Goal: Find contact information: Find contact information

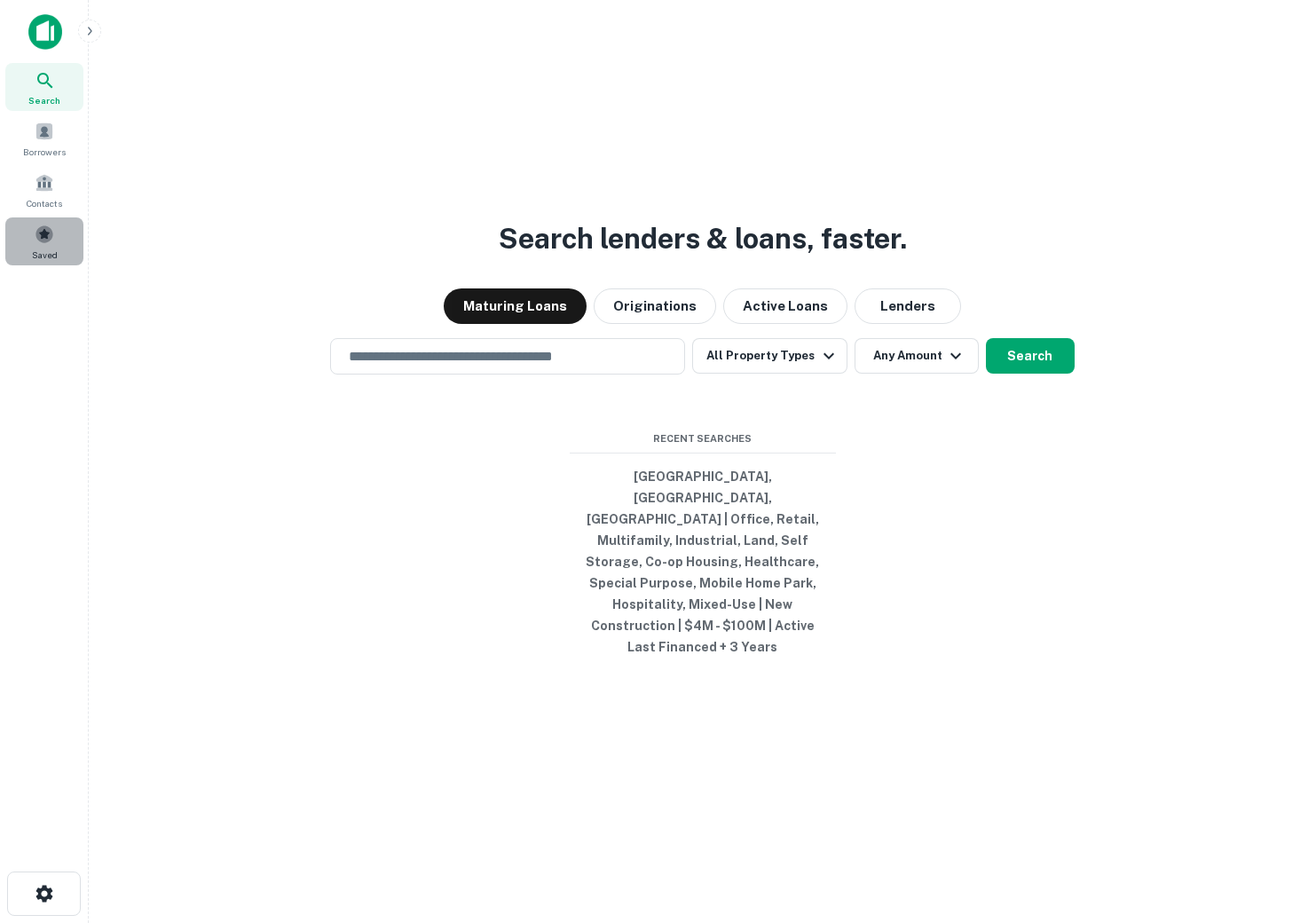
click at [33, 239] on div "Saved" at bounding box center [44, 241] width 78 height 48
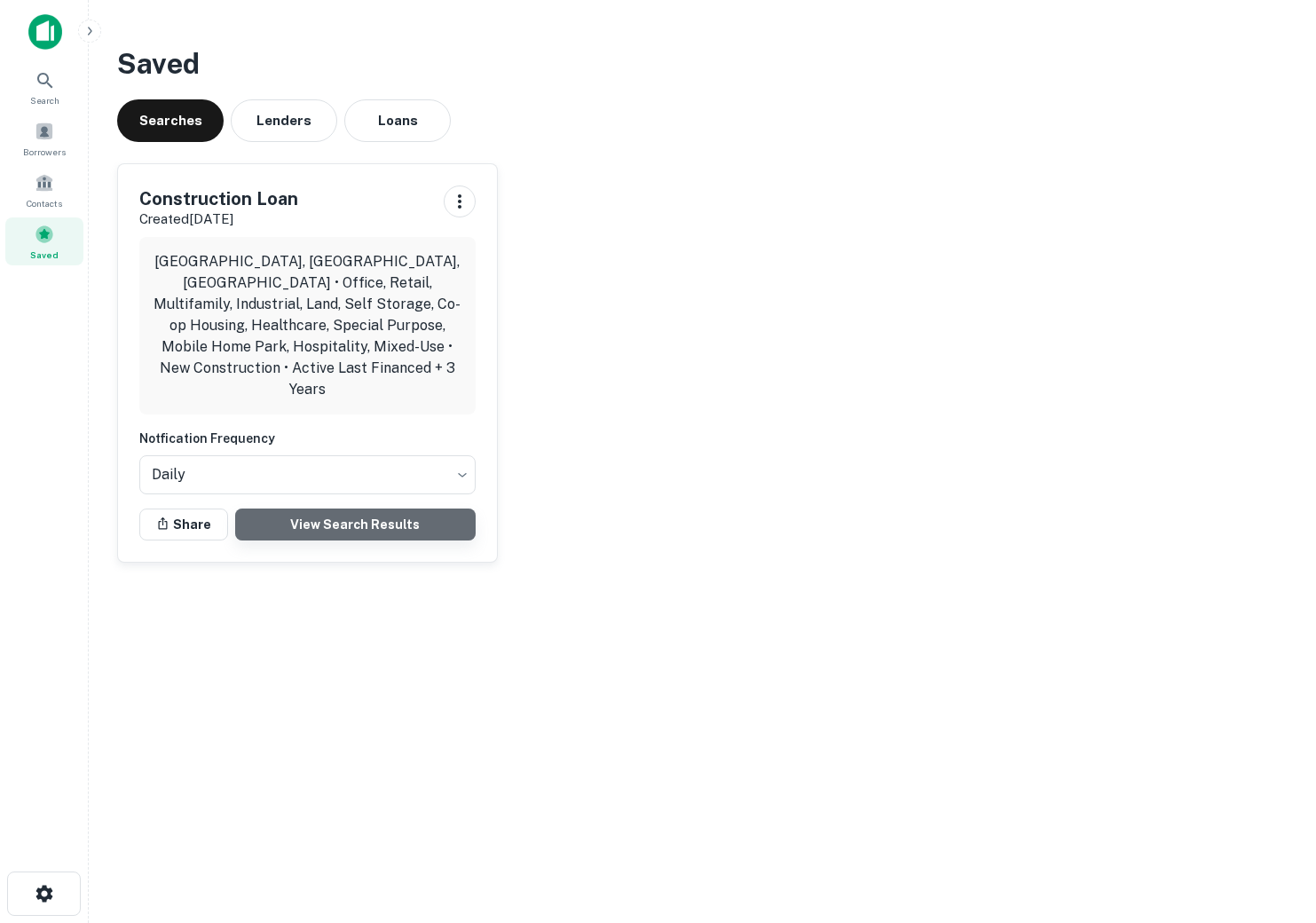
click at [288, 509] on link "View Search Results" at bounding box center [355, 524] width 240 height 32
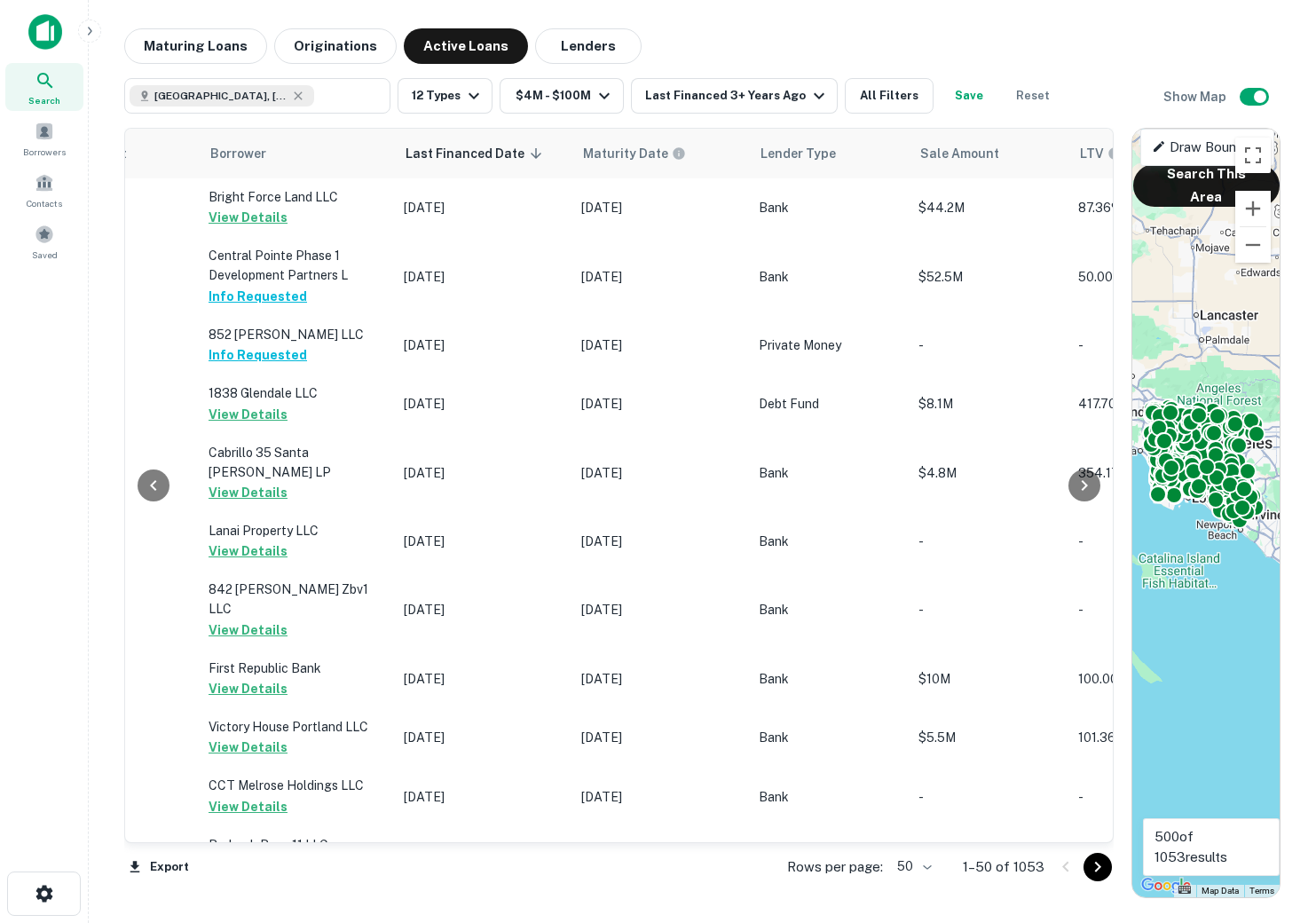
scroll to position [0, 885]
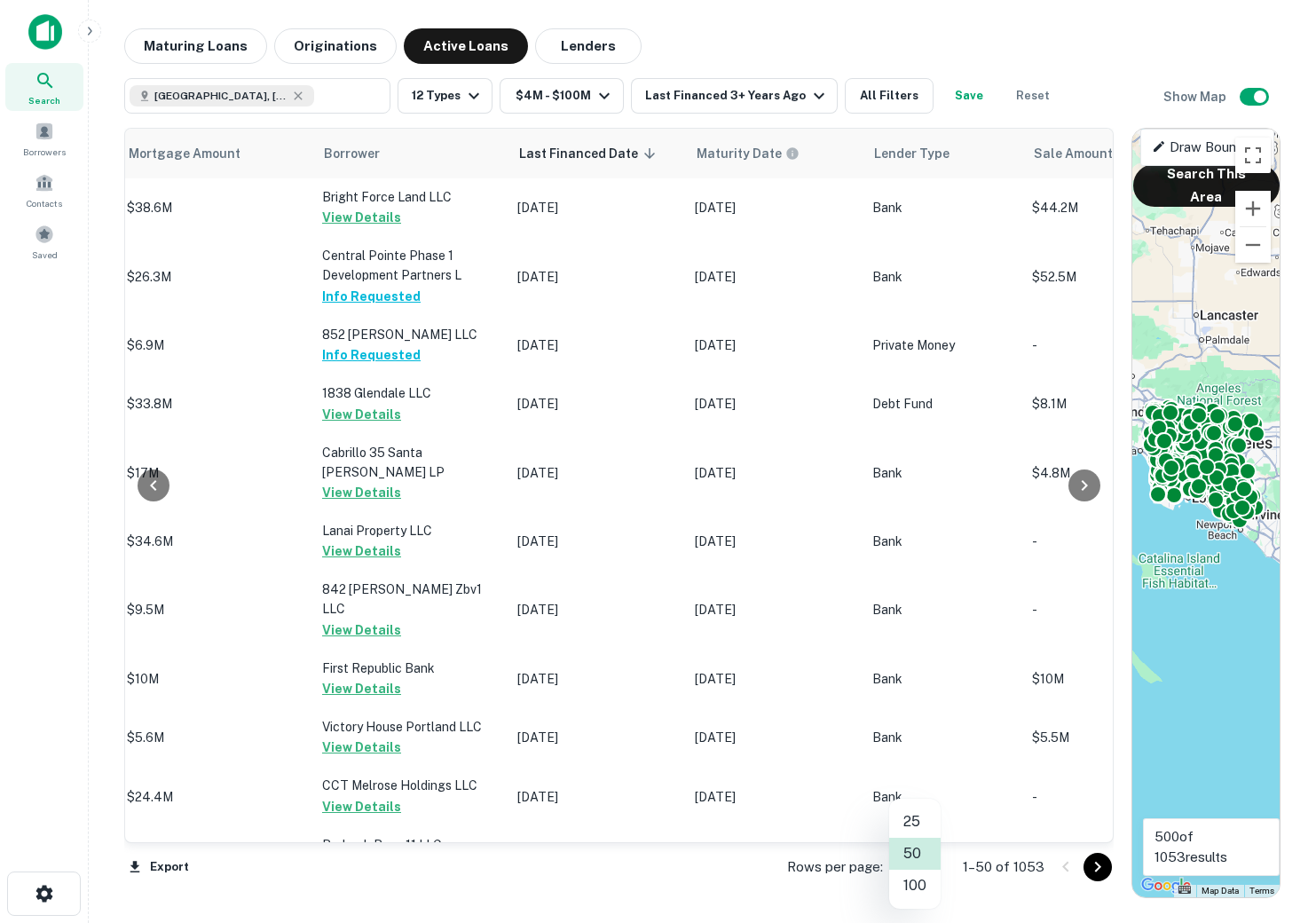
click at [913, 867] on body "Search Borrowers Contacts Saved Maturing Loans Originations Active Loans Lender…" at bounding box center [658, 462] width 1316 height 923
click at [911, 892] on li "100" at bounding box center [914, 885] width 52 height 32
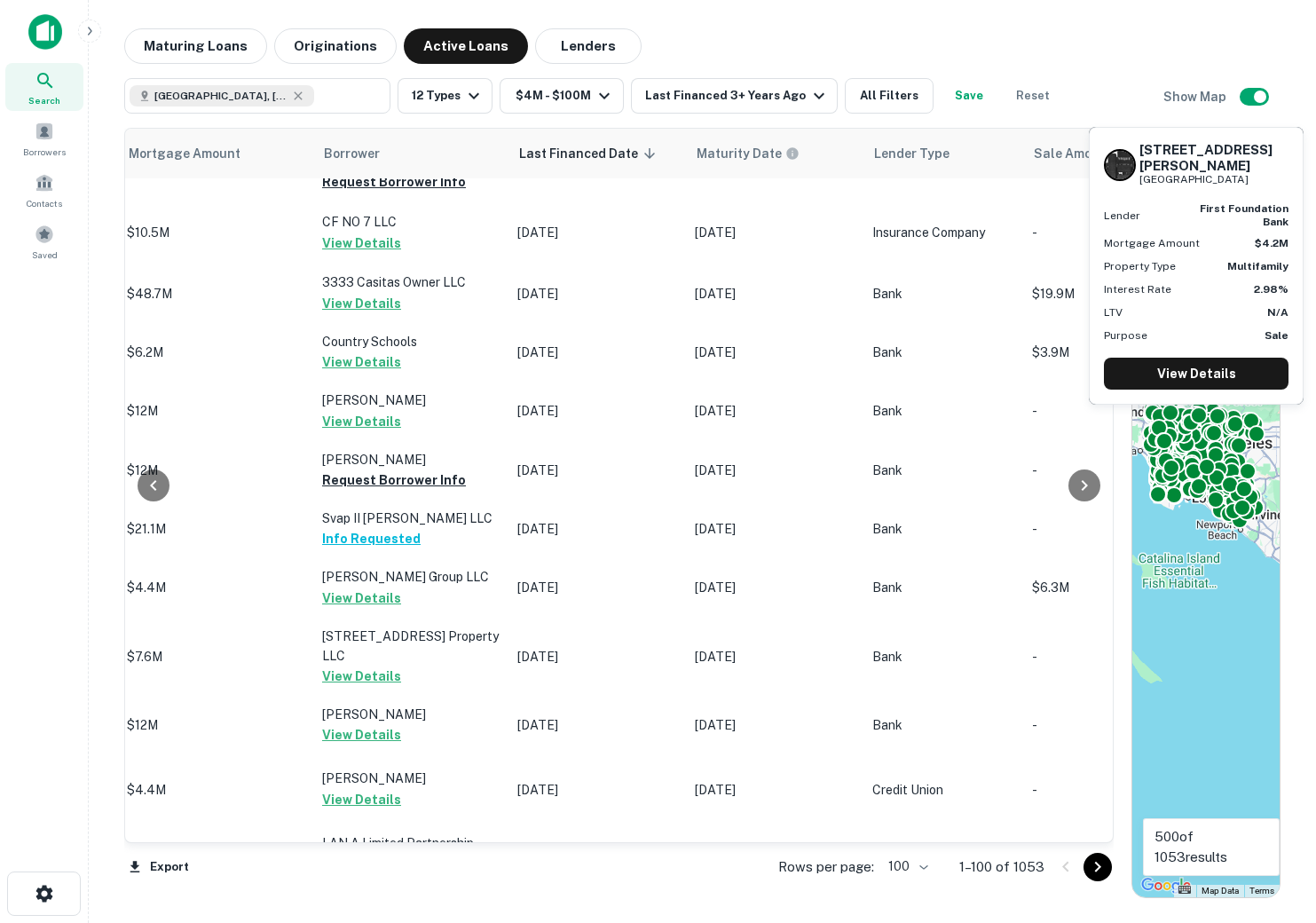
scroll to position [5091, 885]
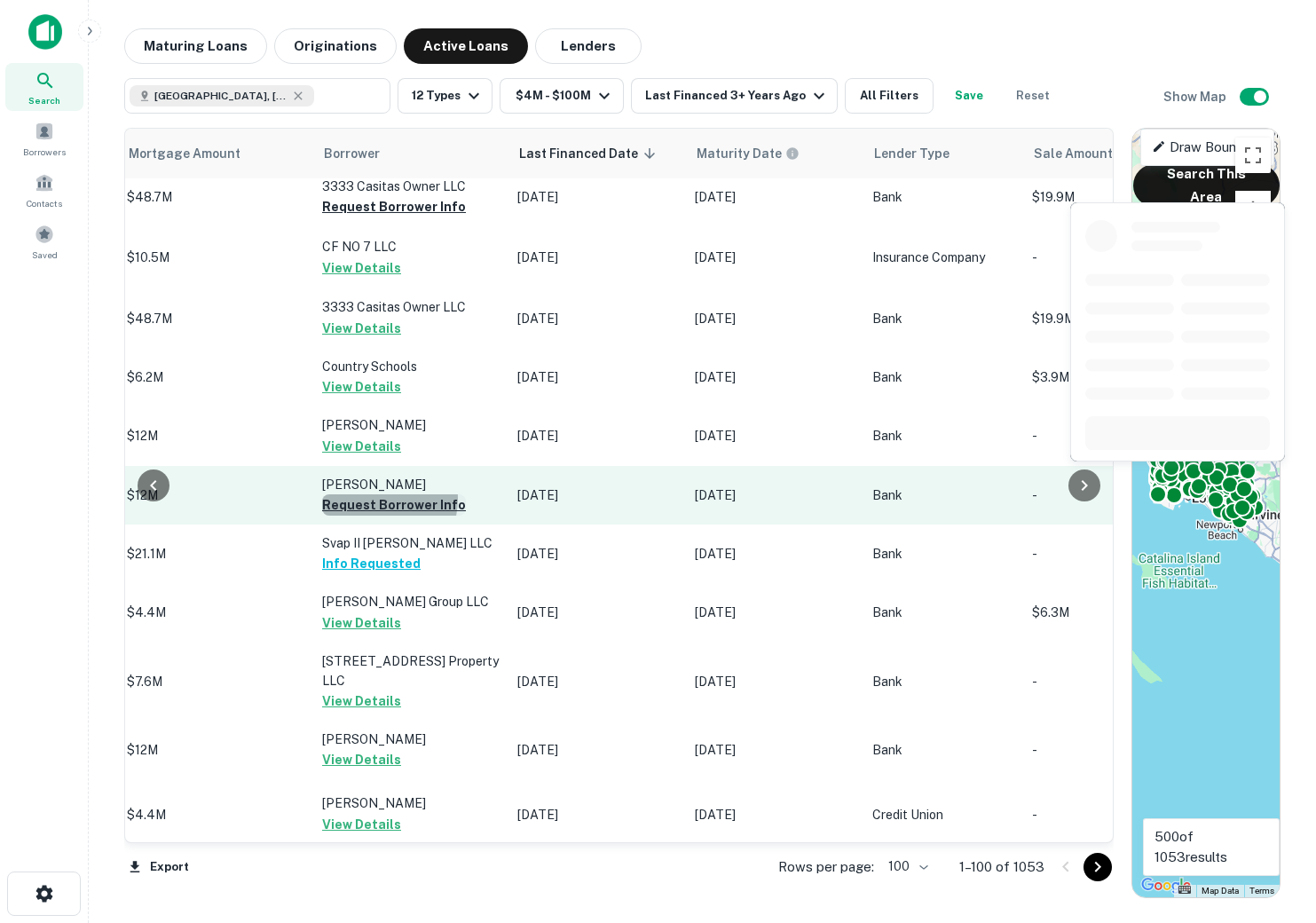
click at [366, 494] on button "Request Borrower Info" at bounding box center [394, 505] width 144 height 22
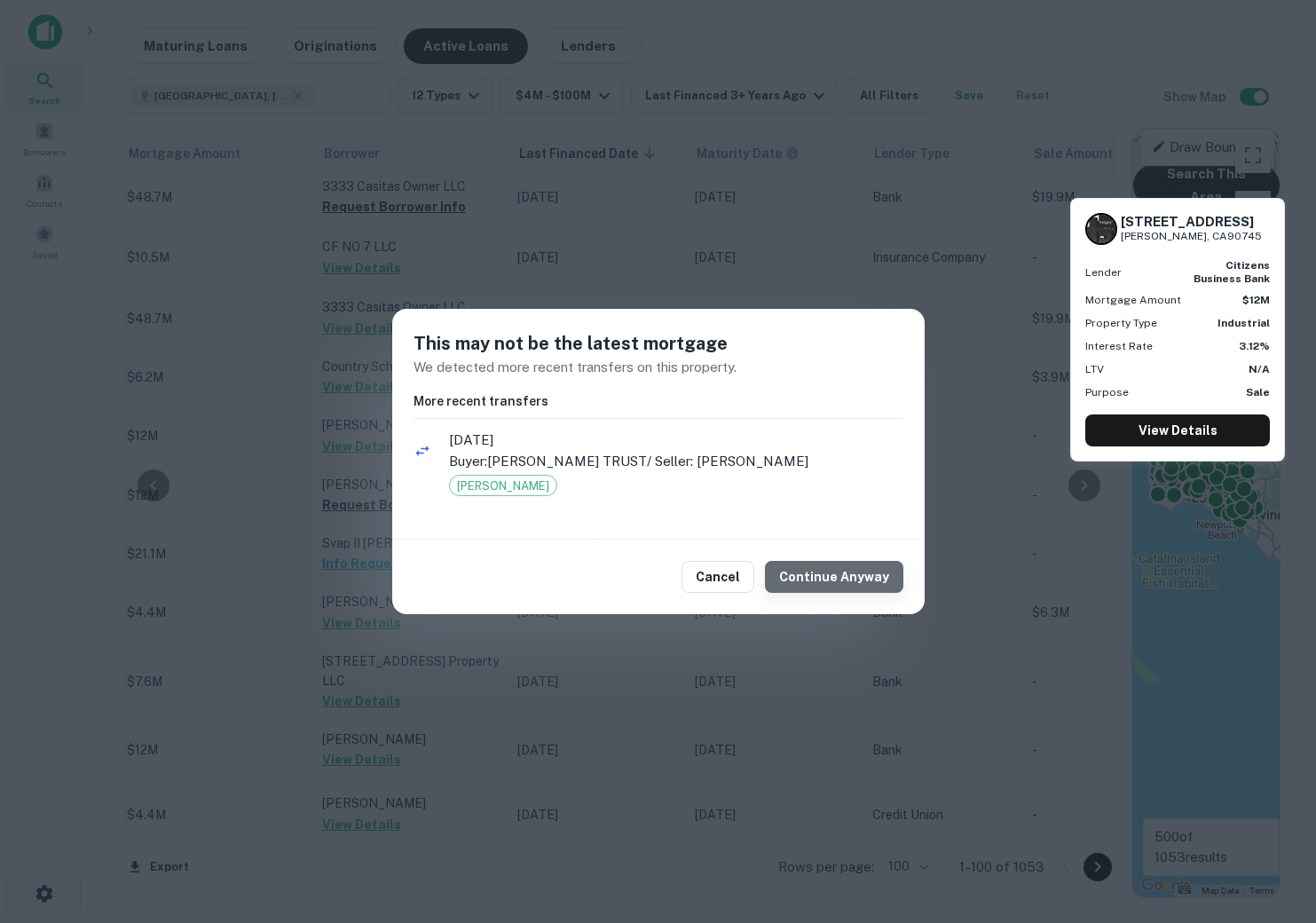
click at [842, 576] on button "Continue Anyway" at bounding box center [834, 576] width 138 height 32
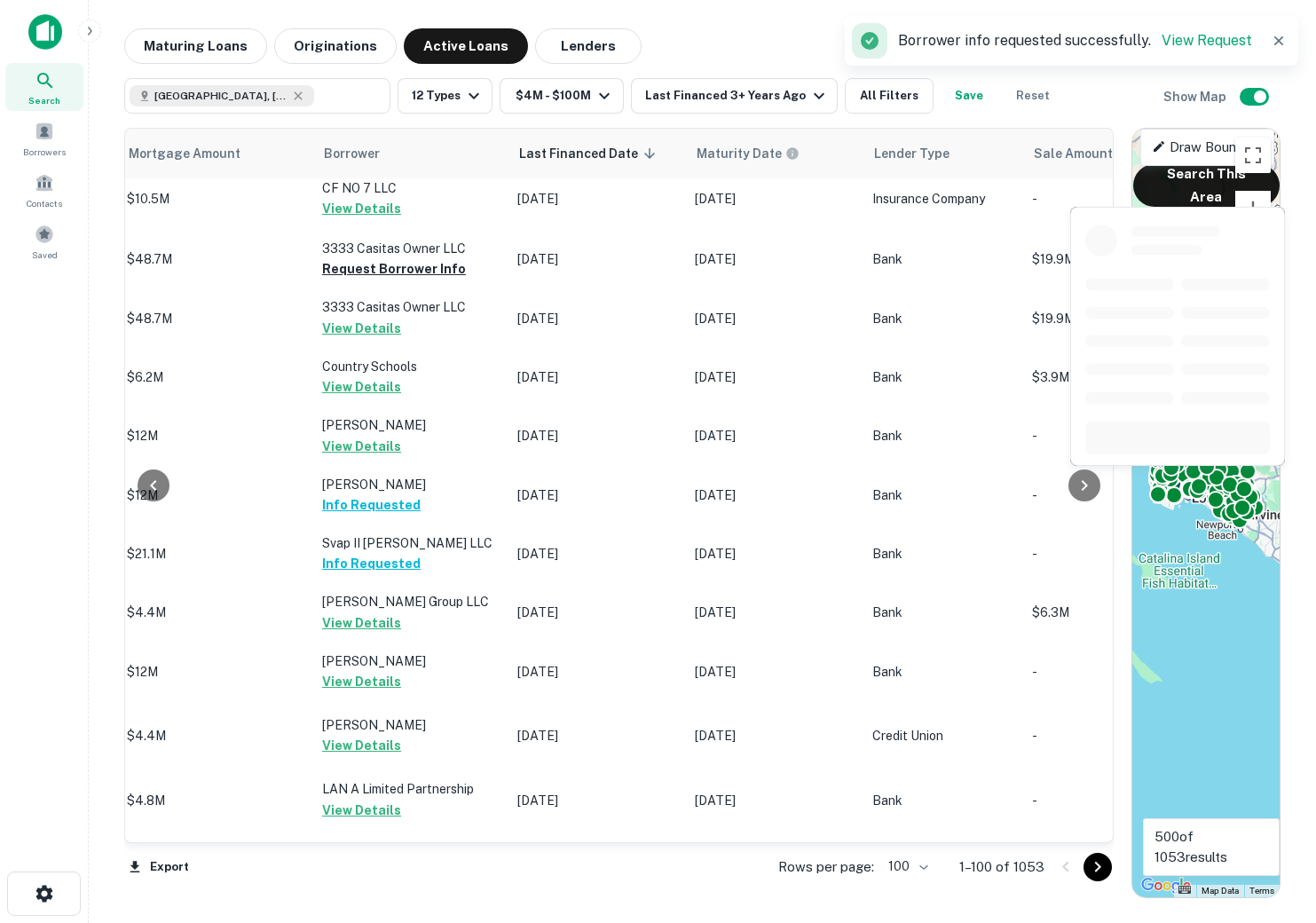
scroll to position [5591, 885]
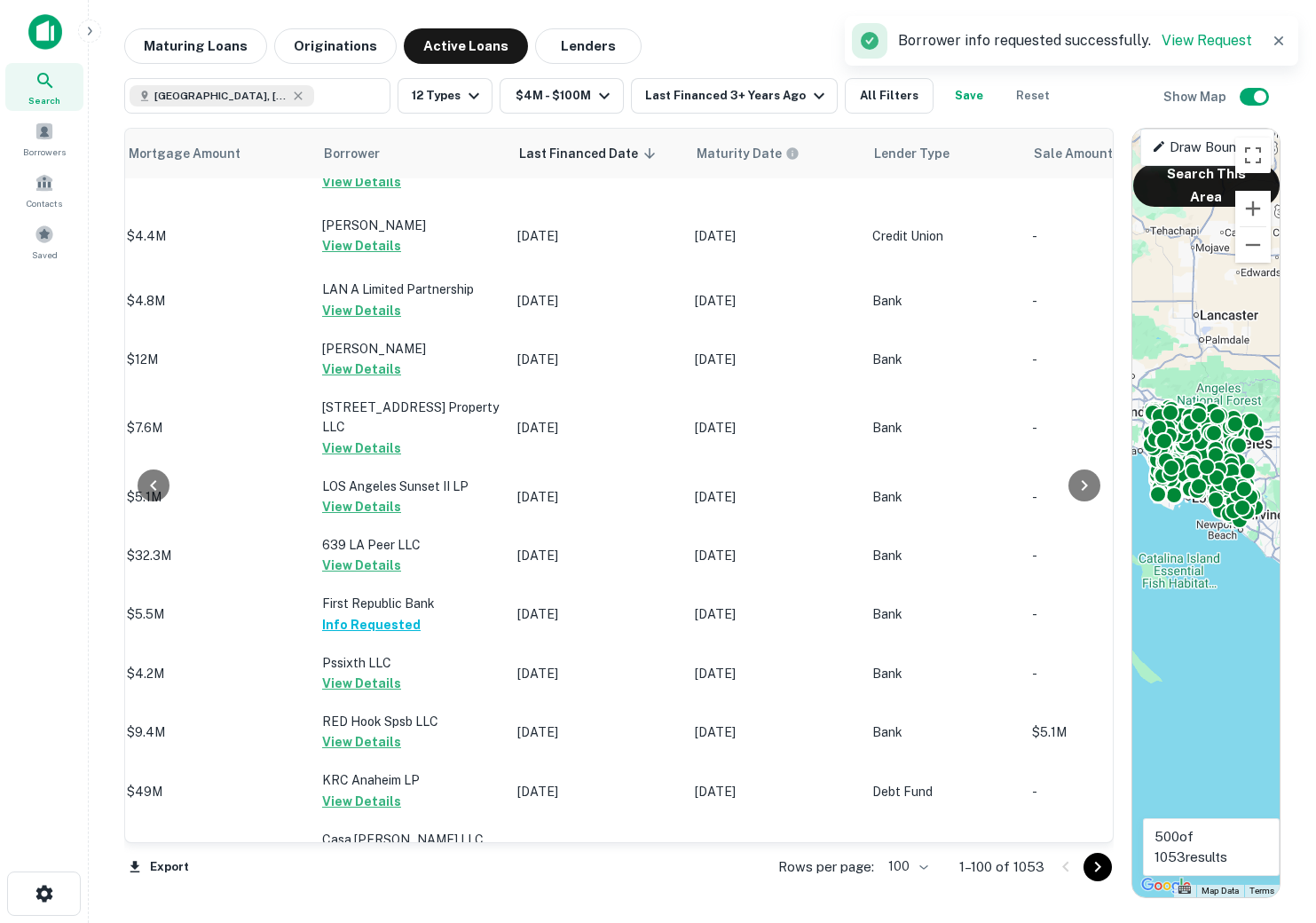
click at [1095, 869] on icon "Go to next page" at bounding box center [1097, 867] width 22 height 22
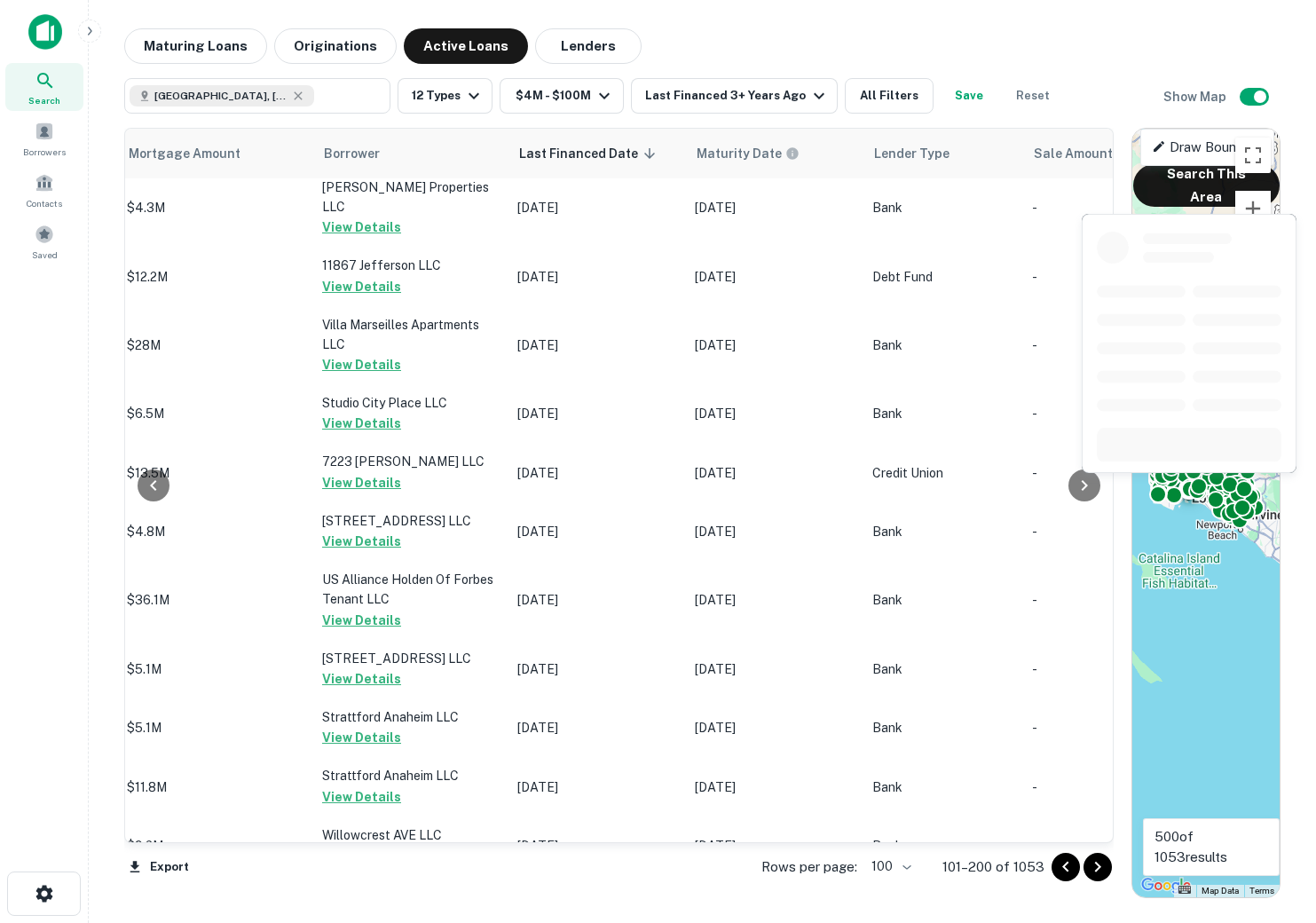
scroll to position [5483, 885]
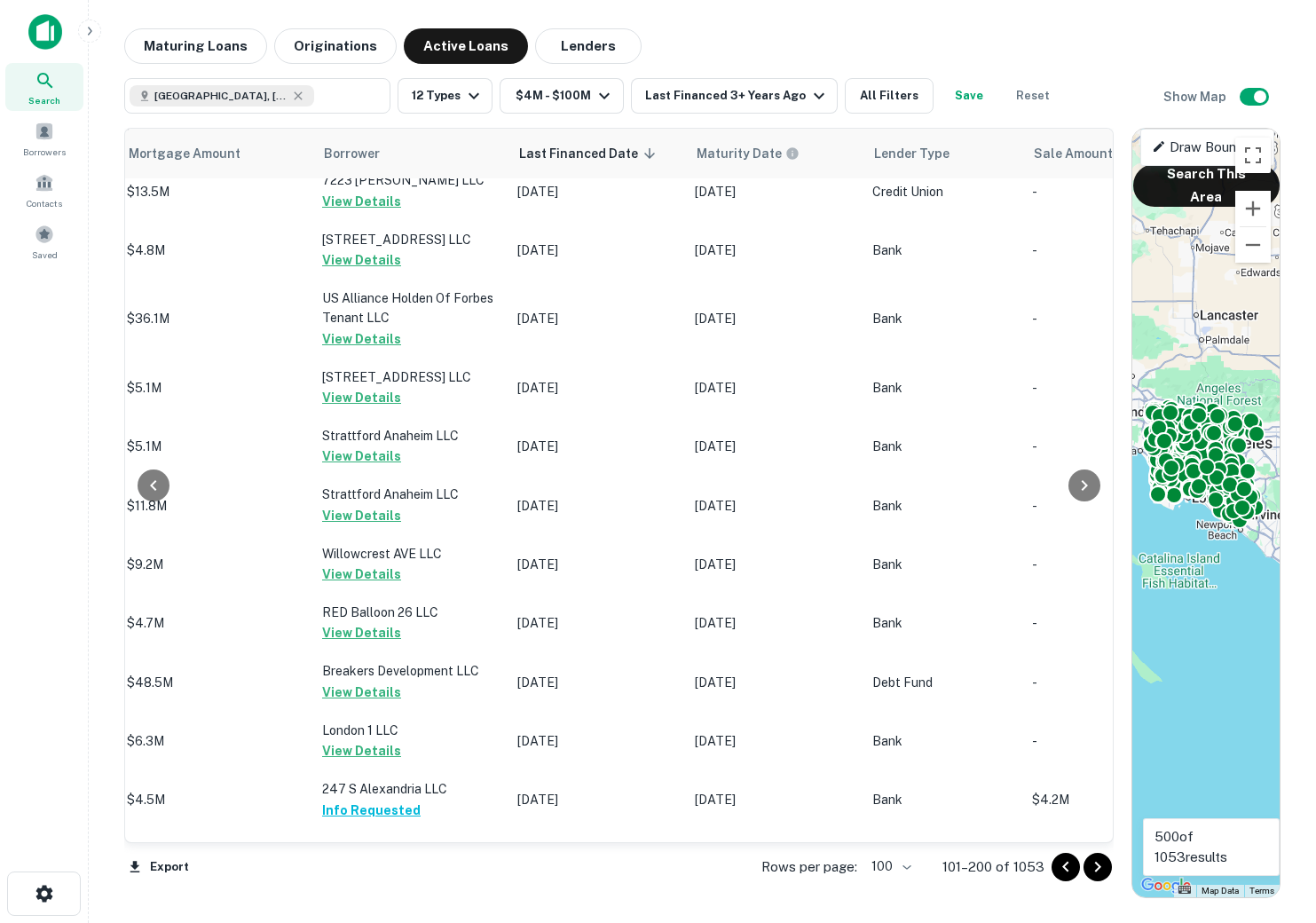
click at [1106, 867] on icon "Go to next page" at bounding box center [1097, 867] width 22 height 22
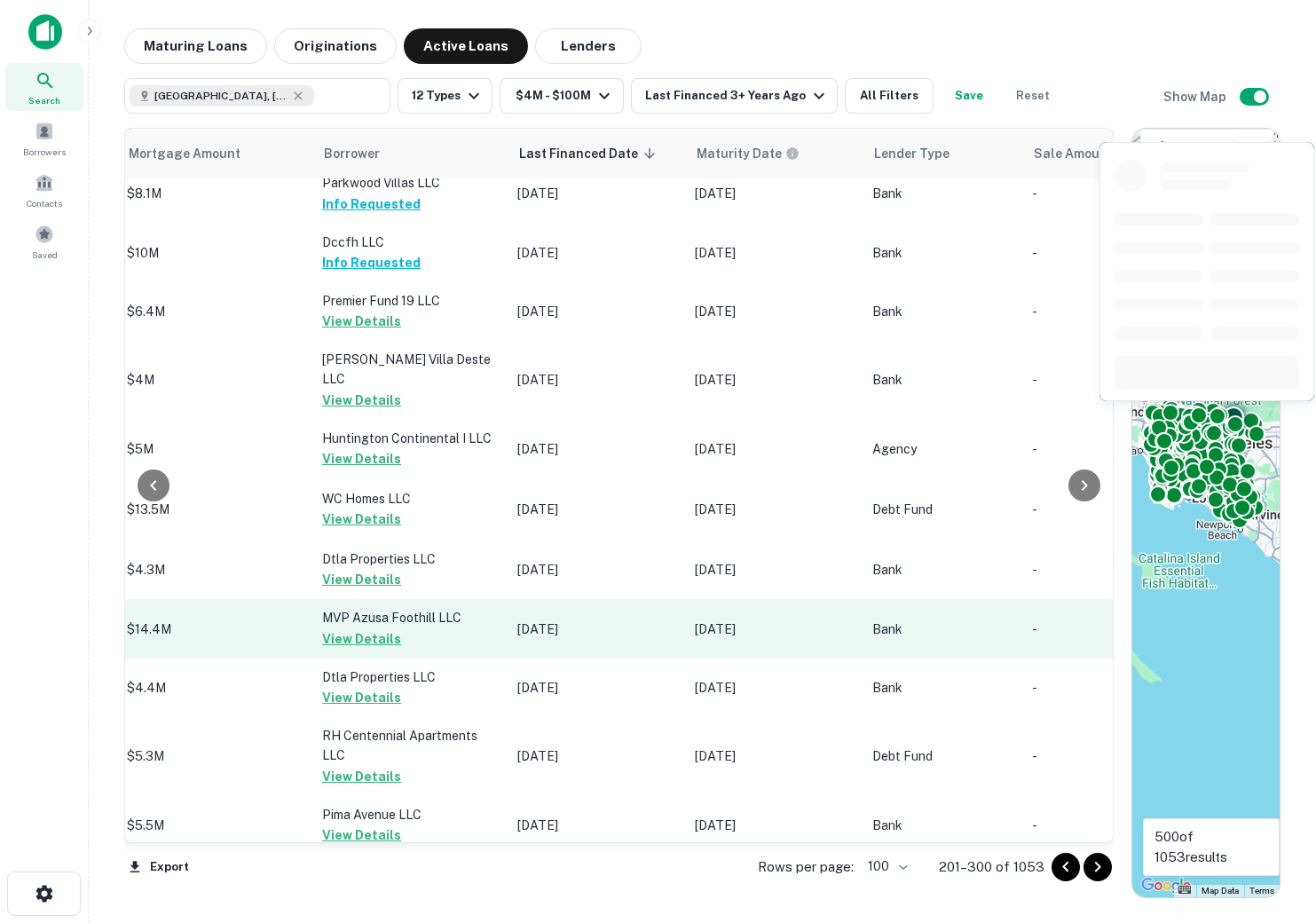
scroll to position [5728, 885]
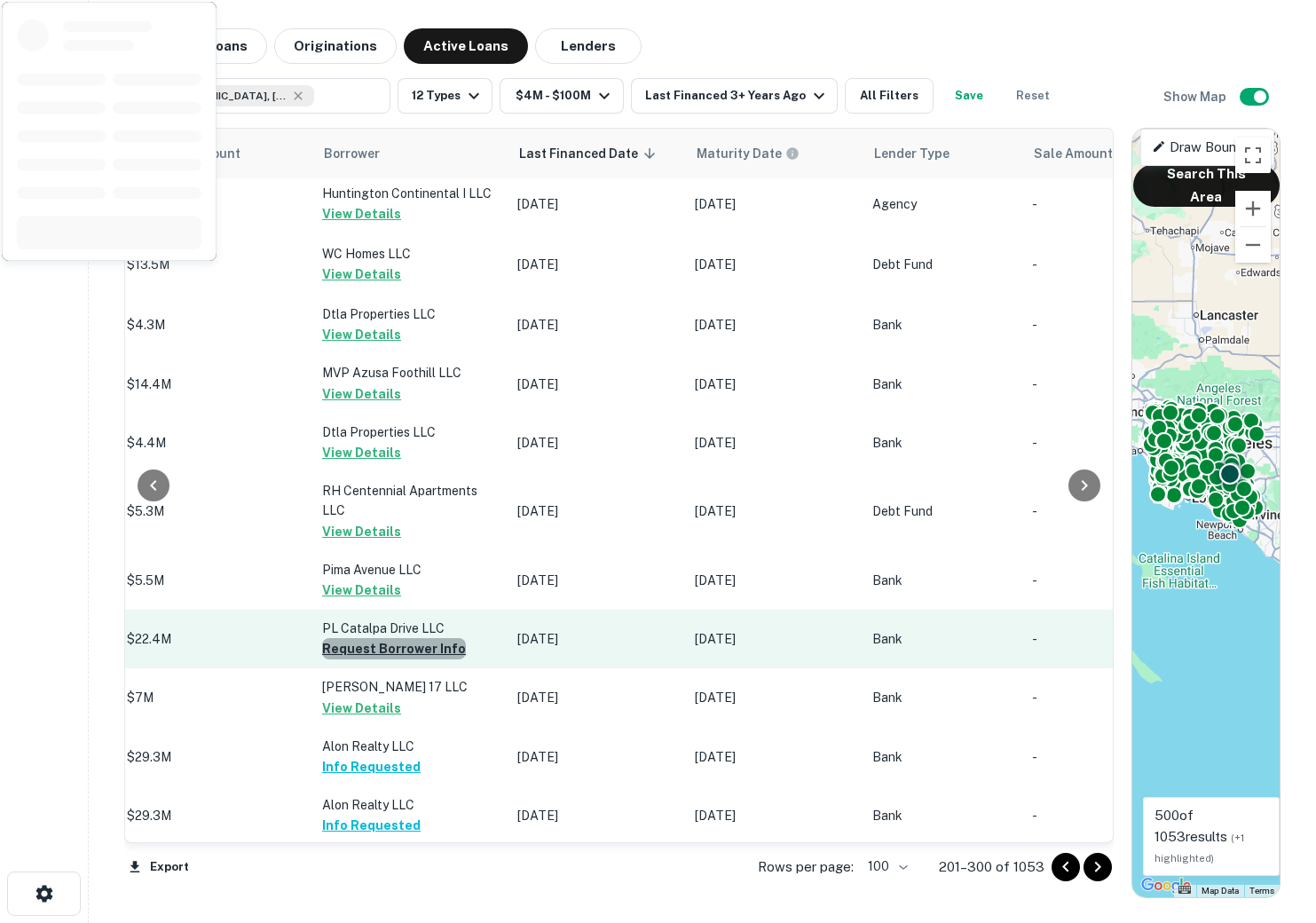
click at [396, 638] on button "Request Borrower Info" at bounding box center [394, 649] width 144 height 22
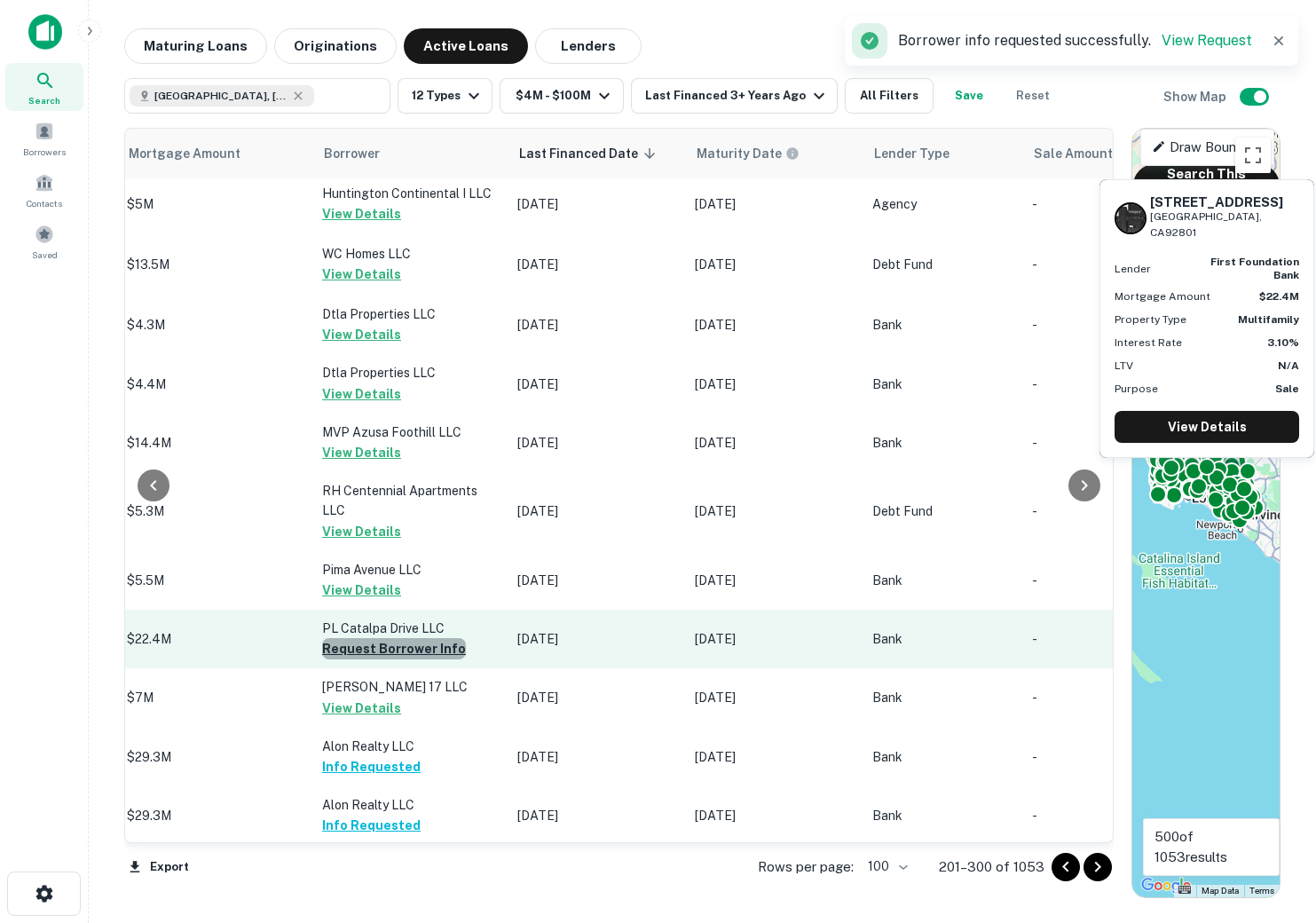
click at [388, 638] on button "Request Borrower Info" at bounding box center [394, 649] width 144 height 22
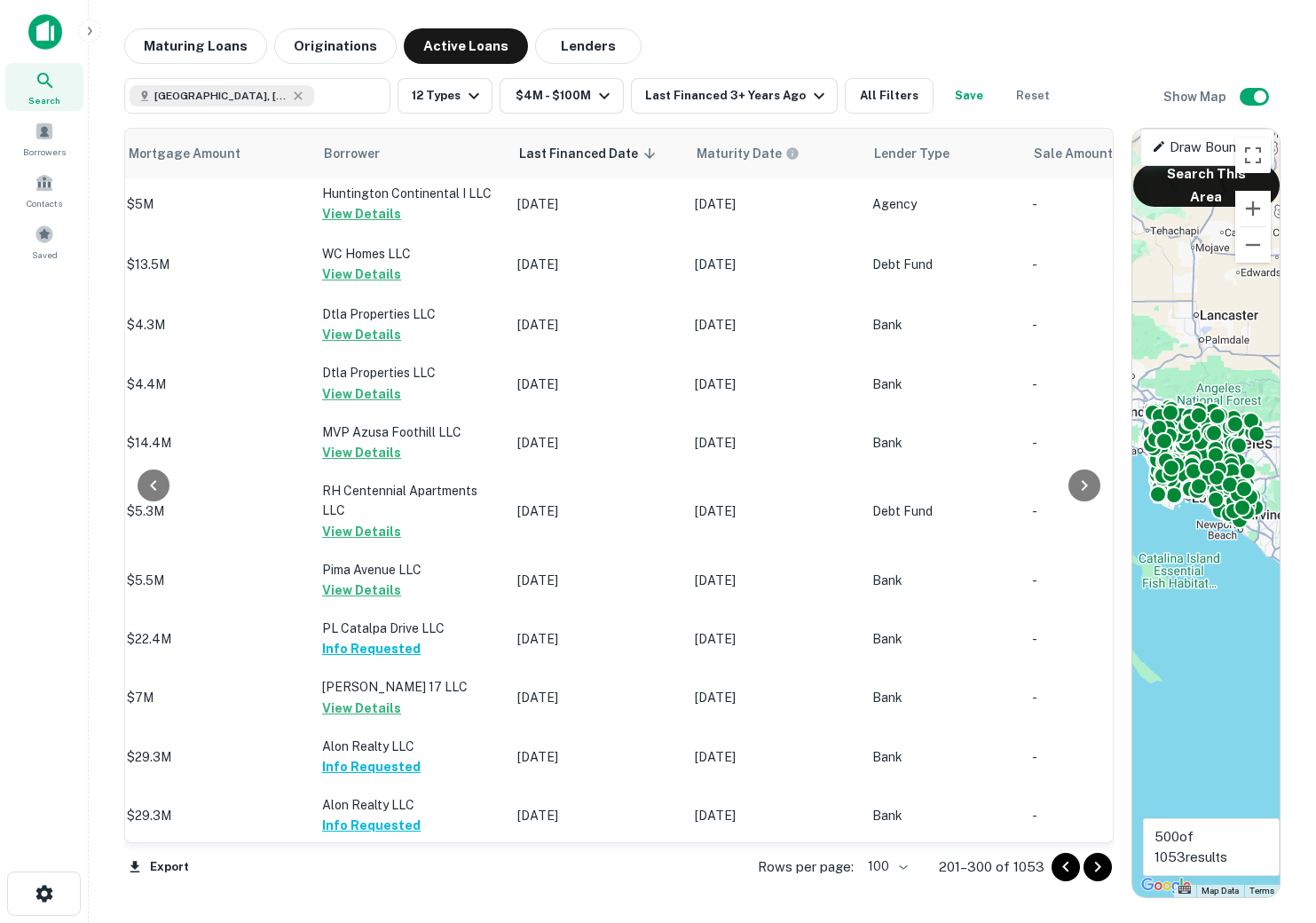
click at [1094, 868] on icon "Go to next page" at bounding box center [1097, 867] width 22 height 22
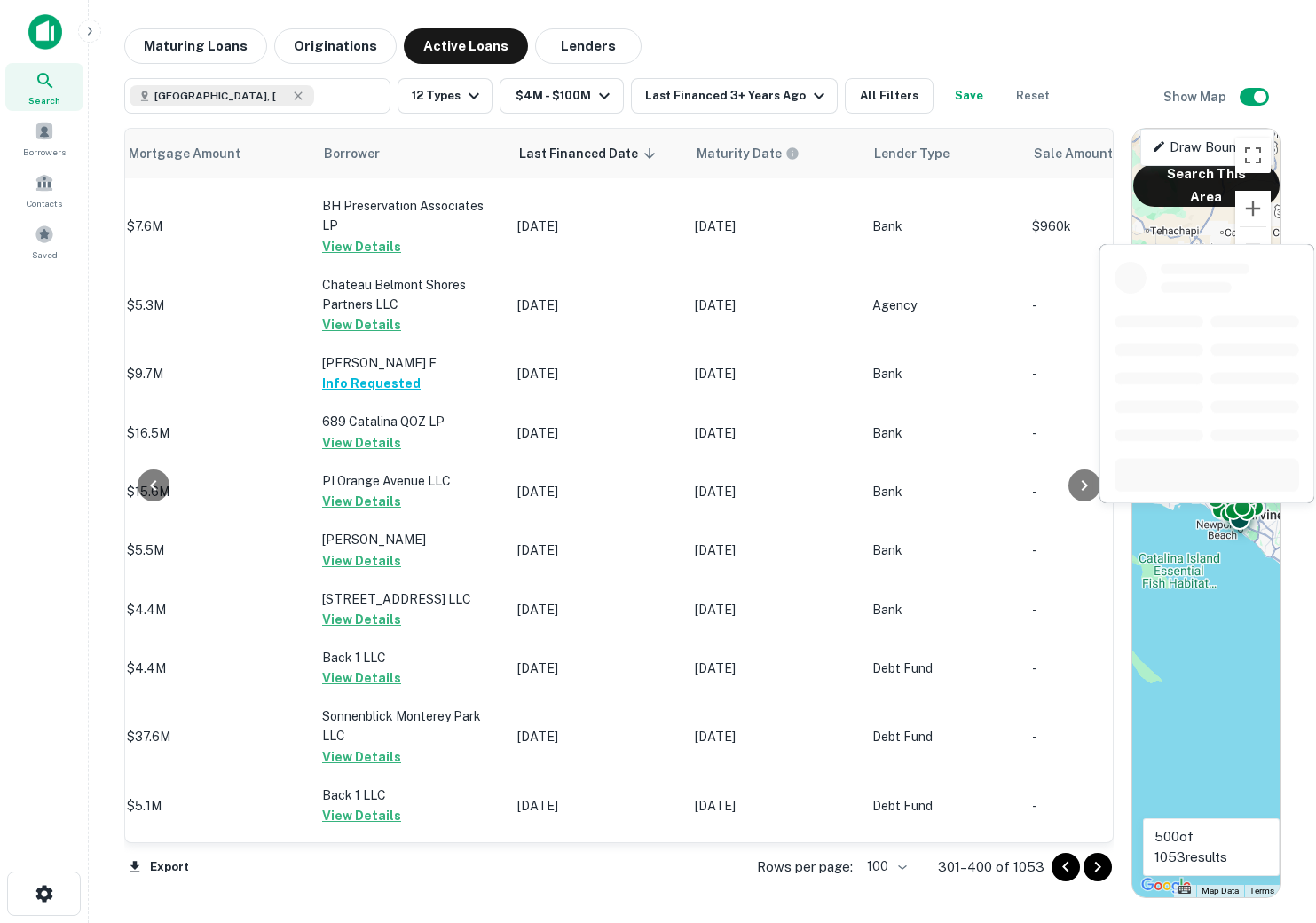
scroll to position [5655, 885]
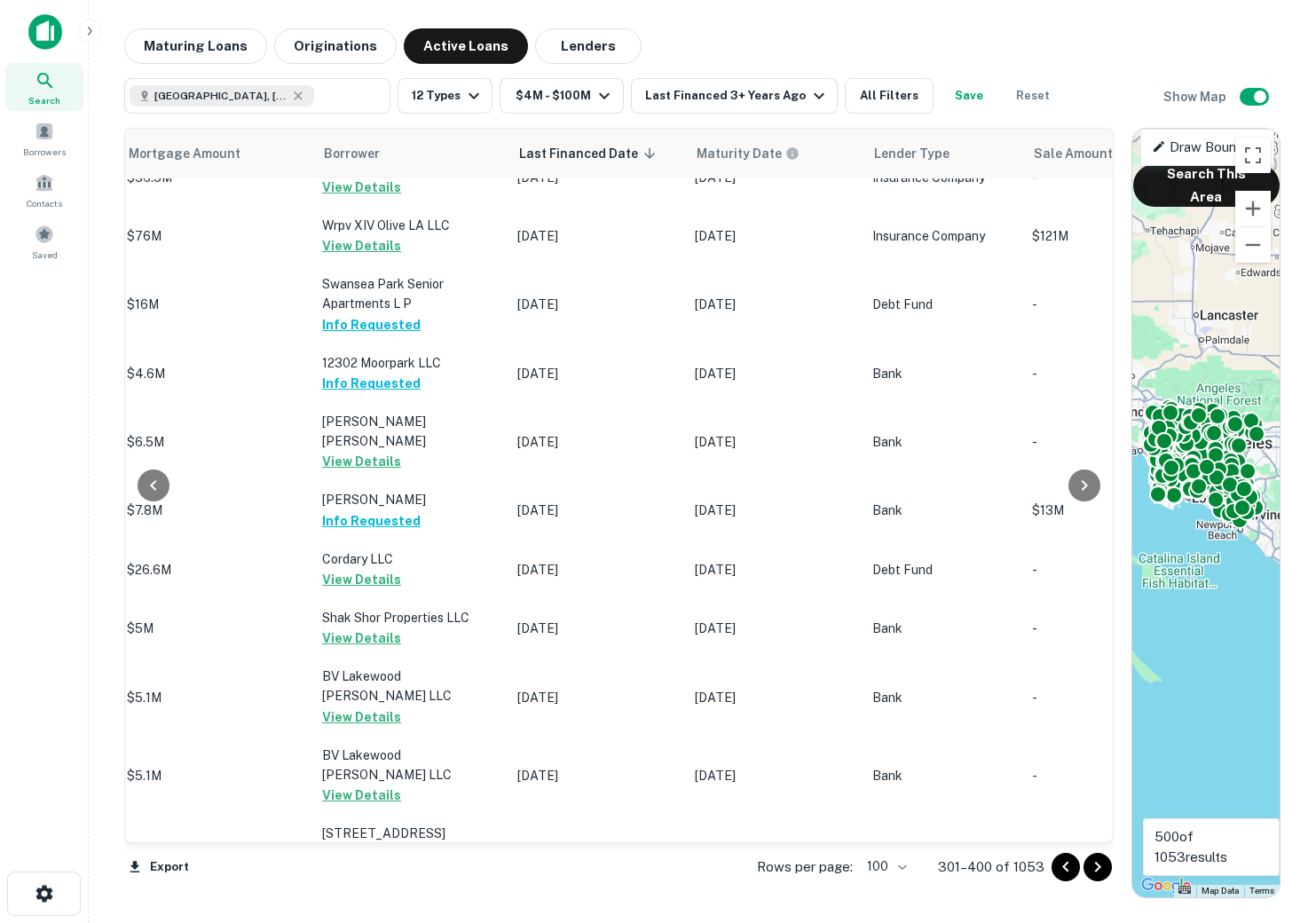
click at [1105, 878] on button "Go to next page" at bounding box center [1097, 866] width 28 height 28
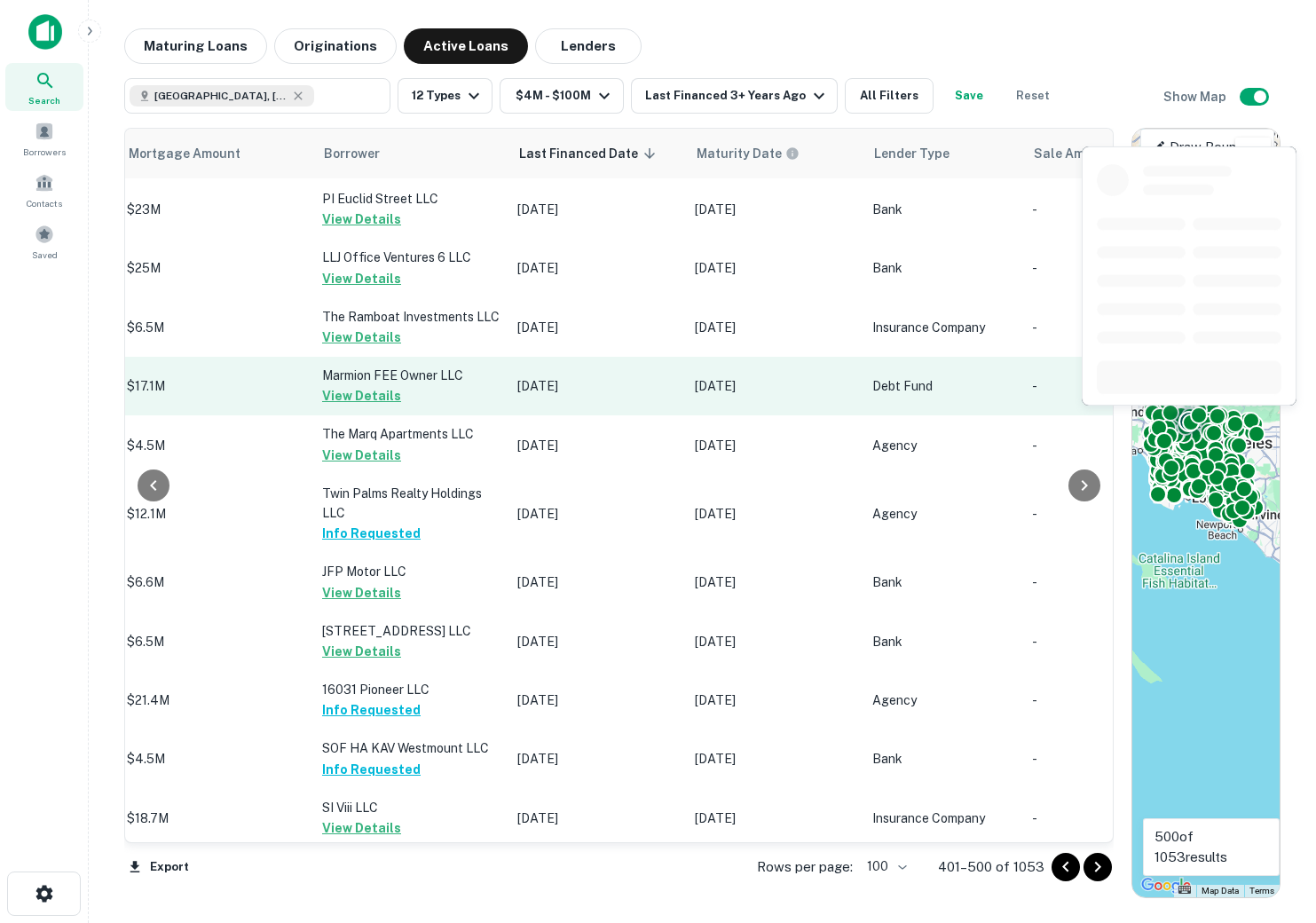
scroll to position [5635, 885]
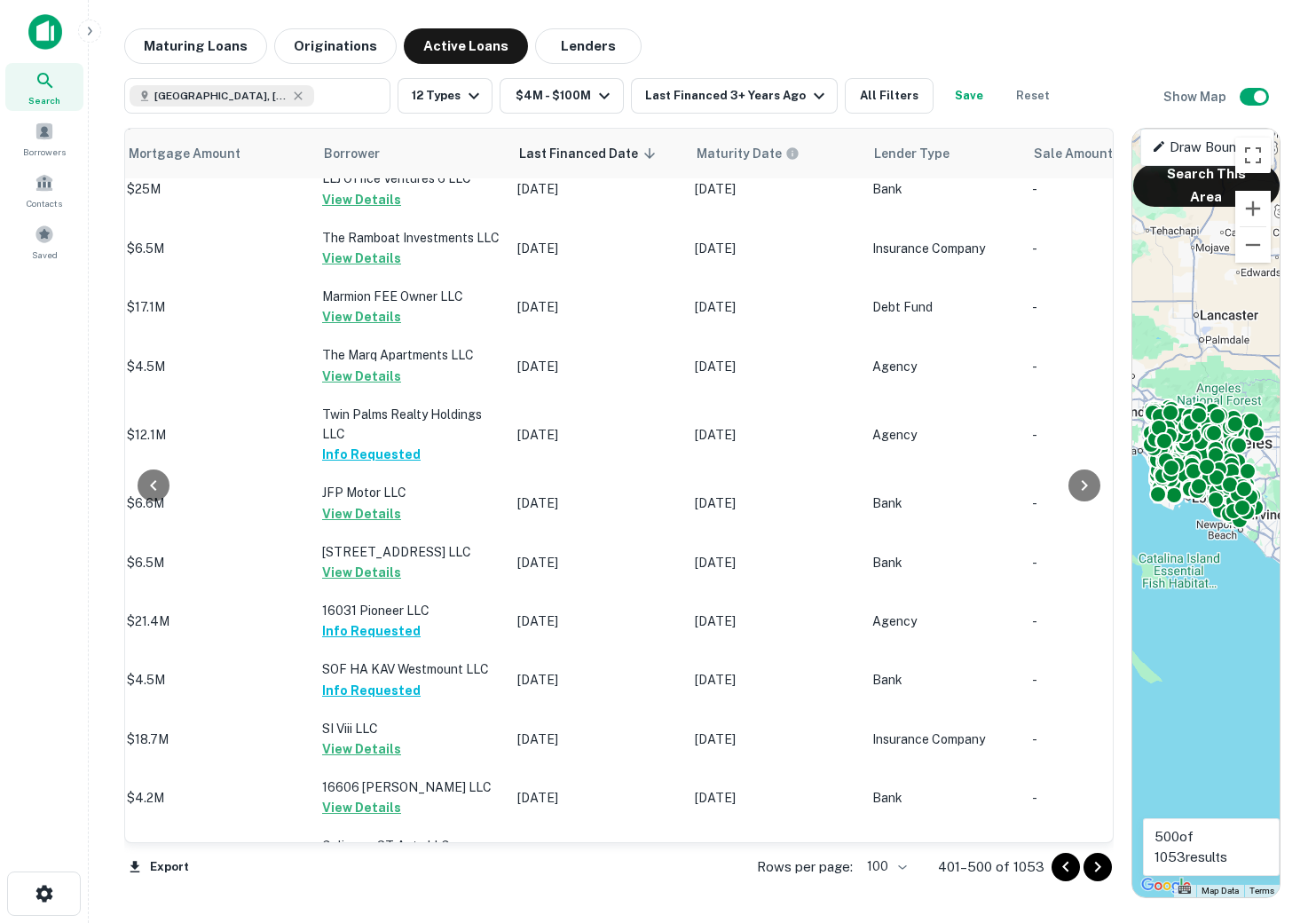
click at [1104, 874] on icon "Go to next page" at bounding box center [1097, 867] width 22 height 22
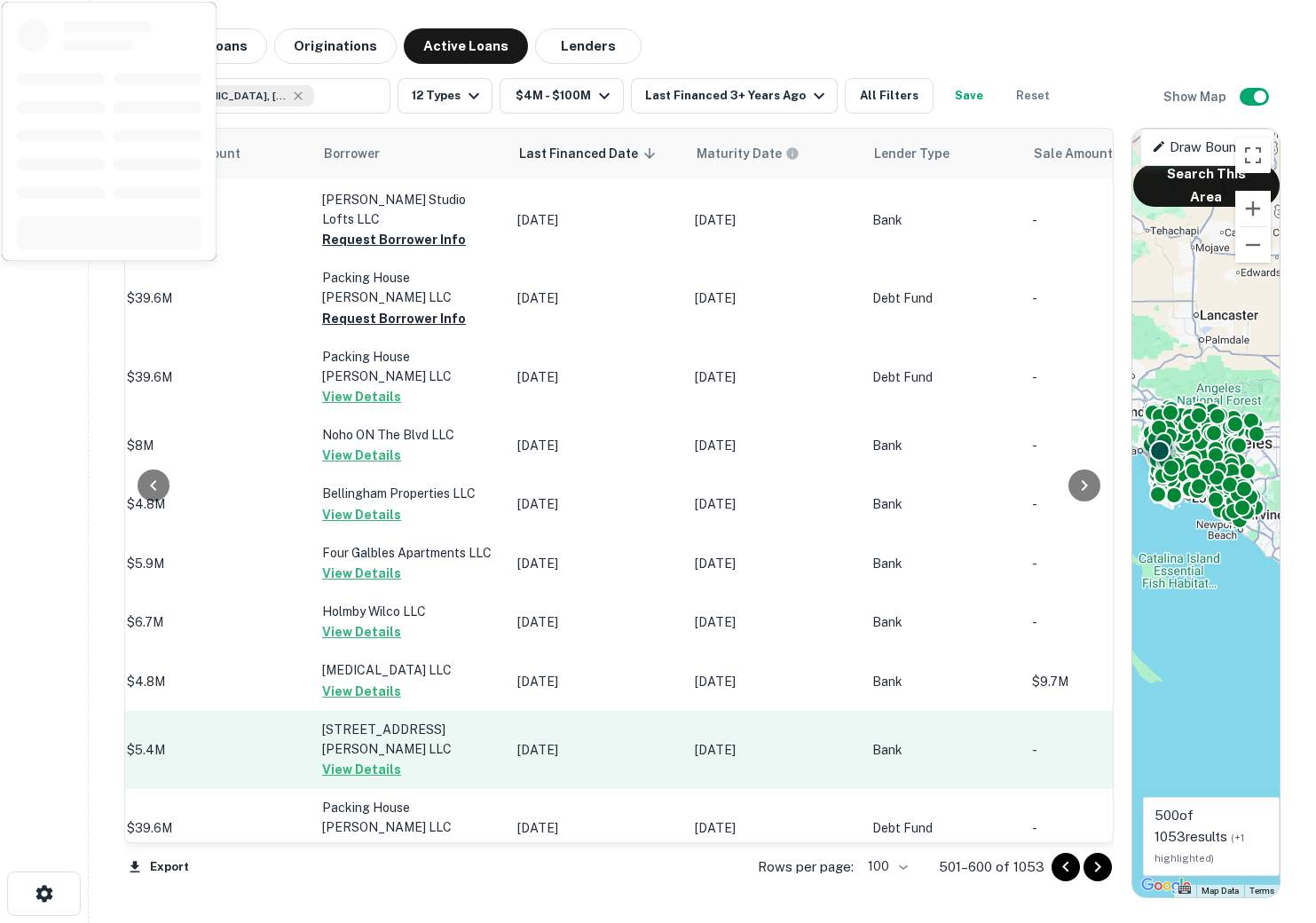
scroll to position [5629, 885]
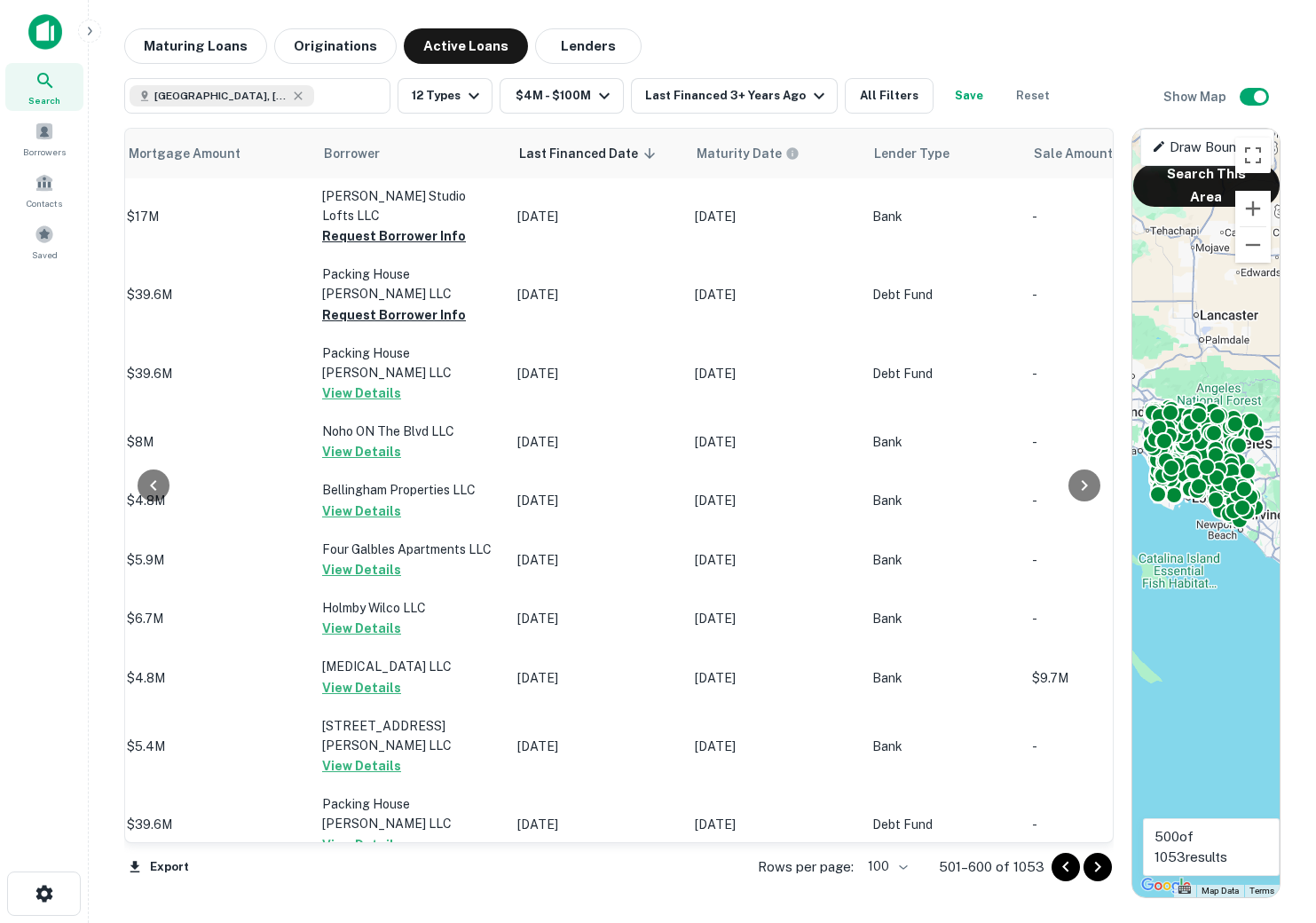
click at [1092, 867] on icon "Go to next page" at bounding box center [1097, 867] width 22 height 22
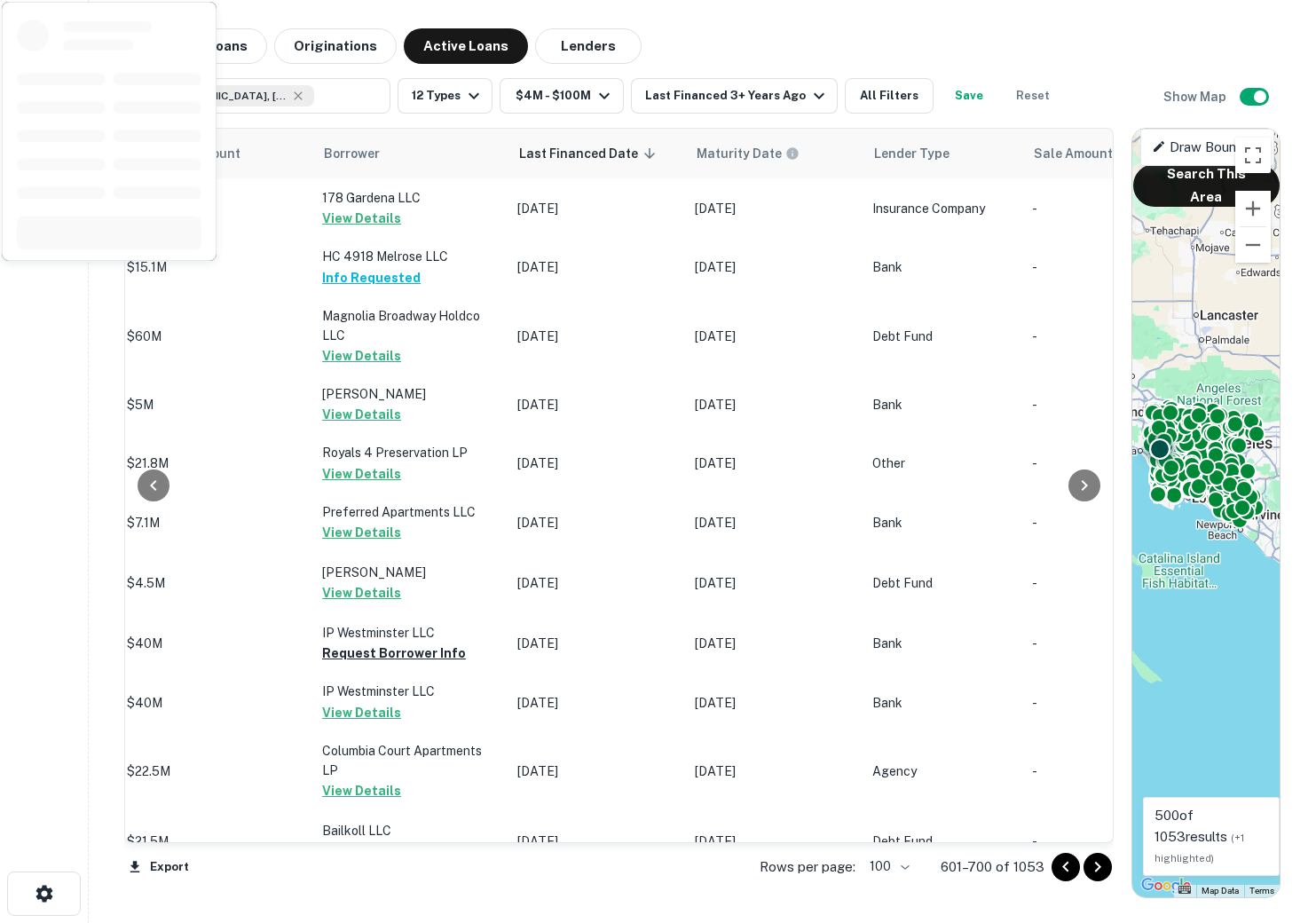
scroll to position [1326, 885]
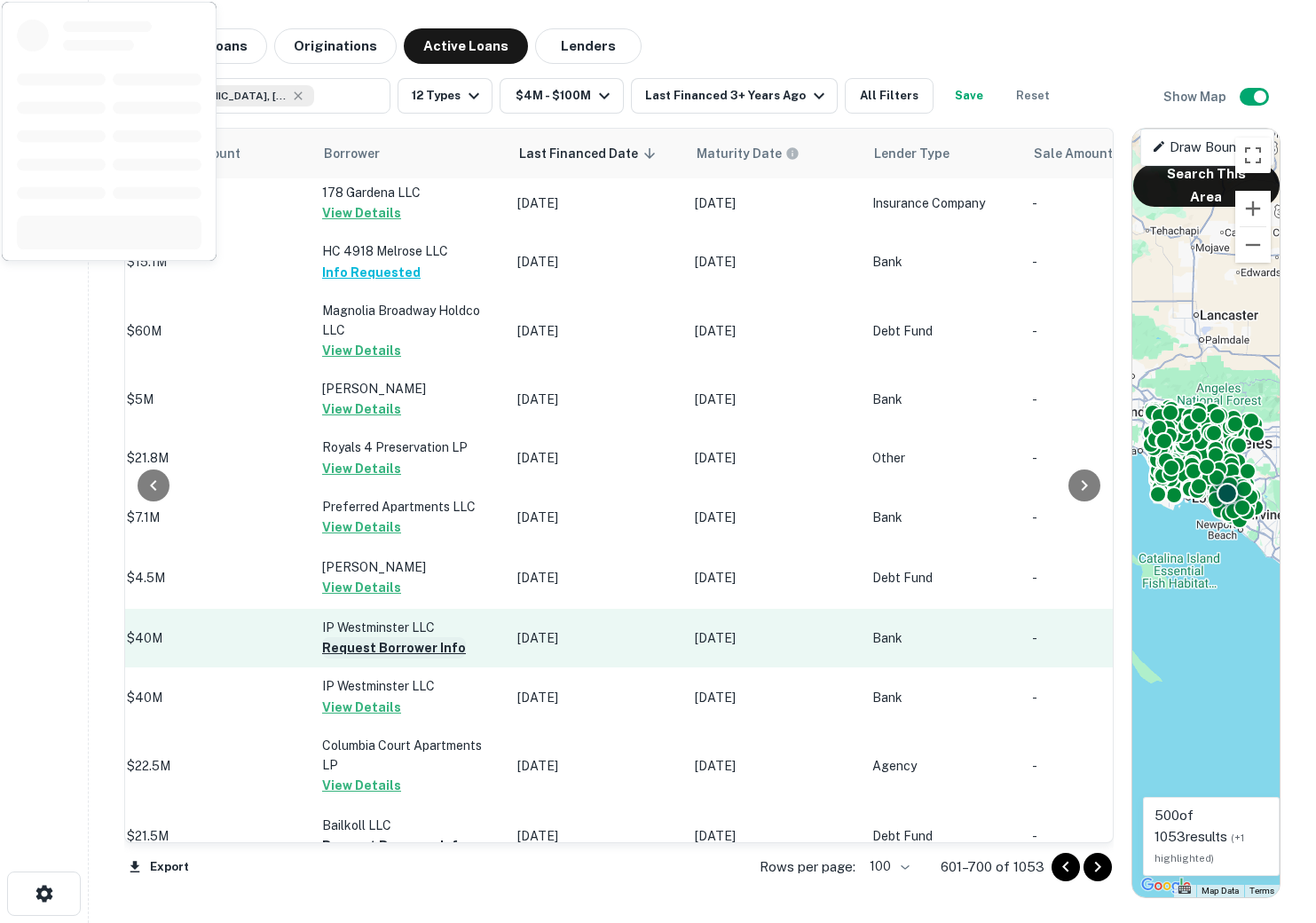
click at [362, 637] on button "Request Borrower Info" at bounding box center [394, 648] width 144 height 22
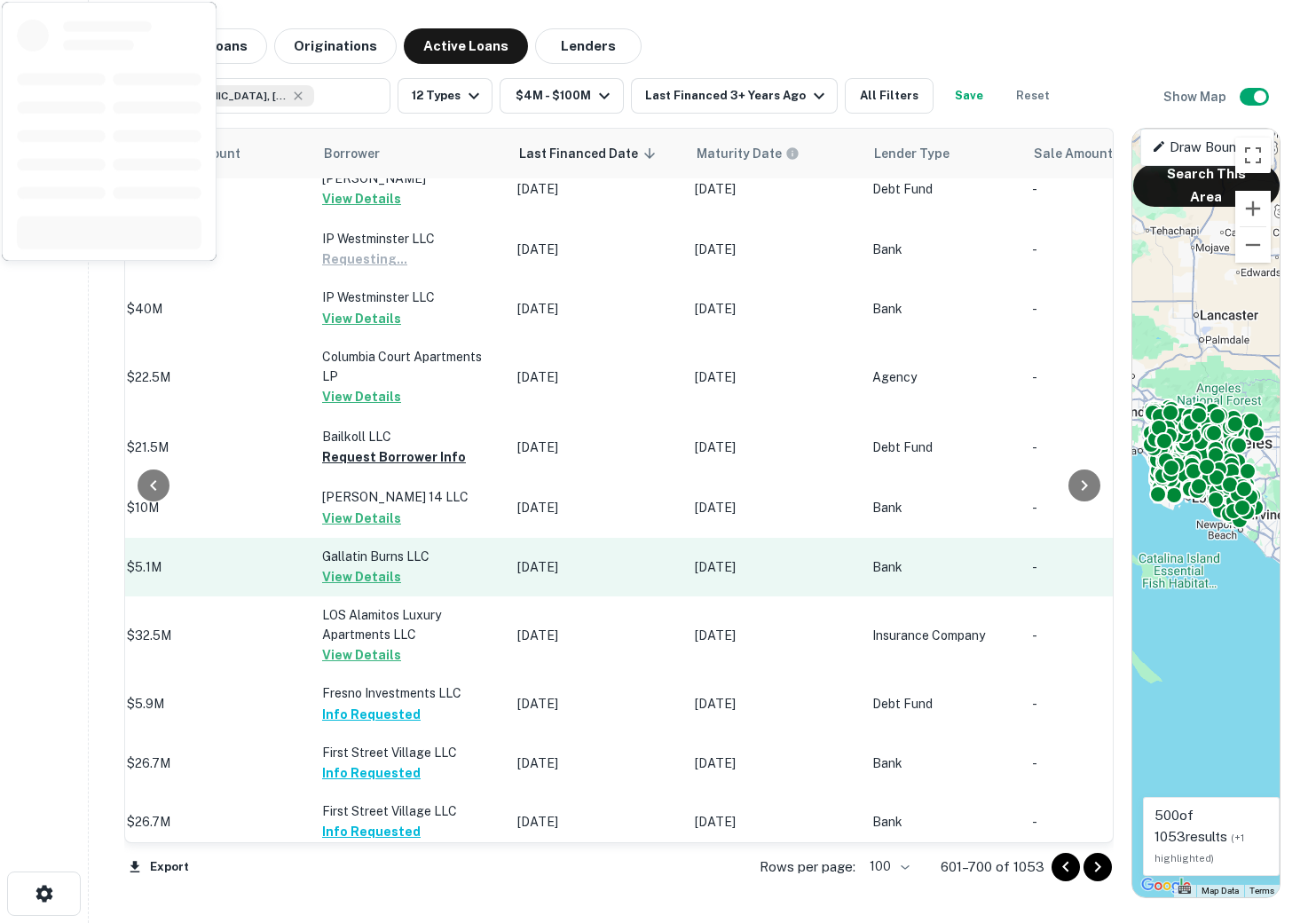
scroll to position [1737, 885]
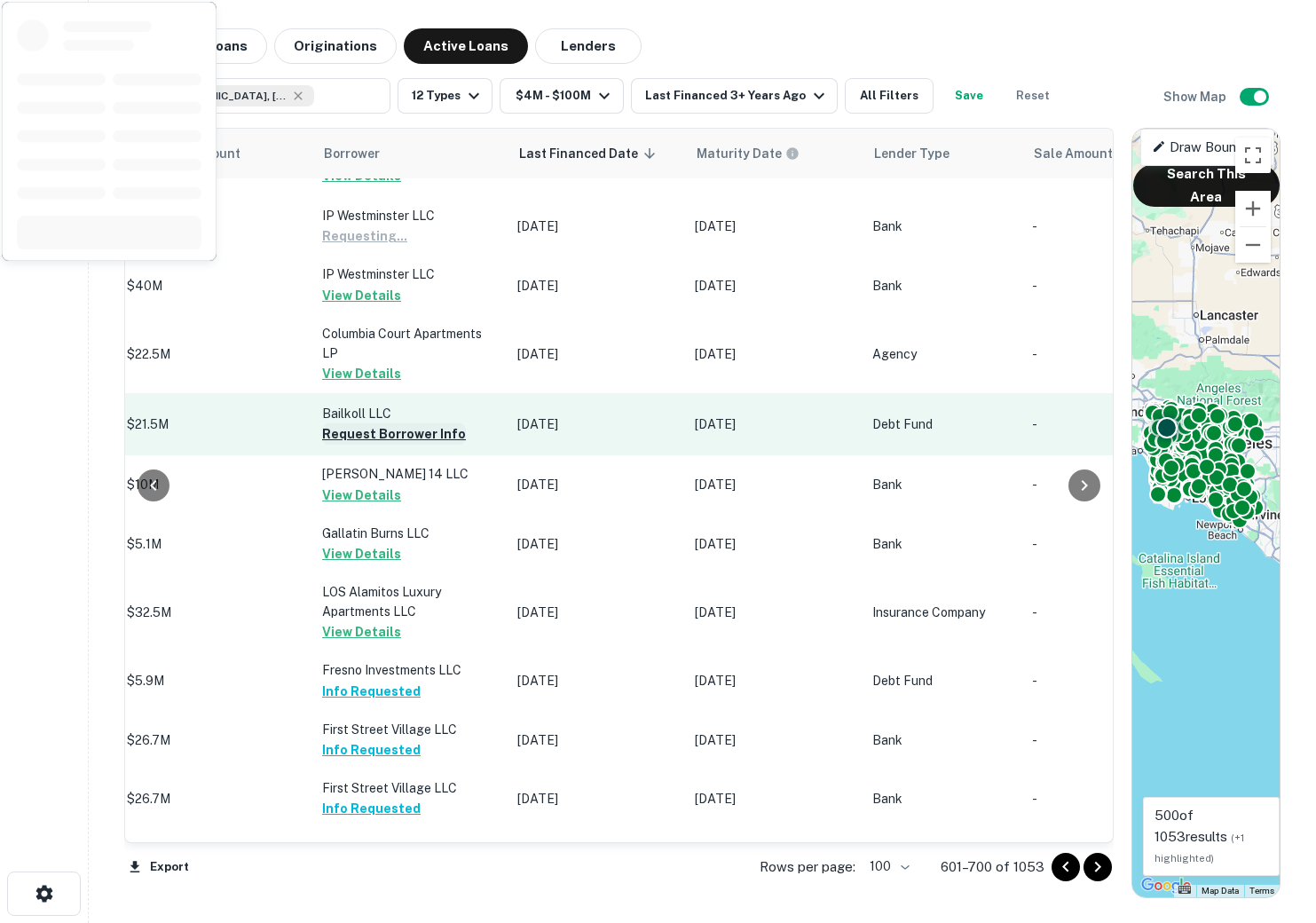
click at [366, 423] on button "Request Borrower Info" at bounding box center [394, 434] width 144 height 22
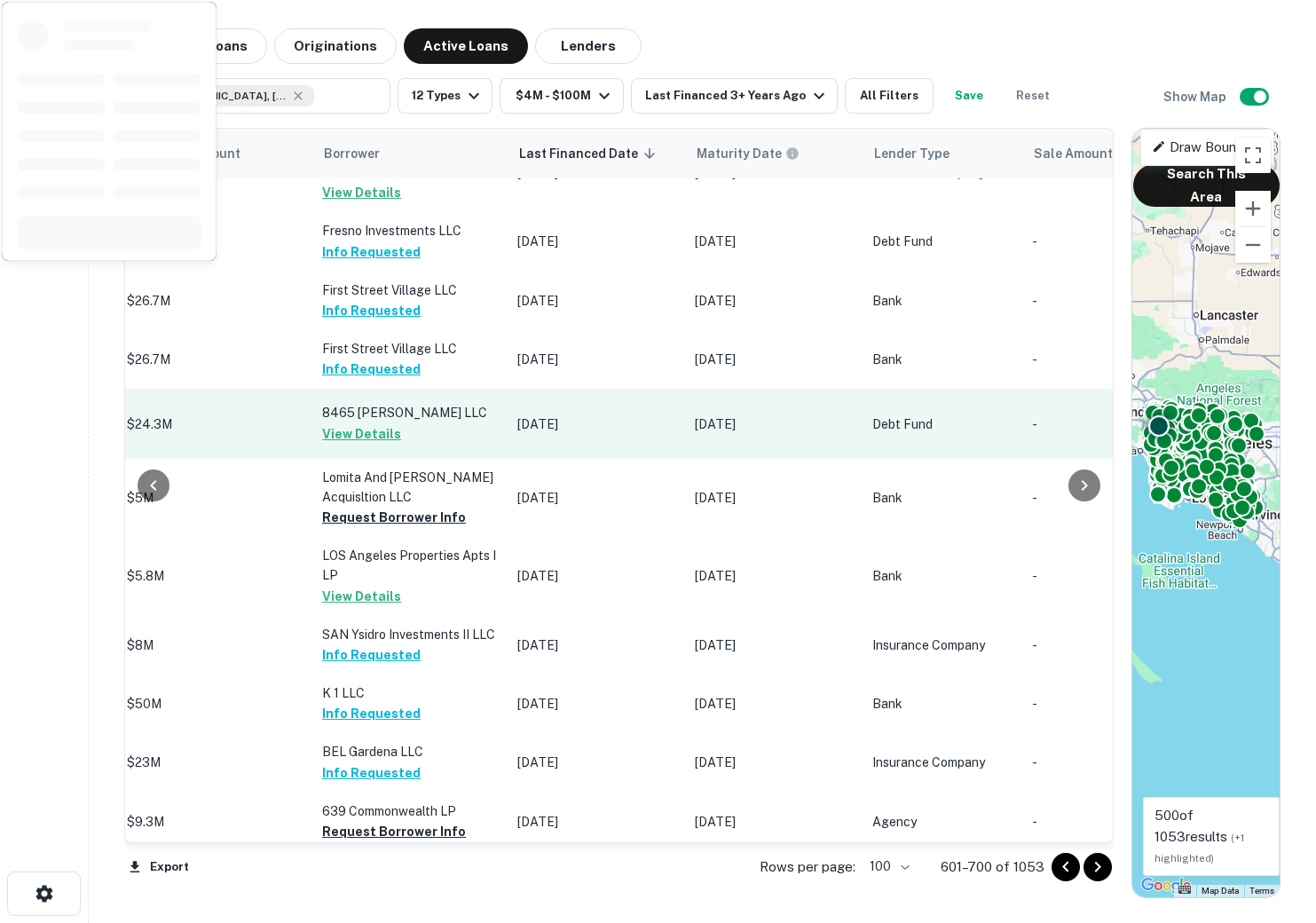
scroll to position [2191, 885]
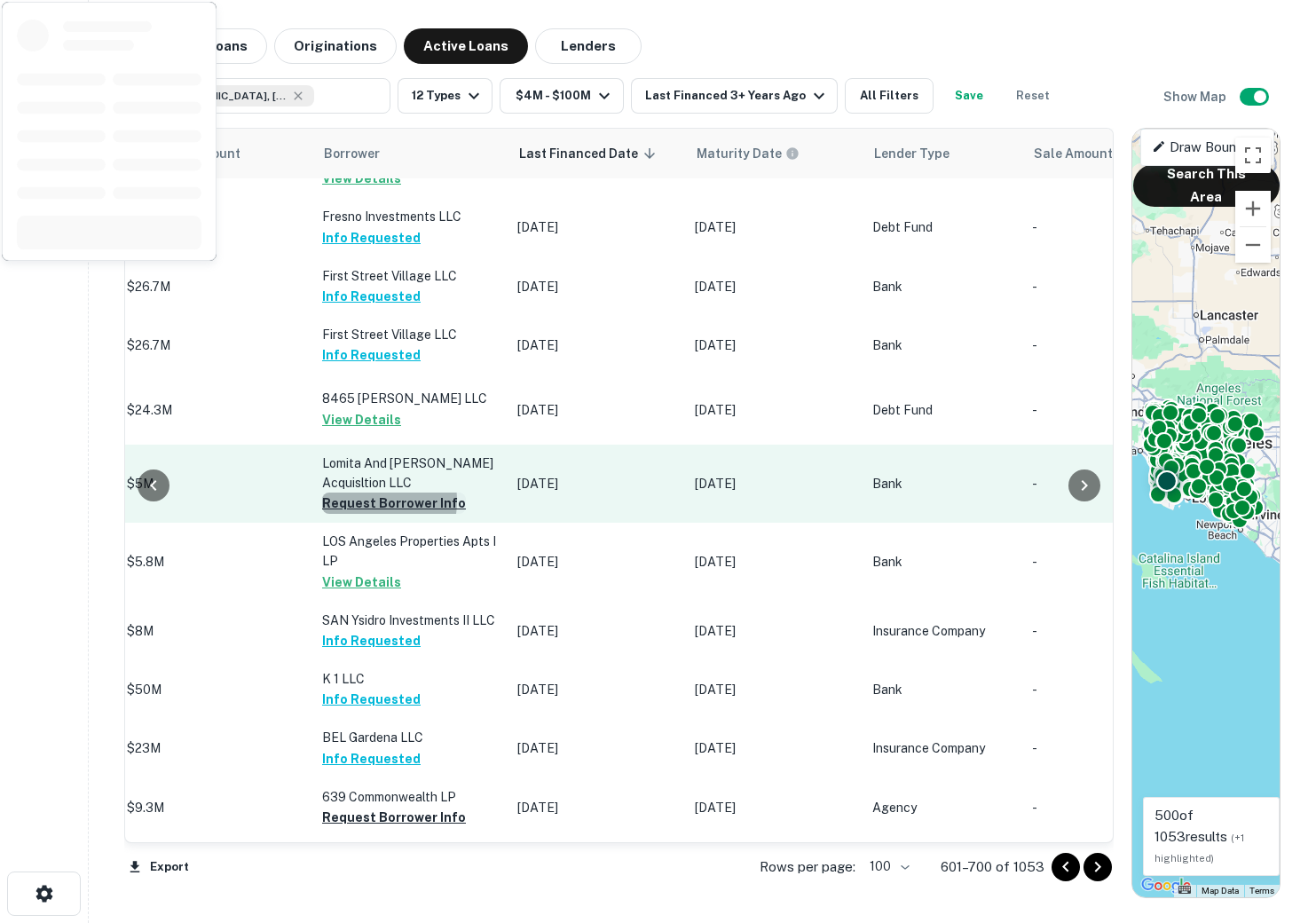
click at [345, 493] on button "Request Borrower Info" at bounding box center [394, 504] width 144 height 22
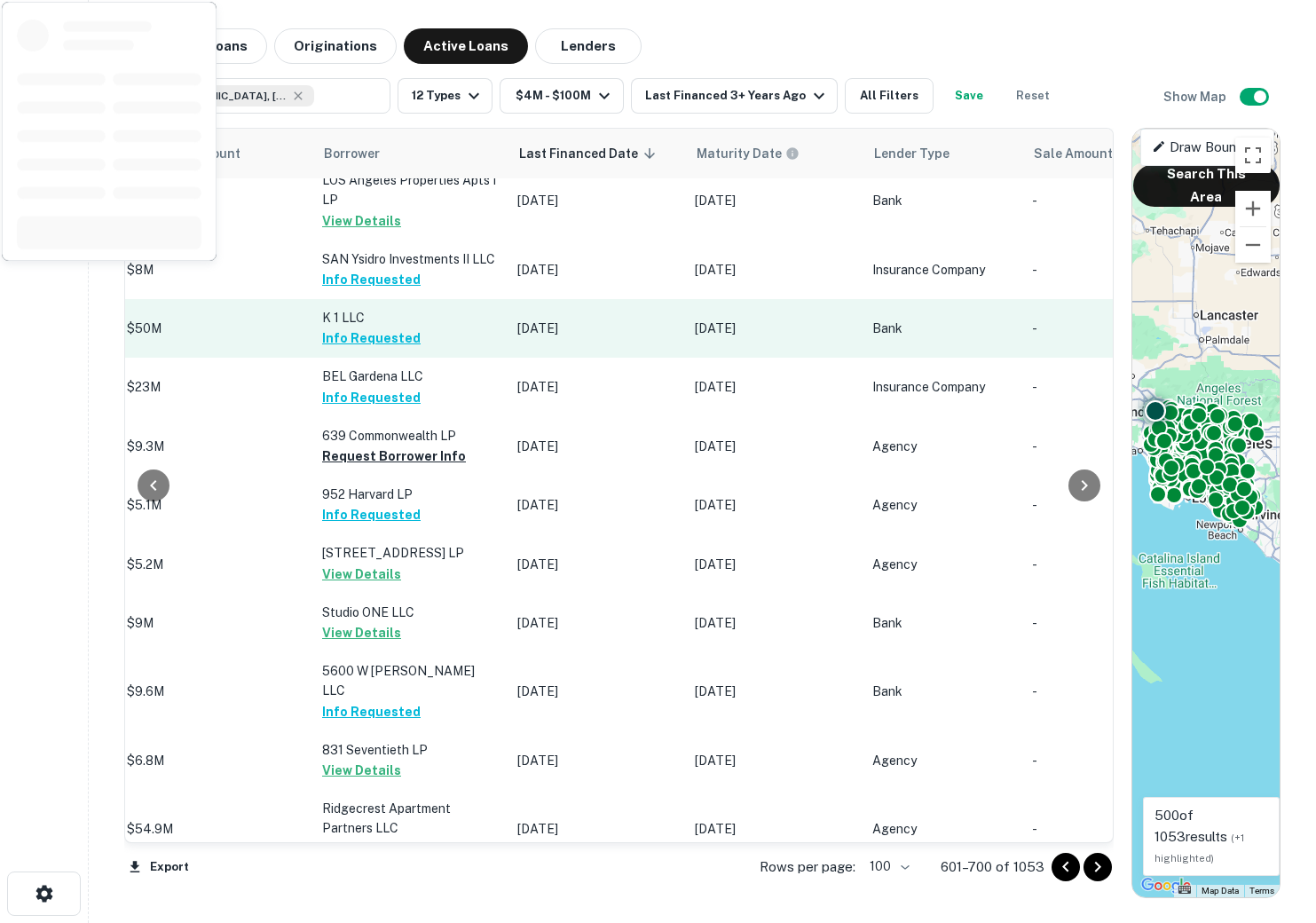
scroll to position [2590, 885]
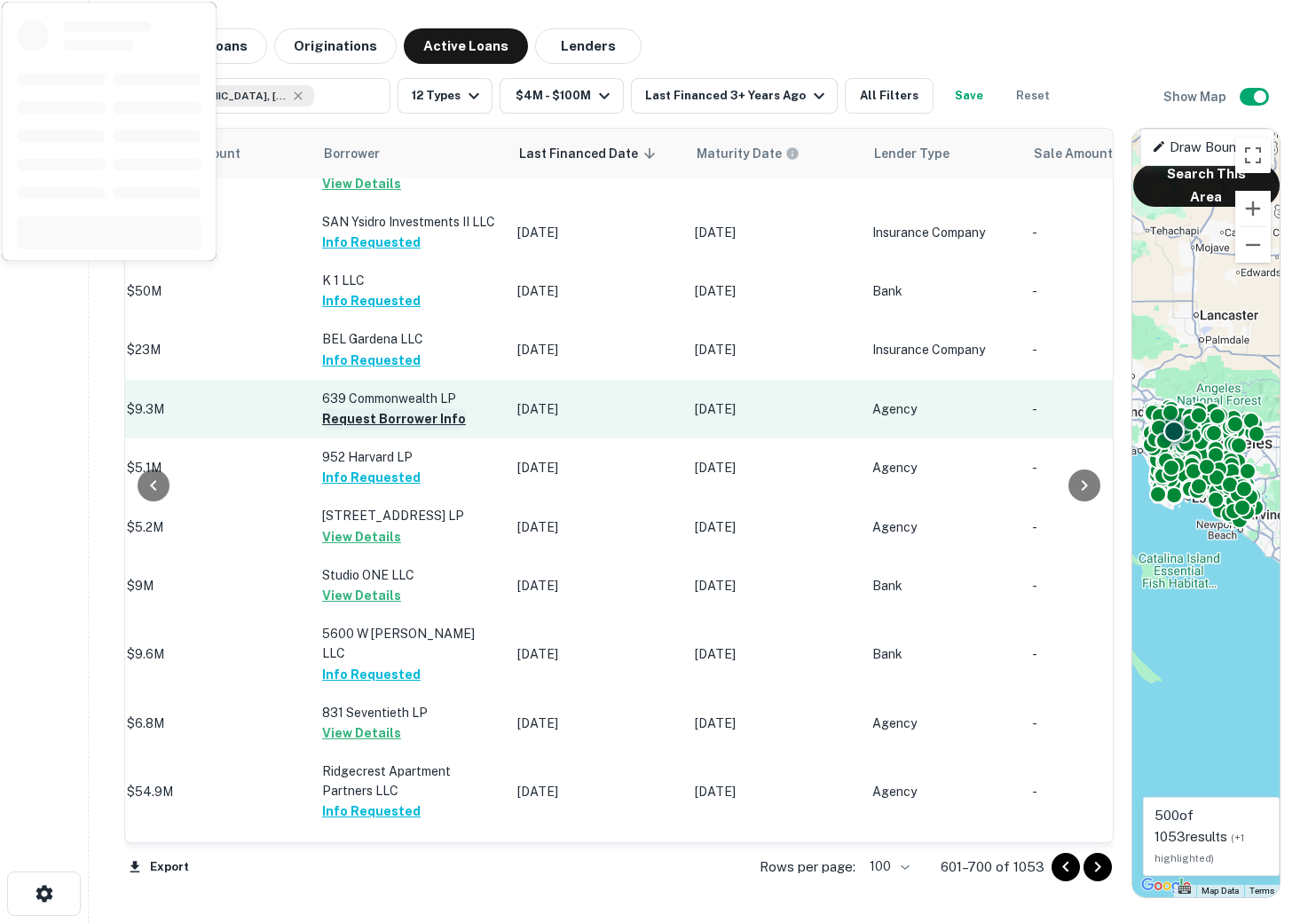
click at [345, 409] on button "Request Borrower Info" at bounding box center [394, 419] width 144 height 22
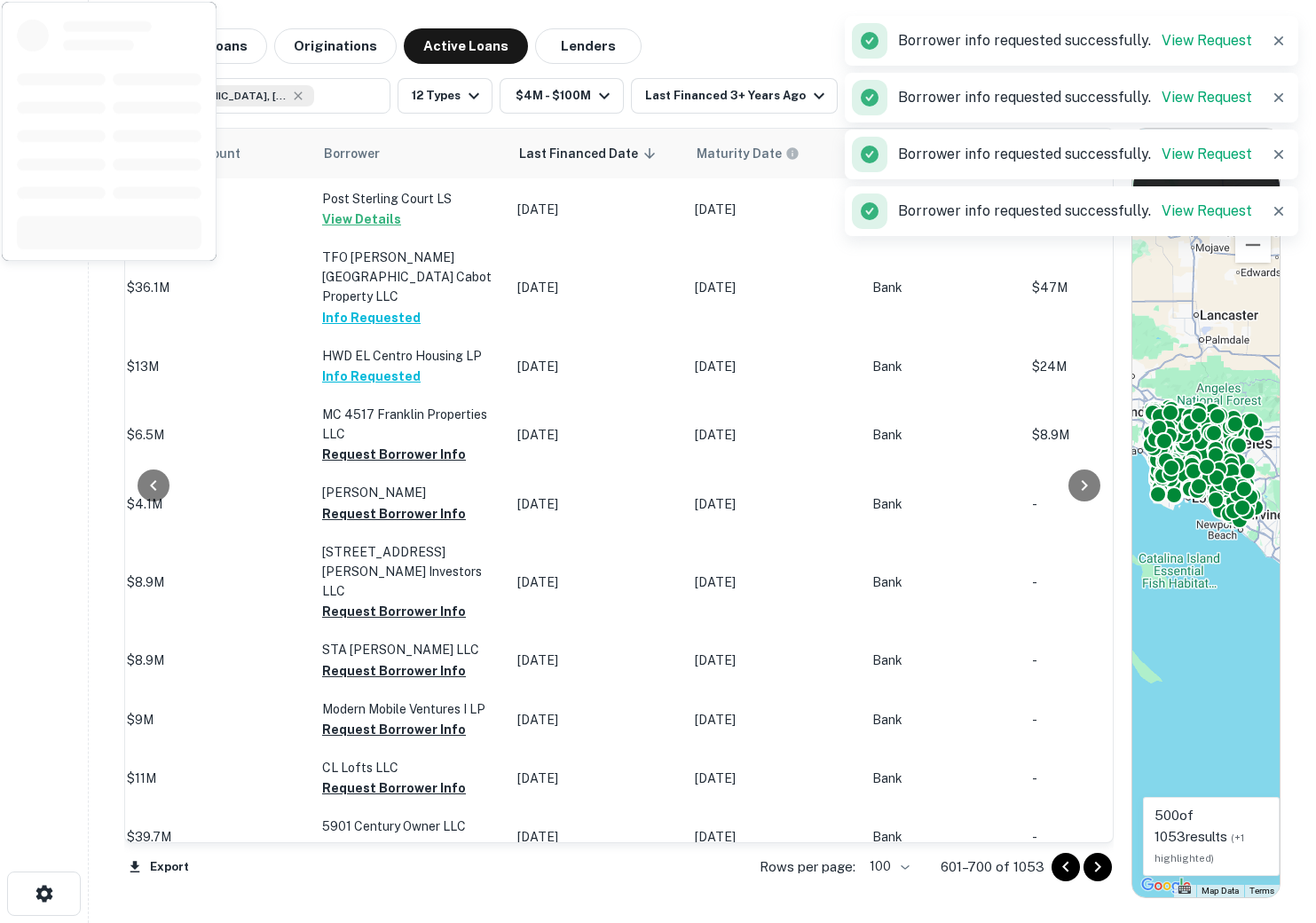
scroll to position [4309, 885]
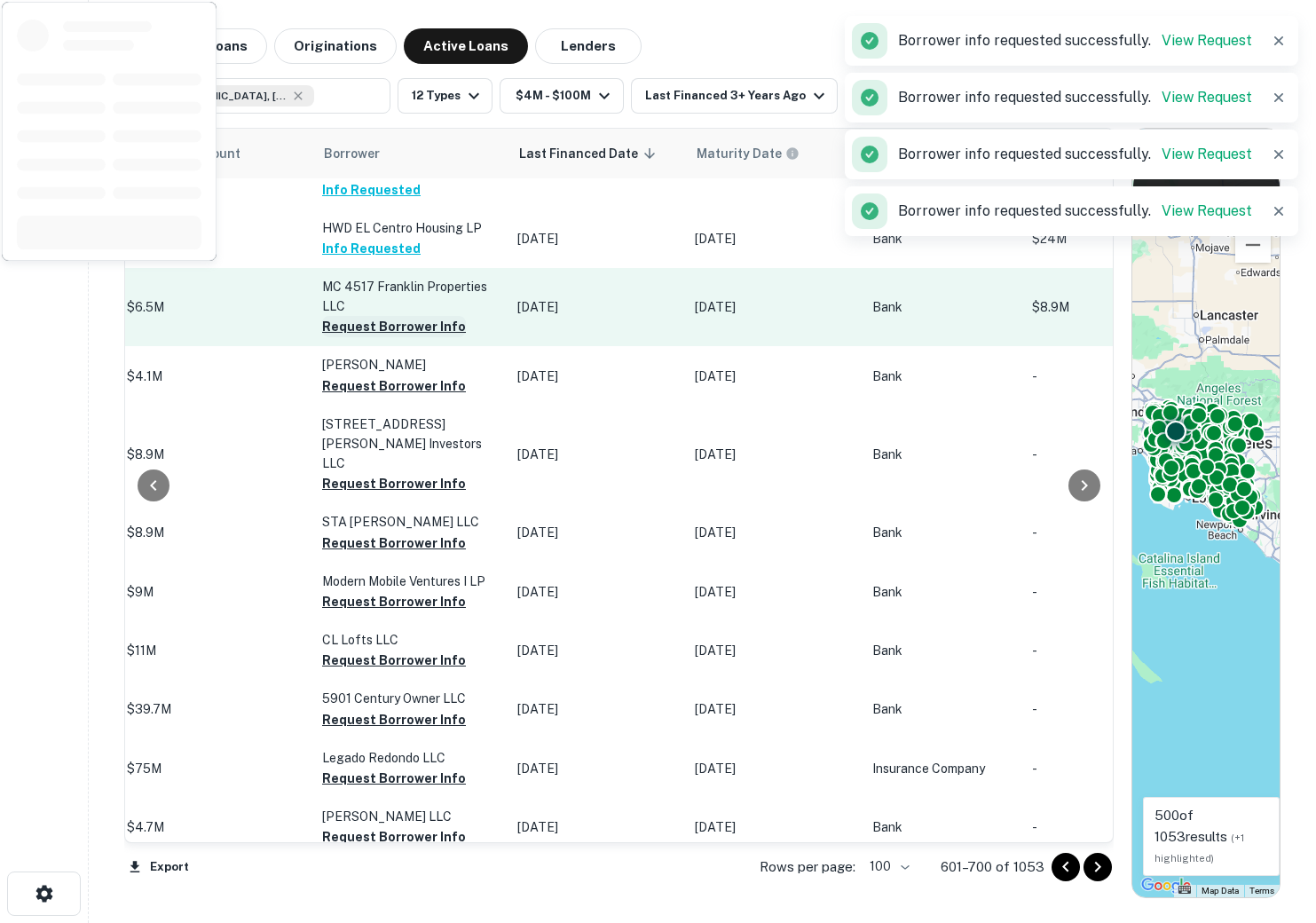
click at [338, 316] on button "Request Borrower Info" at bounding box center [394, 326] width 144 height 22
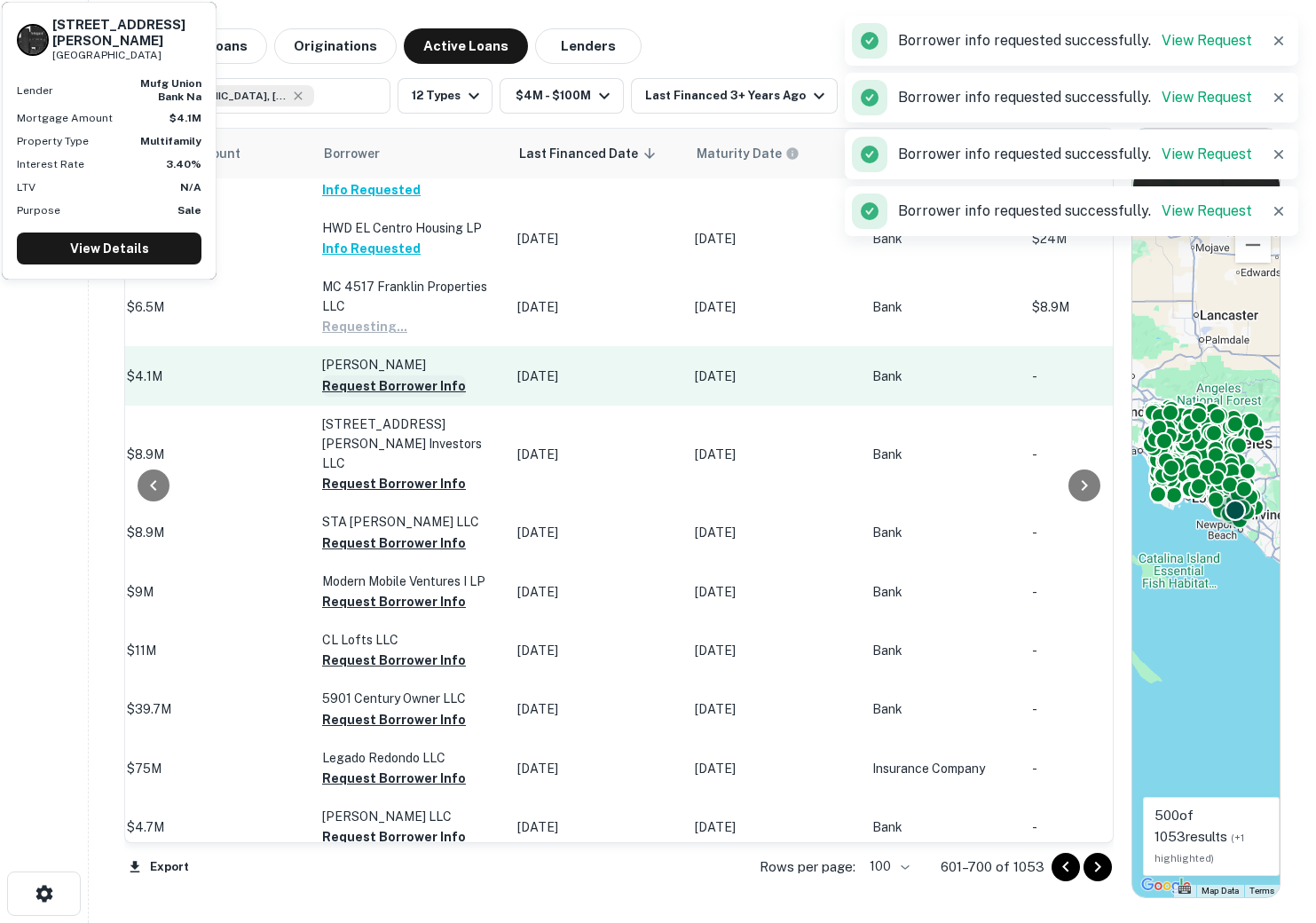
click at [340, 375] on button "Request Borrower Info" at bounding box center [394, 386] width 144 height 22
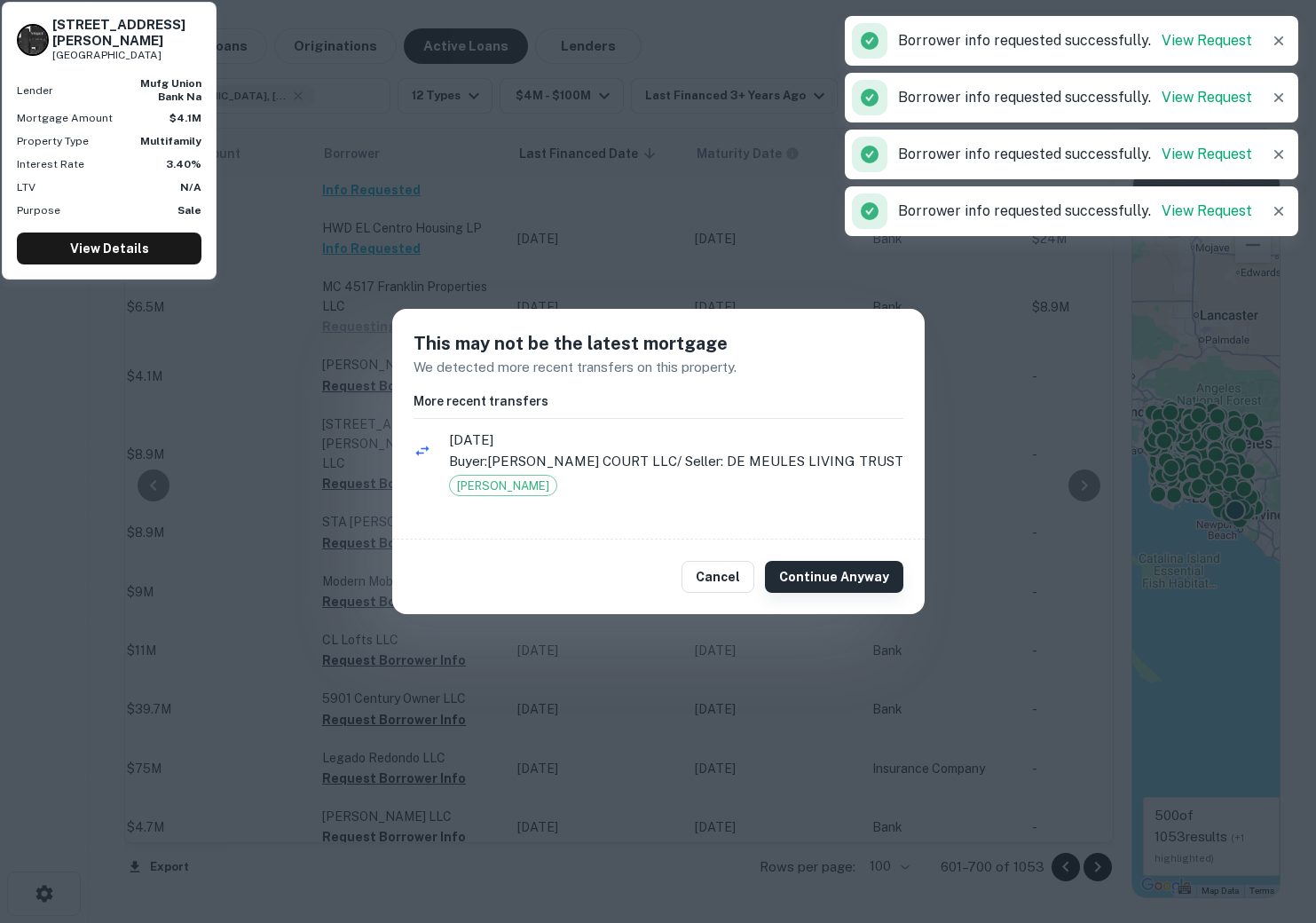
click at [819, 570] on button "Continue Anyway" at bounding box center [834, 576] width 138 height 32
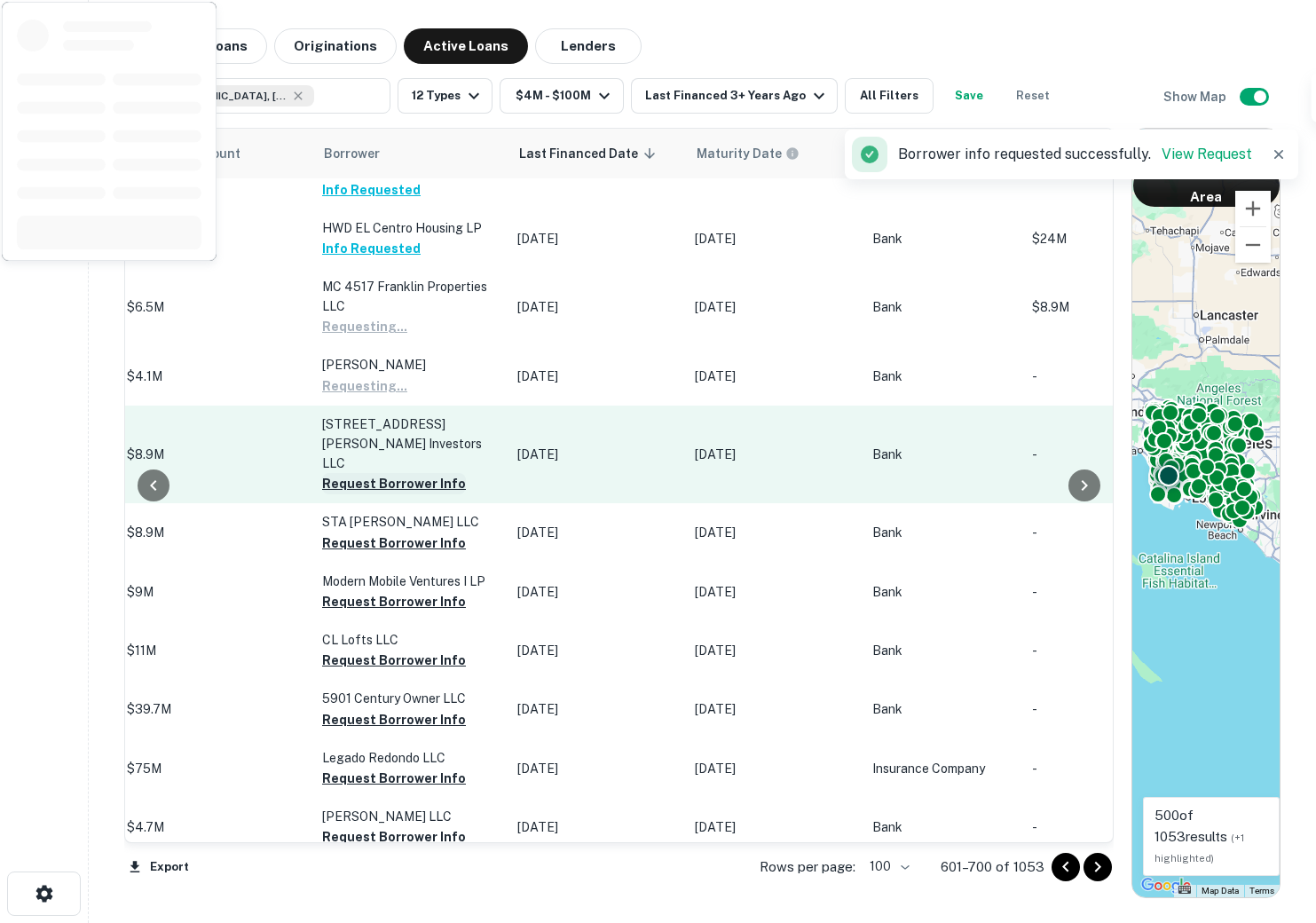
click at [388, 473] on button "Request Borrower Info" at bounding box center [394, 484] width 144 height 22
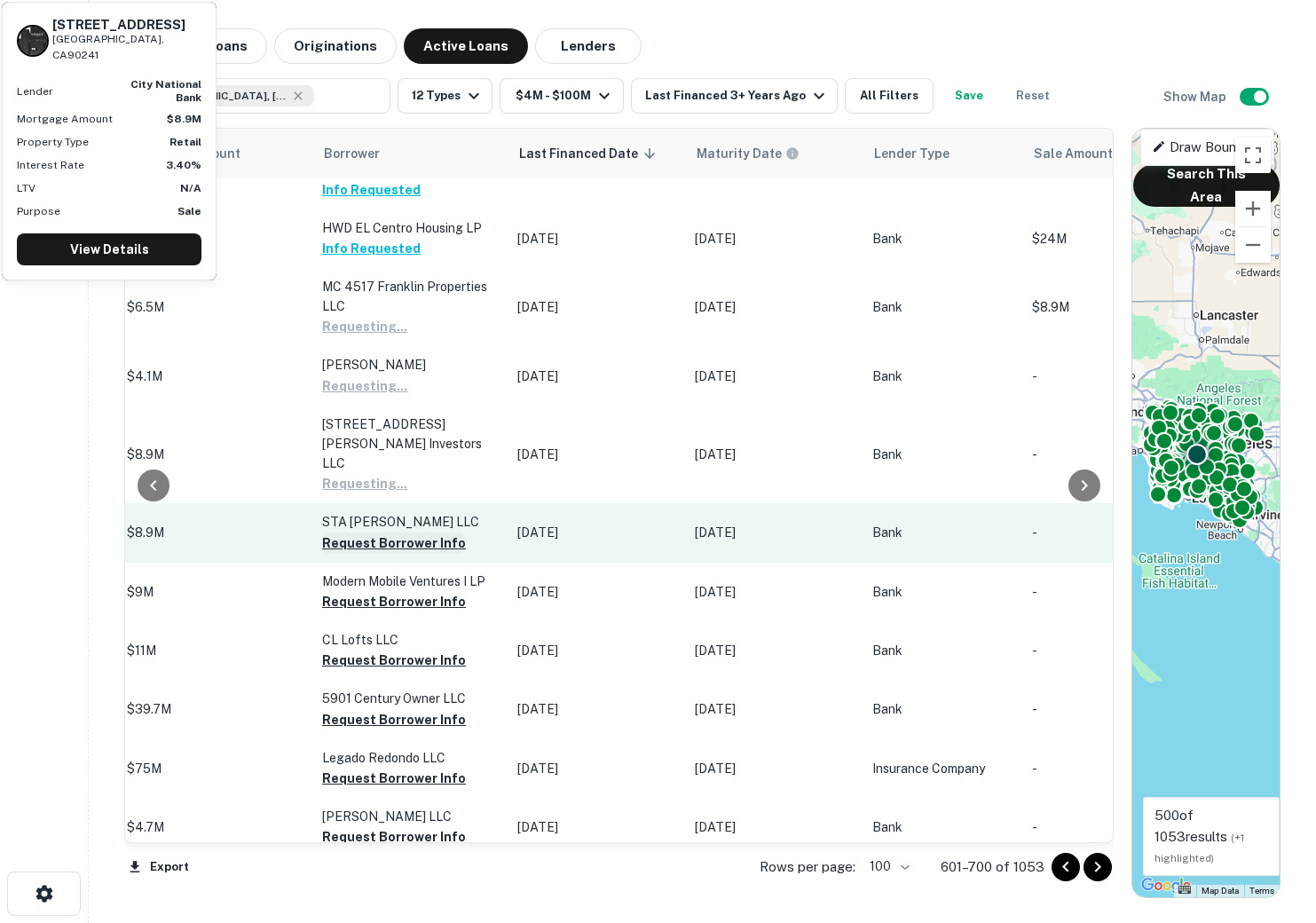
click at [372, 532] on button "Request Borrower Info" at bounding box center [394, 543] width 144 height 22
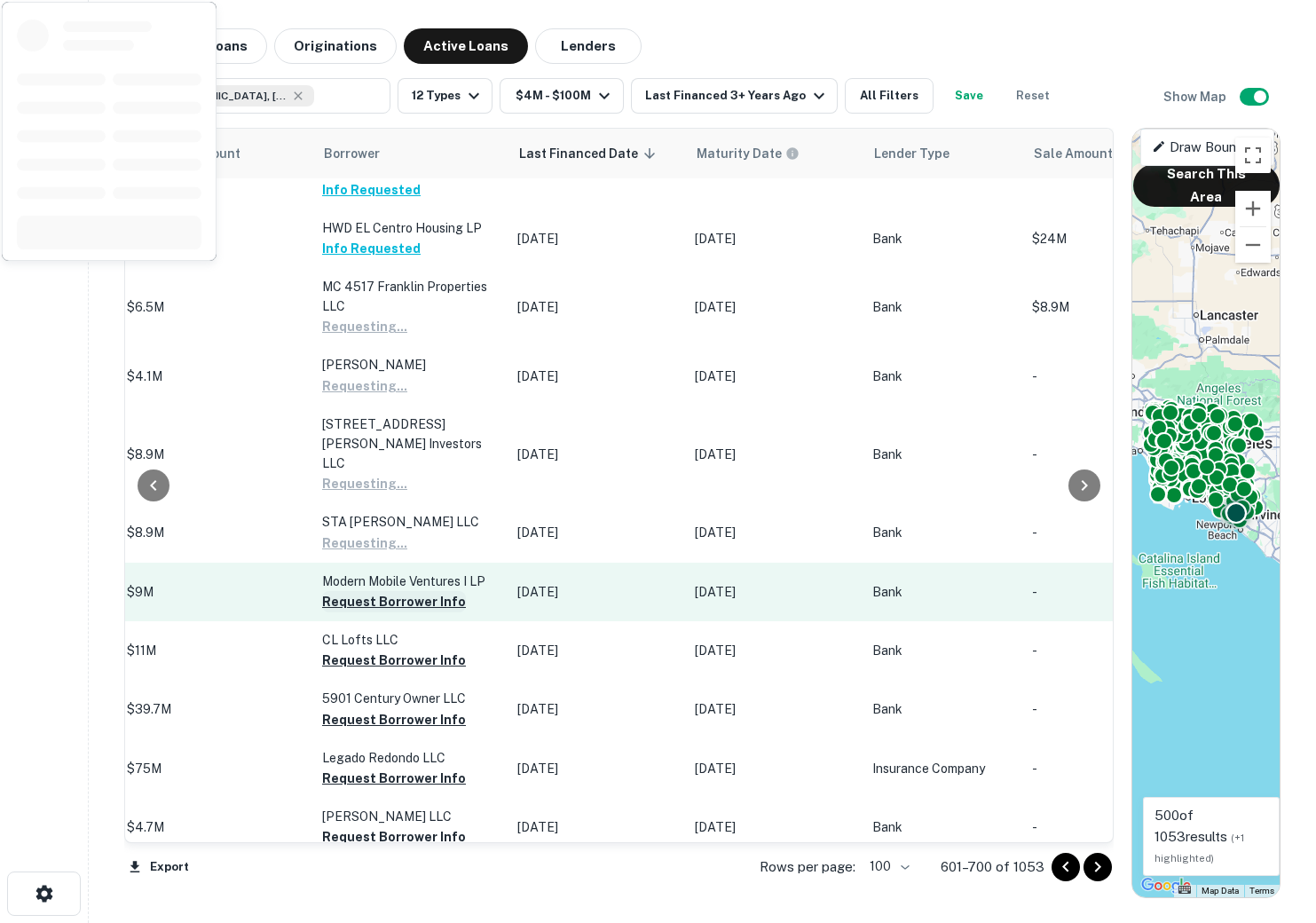
click at [359, 591] on button "Request Borrower Info" at bounding box center [394, 602] width 144 height 22
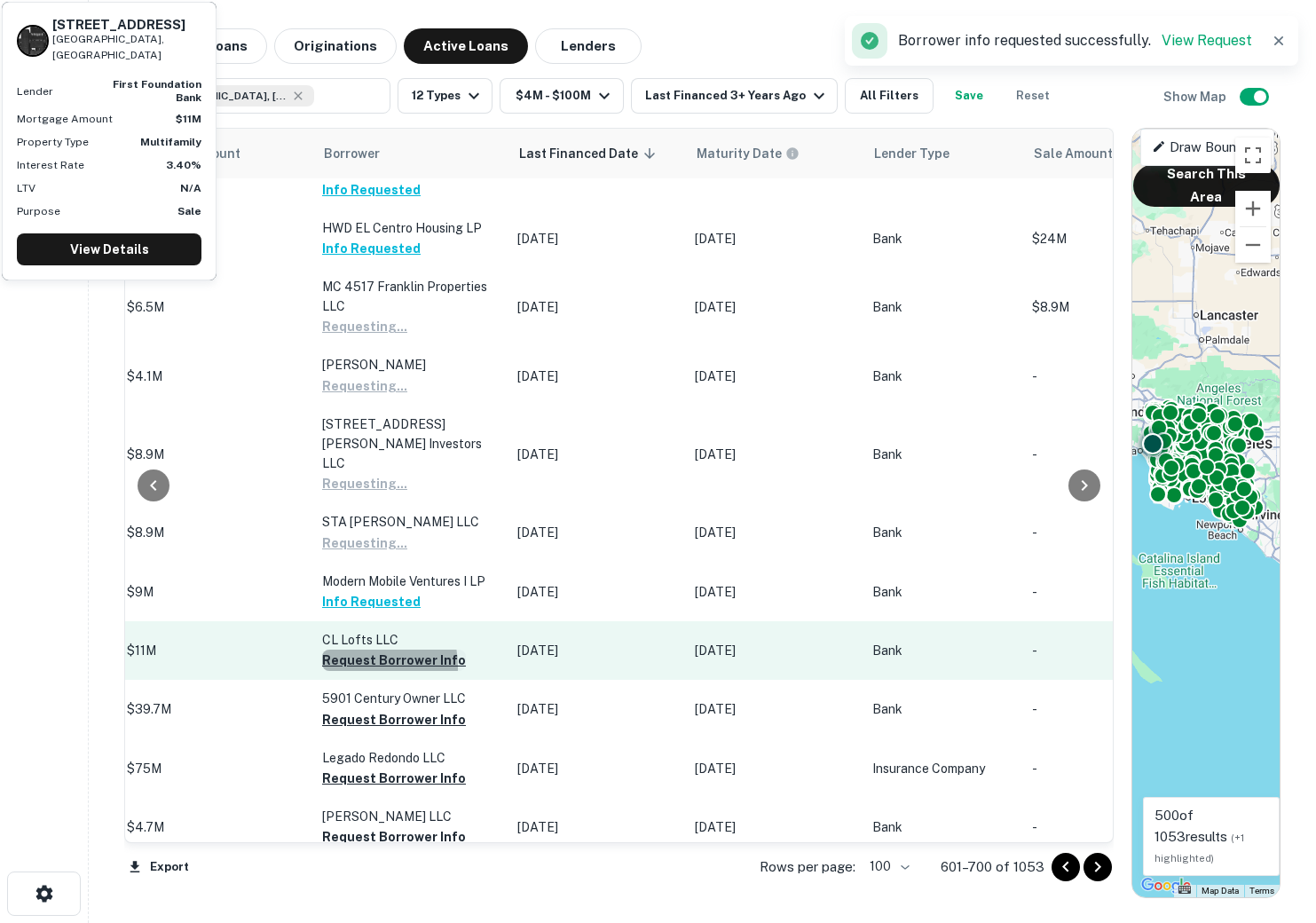
click at [350, 650] on button "Request Borrower Info" at bounding box center [394, 660] width 144 height 22
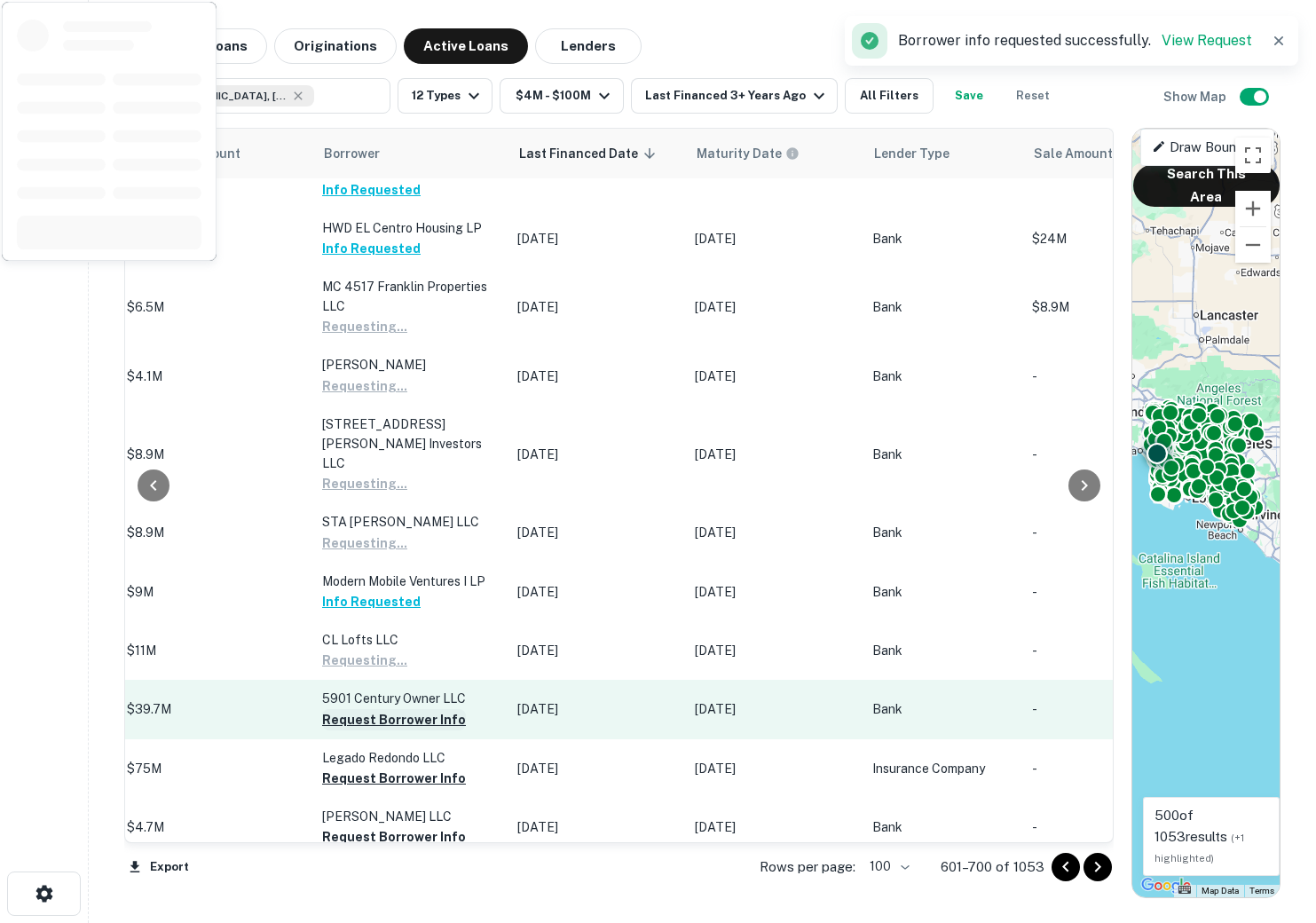
click at [353, 709] on button "Request Borrower Info" at bounding box center [394, 720] width 144 height 22
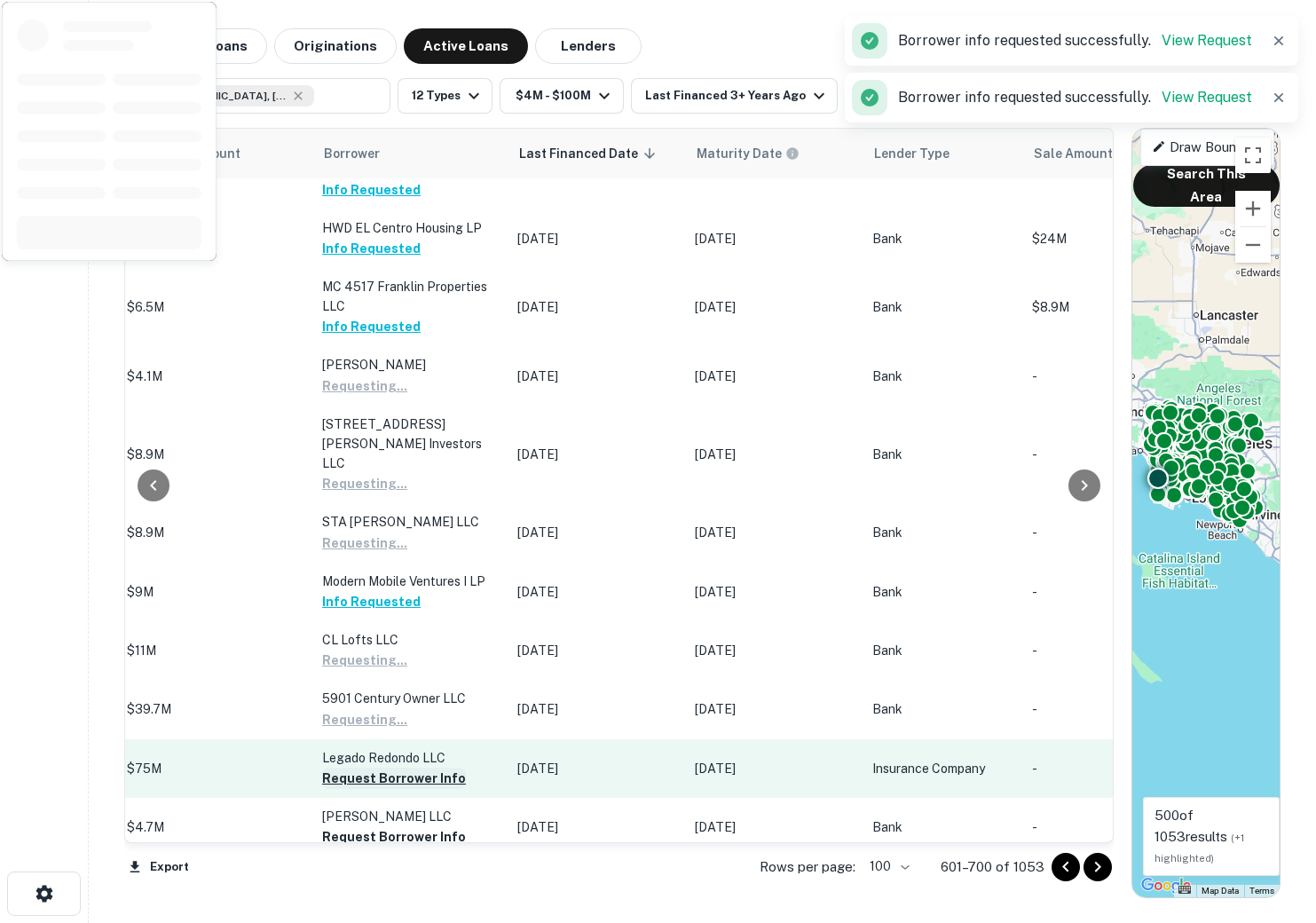
click at [346, 767] on button "Request Borrower Info" at bounding box center [394, 778] width 144 height 22
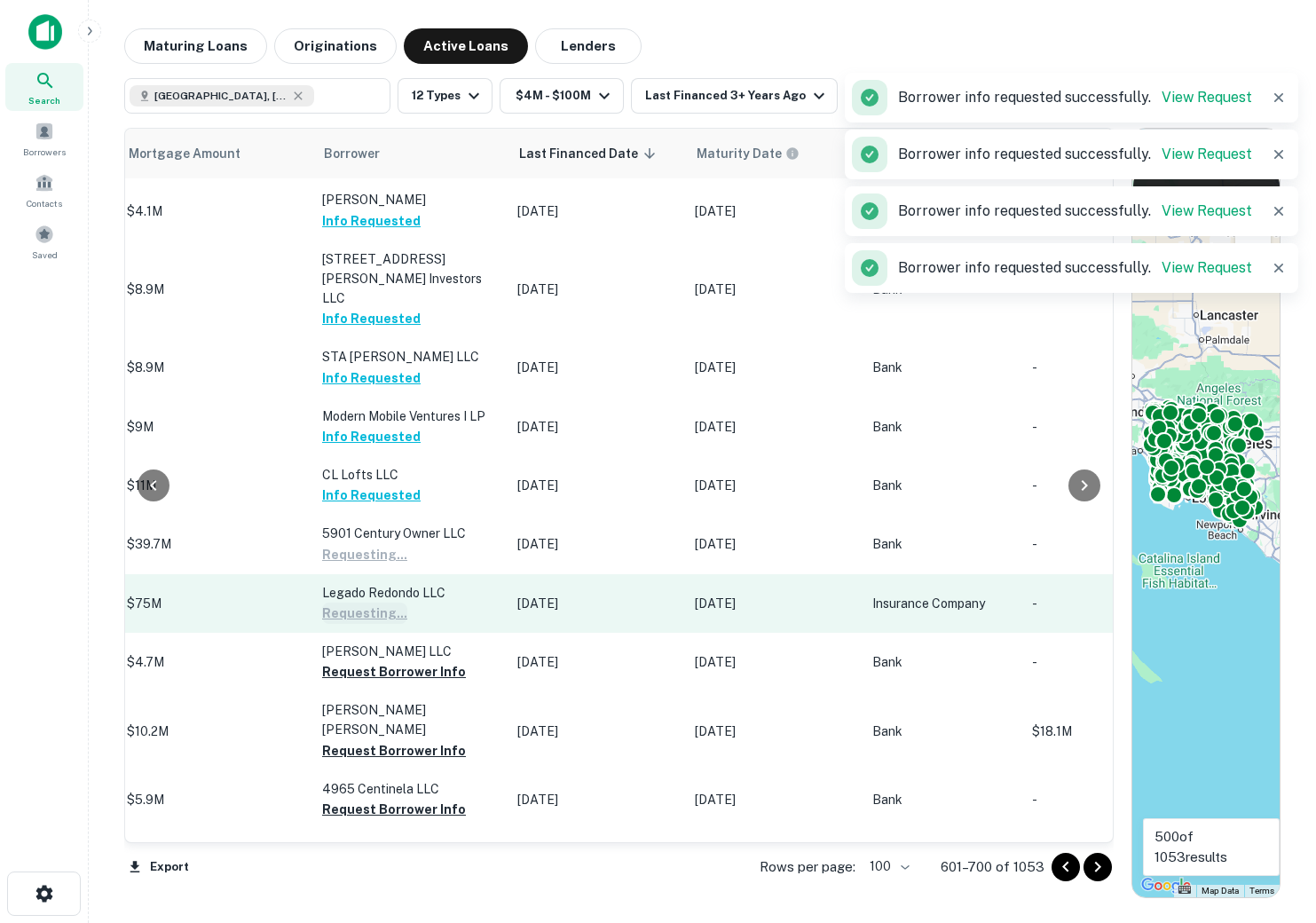
scroll to position [4478, 885]
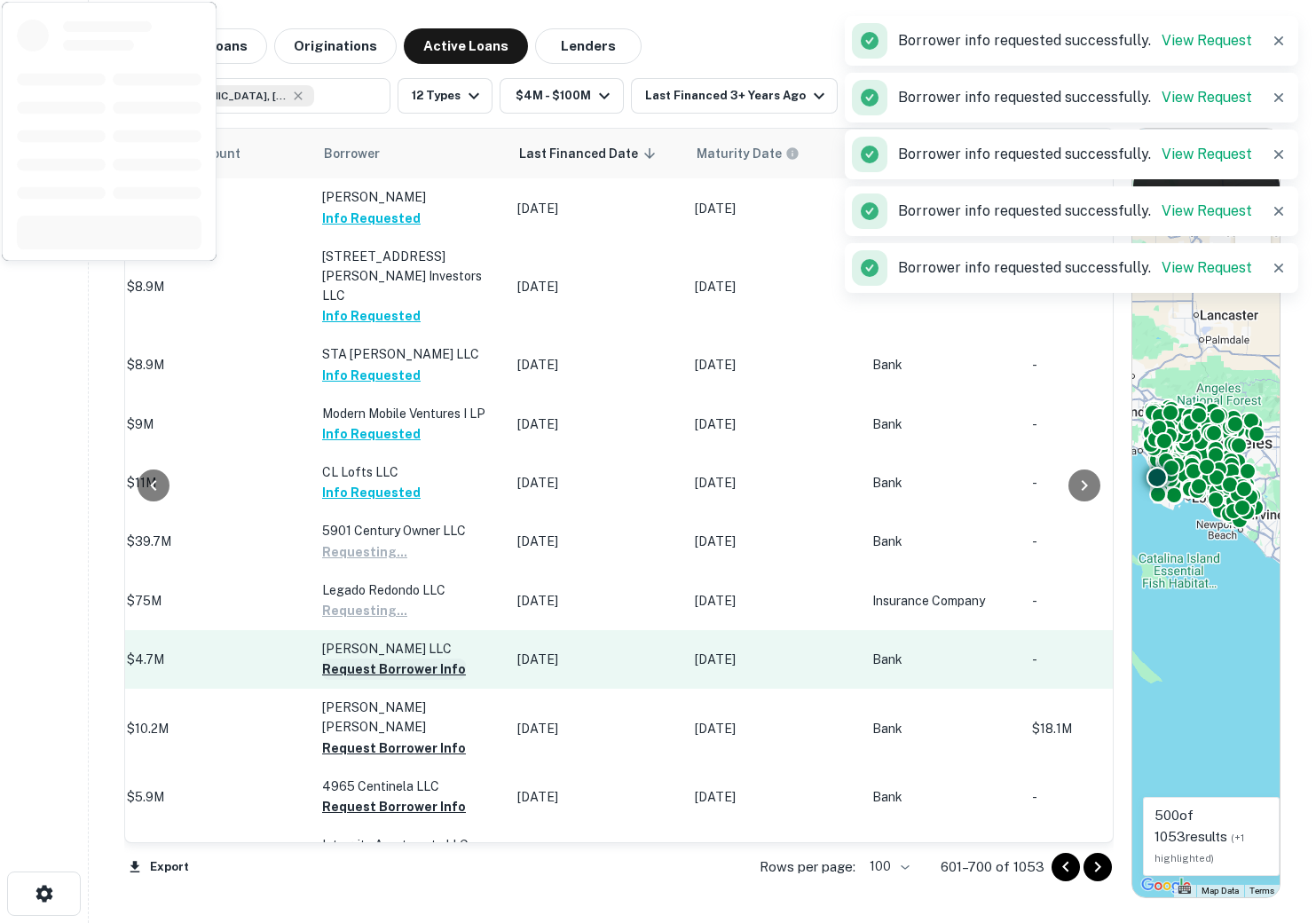
click at [334, 658] on button "Request Borrower Info" at bounding box center [394, 669] width 144 height 22
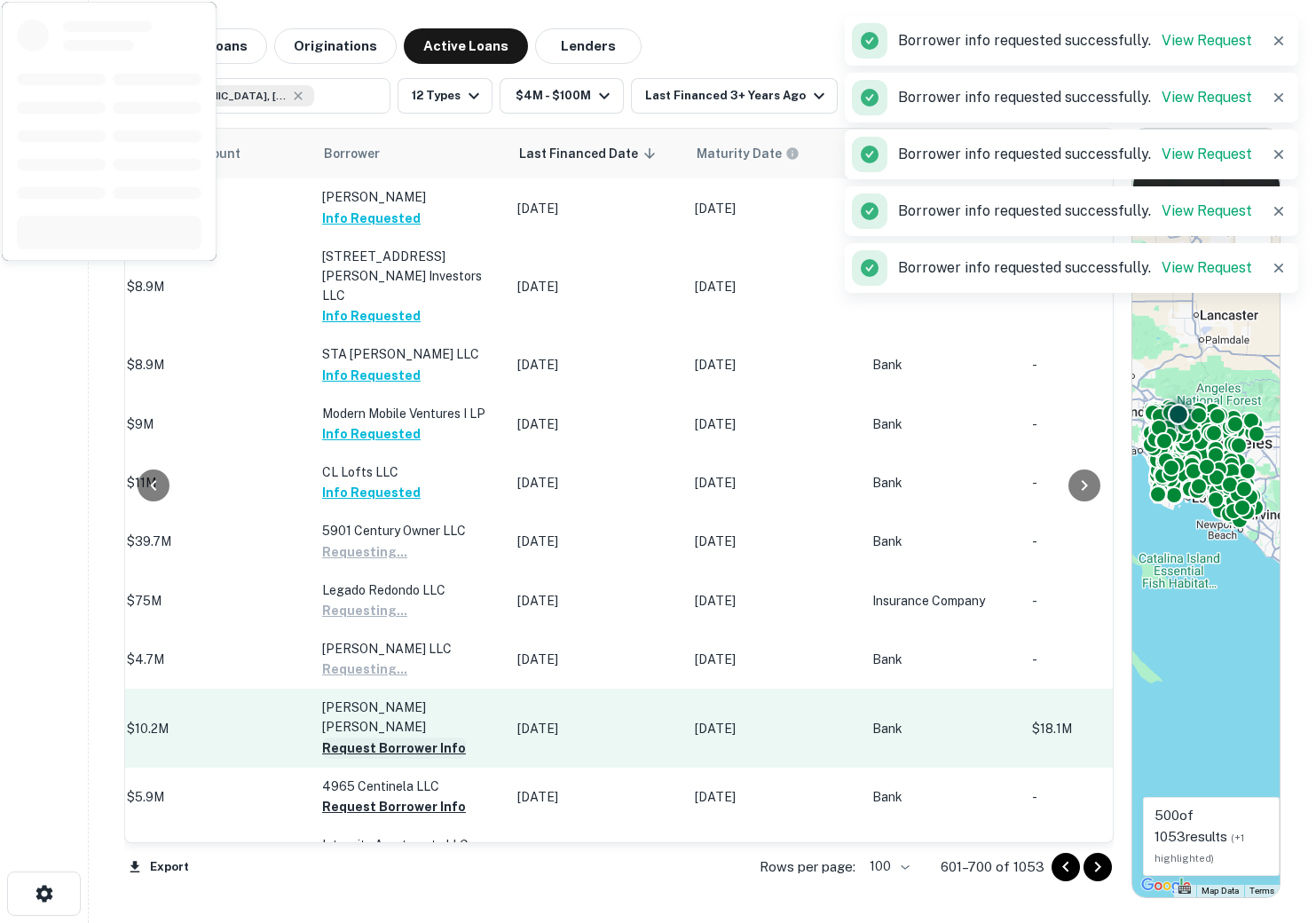
click at [338, 738] on button "Request Borrower Info" at bounding box center [394, 749] width 144 height 22
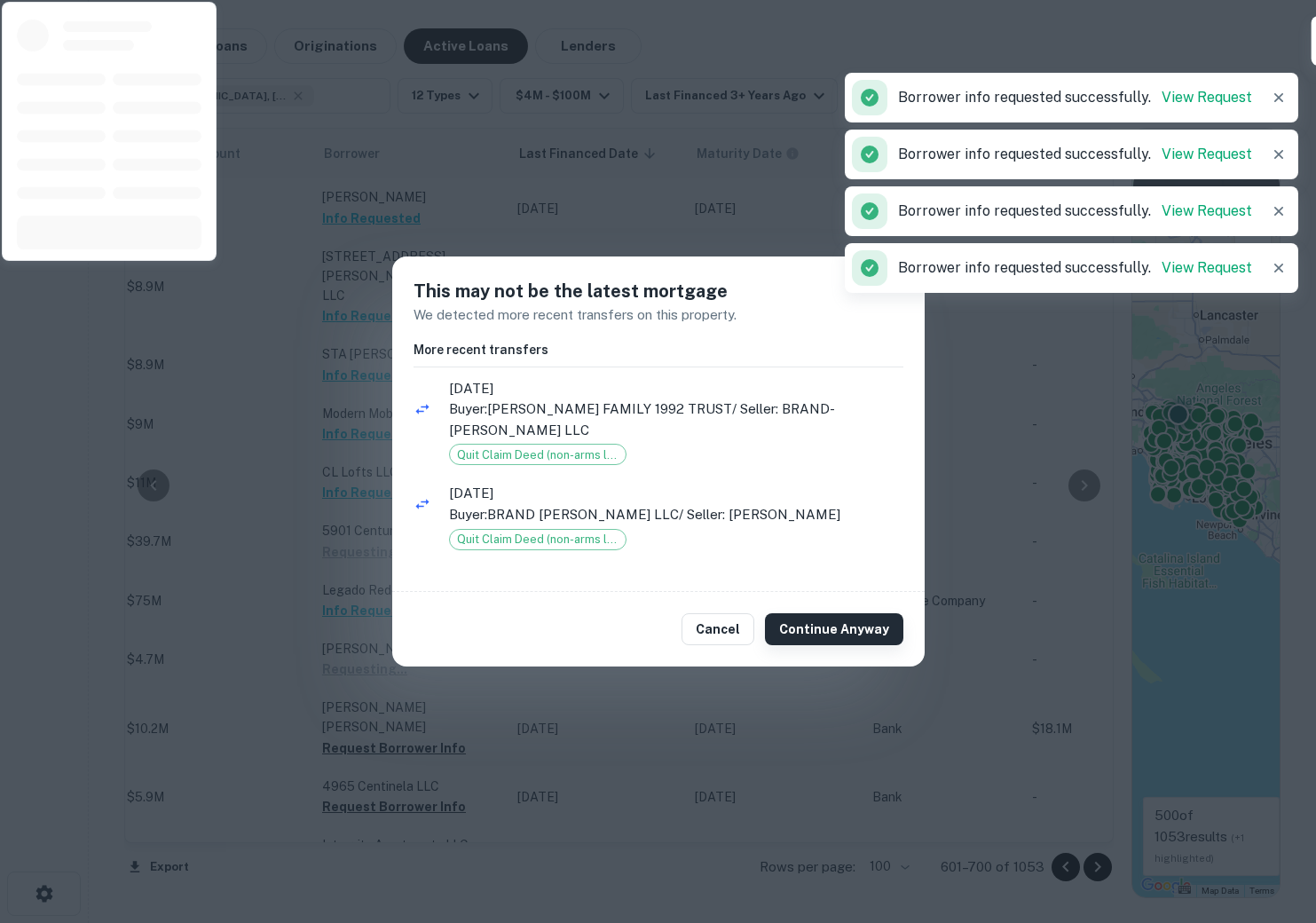
click at [814, 632] on button "Continue Anyway" at bounding box center [834, 629] width 138 height 32
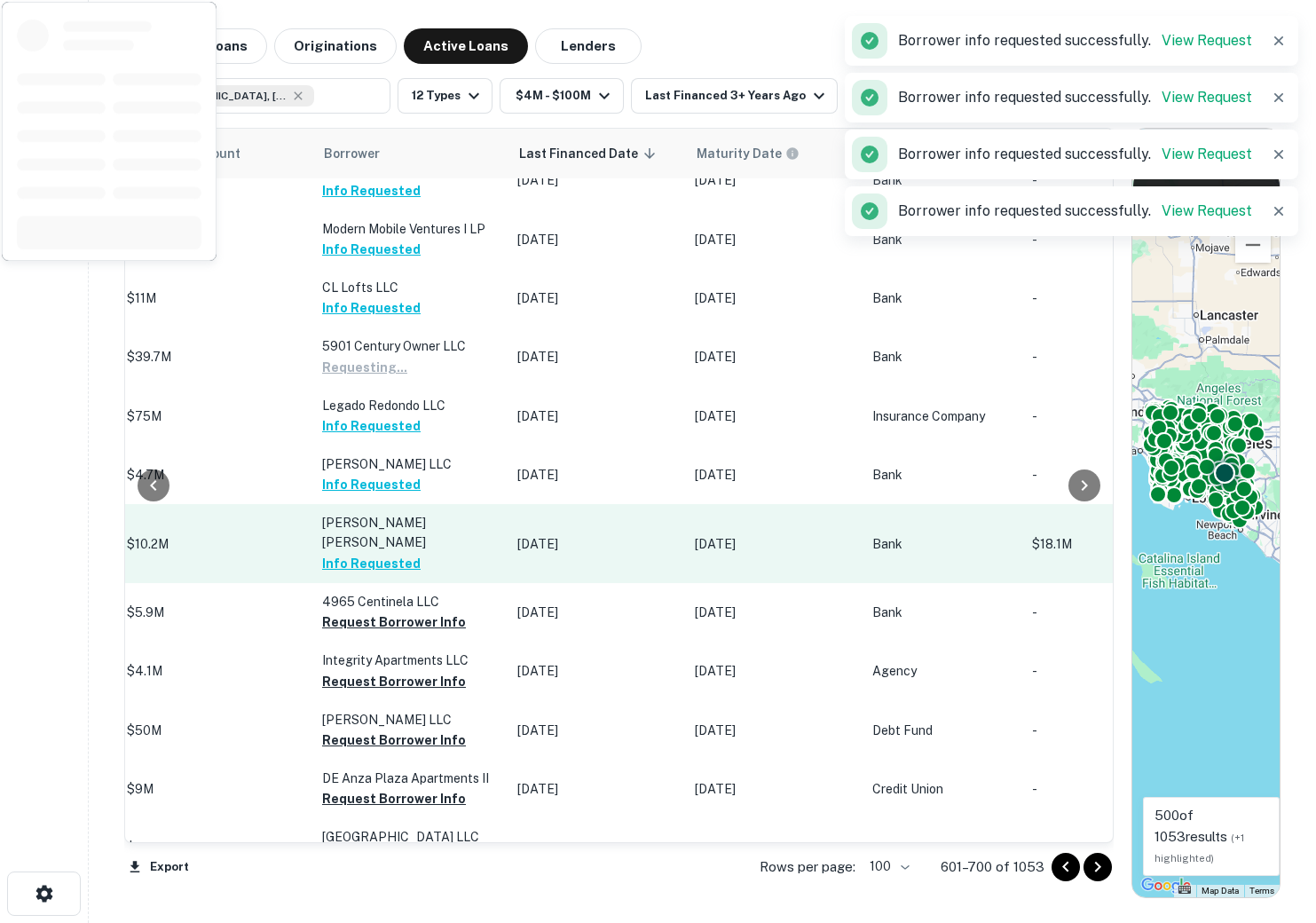
scroll to position [4676, 885]
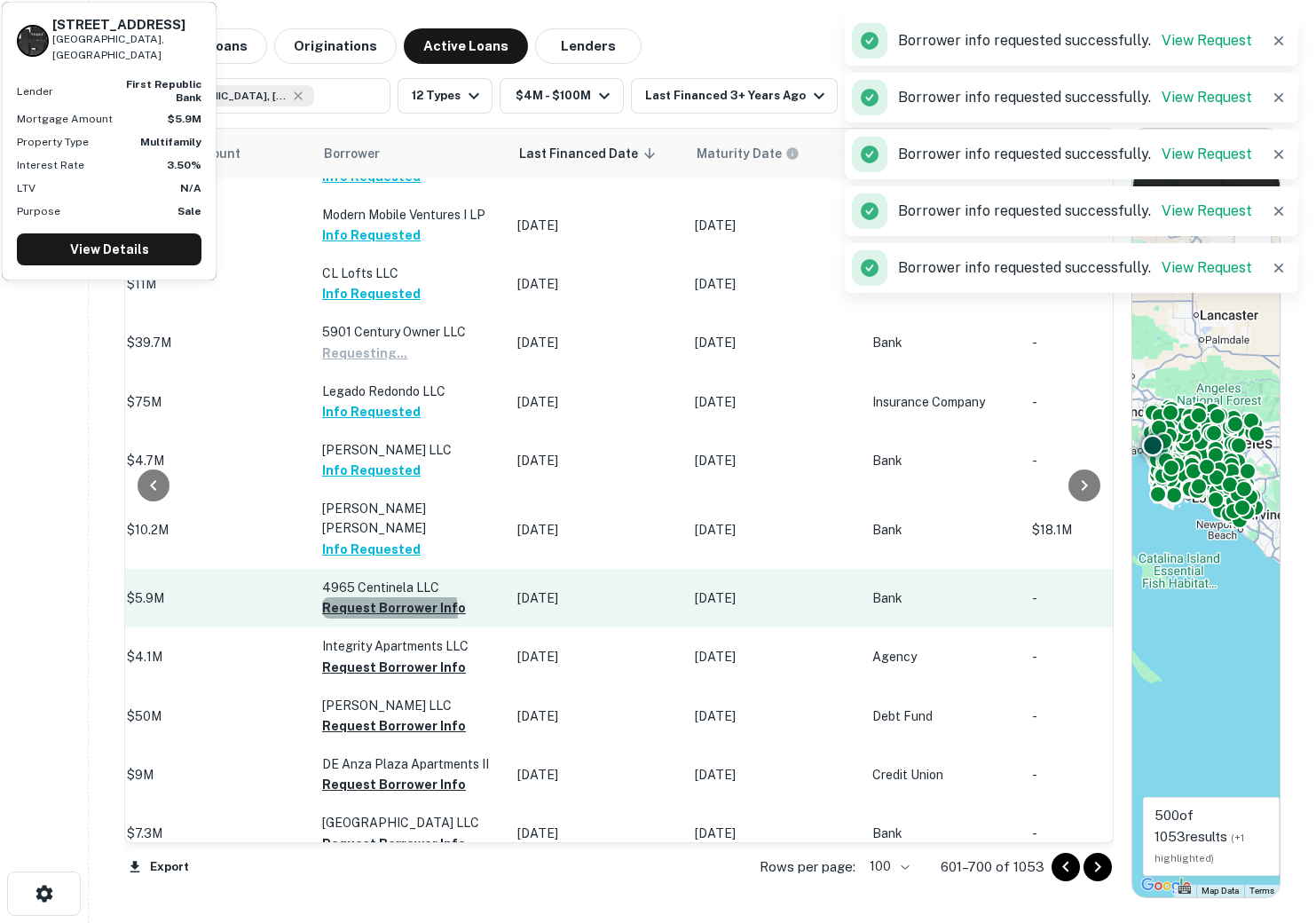
click at [379, 597] on button "Request Borrower Info" at bounding box center [394, 607] width 144 height 22
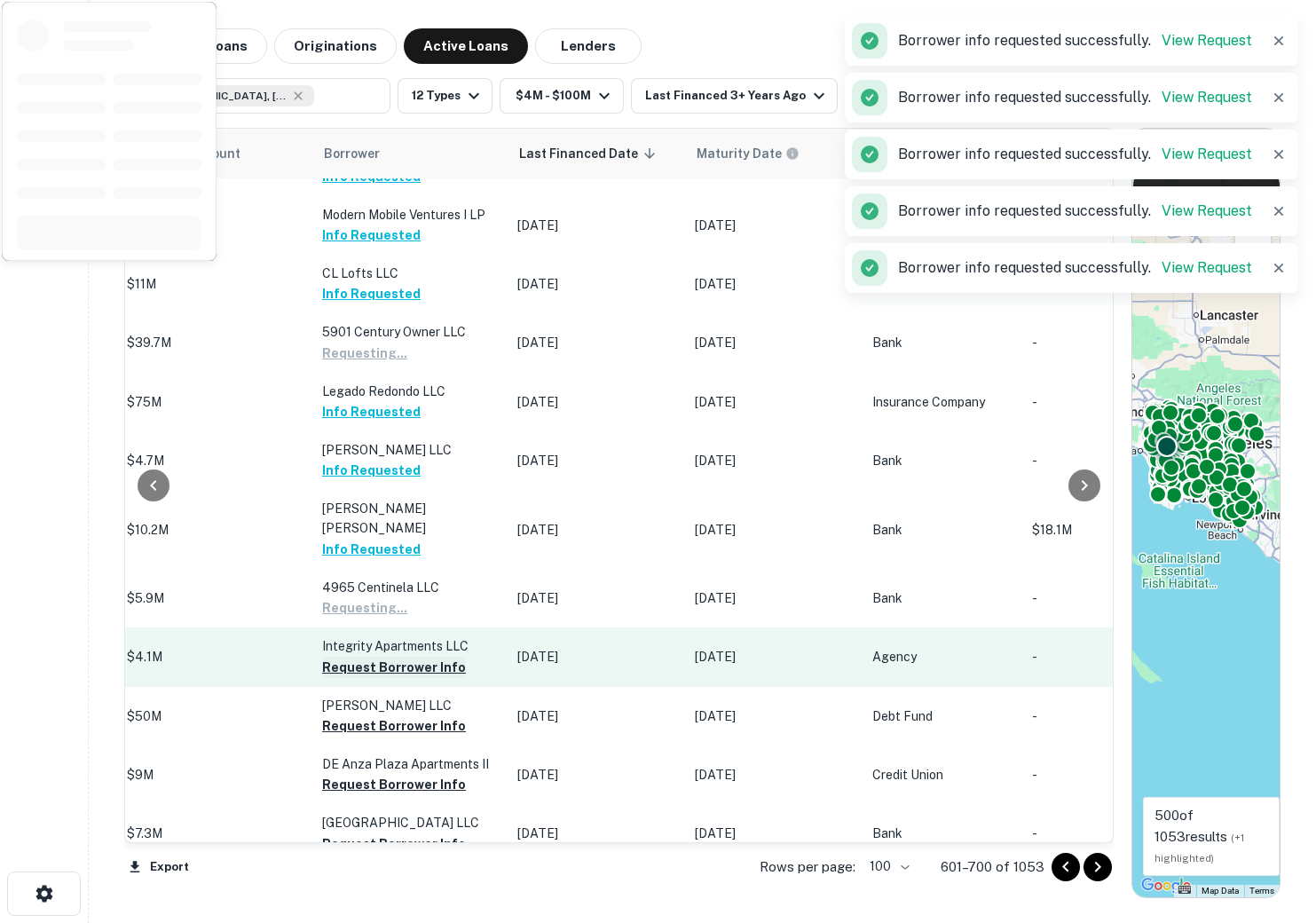
click at [353, 656] on button "Request Borrower Info" at bounding box center [394, 667] width 144 height 22
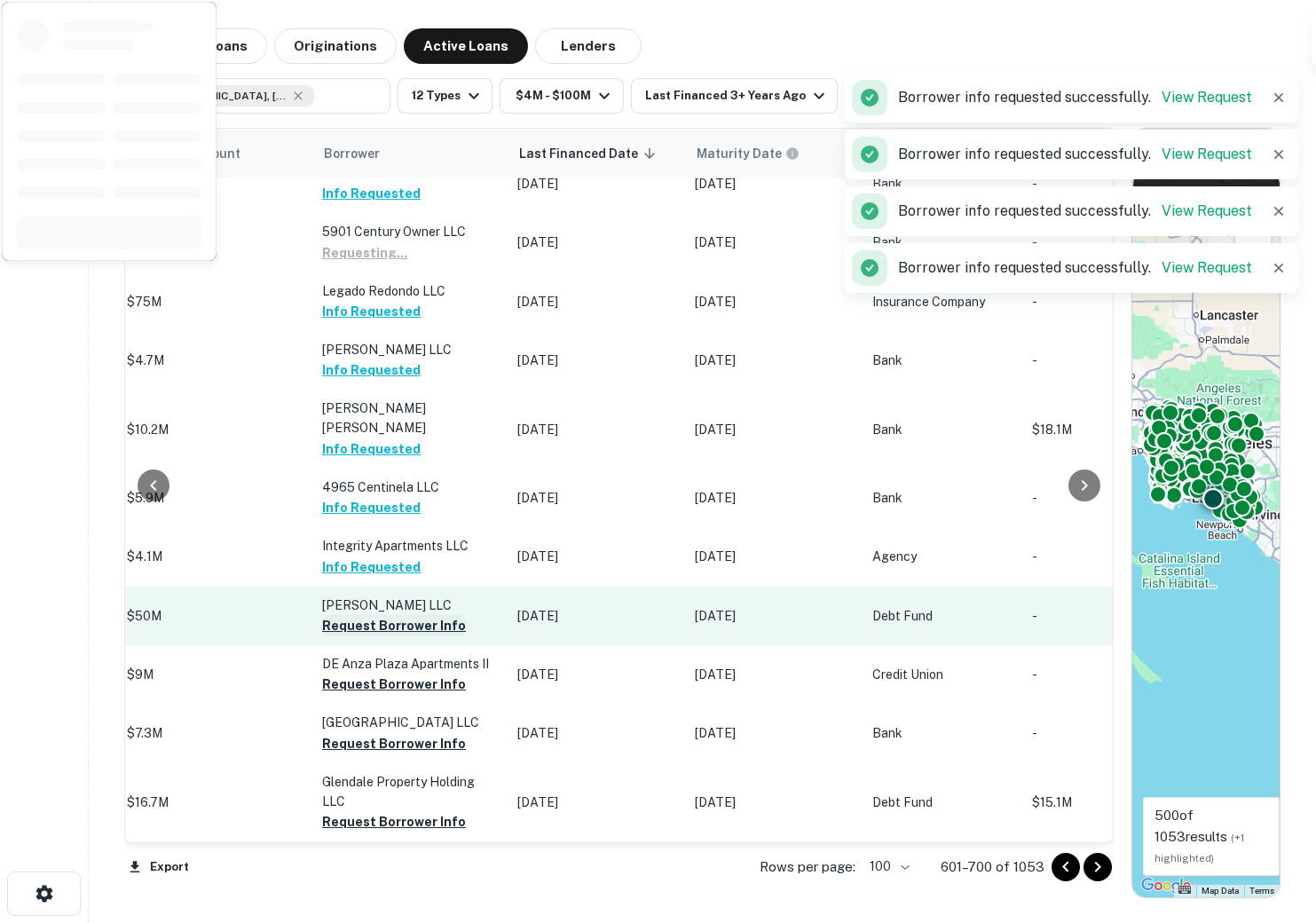
scroll to position [4800, 885]
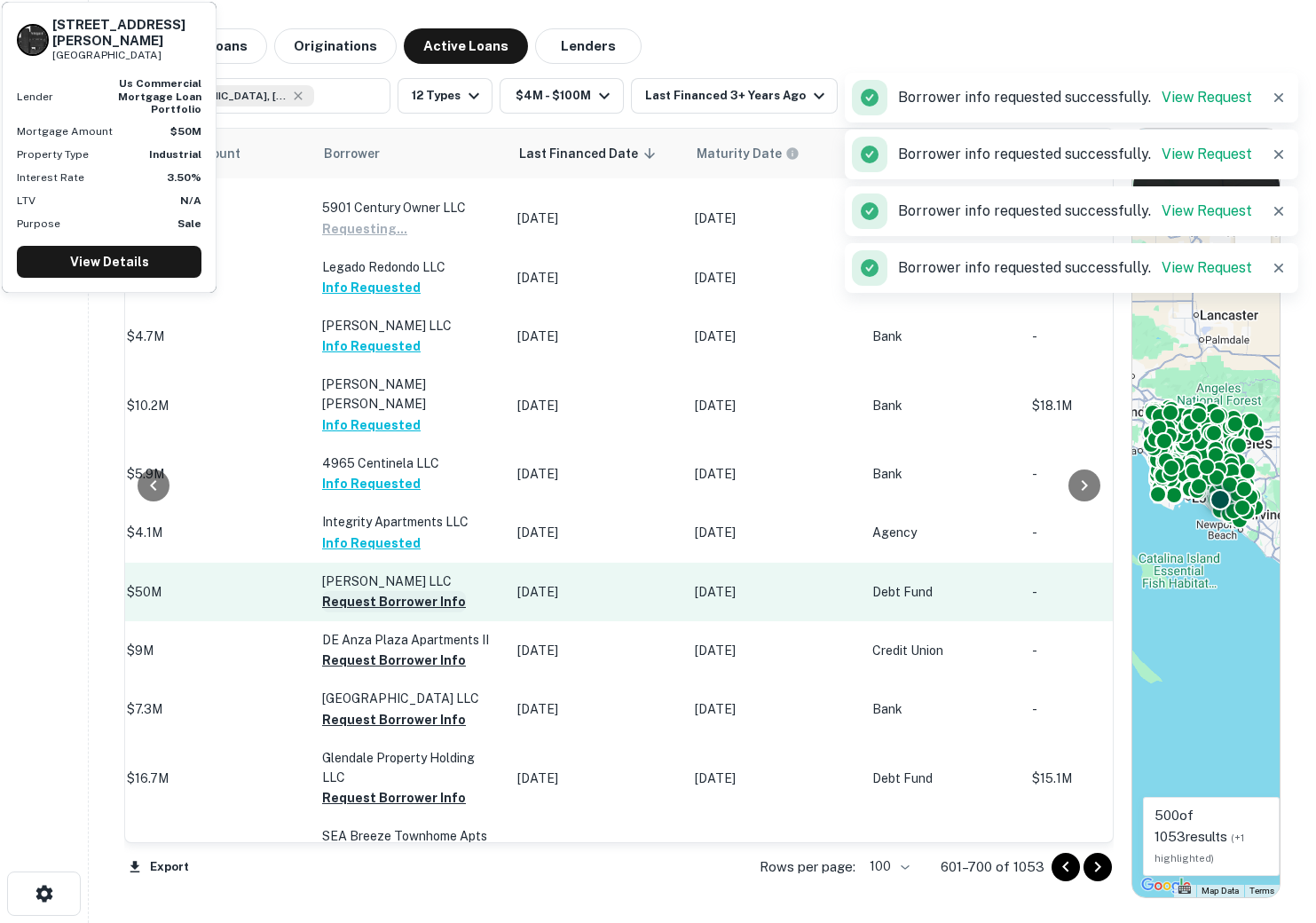
click at [358, 591] on button "Request Borrower Info" at bounding box center [394, 602] width 144 height 22
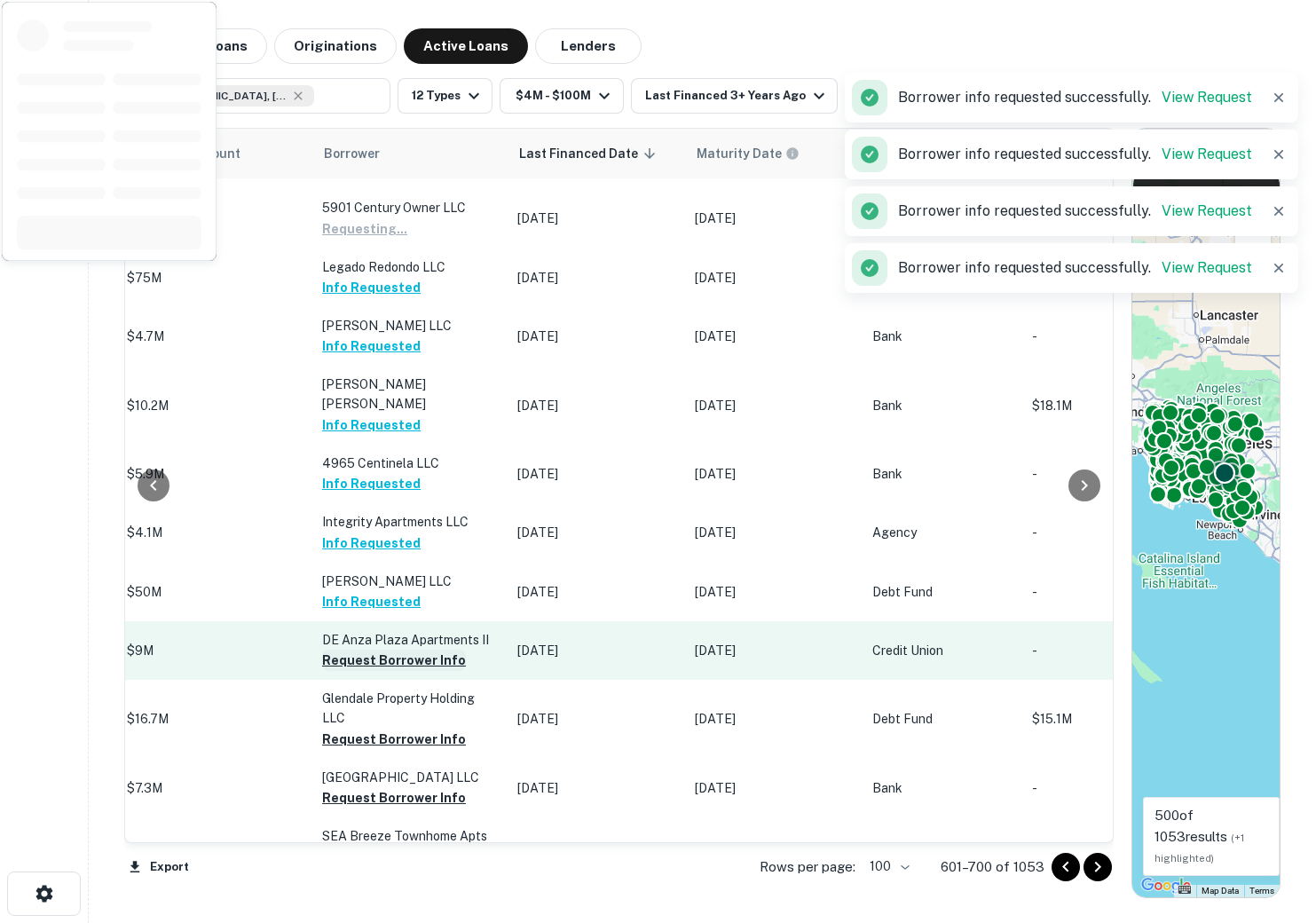
click at [356, 650] on button "Request Borrower Info" at bounding box center [394, 660] width 144 height 22
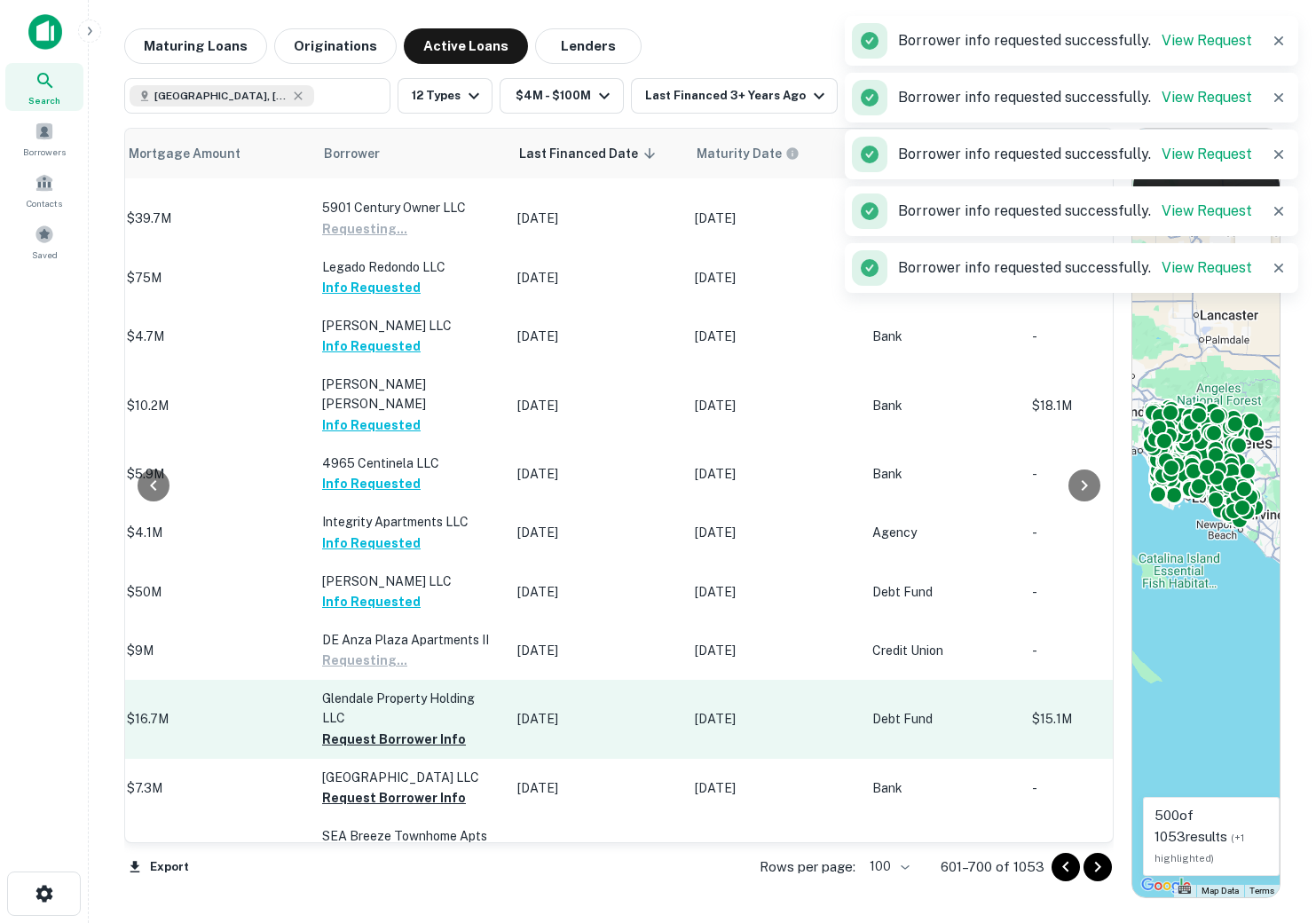
scroll to position [4941, 885]
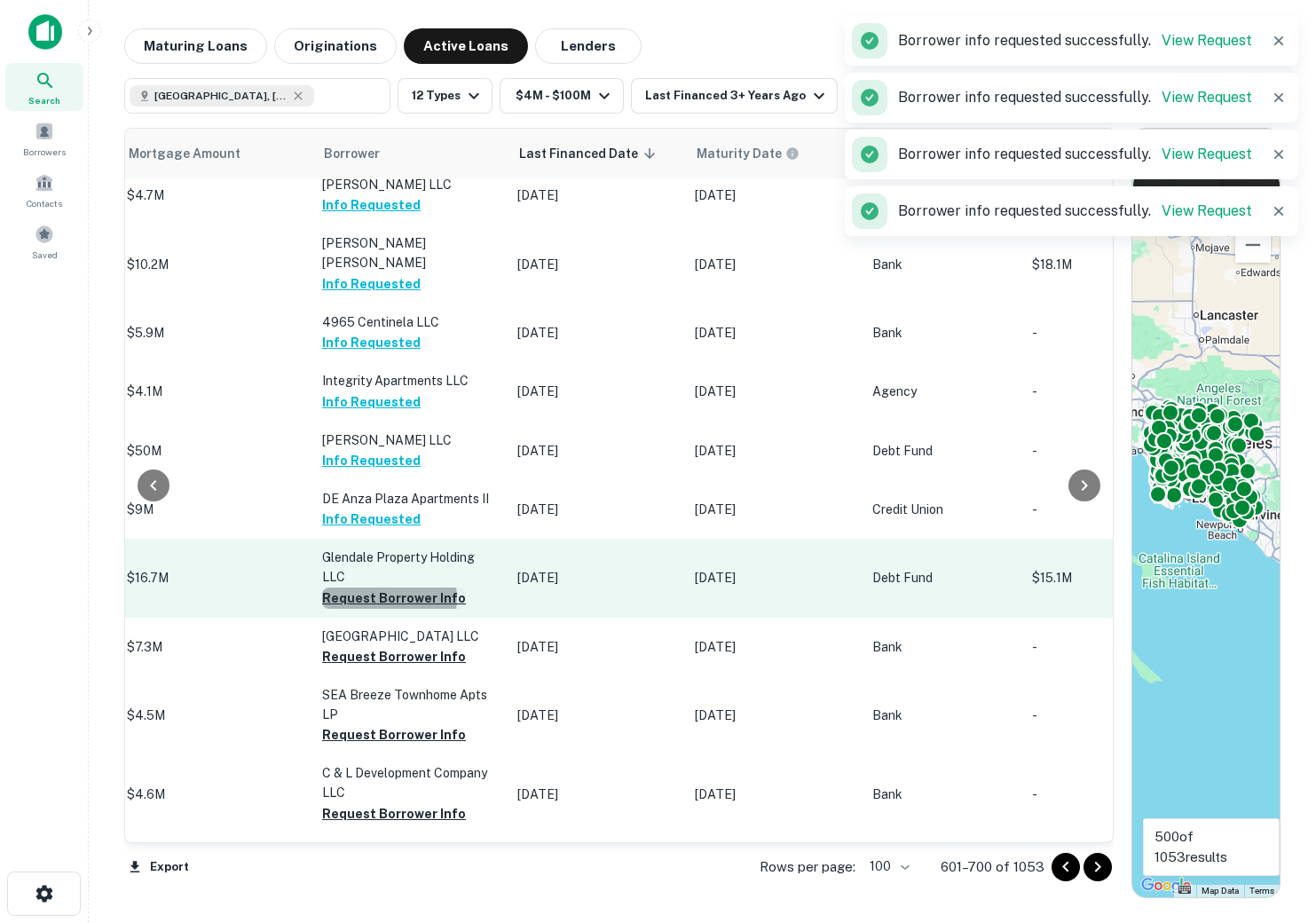
click at [378, 588] on button "Request Borrower Info" at bounding box center [394, 599] width 144 height 22
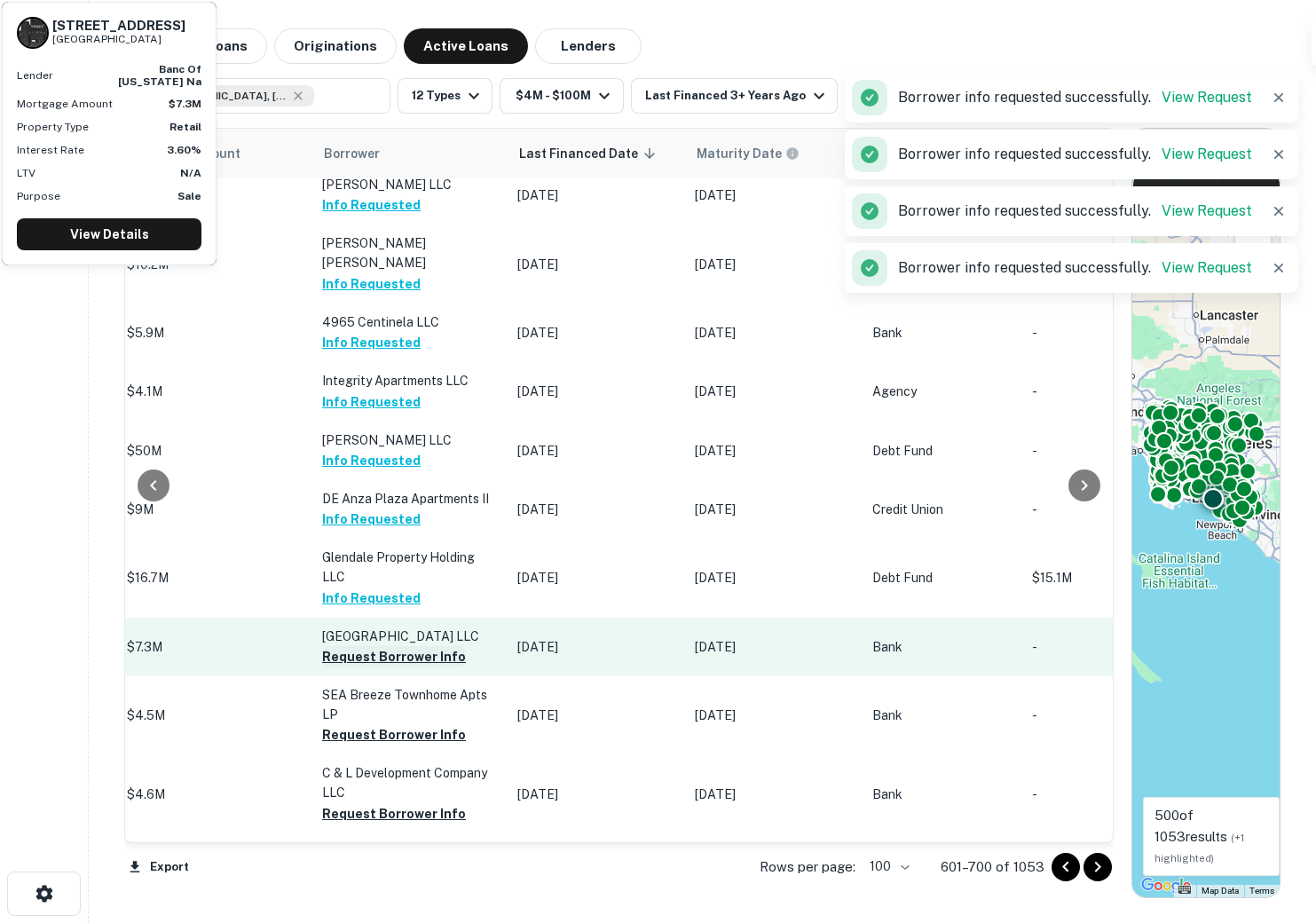
click at [336, 646] on button "Request Borrower Info" at bounding box center [394, 656] width 144 height 22
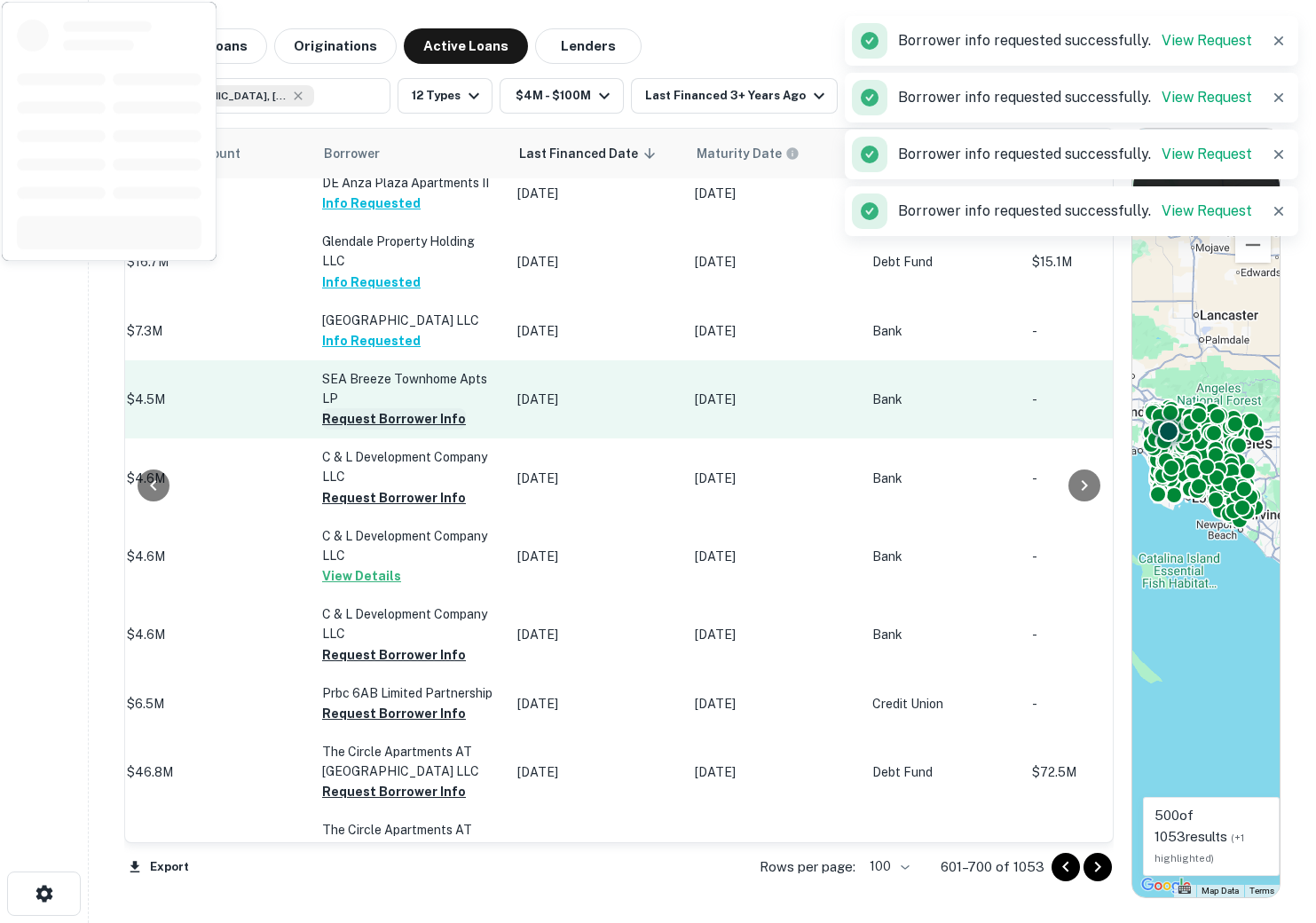
scroll to position [5278, 885]
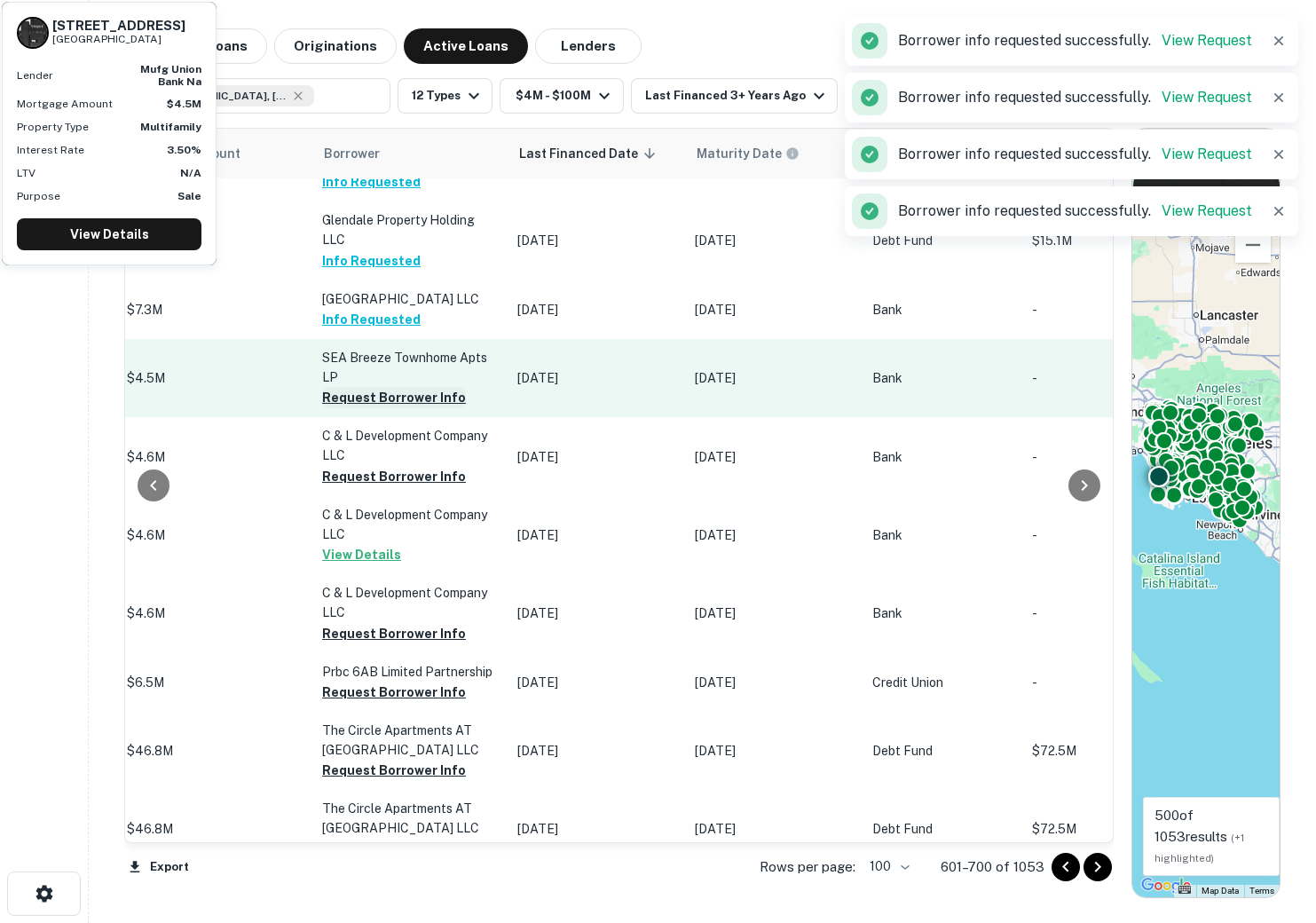
click at [353, 387] on button "Request Borrower Info" at bounding box center [394, 398] width 144 height 22
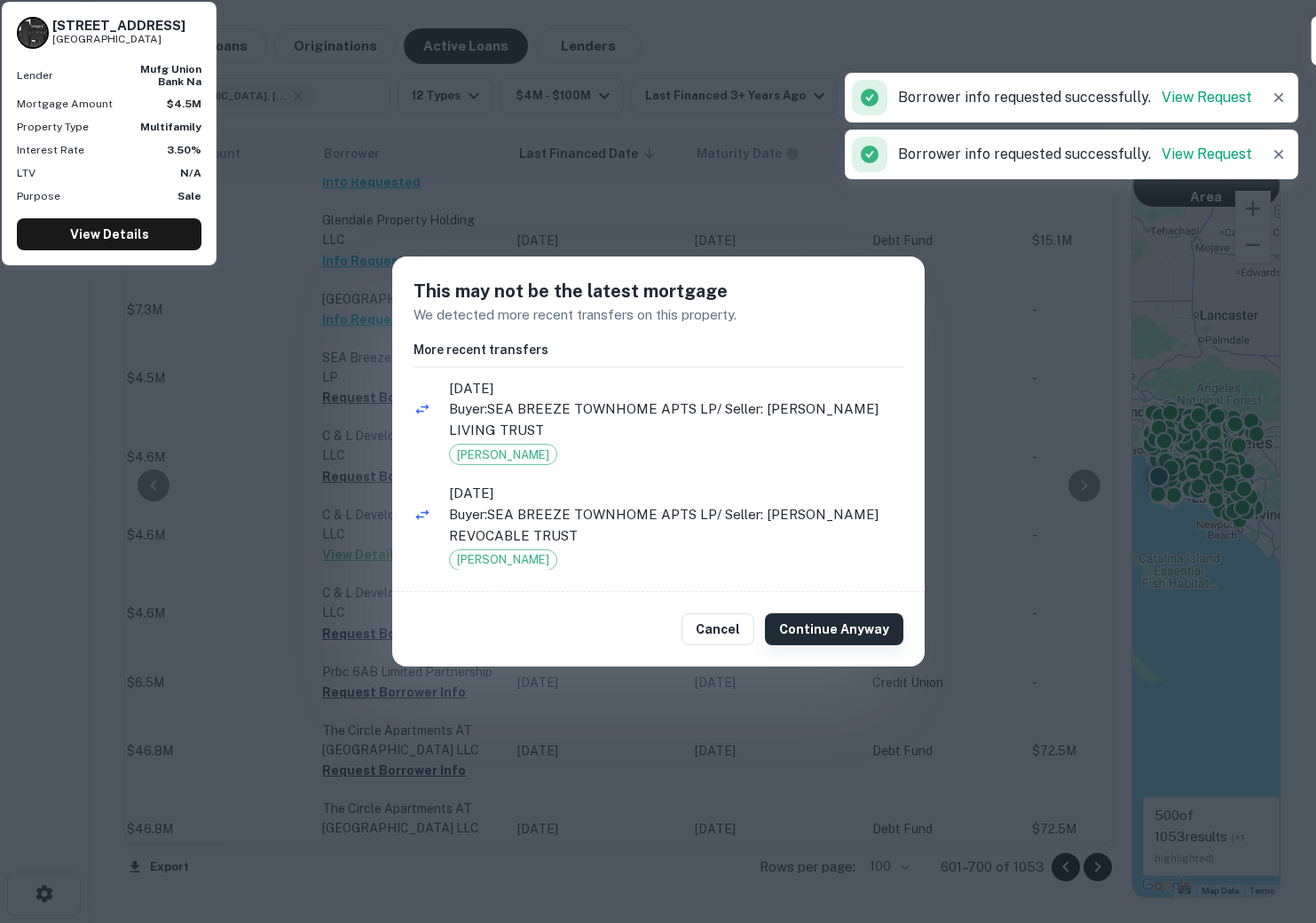
click at [851, 625] on button "Continue Anyway" at bounding box center [834, 629] width 138 height 32
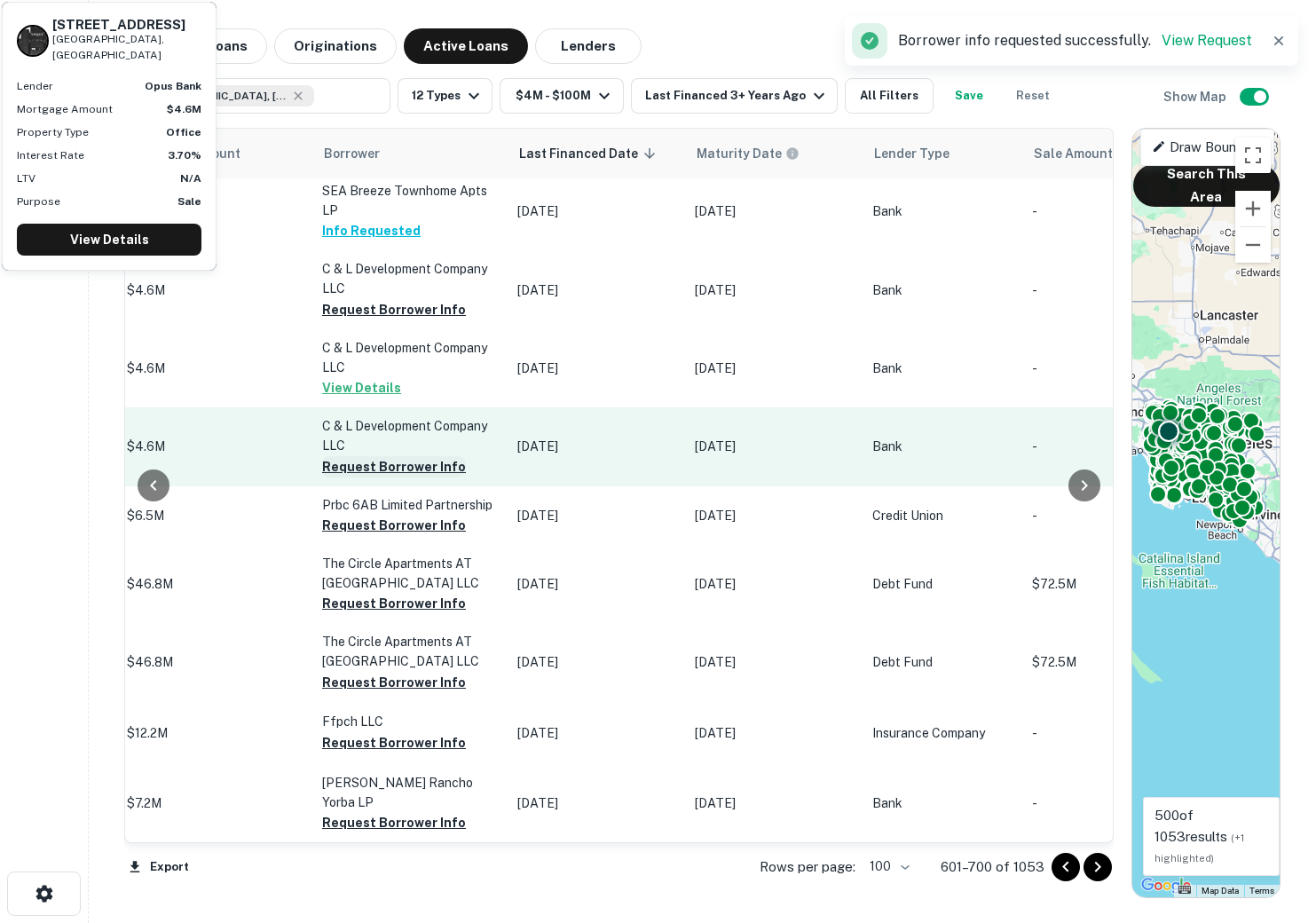
scroll to position [5448, 885]
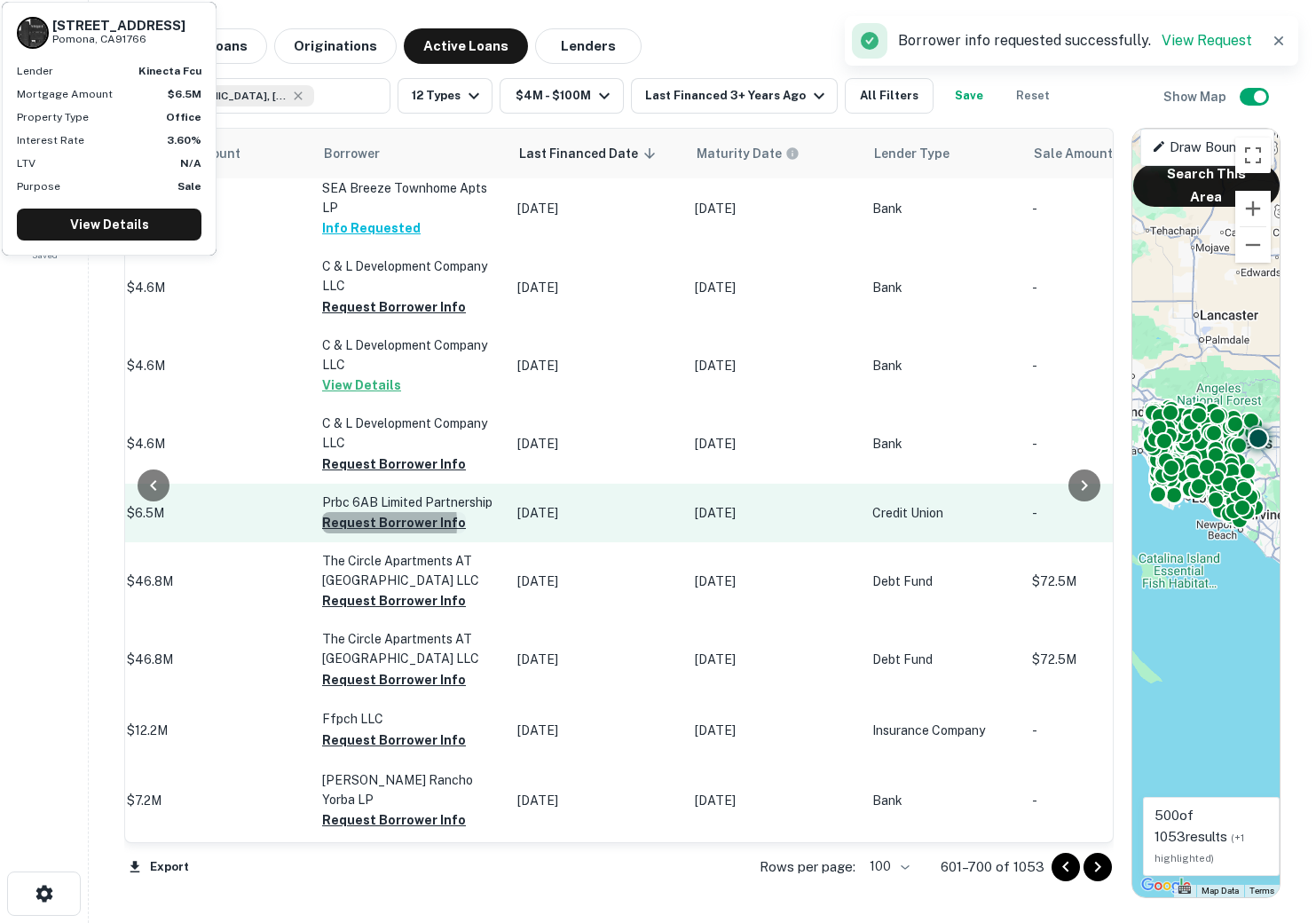
click at [338, 512] on button "Request Borrower Info" at bounding box center [394, 523] width 144 height 22
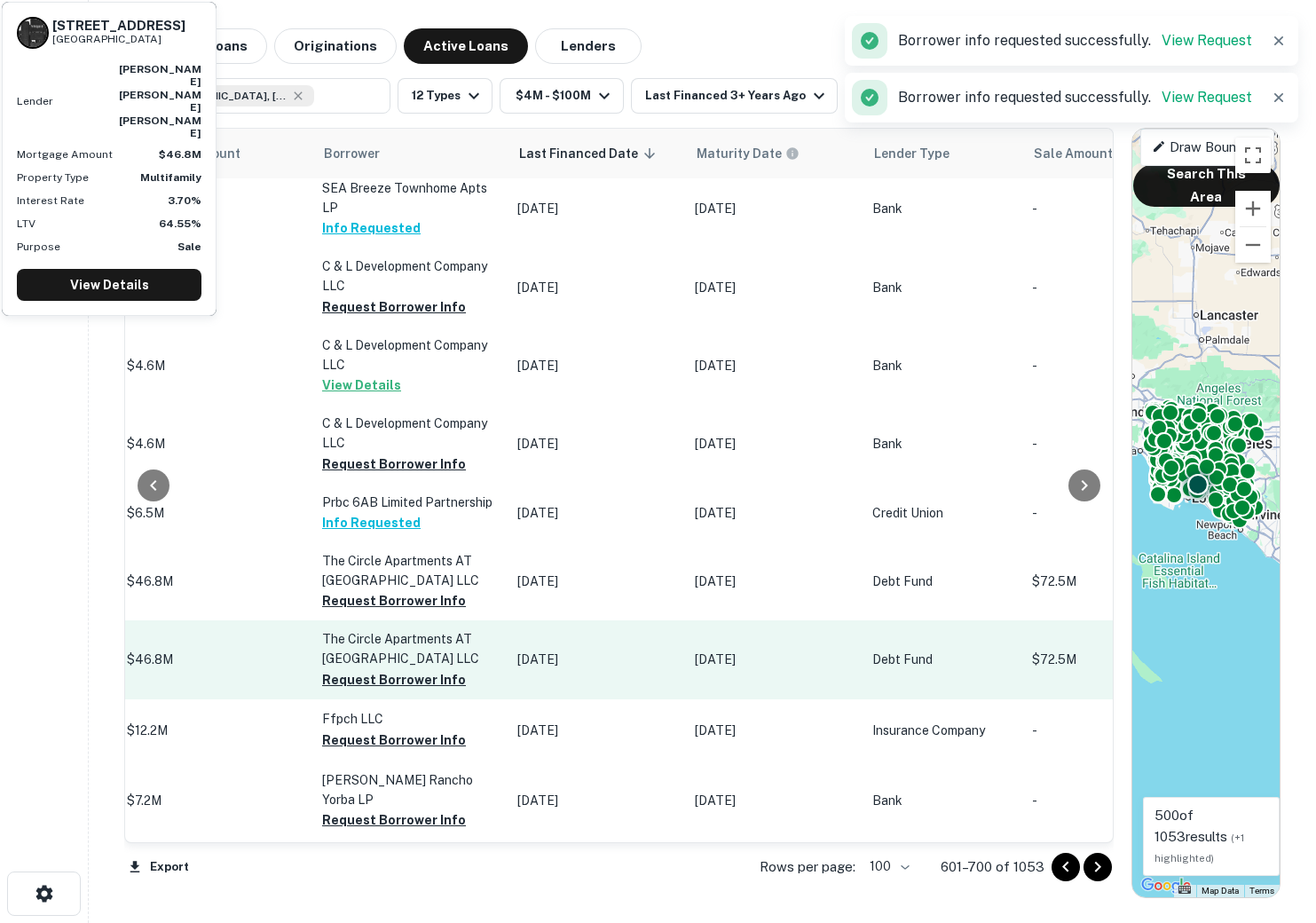
click at [342, 590] on button "Request Borrower Info" at bounding box center [394, 601] width 144 height 22
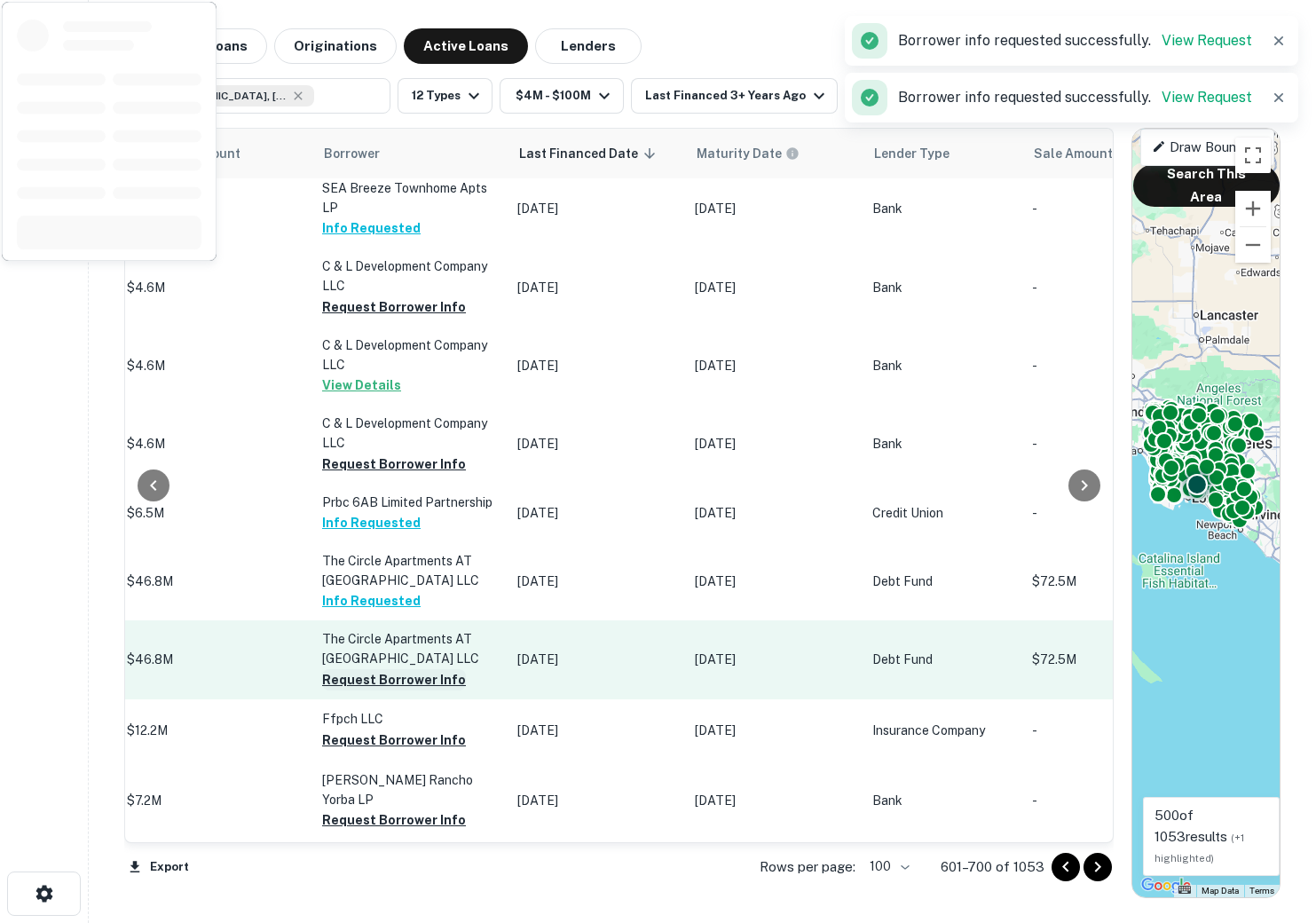
click at [353, 669] on button "Request Borrower Info" at bounding box center [394, 680] width 144 height 22
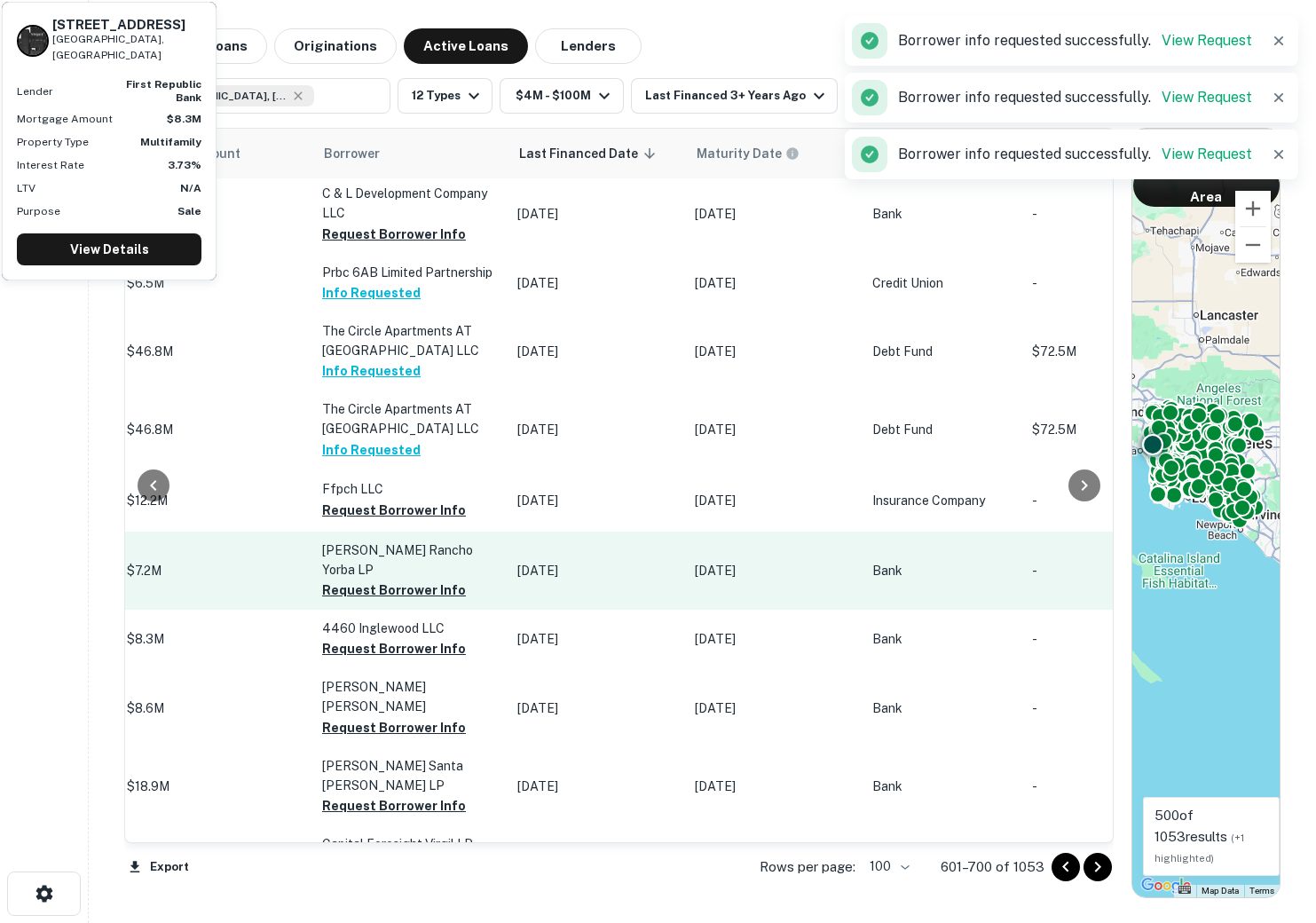
scroll to position [5691, 885]
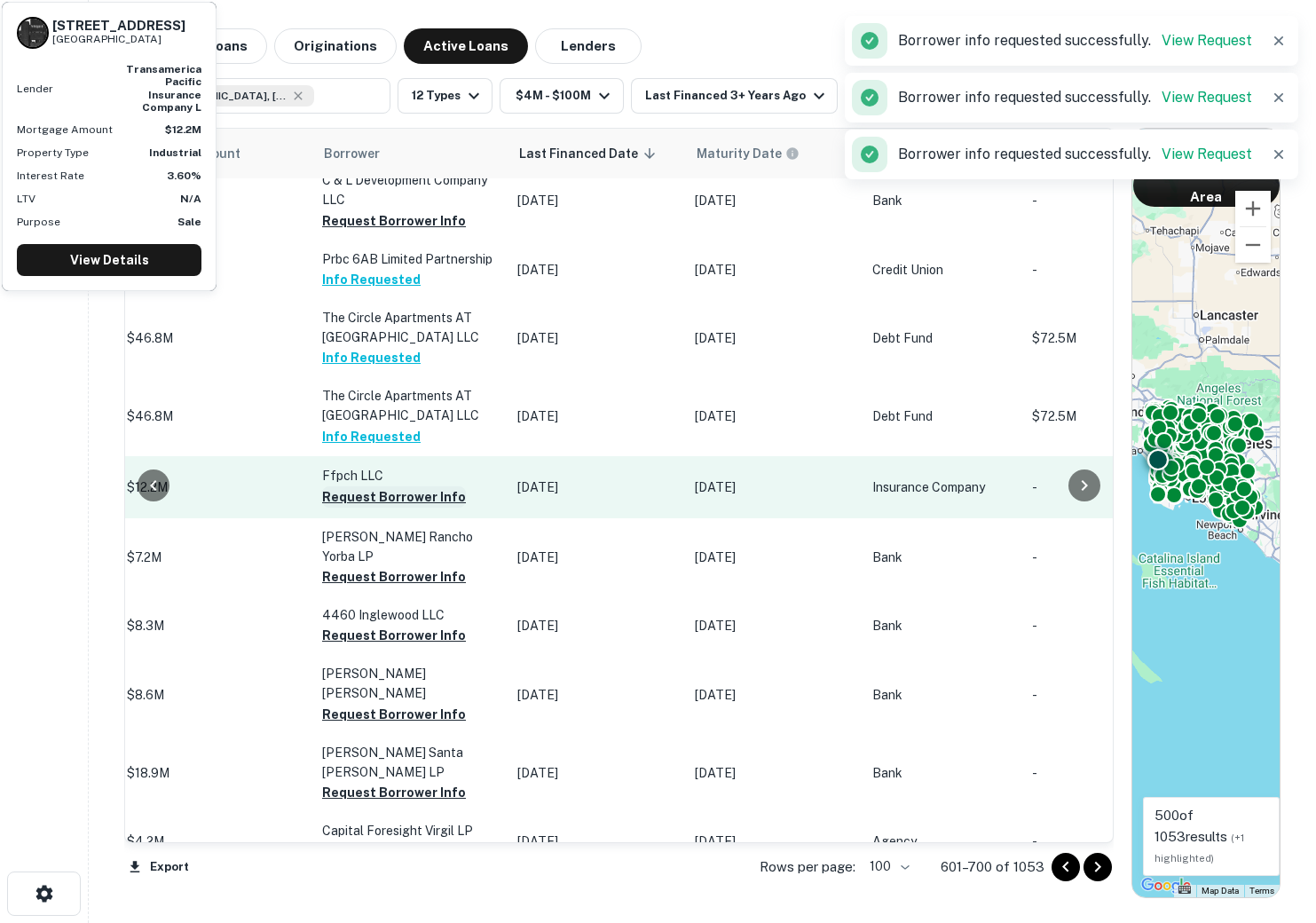
click at [350, 486] on button "Request Borrower Info" at bounding box center [394, 497] width 144 height 22
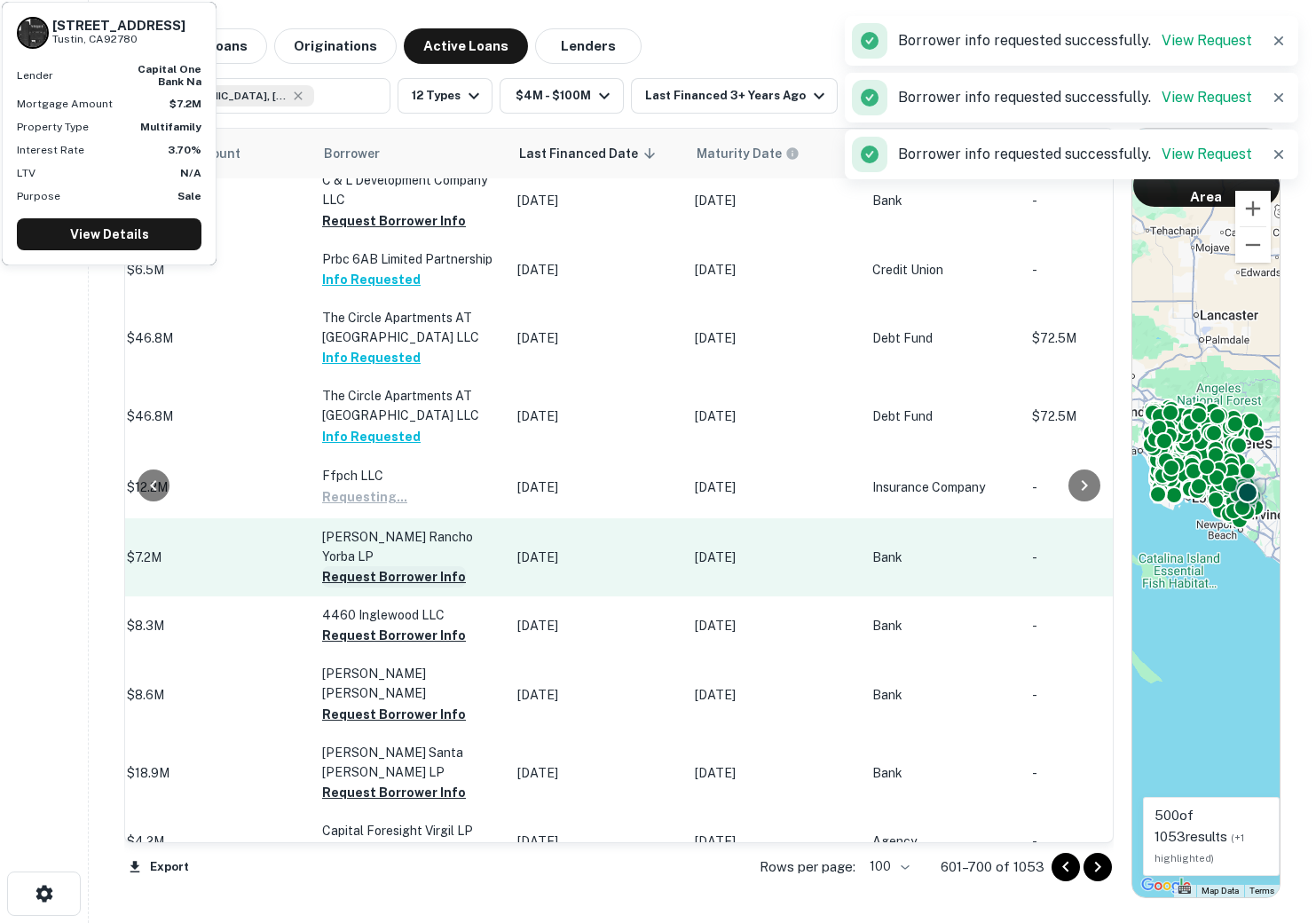
click at [348, 566] on button "Request Borrower Info" at bounding box center [394, 577] width 144 height 22
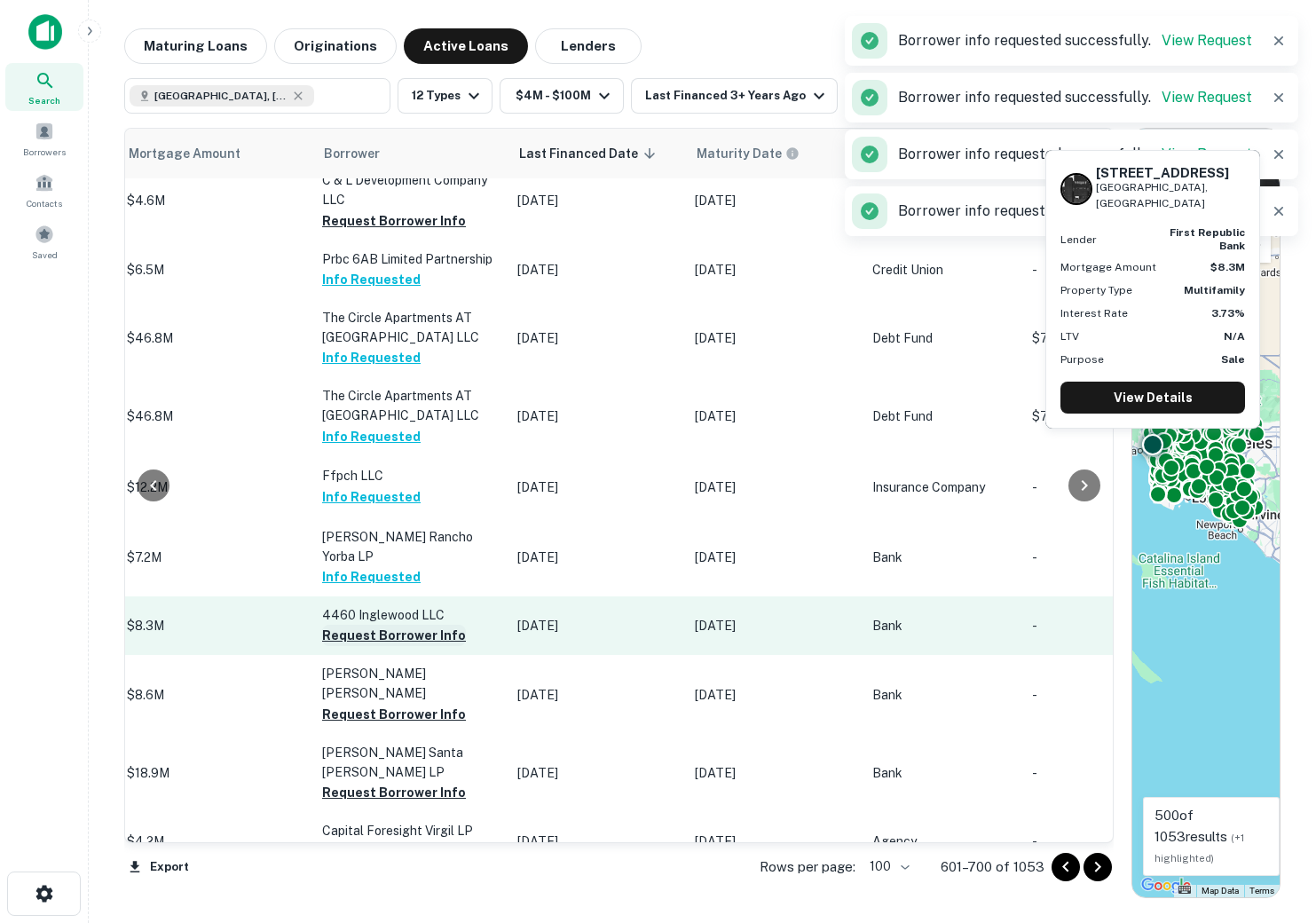
click at [350, 625] on button "Request Borrower Info" at bounding box center [394, 636] width 144 height 22
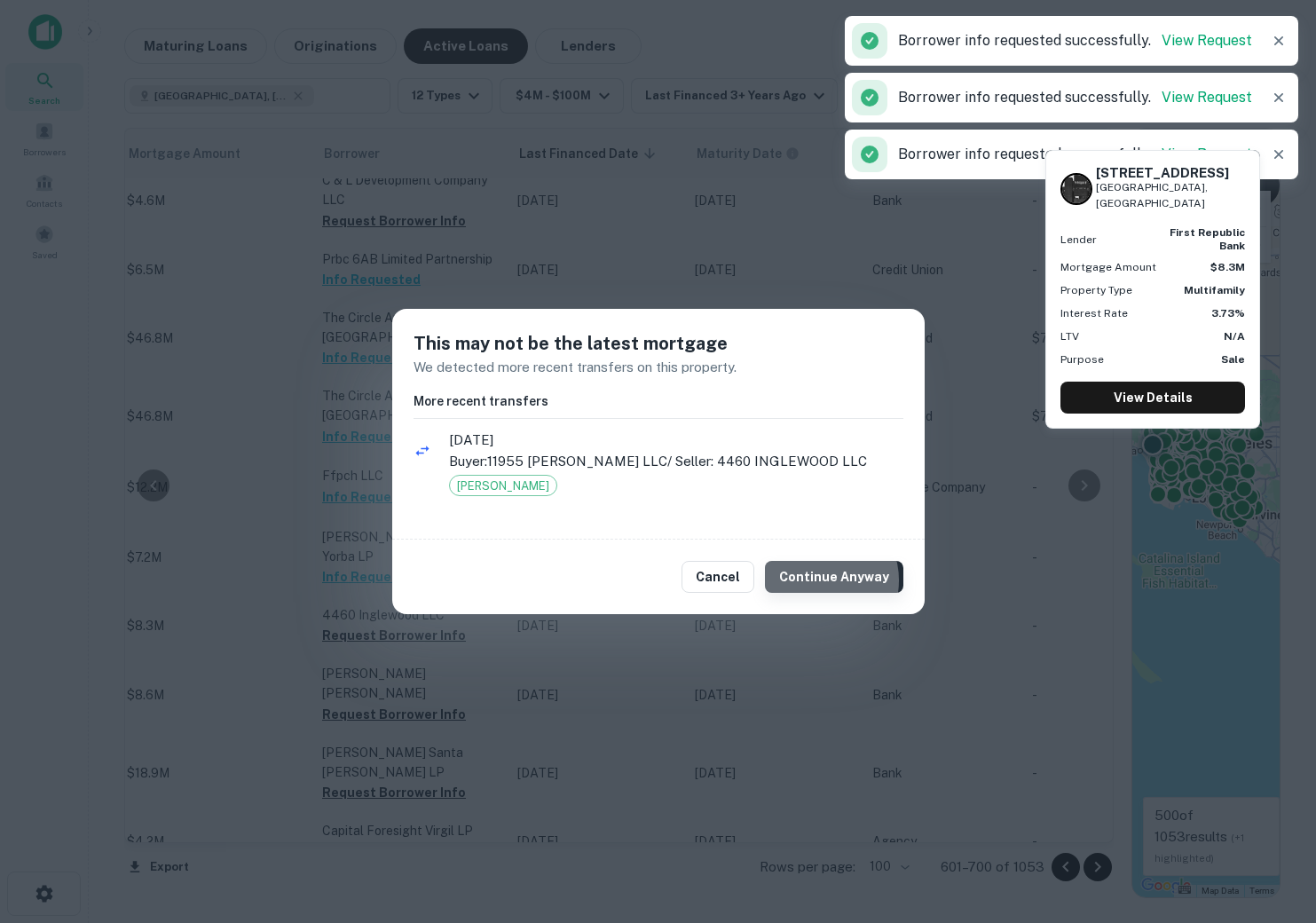
click at [825, 580] on button "Continue Anyway" at bounding box center [834, 576] width 138 height 32
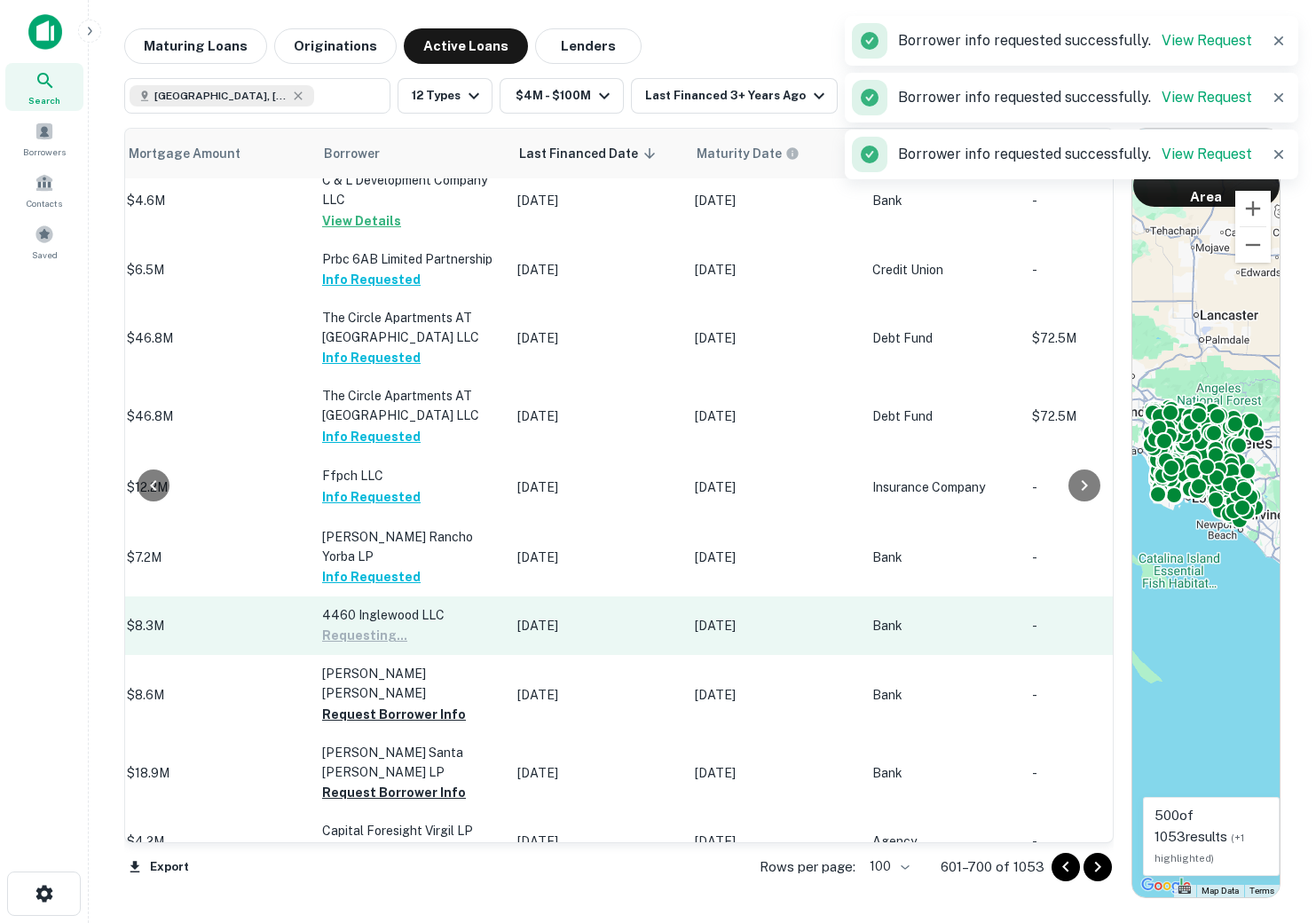
scroll to position [5800, 885]
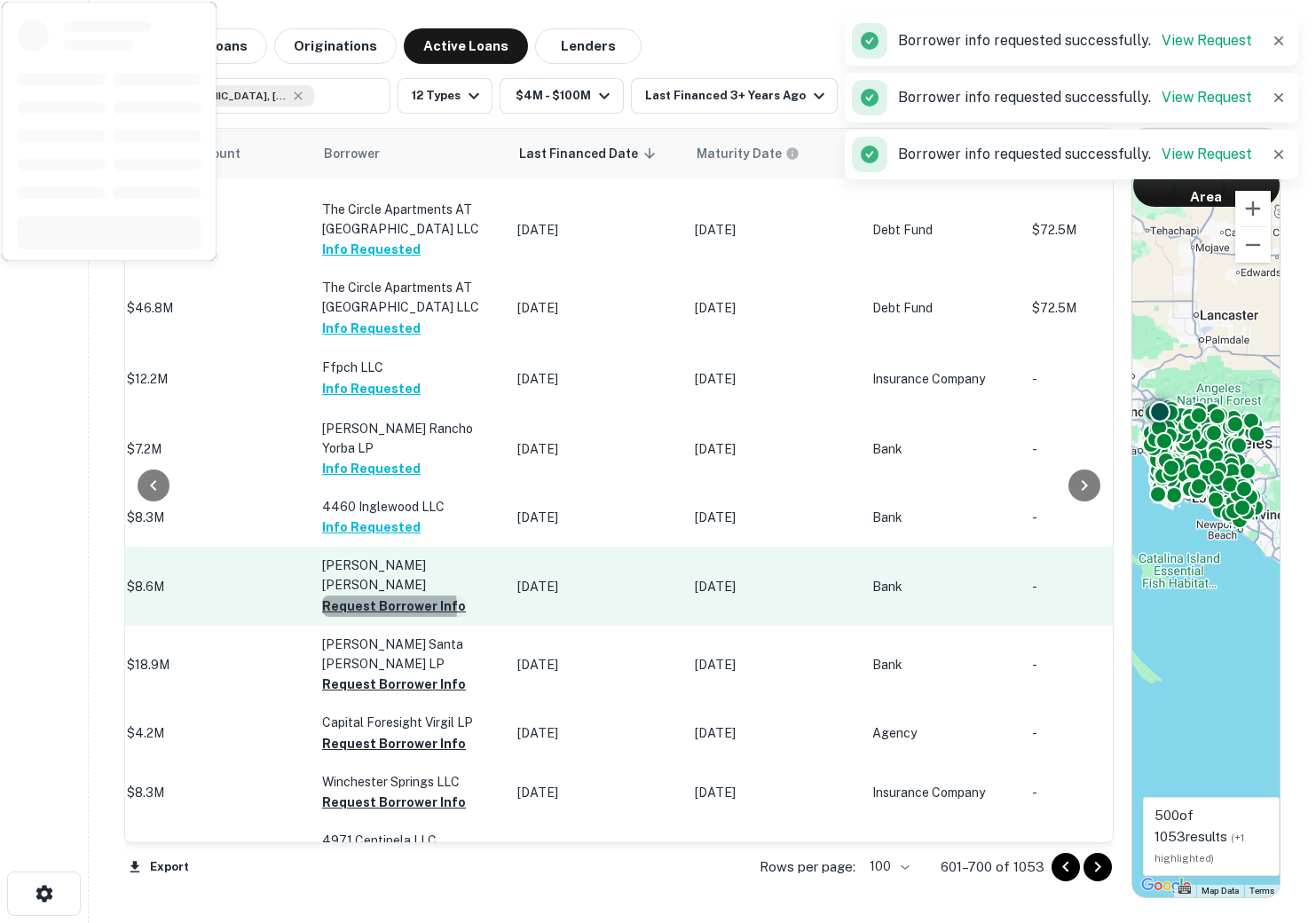
click at [343, 596] on button "Request Borrower Info" at bounding box center [394, 607] width 144 height 22
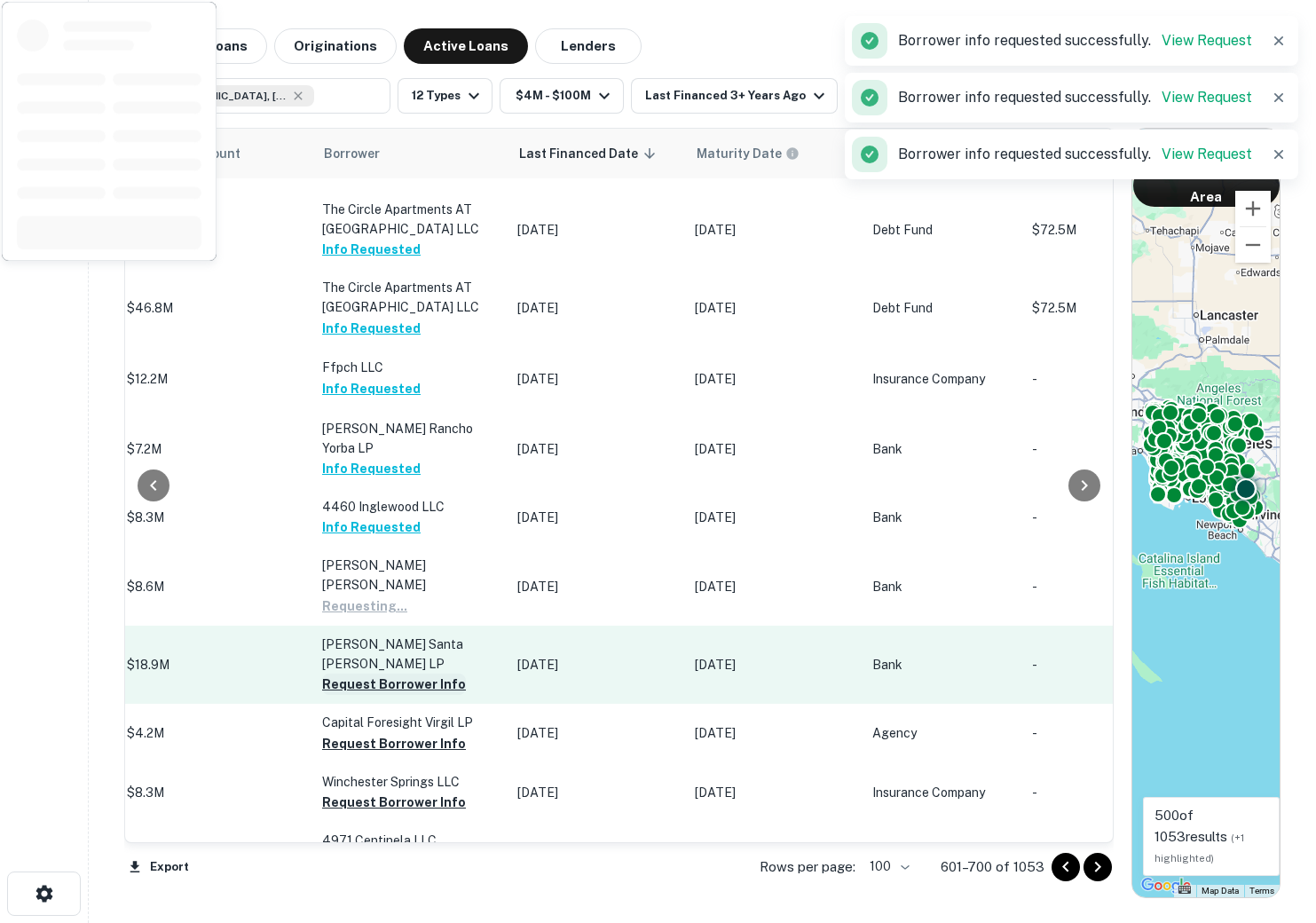
click at [341, 673] on button "Request Borrower Info" at bounding box center [394, 684] width 144 height 22
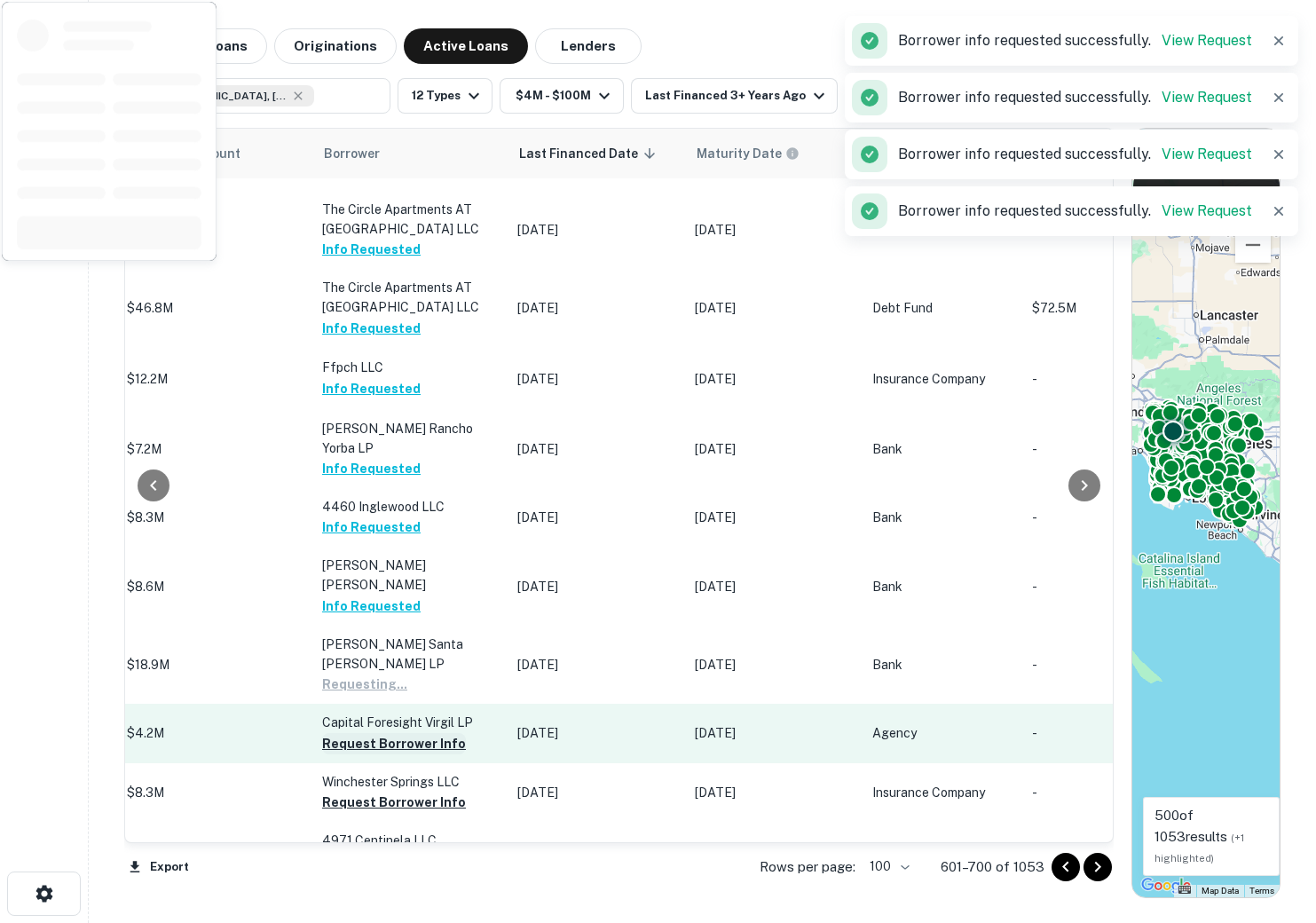
click at [346, 733] on button "Request Borrower Info" at bounding box center [394, 744] width 144 height 22
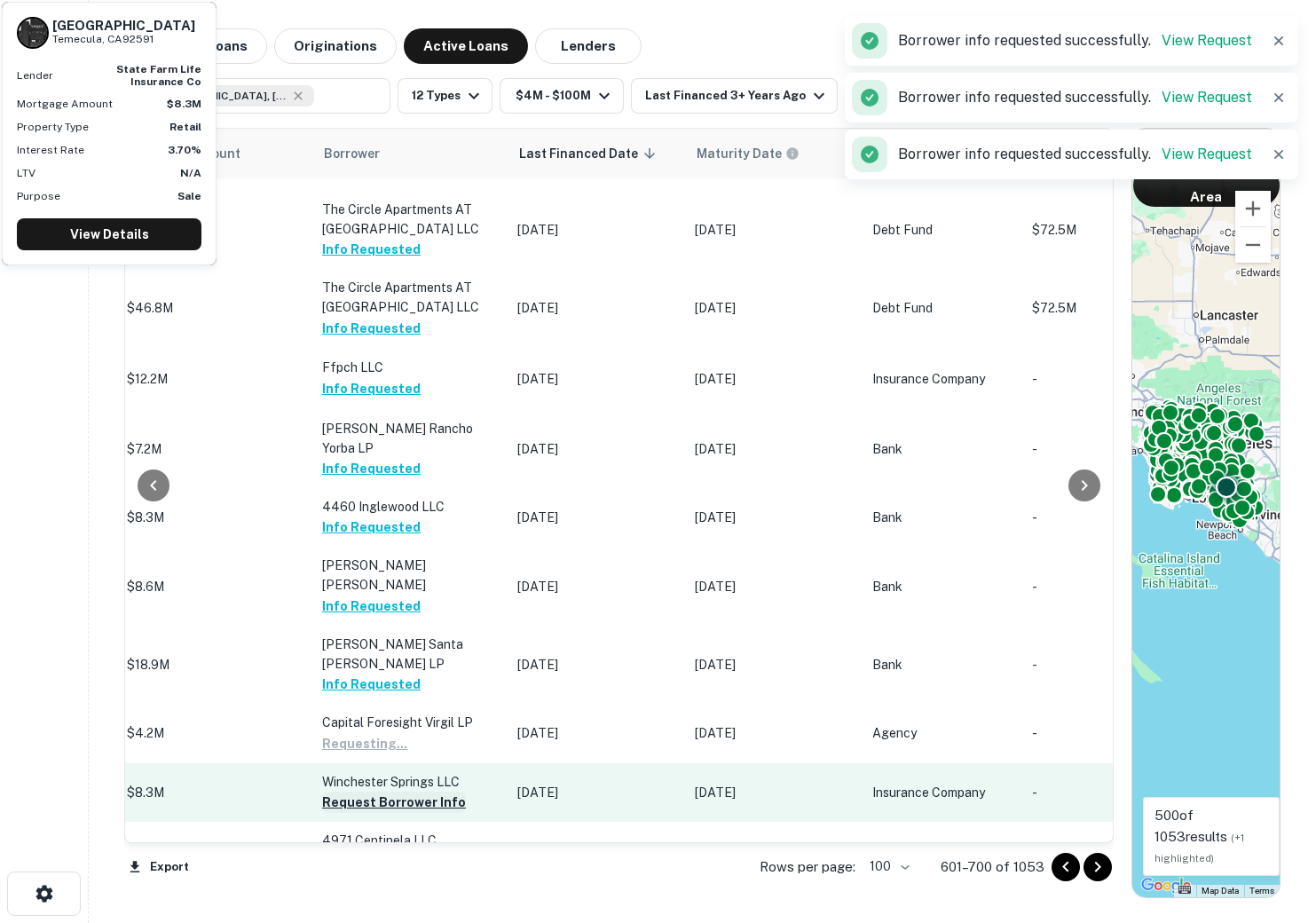
click at [355, 792] on button "Request Borrower Info" at bounding box center [394, 802] width 144 height 22
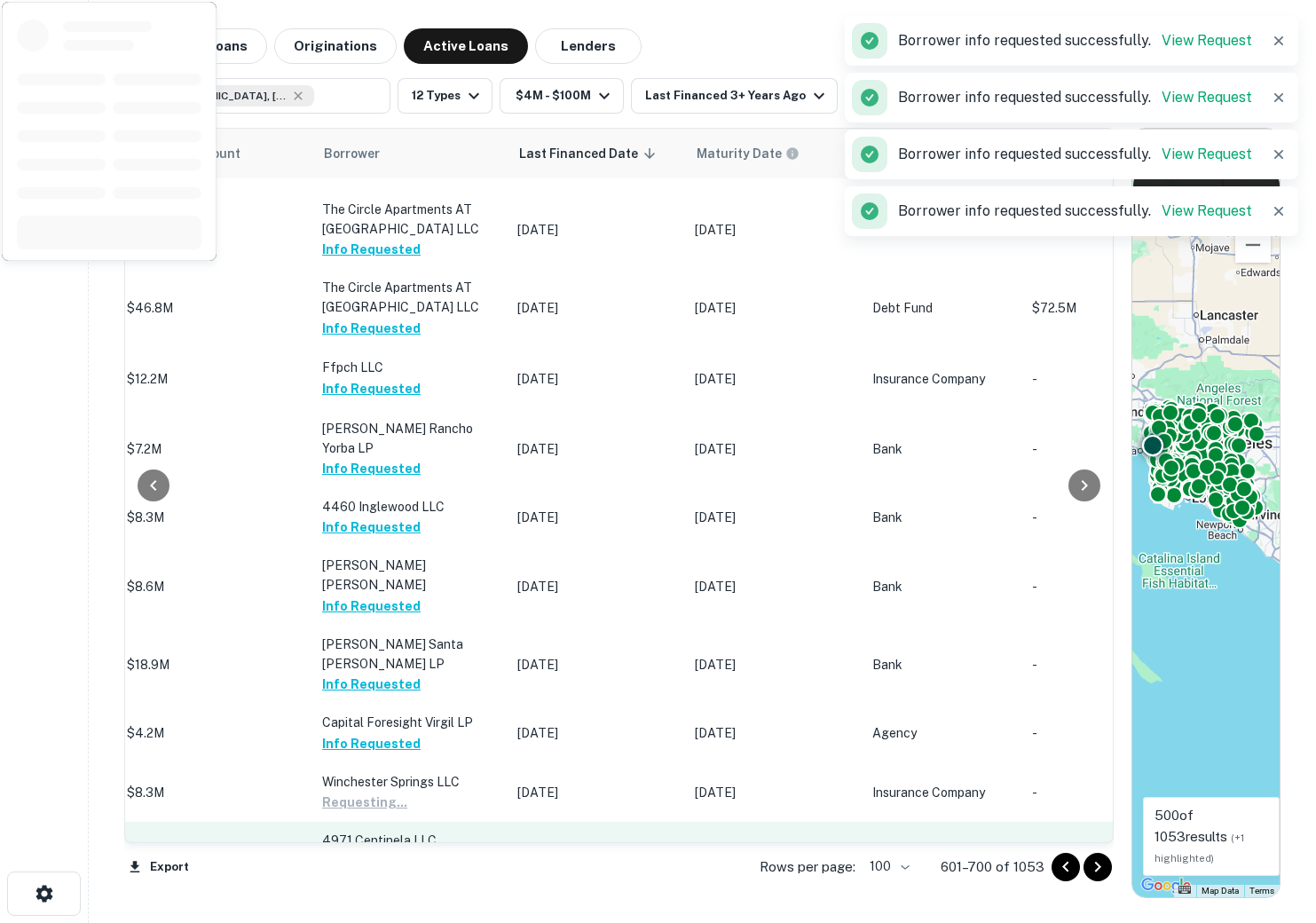
click at [347, 850] on button "Request Borrower Info" at bounding box center [394, 861] width 144 height 22
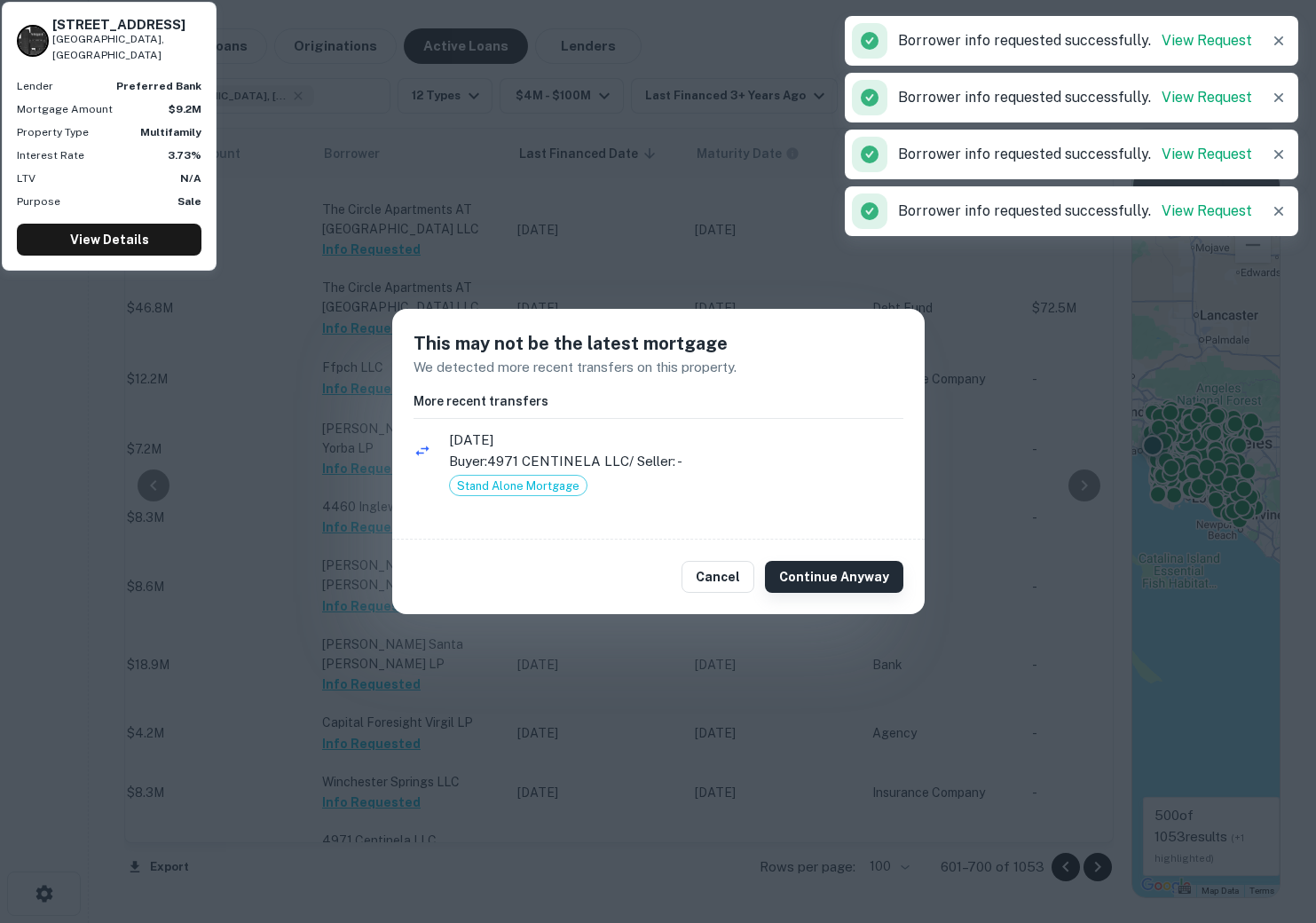
click at [807, 579] on button "Continue Anyway" at bounding box center [834, 576] width 138 height 32
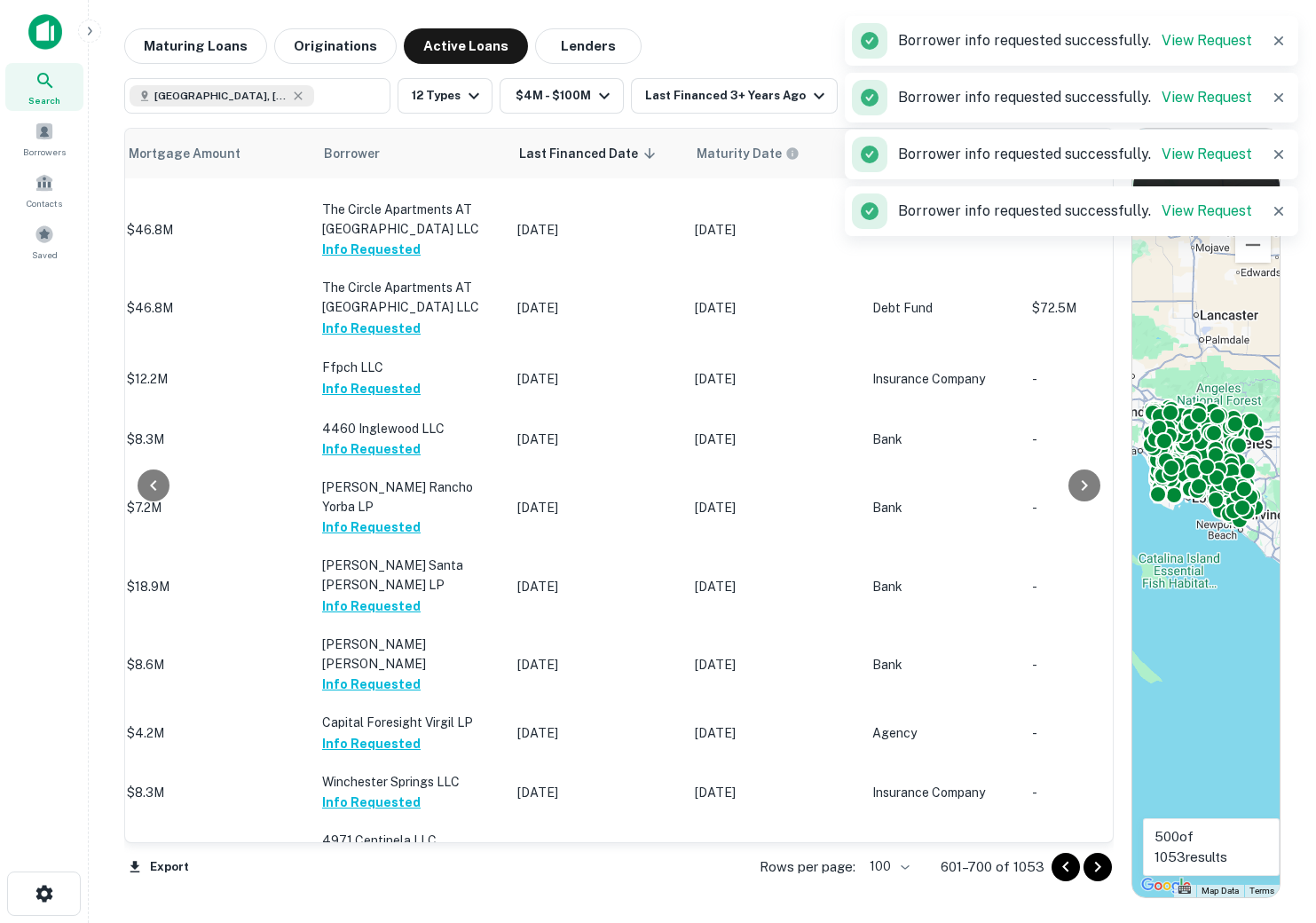
click at [401, 922] on button "Request Borrower Info" at bounding box center [394, 940] width 144 height 22
click at [1099, 867] on icon "Go to next page" at bounding box center [1097, 866] width 6 height 11
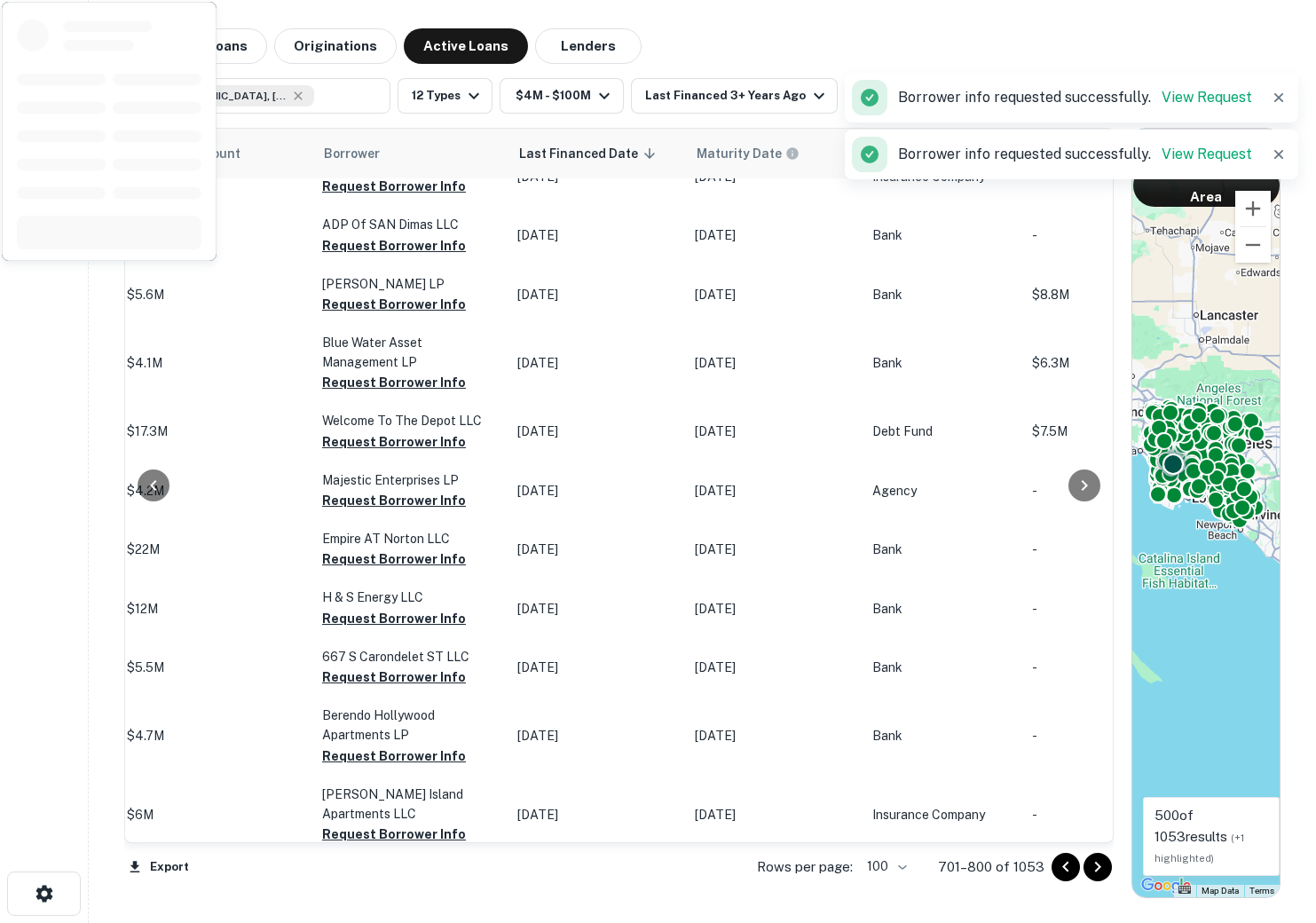
scroll to position [0, 885]
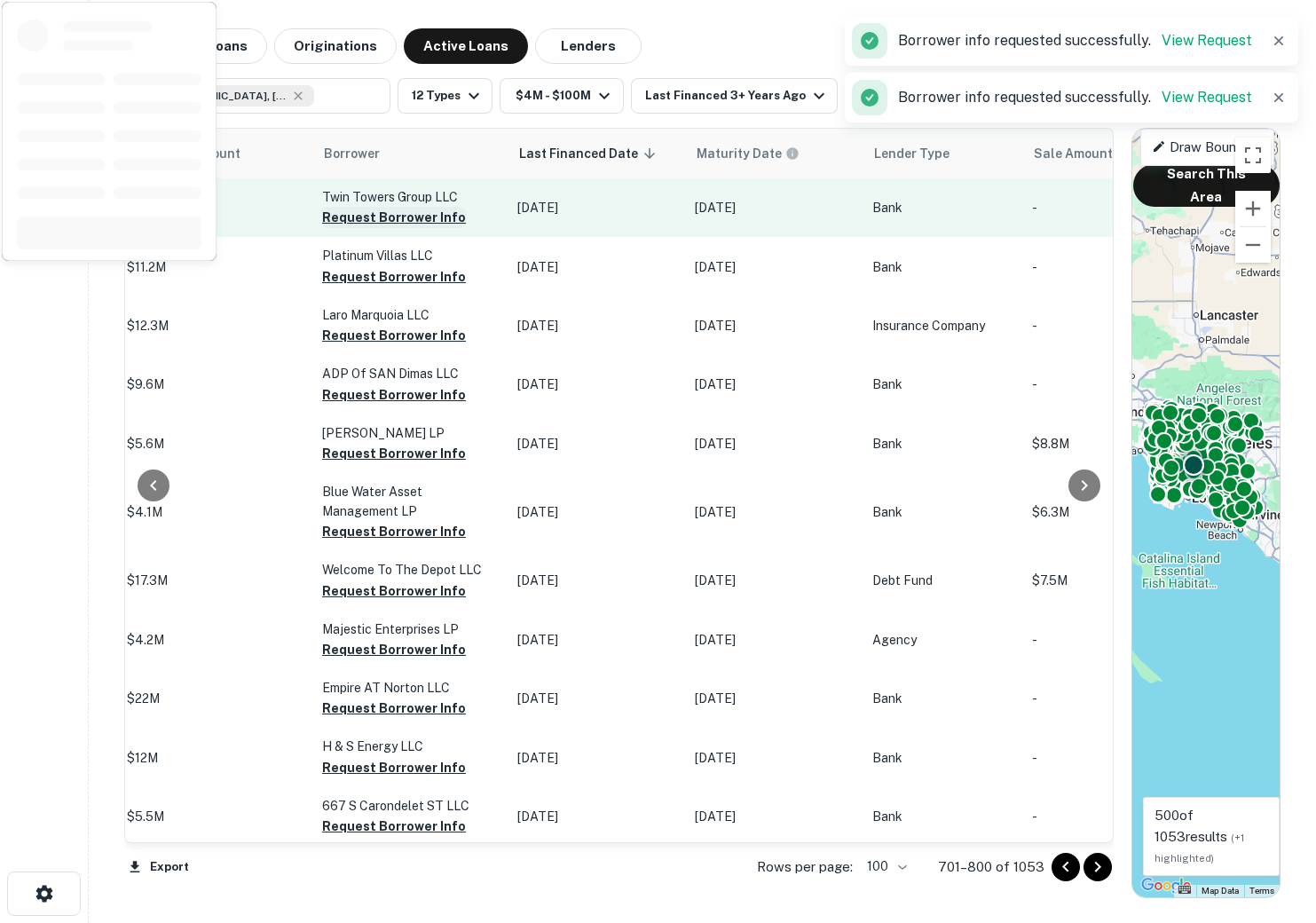
click at [372, 223] on button "Request Borrower Info" at bounding box center [394, 218] width 144 height 22
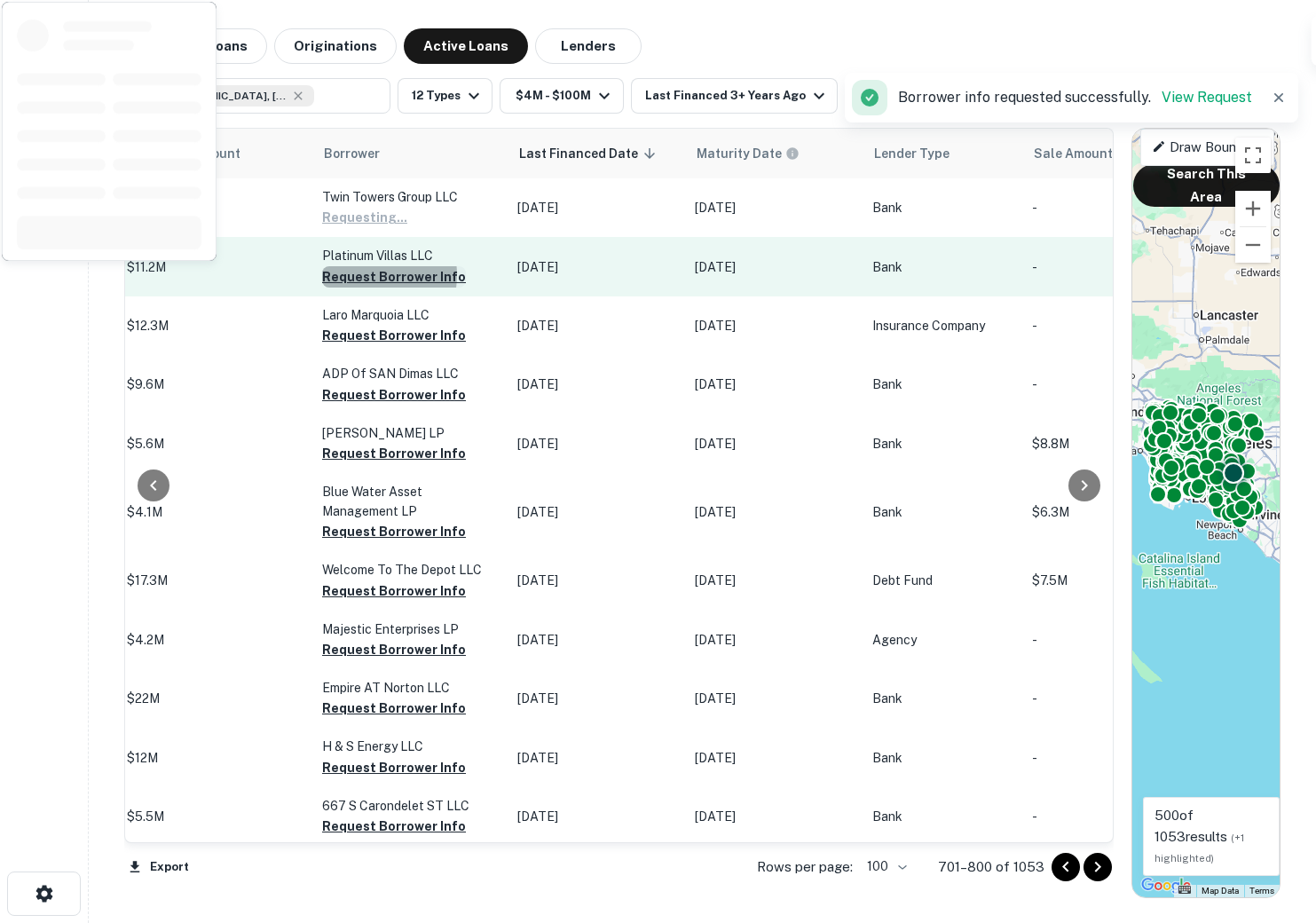
click at [357, 286] on button "Request Borrower Info" at bounding box center [394, 277] width 144 height 22
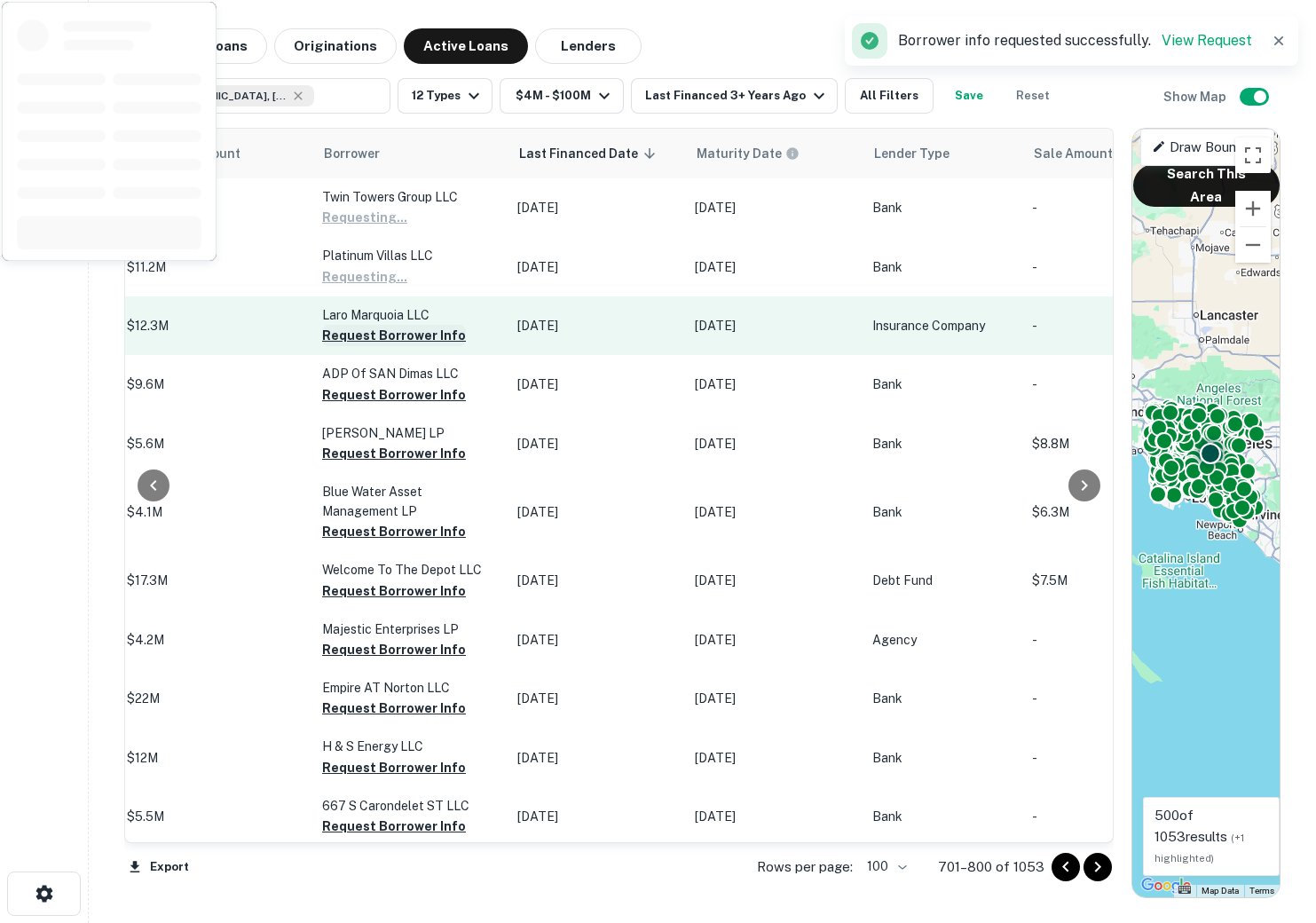
click at [356, 346] on button "Request Borrower Info" at bounding box center [394, 335] width 144 height 22
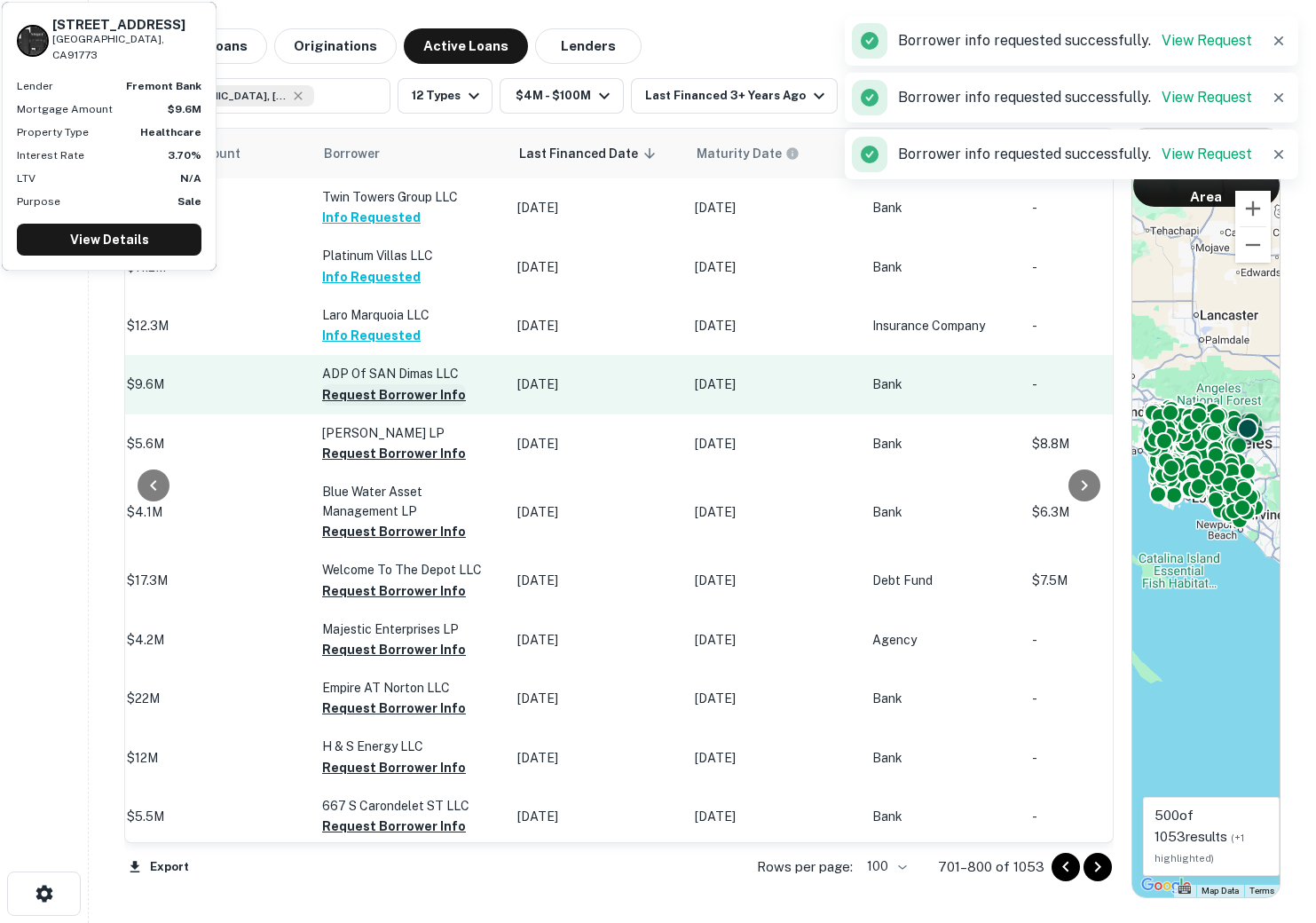
click at [357, 406] on button "Request Borrower Info" at bounding box center [394, 395] width 144 height 22
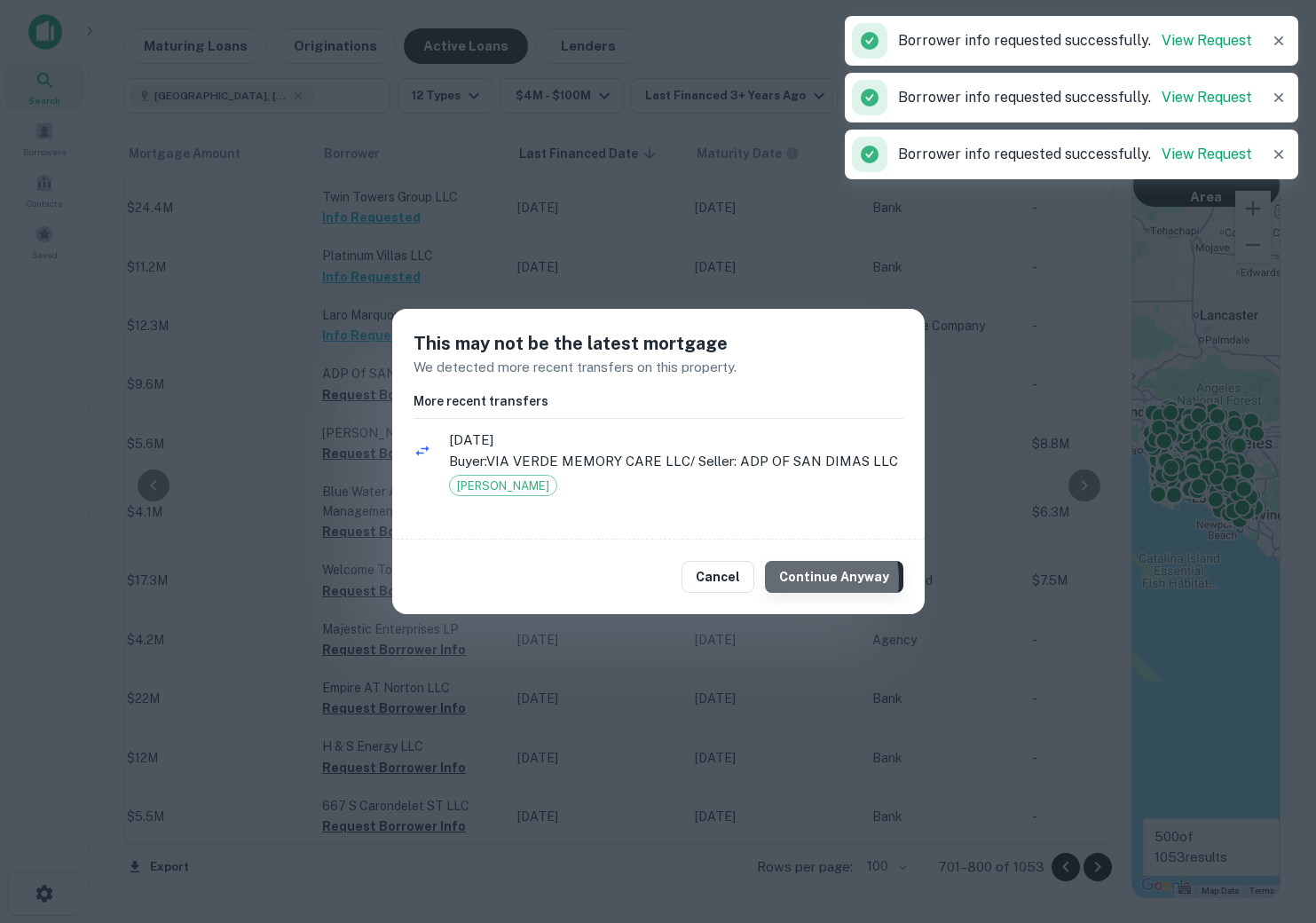
click at [801, 579] on button "Continue Anyway" at bounding box center [834, 576] width 138 height 32
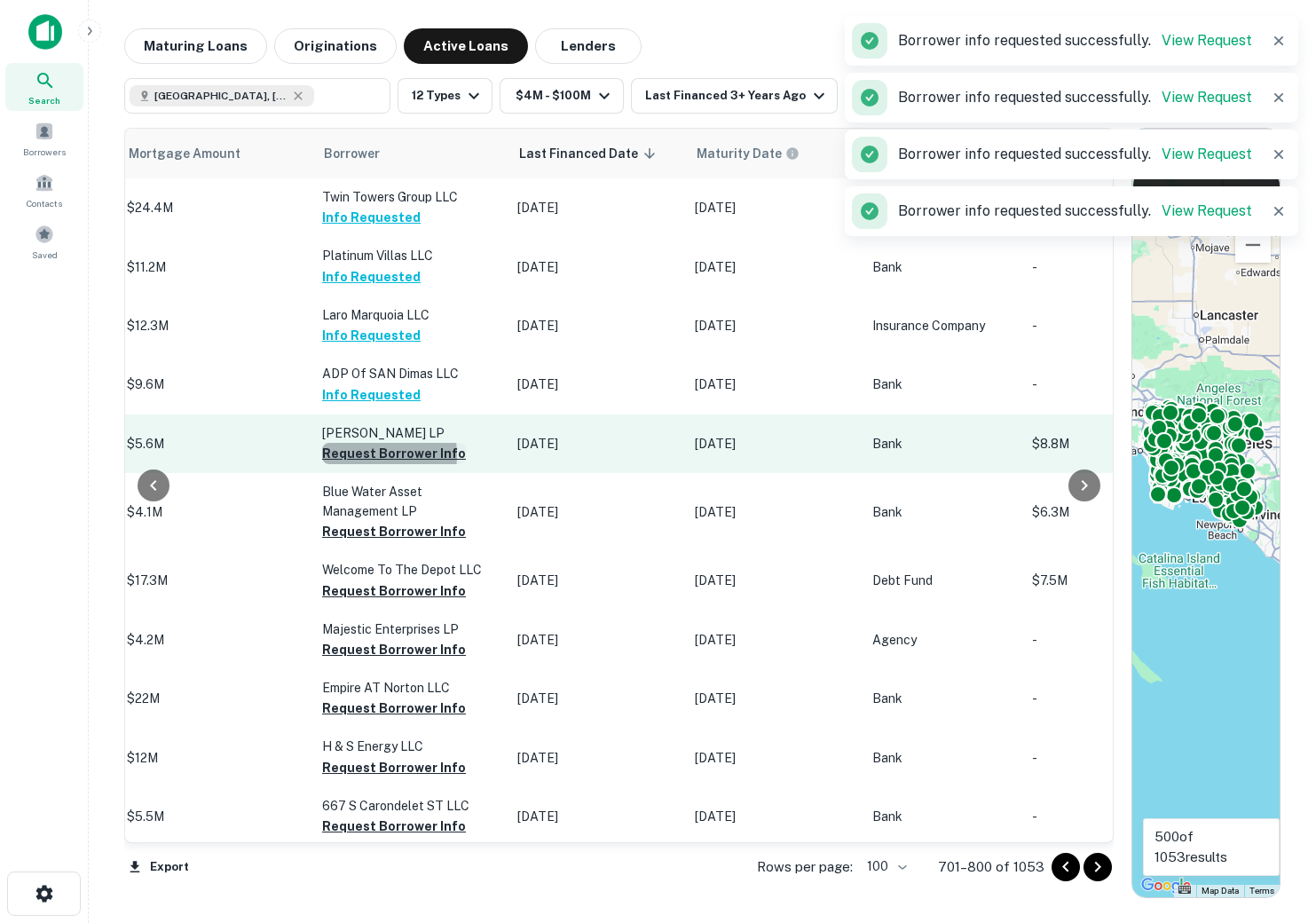
click at [346, 464] on button "Request Borrower Info" at bounding box center [394, 454] width 144 height 22
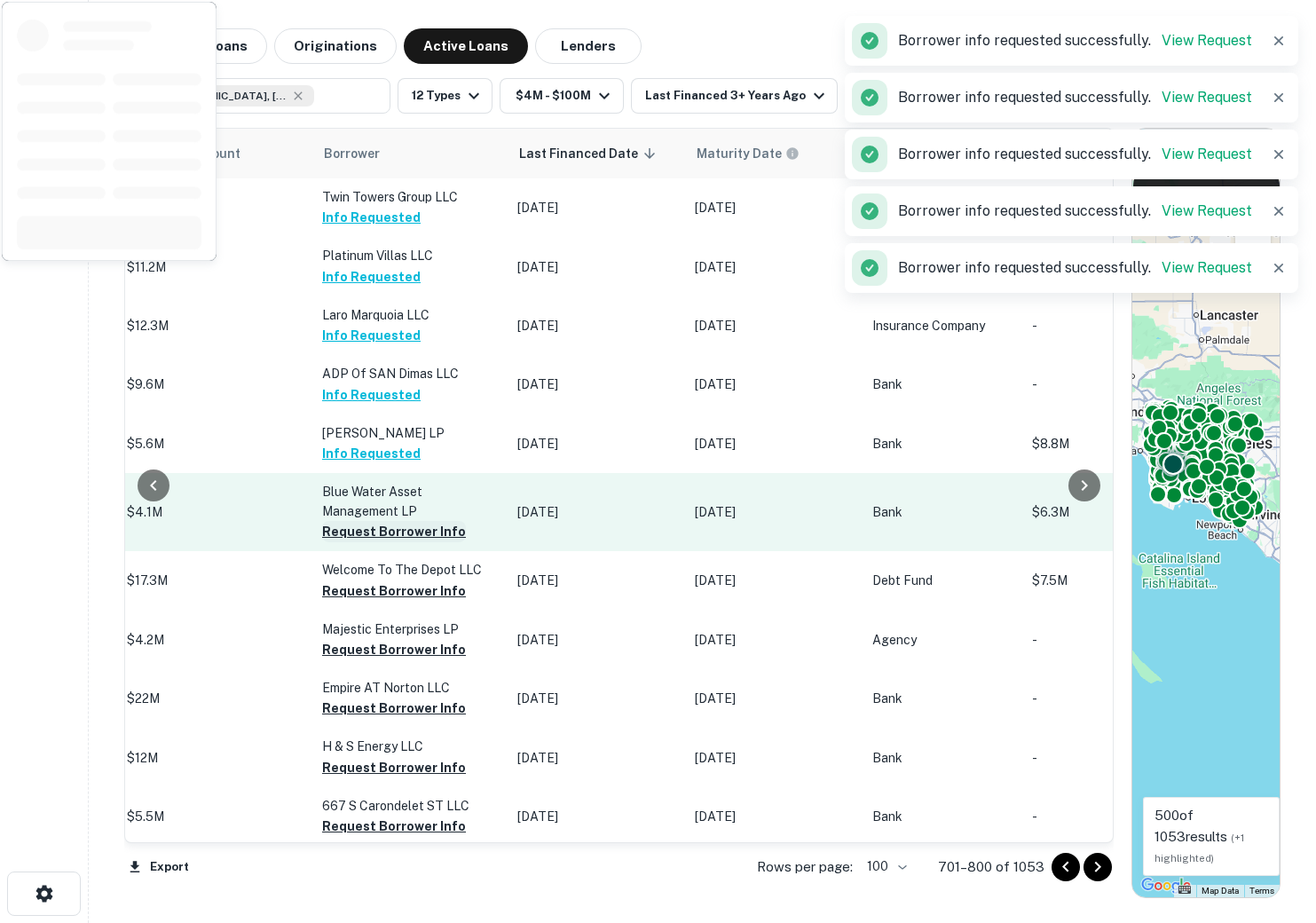
click at [344, 542] on button "Request Borrower Info" at bounding box center [394, 532] width 144 height 22
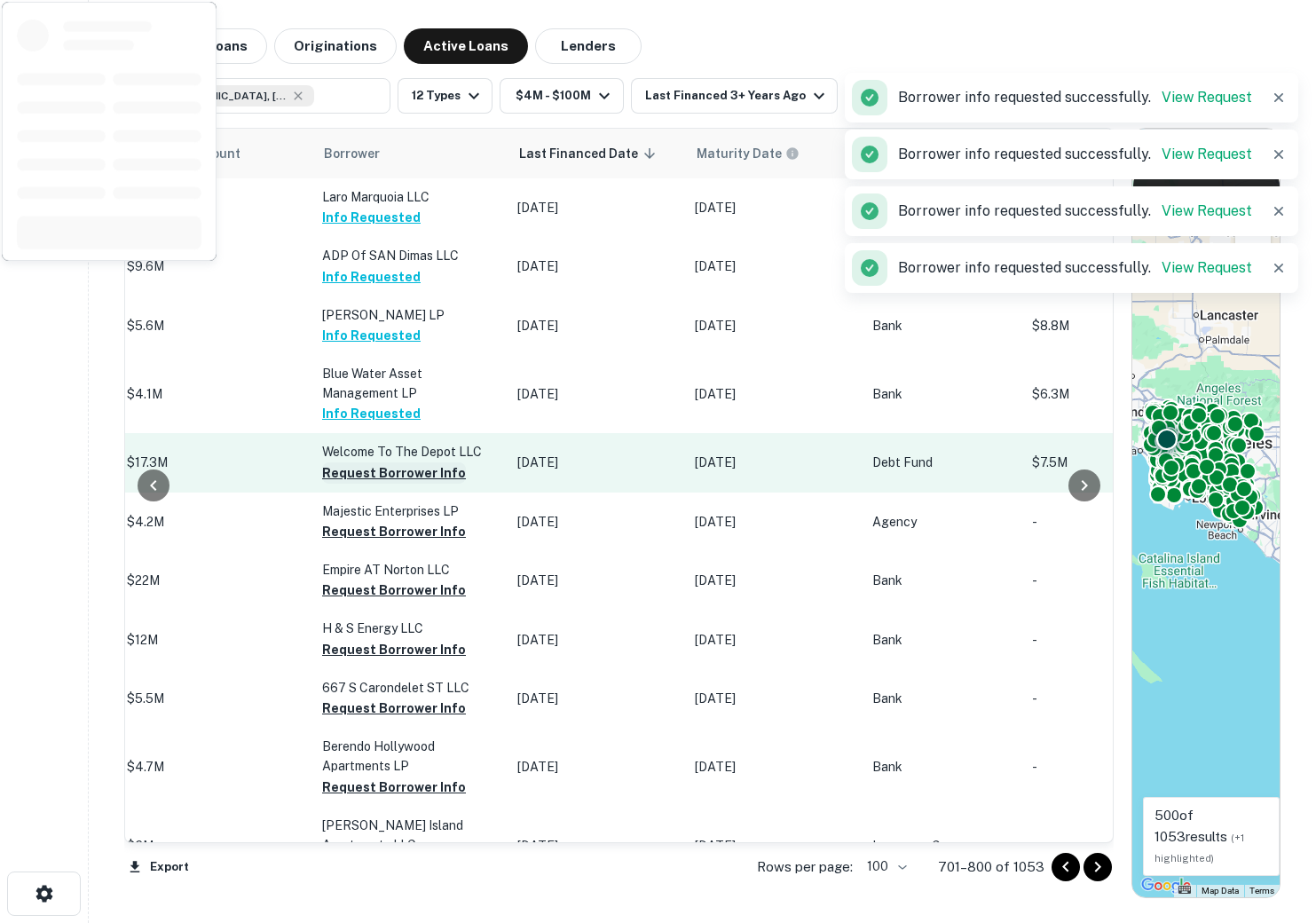
scroll to position [121, 885]
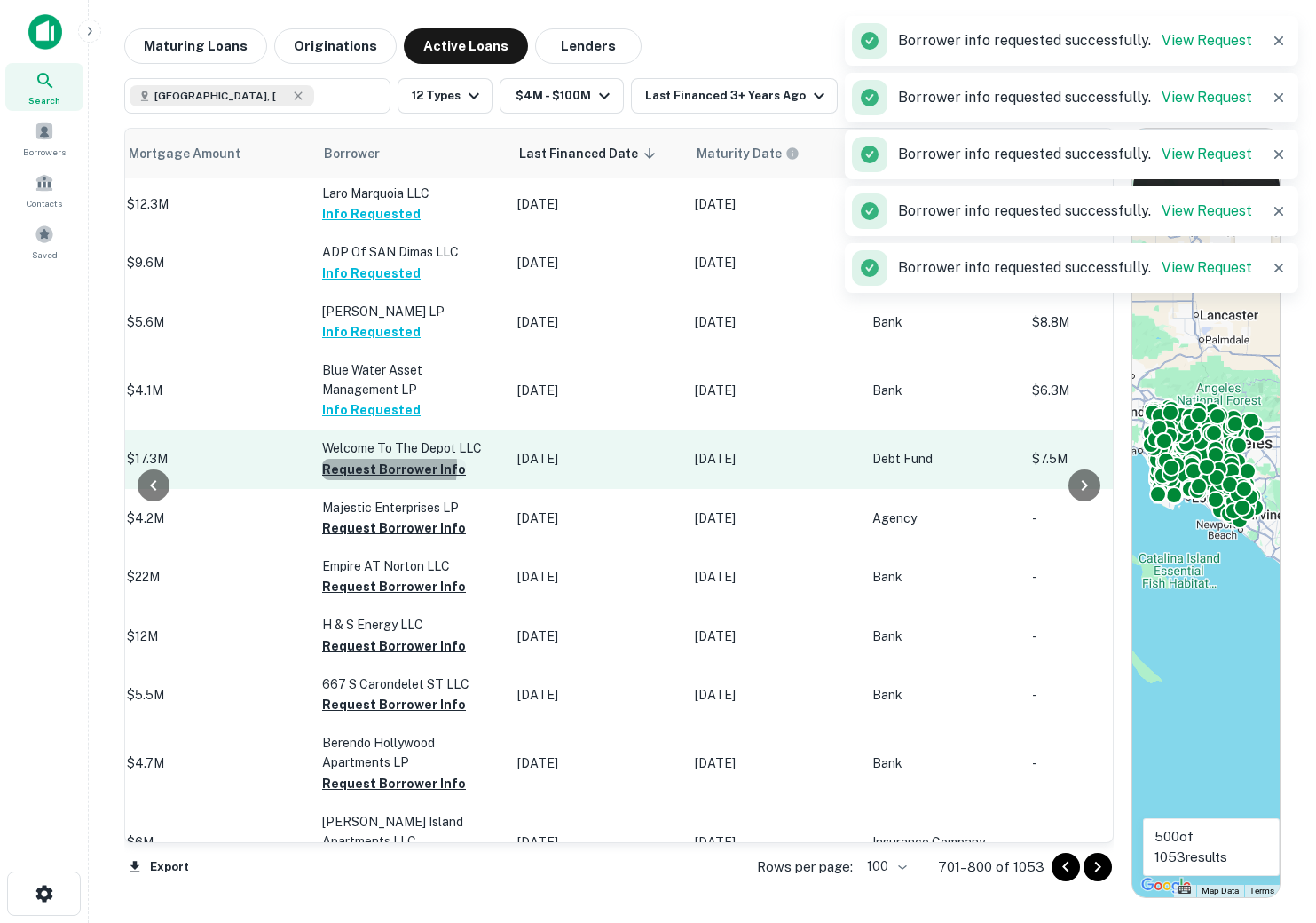
click at [356, 477] on button "Request Borrower Info" at bounding box center [394, 469] width 144 height 22
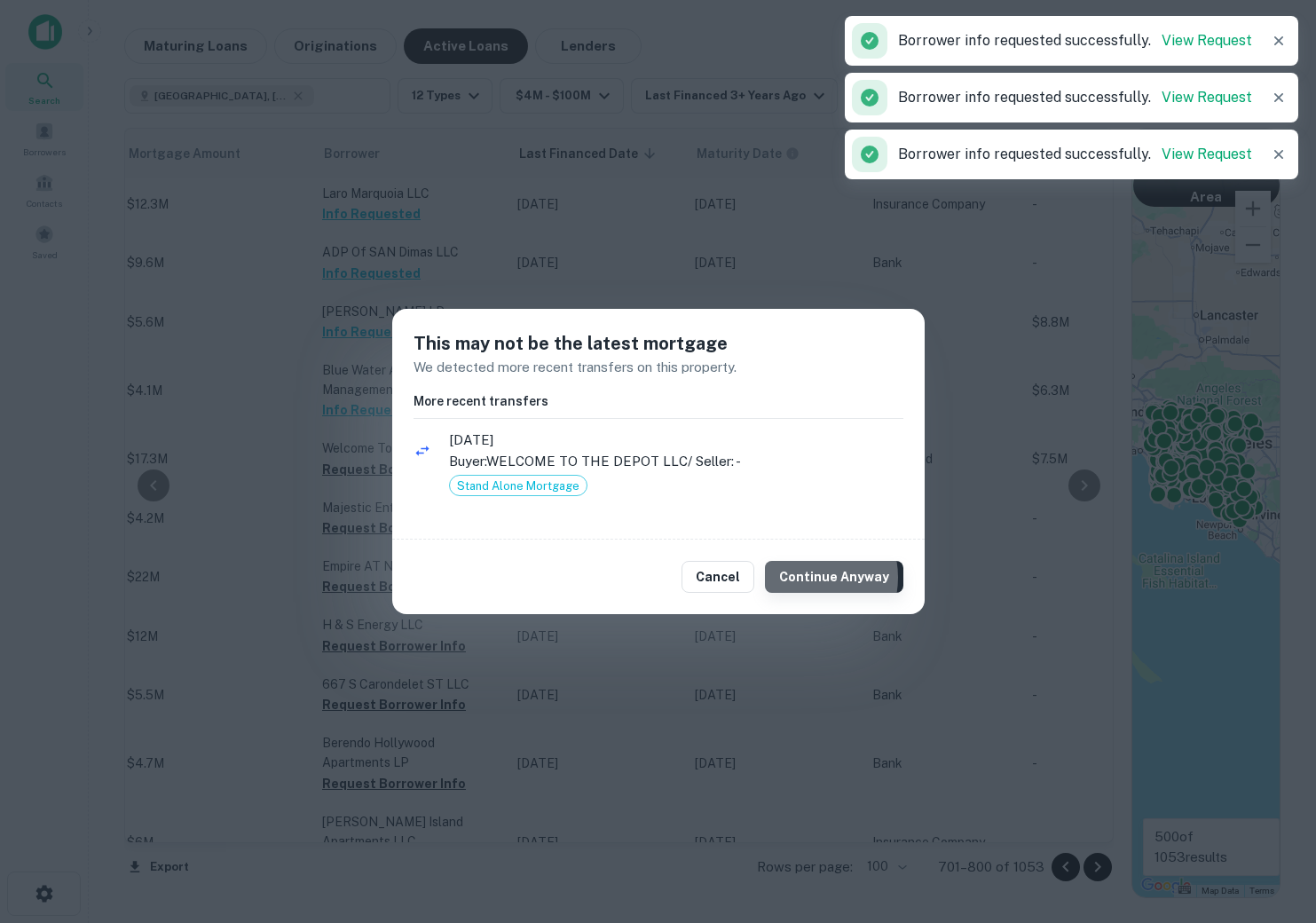
click at [805, 577] on button "Continue Anyway" at bounding box center [834, 576] width 138 height 32
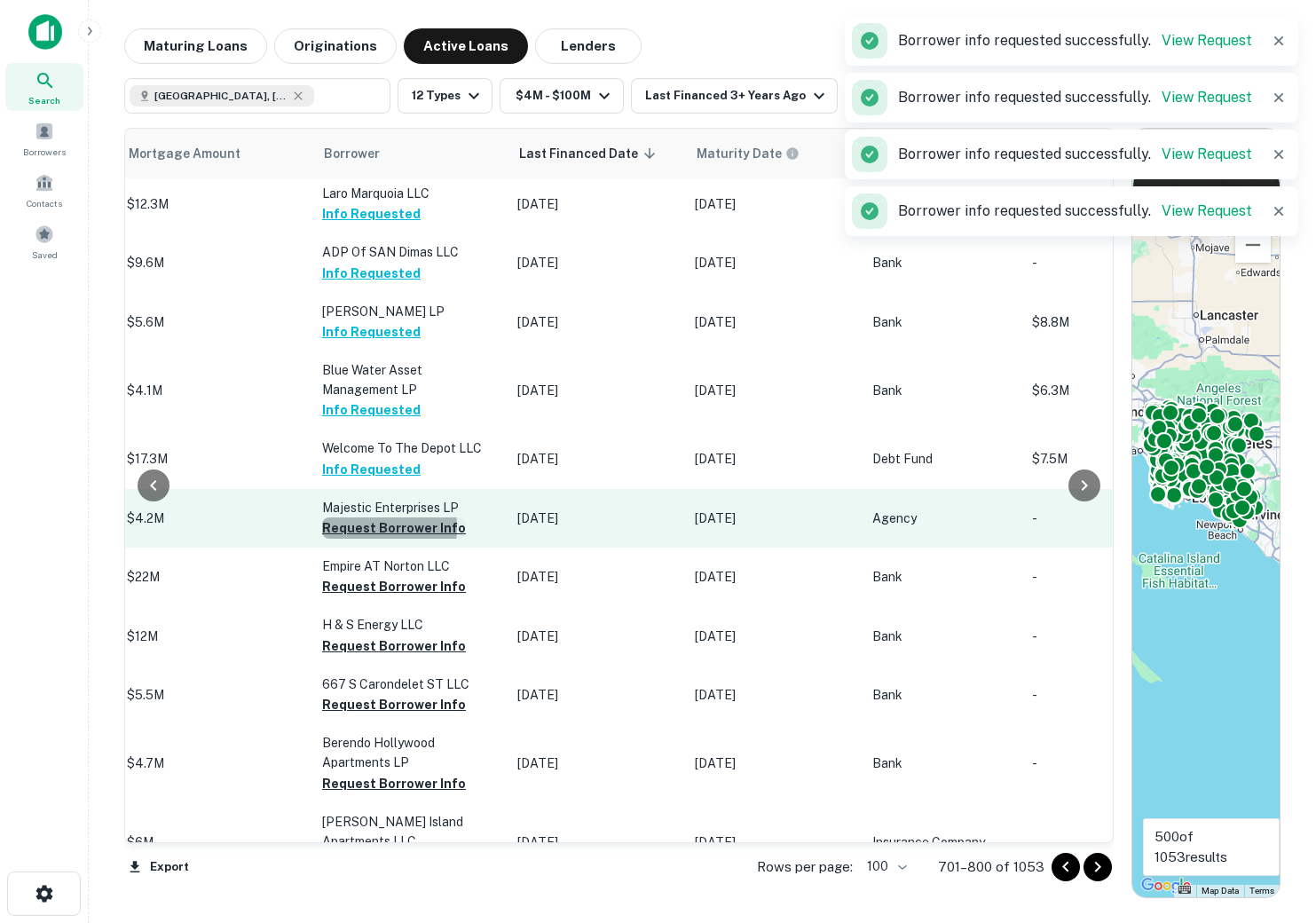
click at [341, 538] on button "Request Borrower Info" at bounding box center [394, 528] width 144 height 22
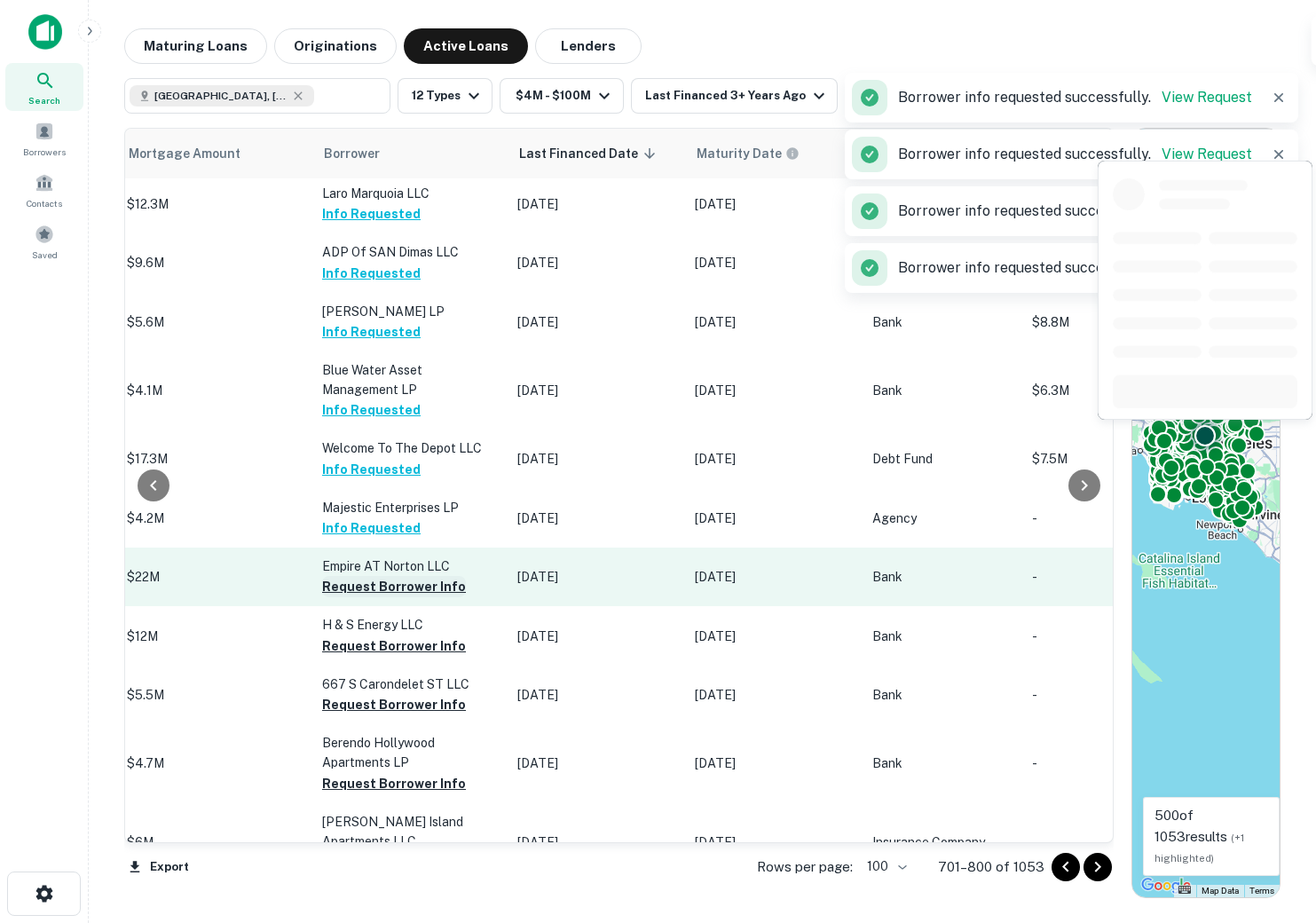
click at [343, 607] on td "Empire AT Norton LLC Request Borrower Info" at bounding box center [411, 577] width 195 height 59
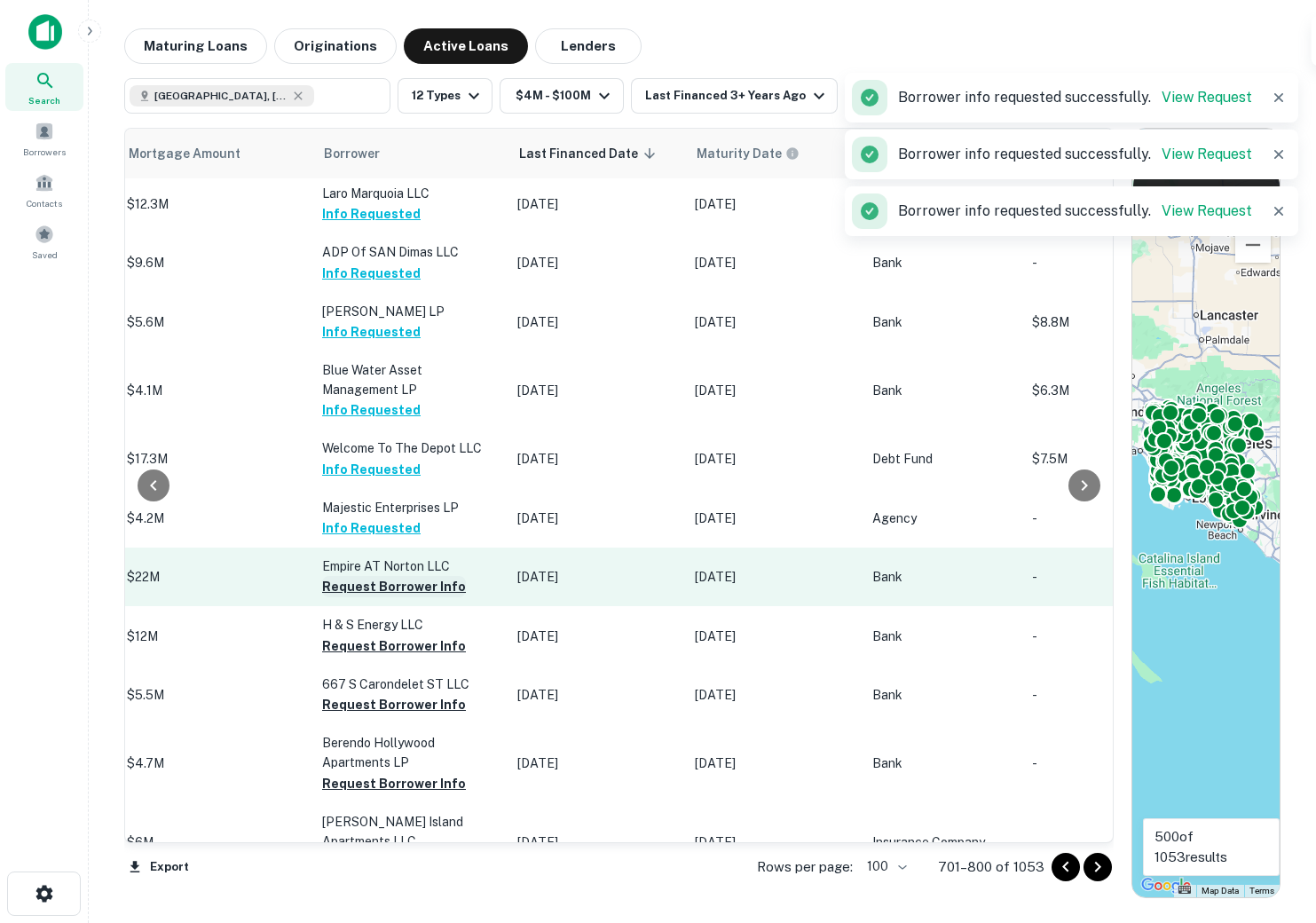
click at [344, 594] on button "Request Borrower Info" at bounding box center [394, 587] width 144 height 22
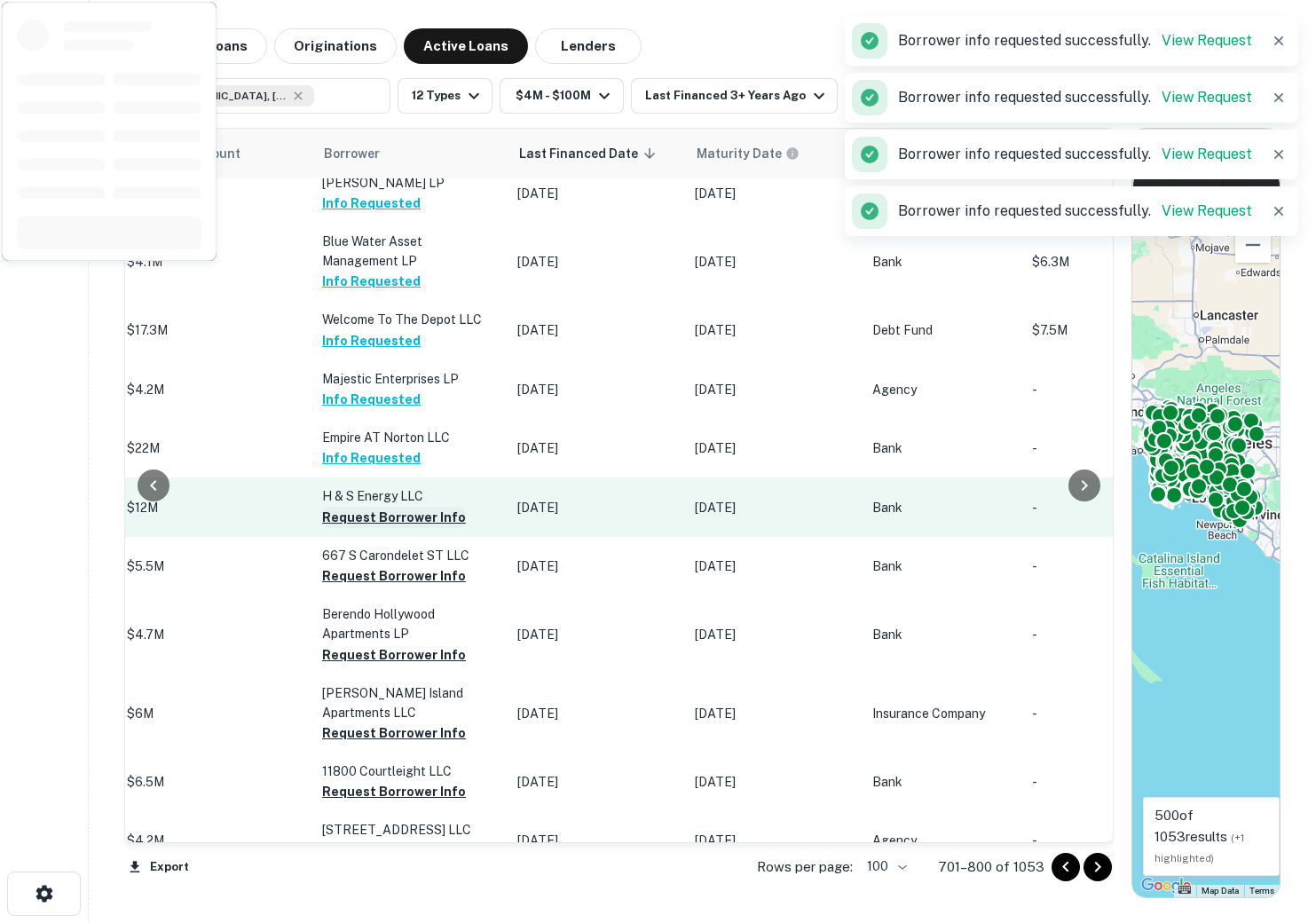
scroll to position [259, 885]
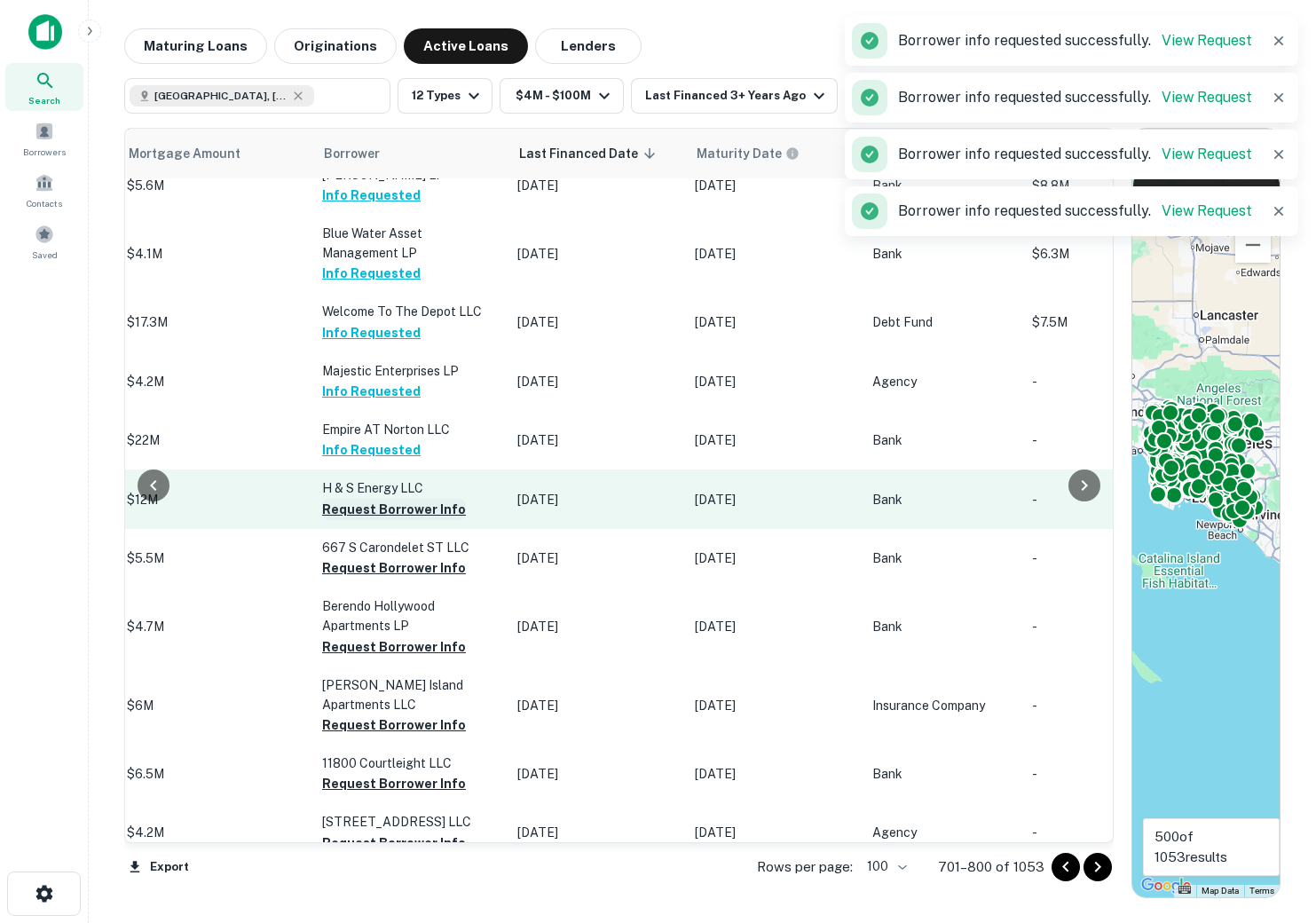
click at [338, 516] on button "Request Borrower Info" at bounding box center [394, 510] width 144 height 22
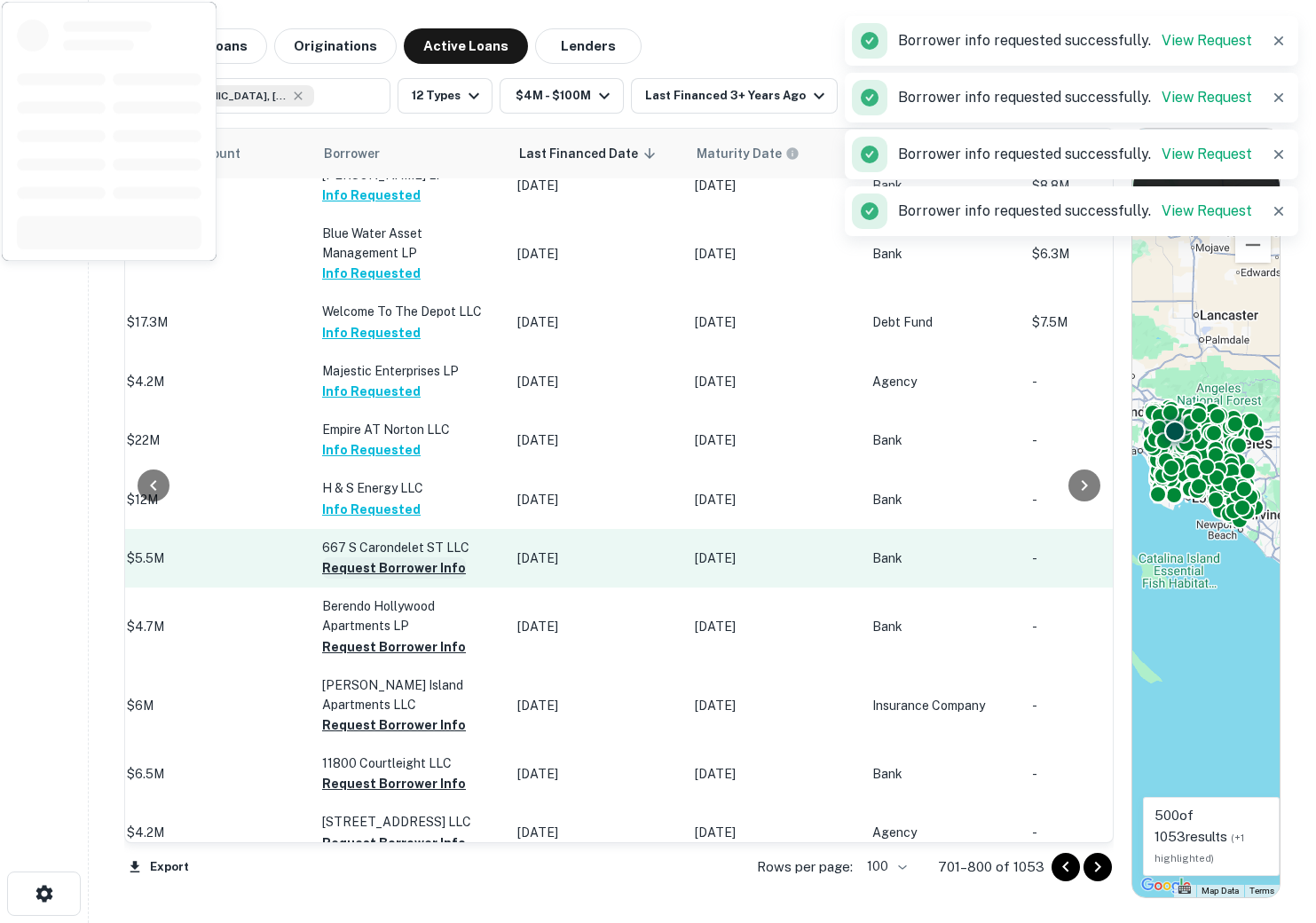
click at [341, 576] on button "Request Borrower Info" at bounding box center [394, 568] width 144 height 22
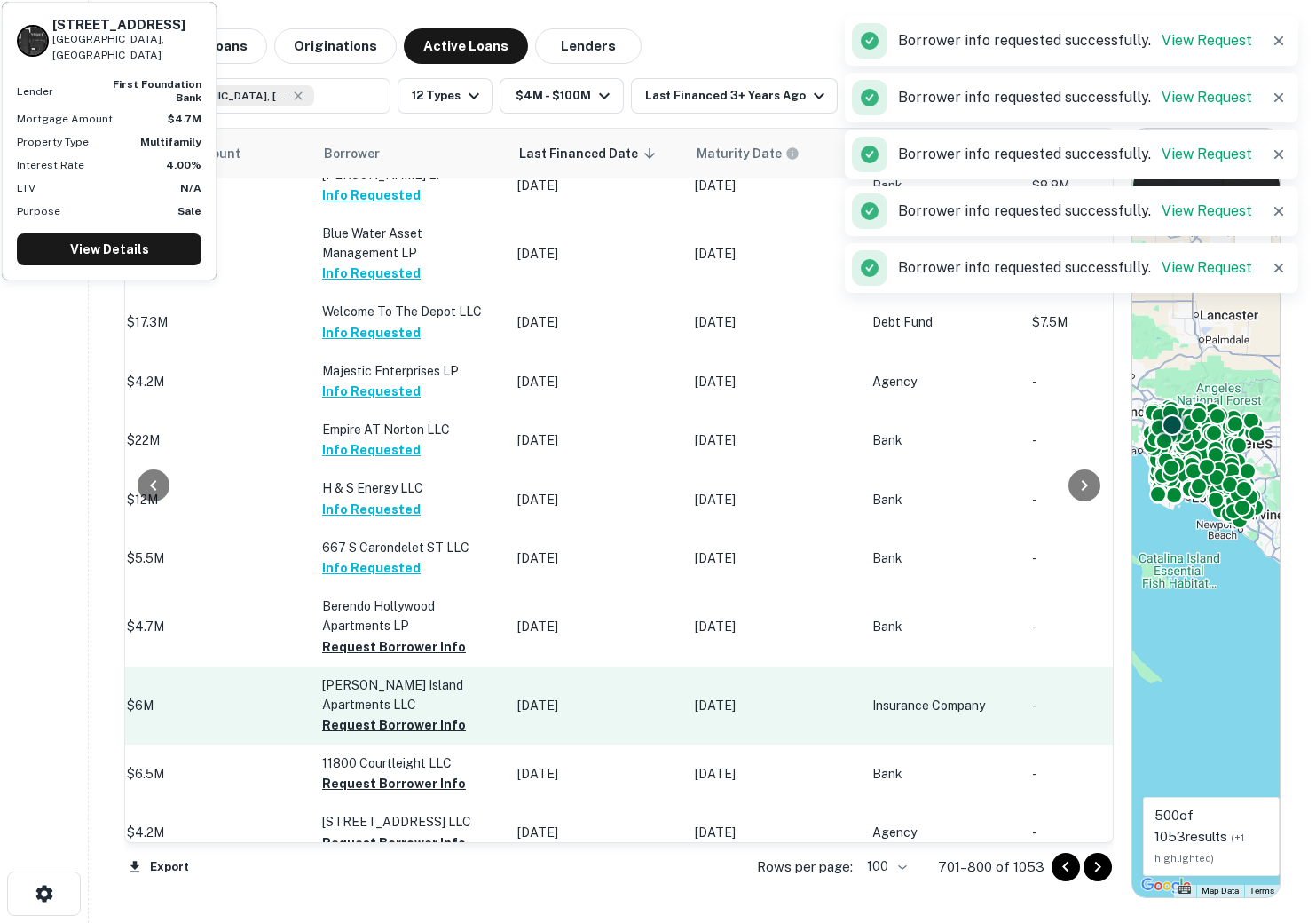
click at [366, 657] on button "Request Borrower Info" at bounding box center [394, 647] width 144 height 22
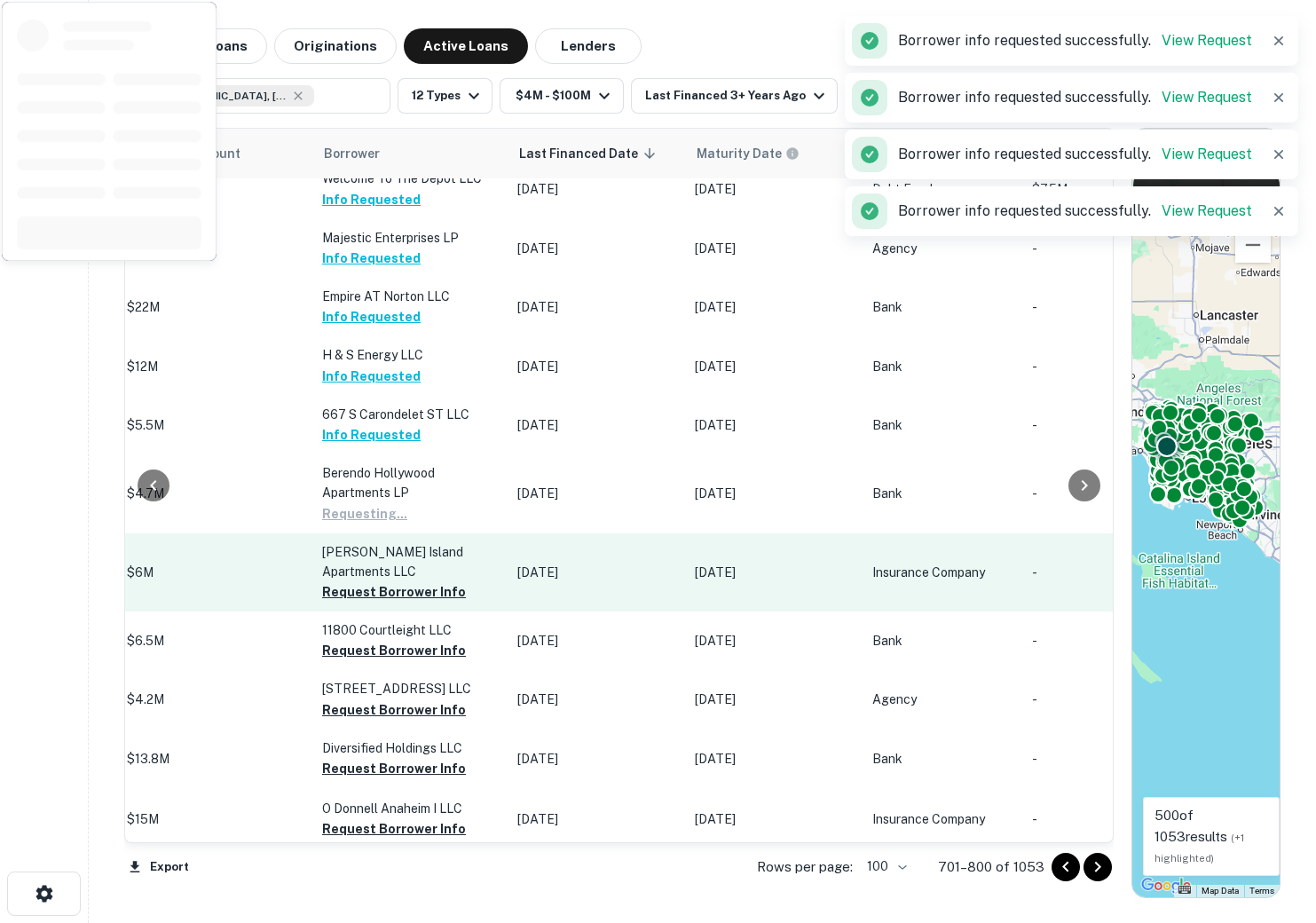
scroll to position [396, 885]
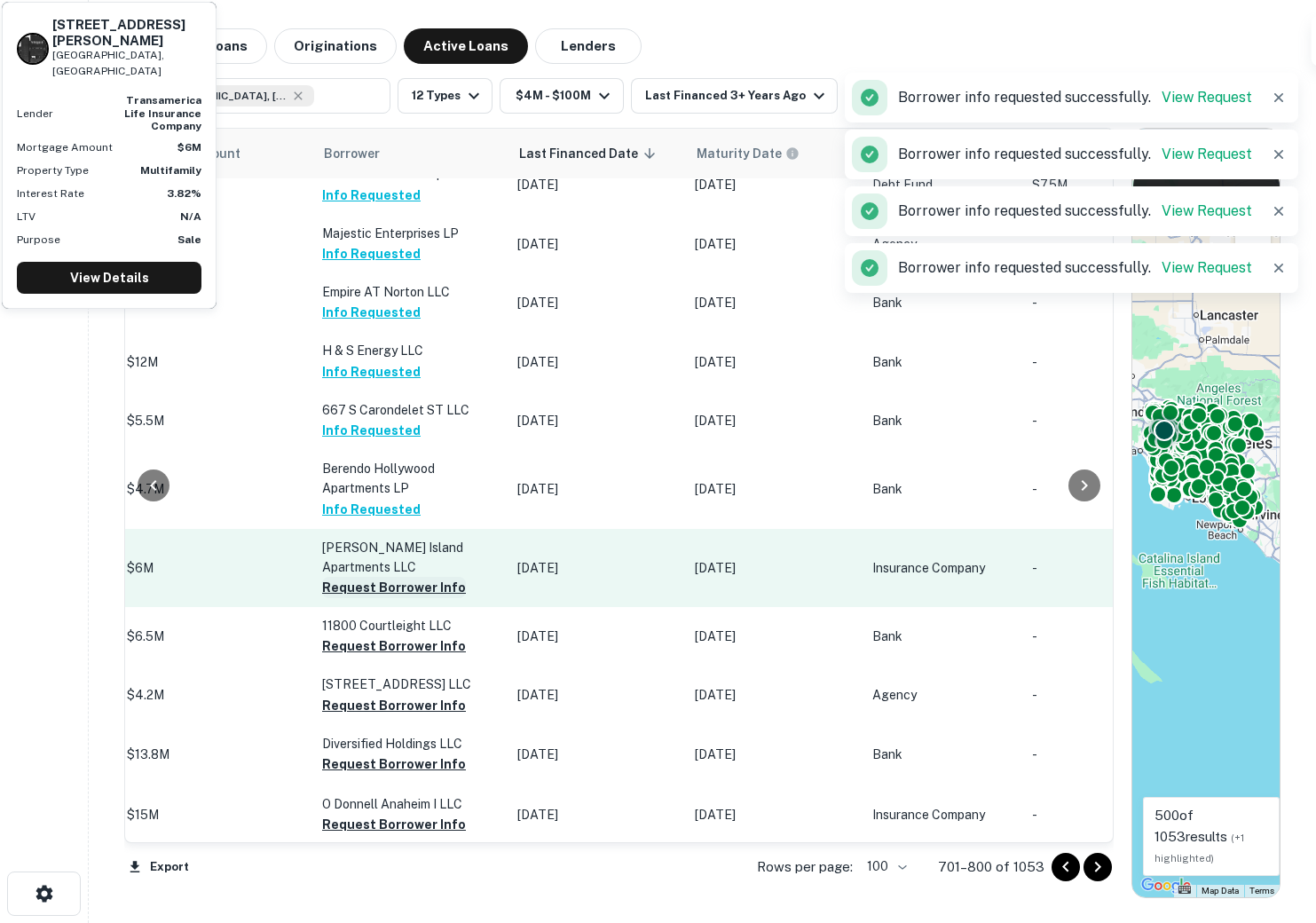
click at [366, 593] on button "Request Borrower Info" at bounding box center [394, 588] width 144 height 22
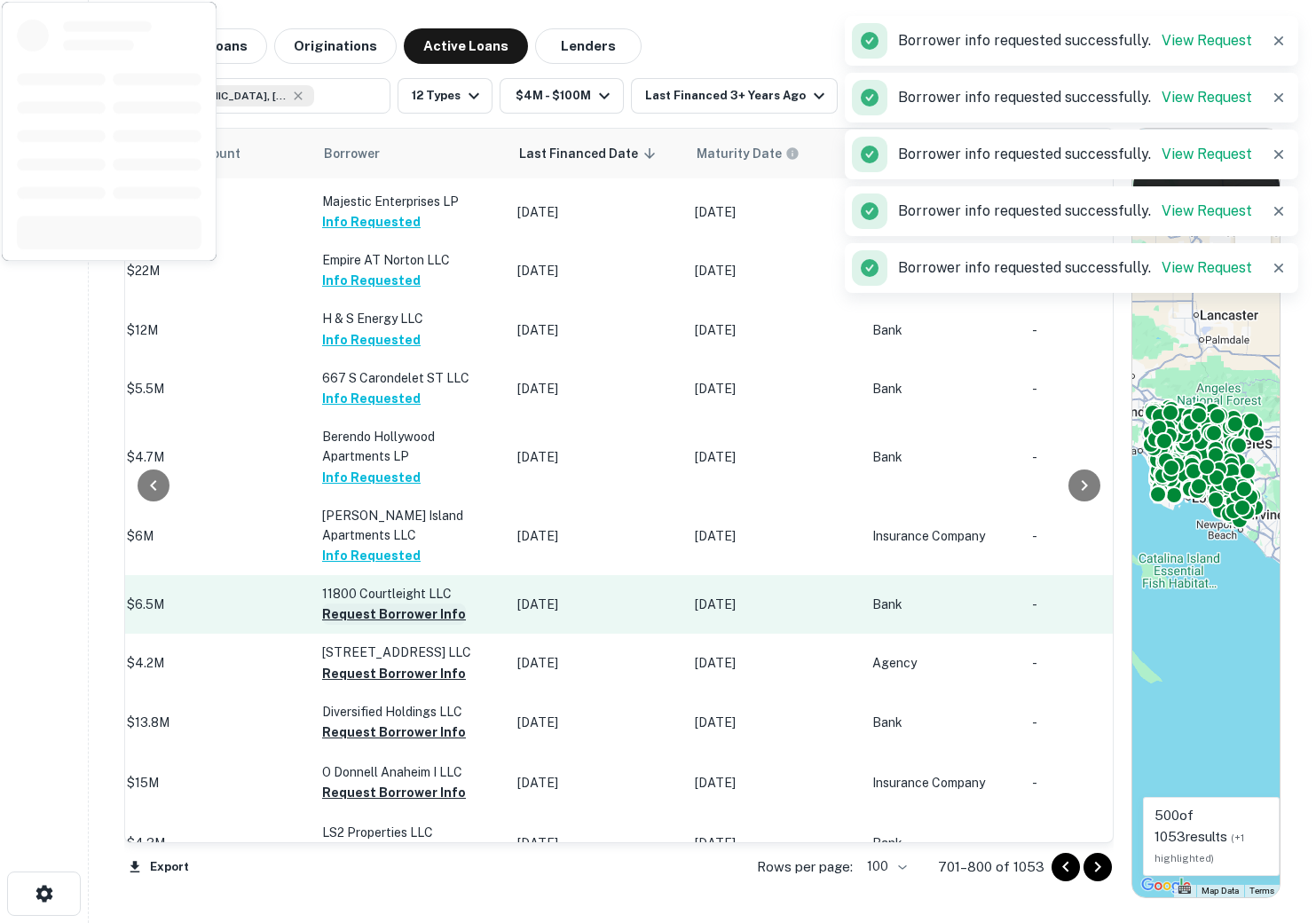
scroll to position [447, 885]
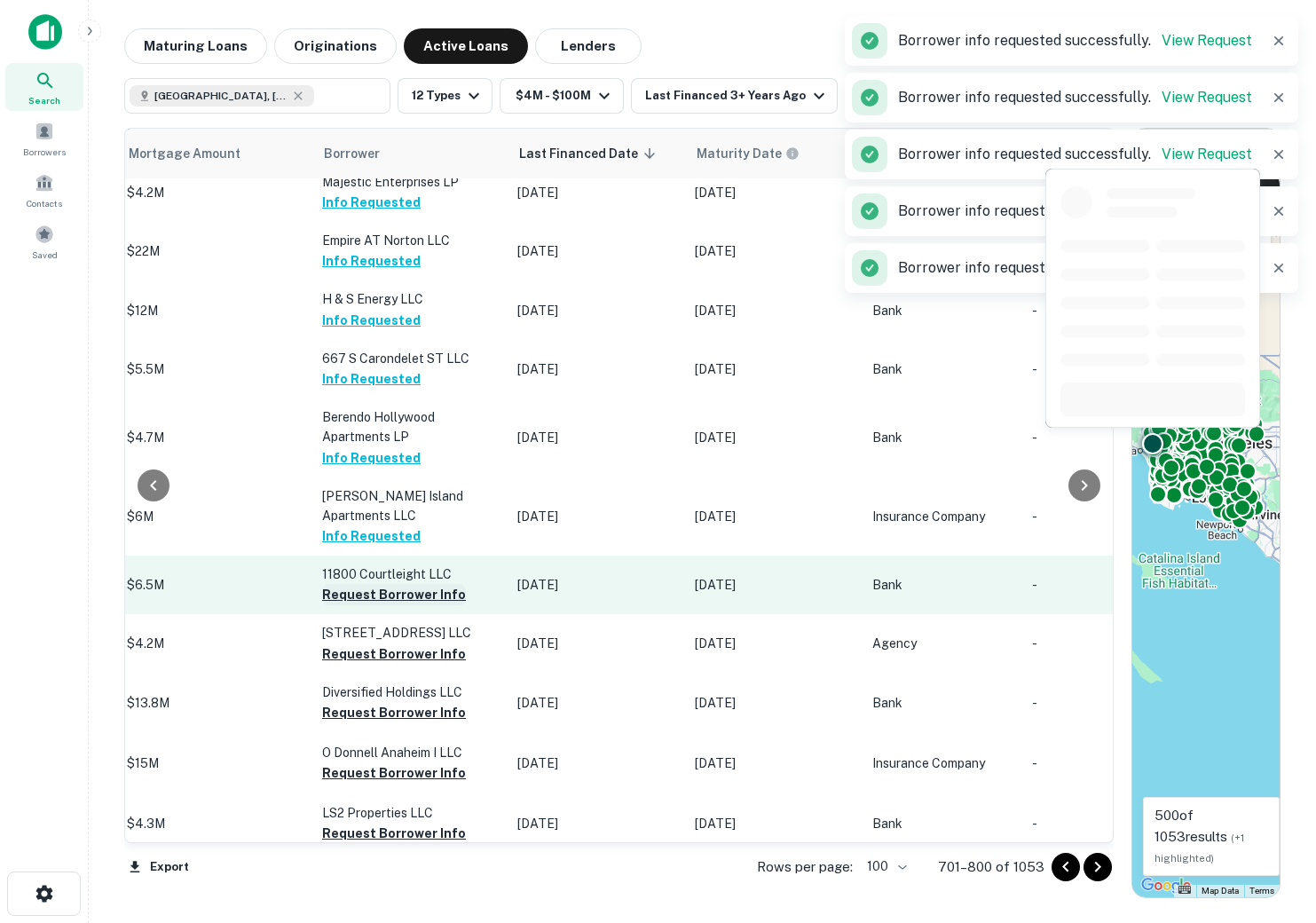
click at [351, 605] on button "Request Borrower Info" at bounding box center [394, 595] width 144 height 22
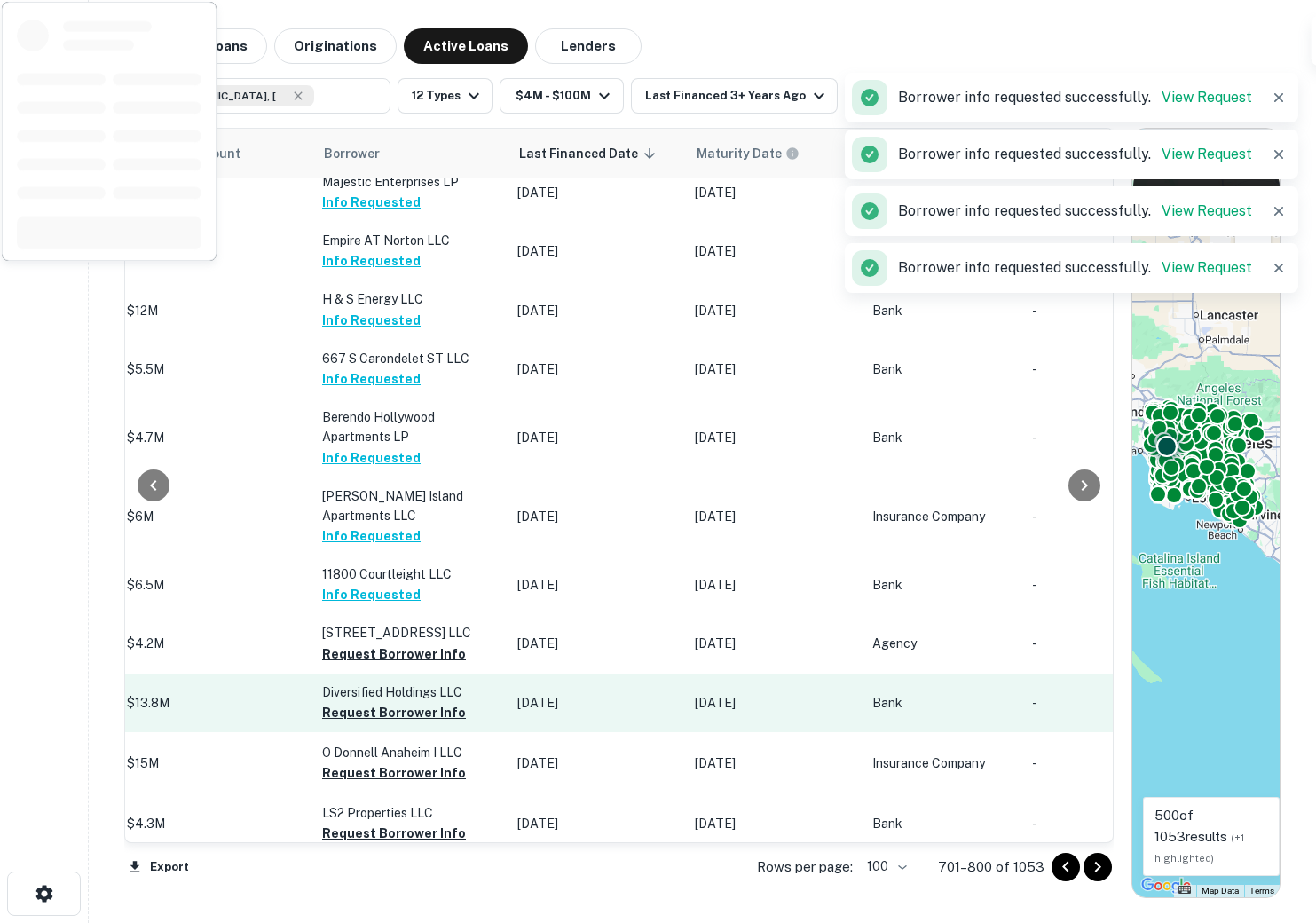
click at [341, 659] on button "Request Borrower Info" at bounding box center [394, 655] width 144 height 22
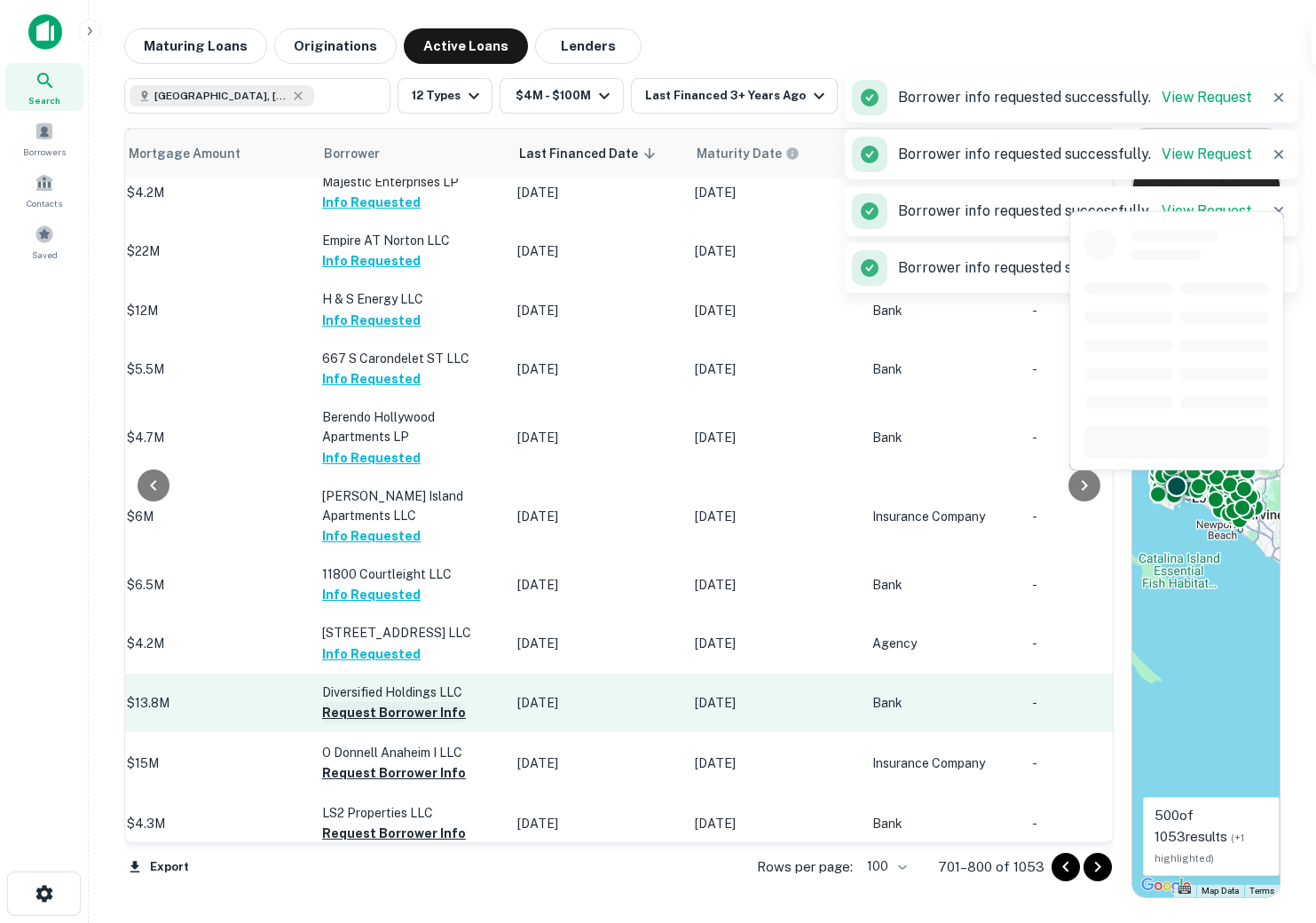
click at [347, 723] on button "Request Borrower Info" at bounding box center [394, 712] width 144 height 22
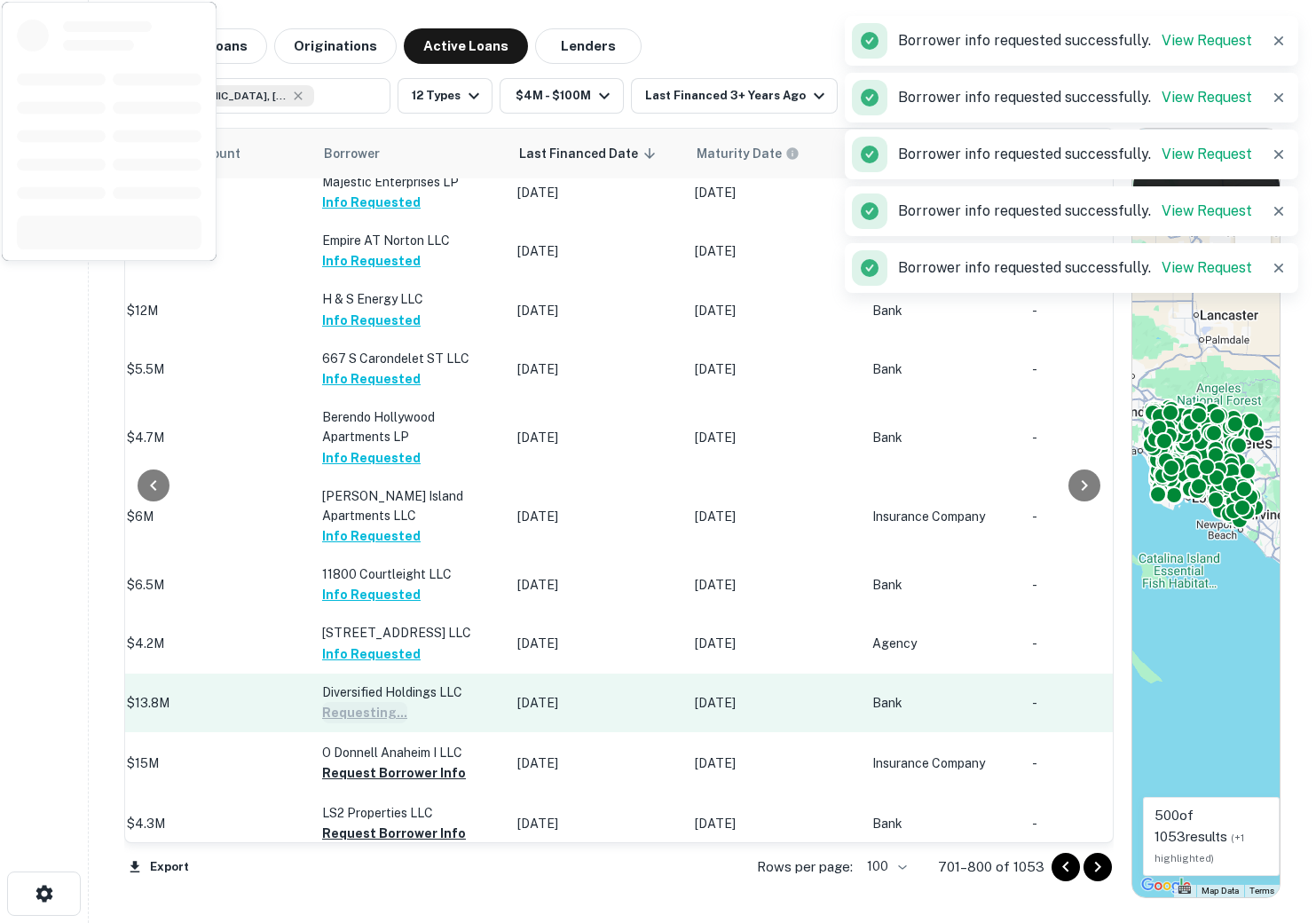
scroll to position [621, 885]
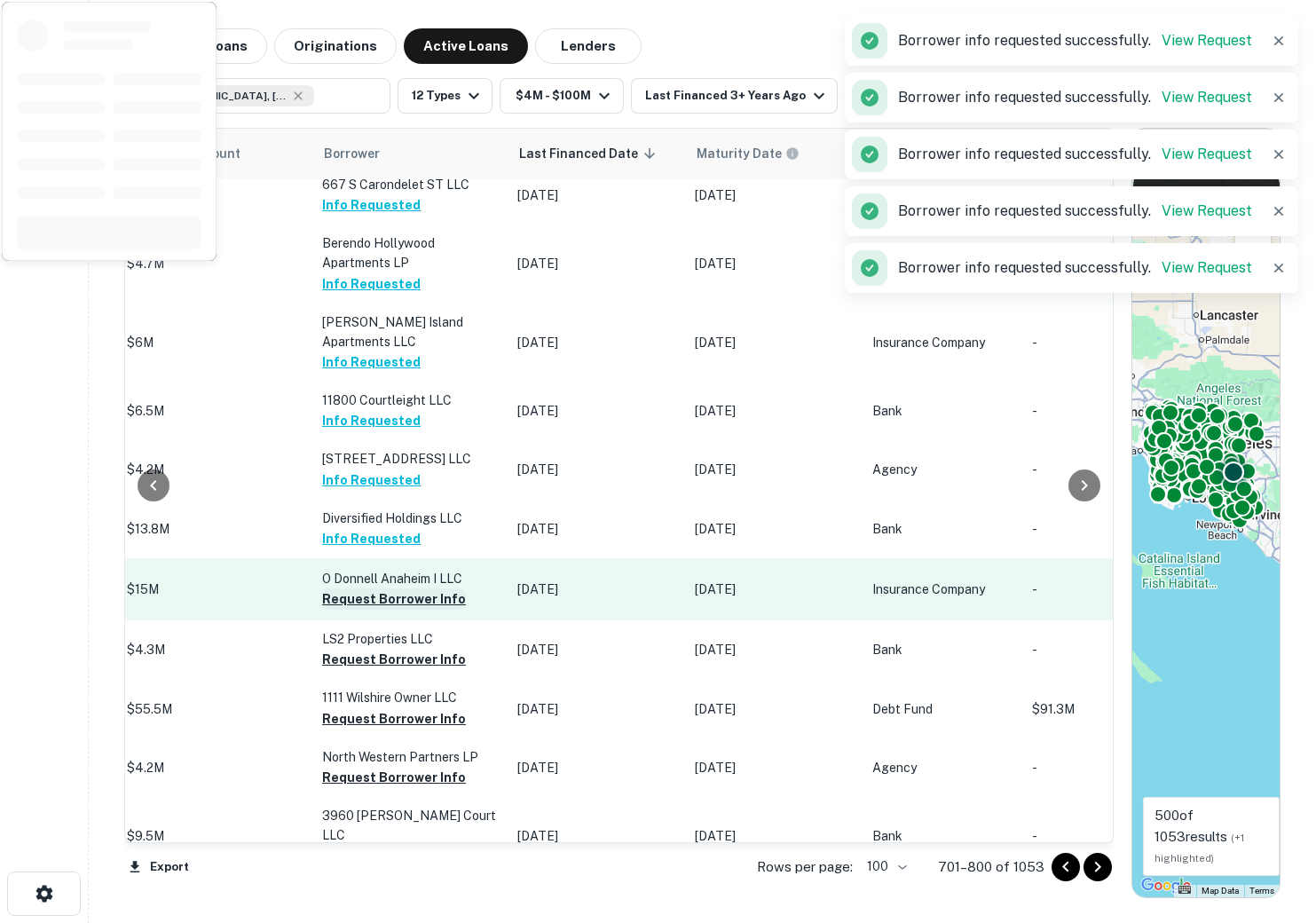
click at [343, 608] on button "Request Borrower Info" at bounding box center [394, 599] width 144 height 22
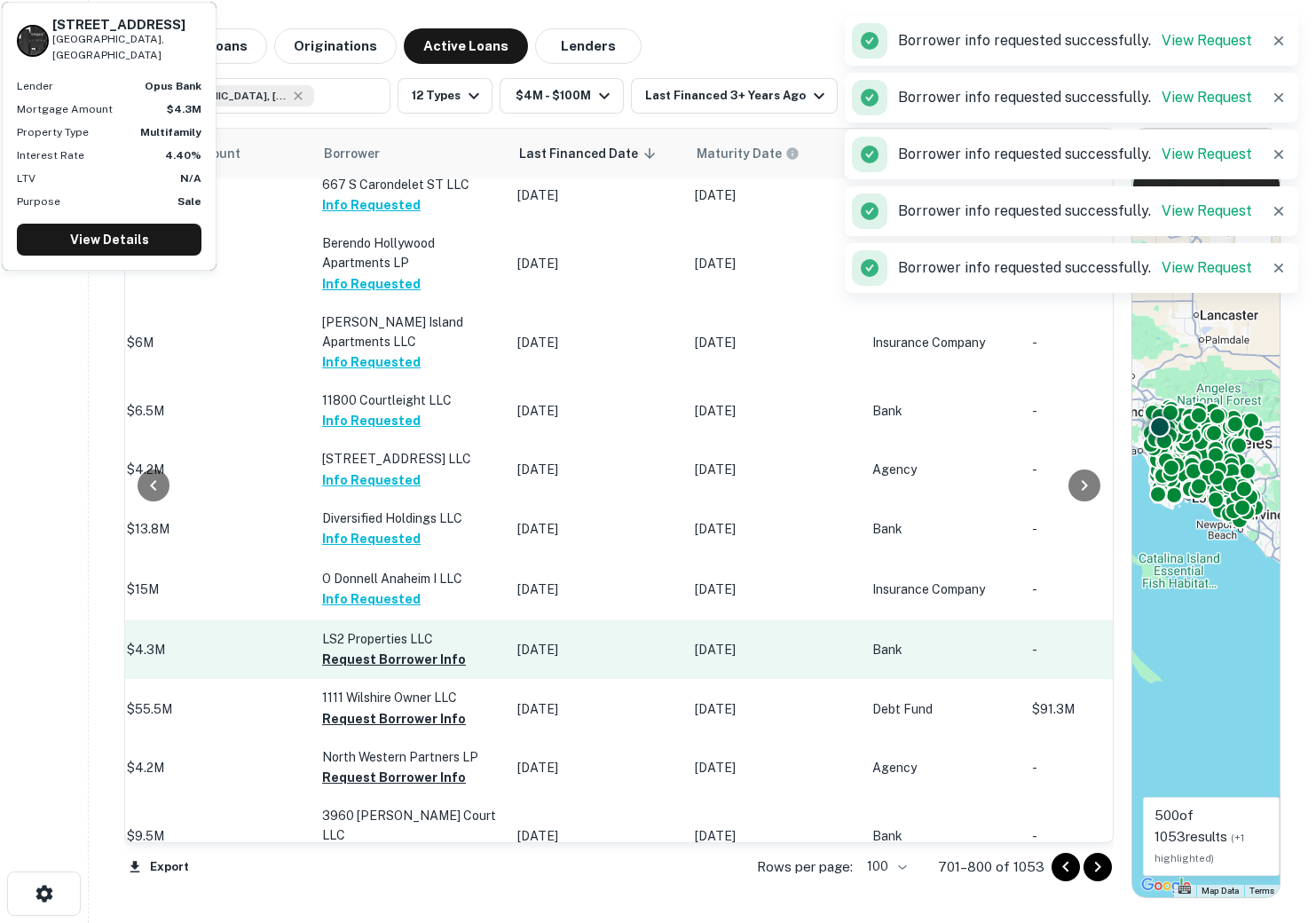
click at [342, 670] on button "Request Borrower Info" at bounding box center [394, 659] width 144 height 22
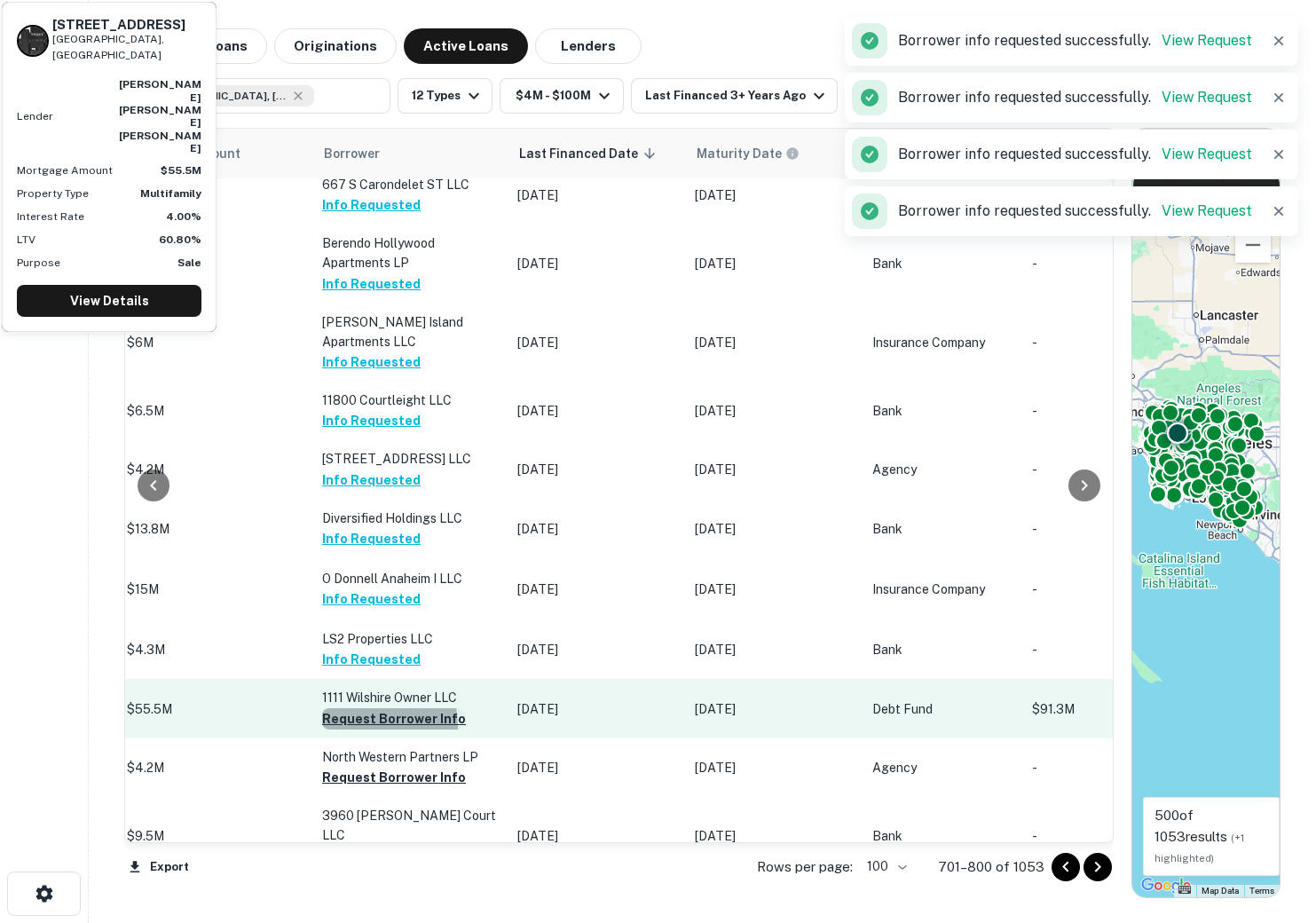
click at [338, 729] on button "Request Borrower Info" at bounding box center [394, 719] width 144 height 22
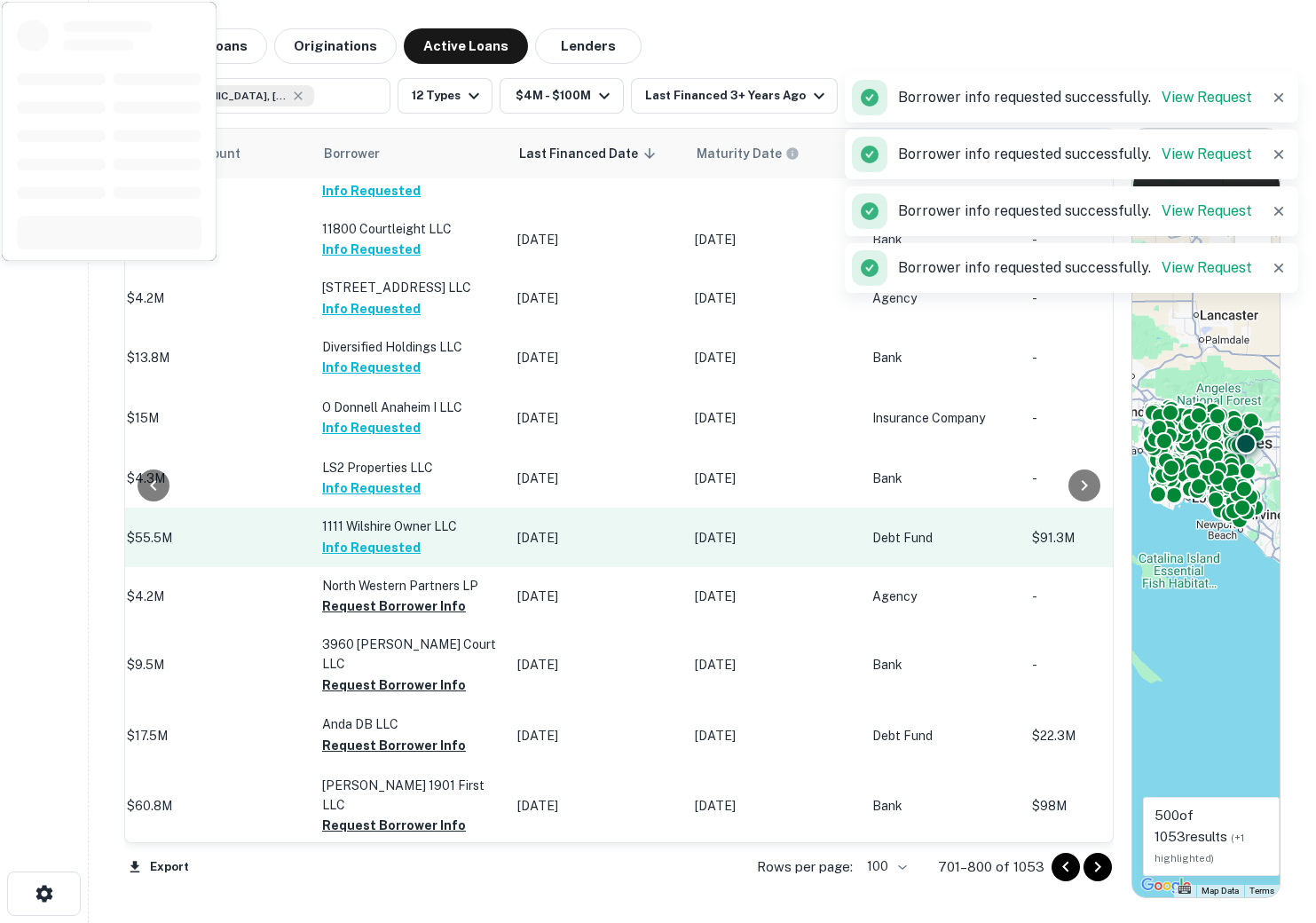
scroll to position [796, 885]
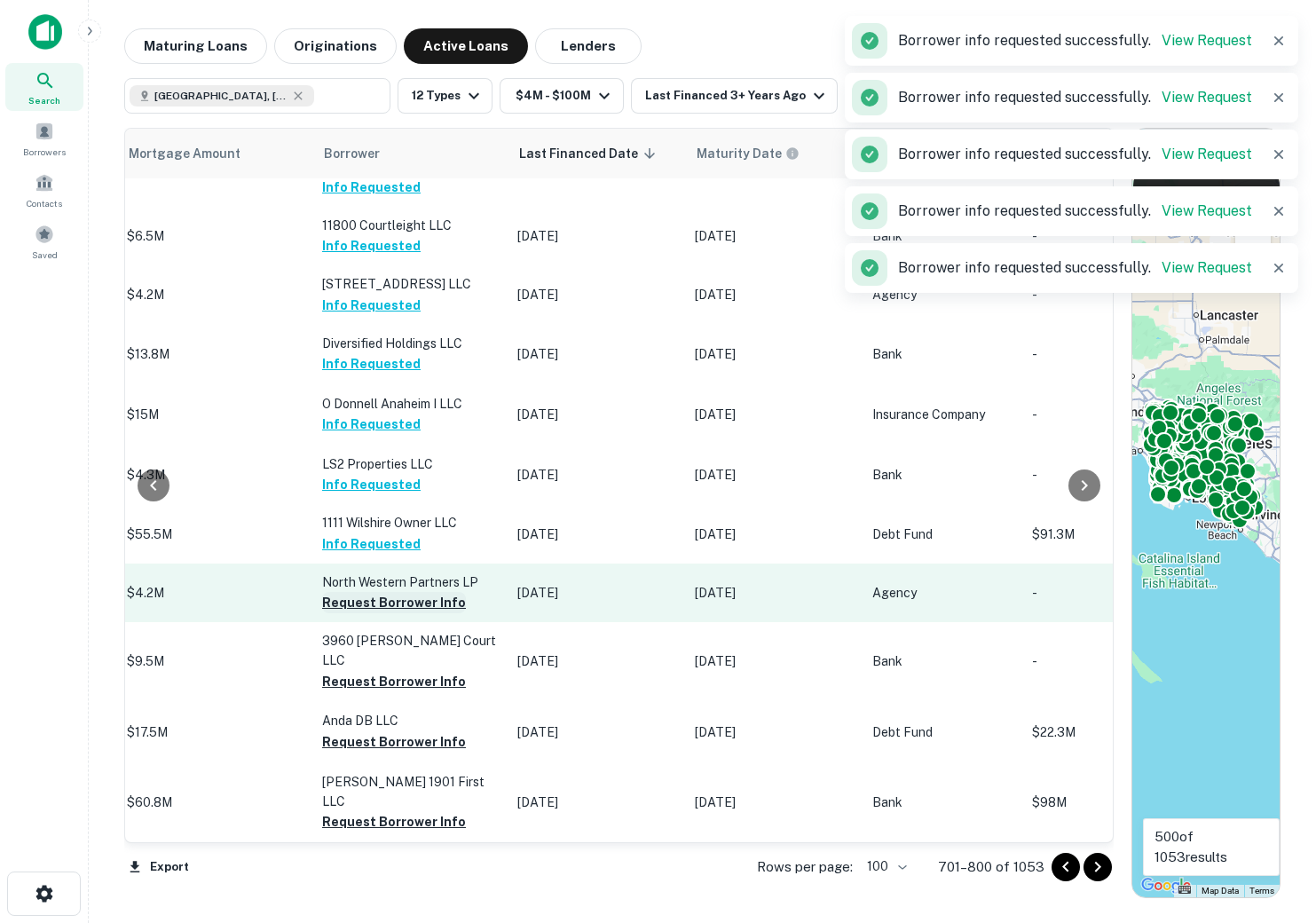
click at [342, 613] on button "Request Borrower Info" at bounding box center [394, 603] width 144 height 22
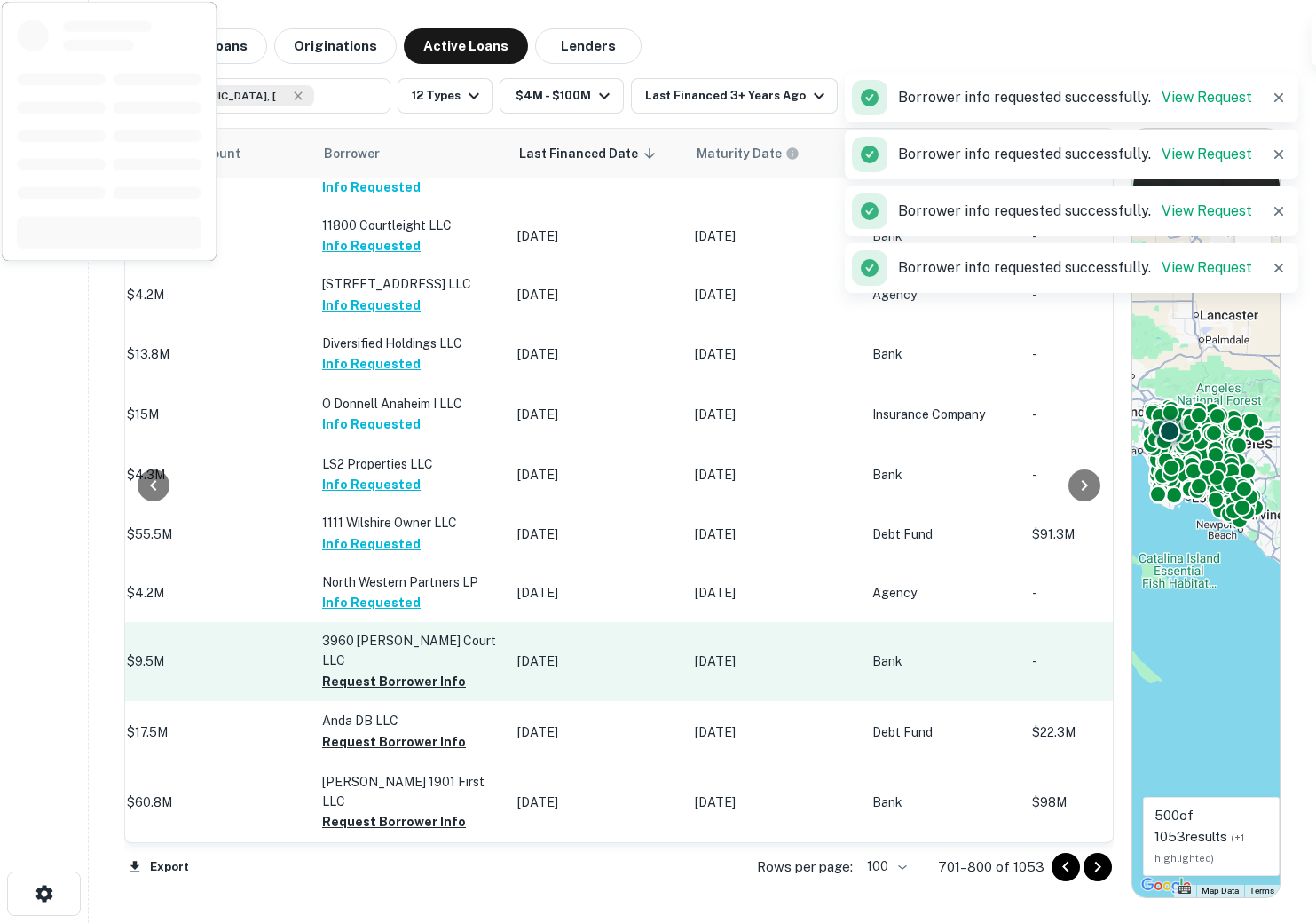
click at [341, 674] on button "Request Borrower Info" at bounding box center [394, 682] width 144 height 22
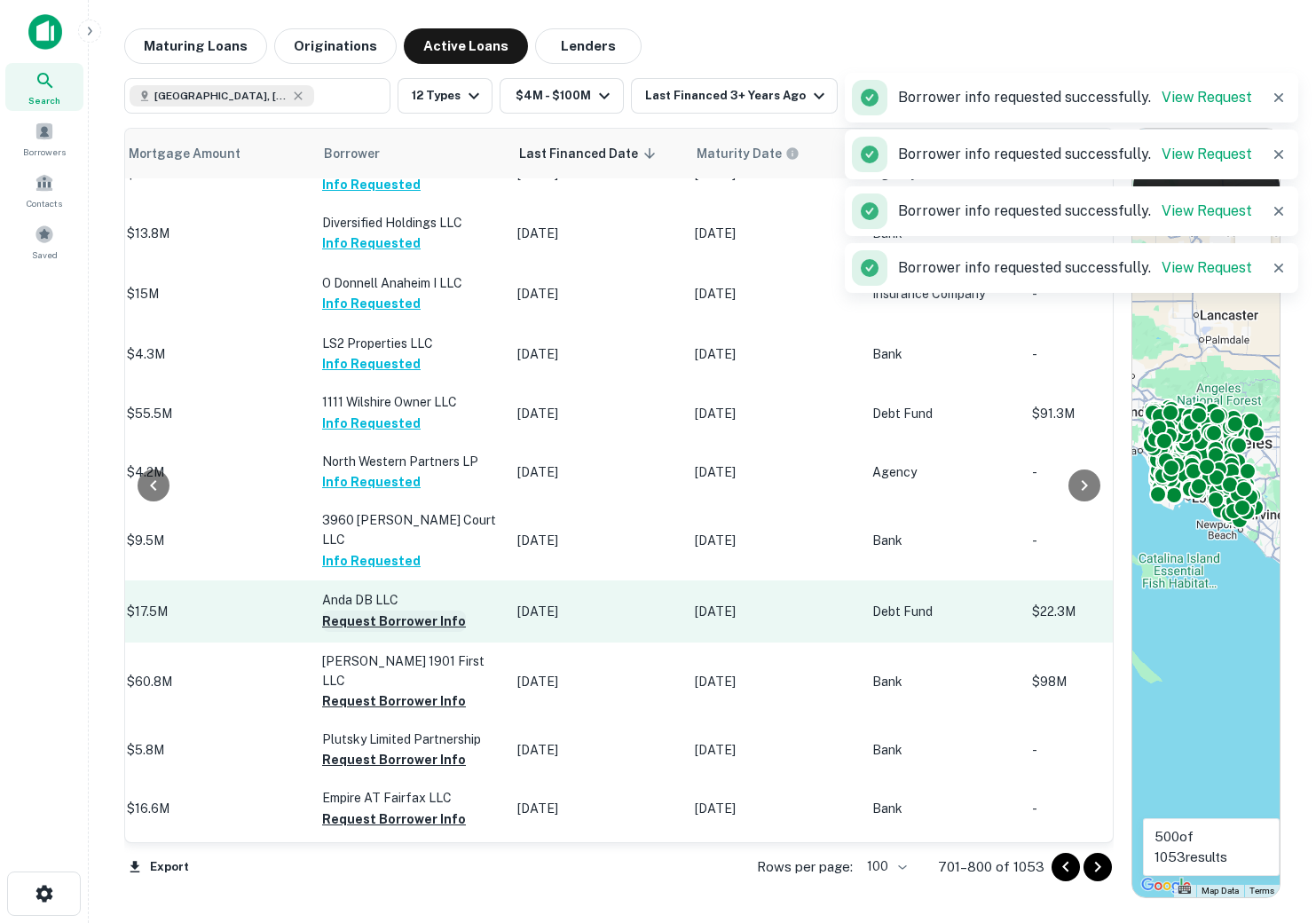
click at [342, 629] on button "Request Borrower Info" at bounding box center [394, 621] width 144 height 22
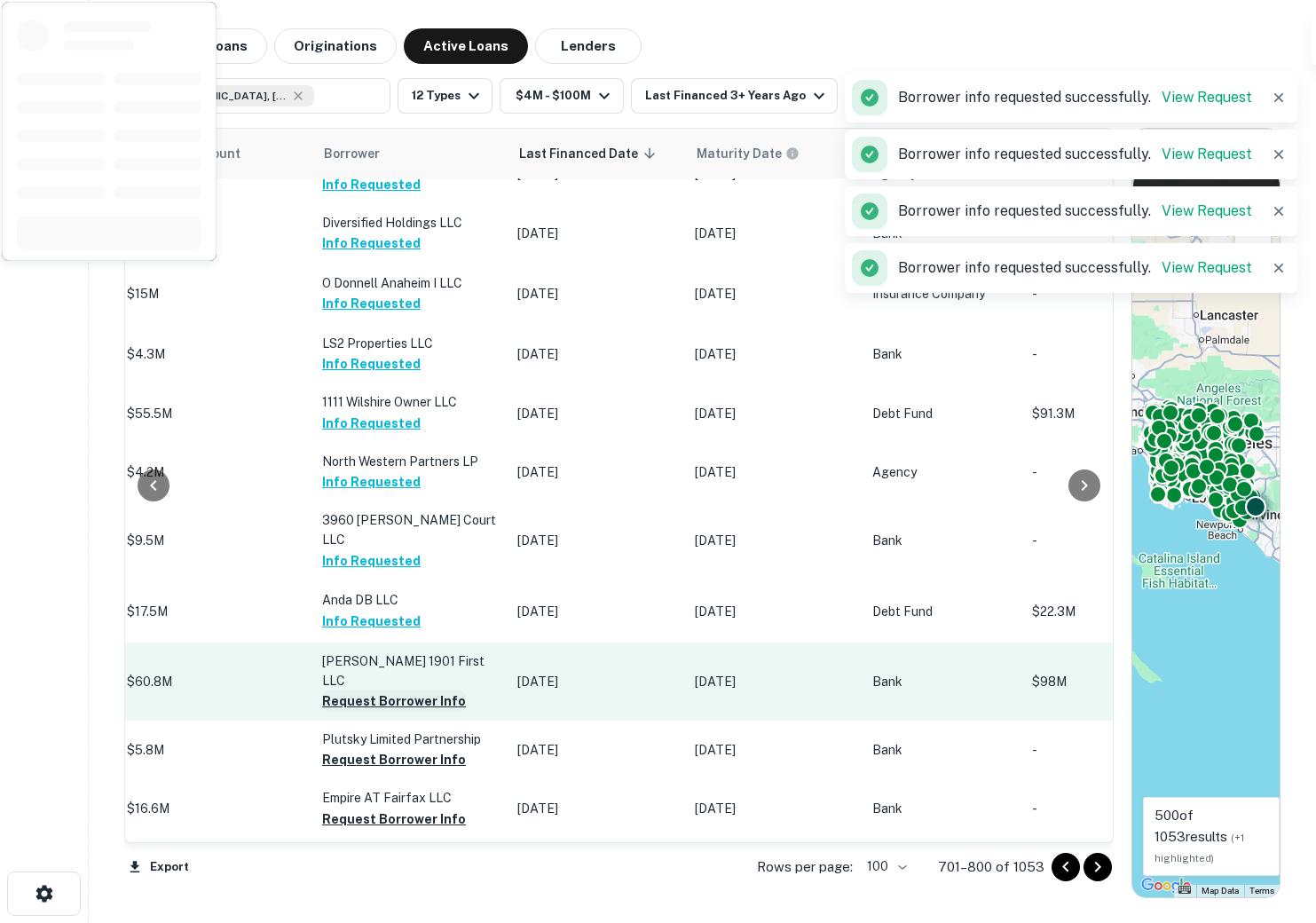
click at [347, 691] on button "Request Borrower Info" at bounding box center [394, 702] width 144 height 22
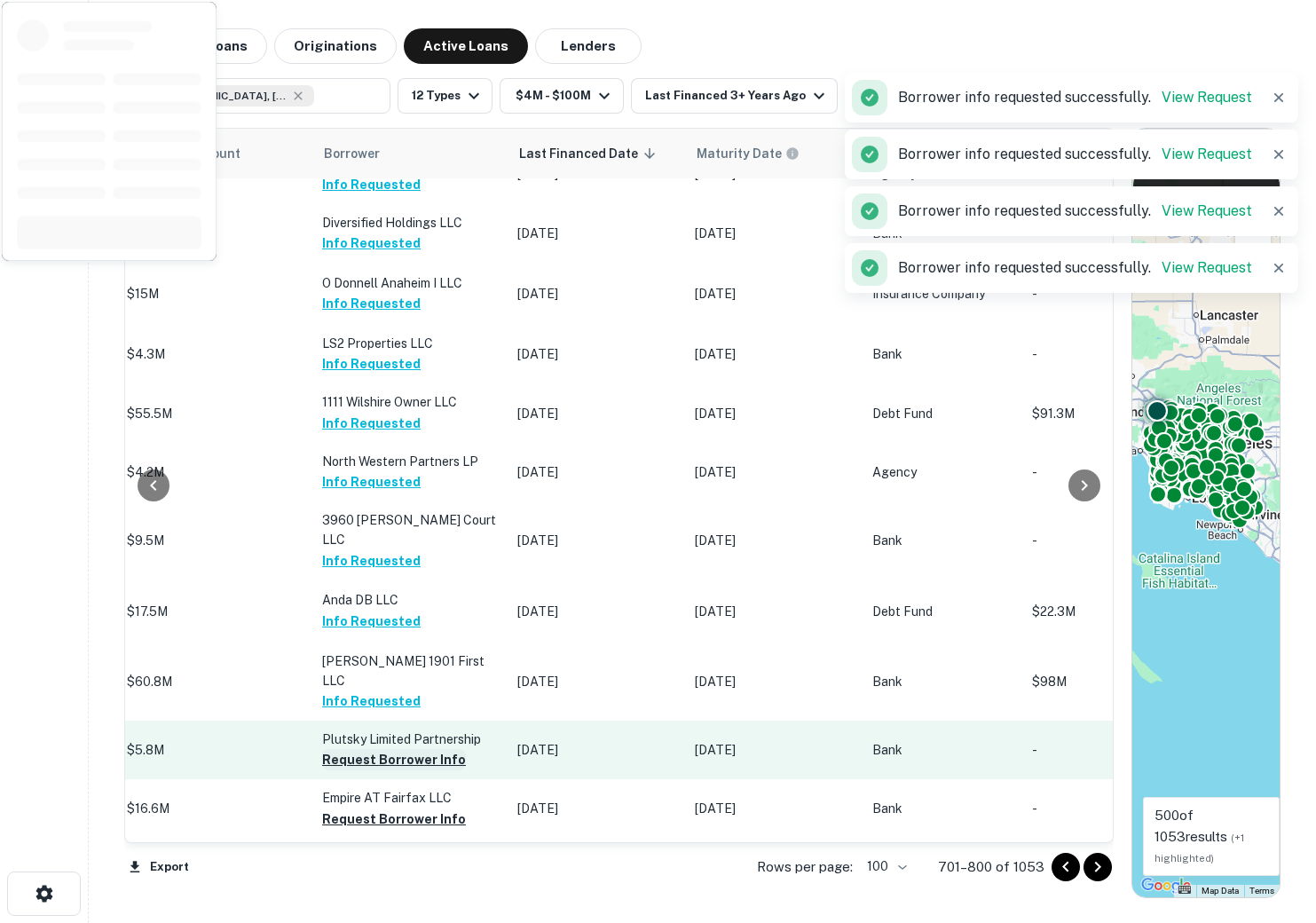
click at [351, 753] on button "Request Borrower Info" at bounding box center [394, 759] width 144 height 22
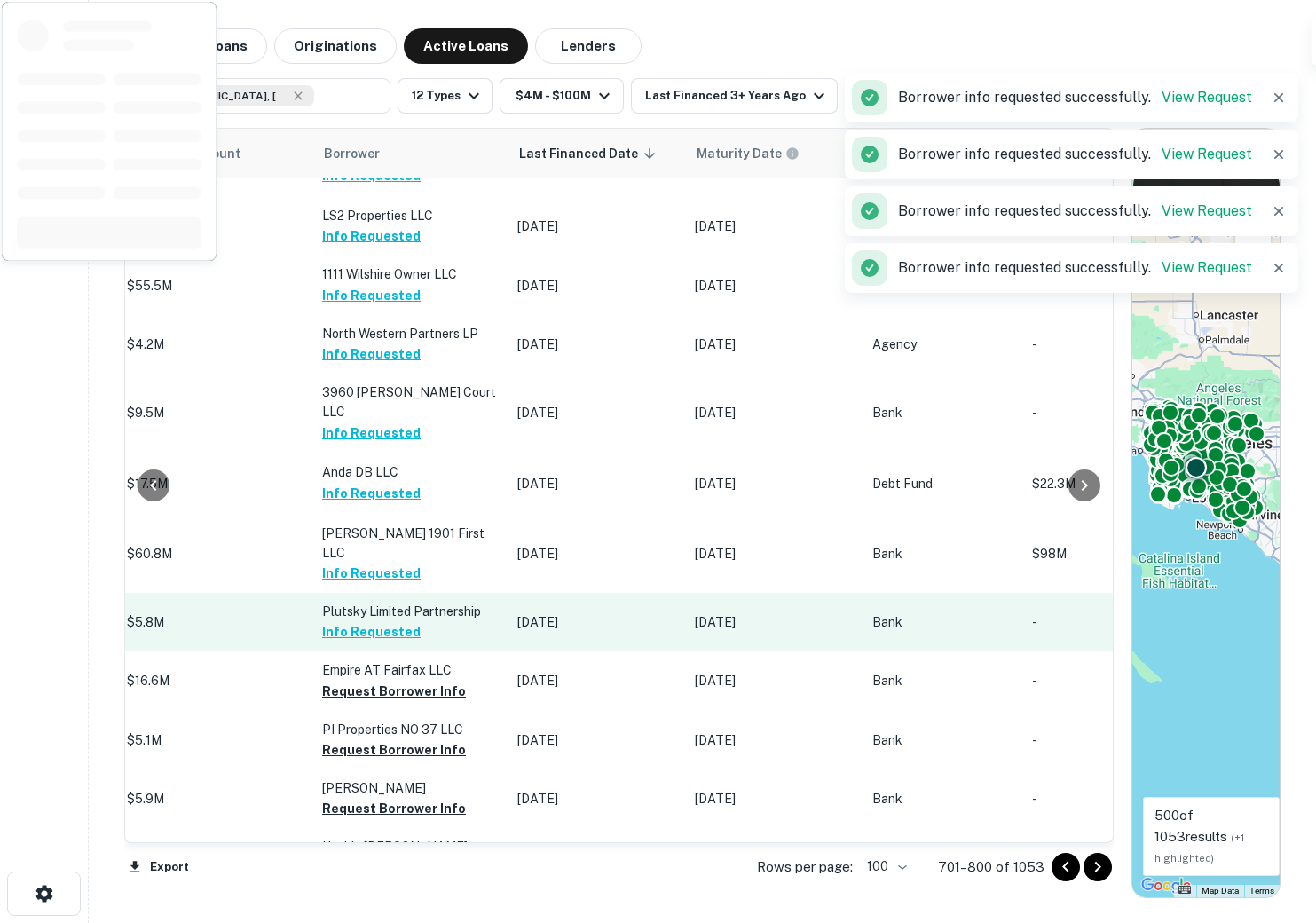
scroll to position [1050, 885]
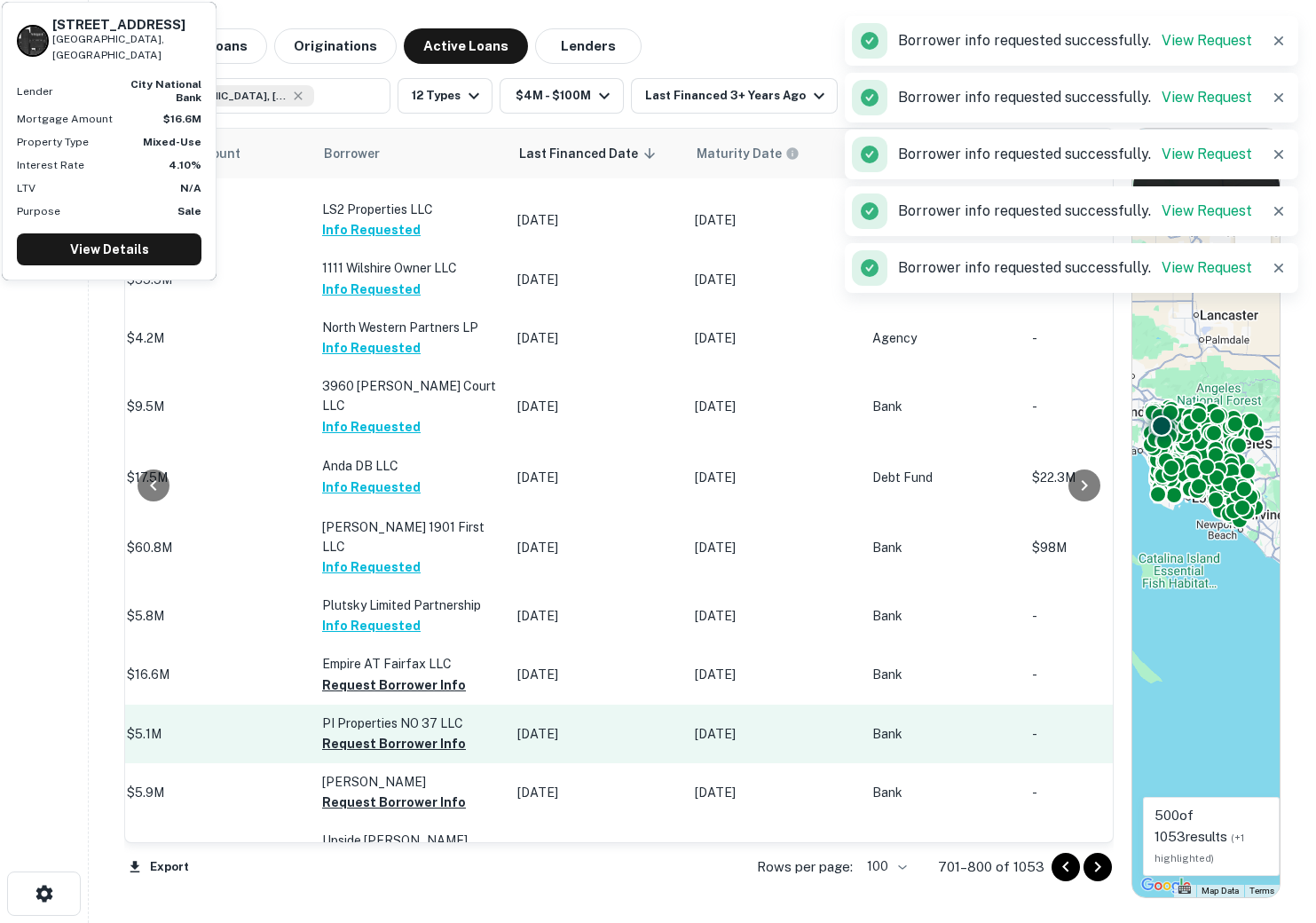
click at [349, 676] on button "Request Borrower Info" at bounding box center [394, 685] width 144 height 22
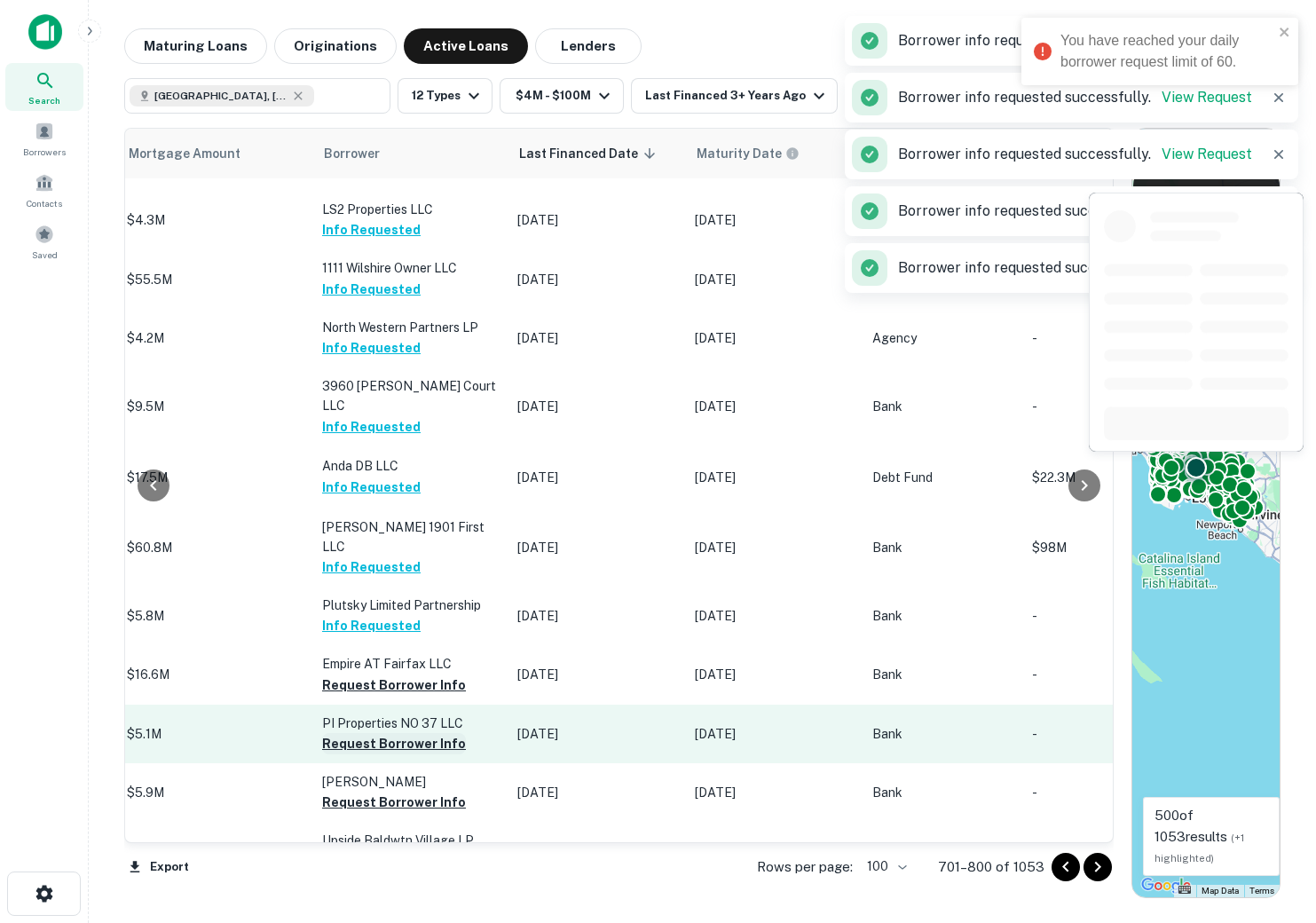
click at [343, 733] on button "Request Borrower Info" at bounding box center [394, 744] width 144 height 22
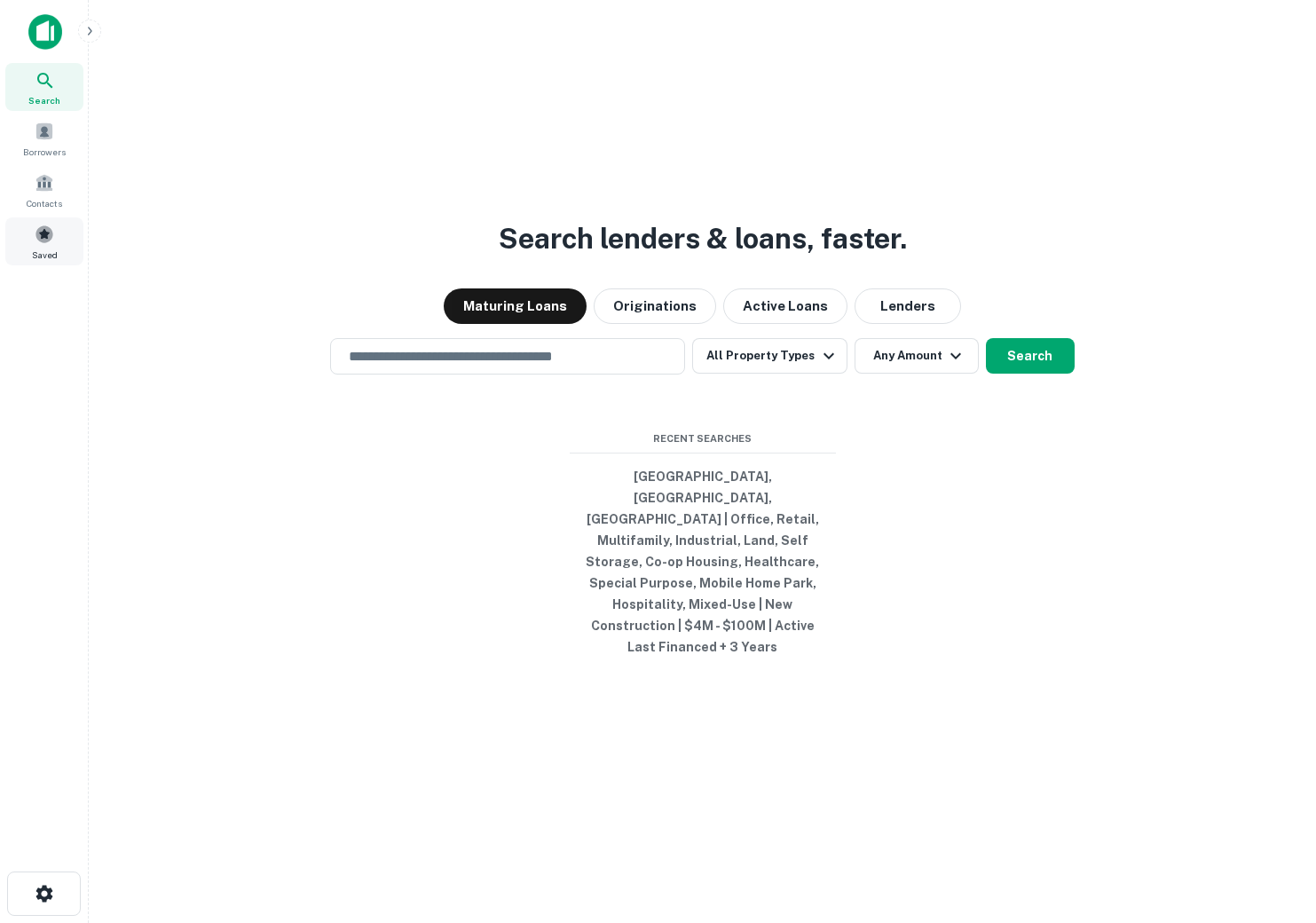
click at [39, 249] on span "Saved" at bounding box center [45, 255] width 25 height 14
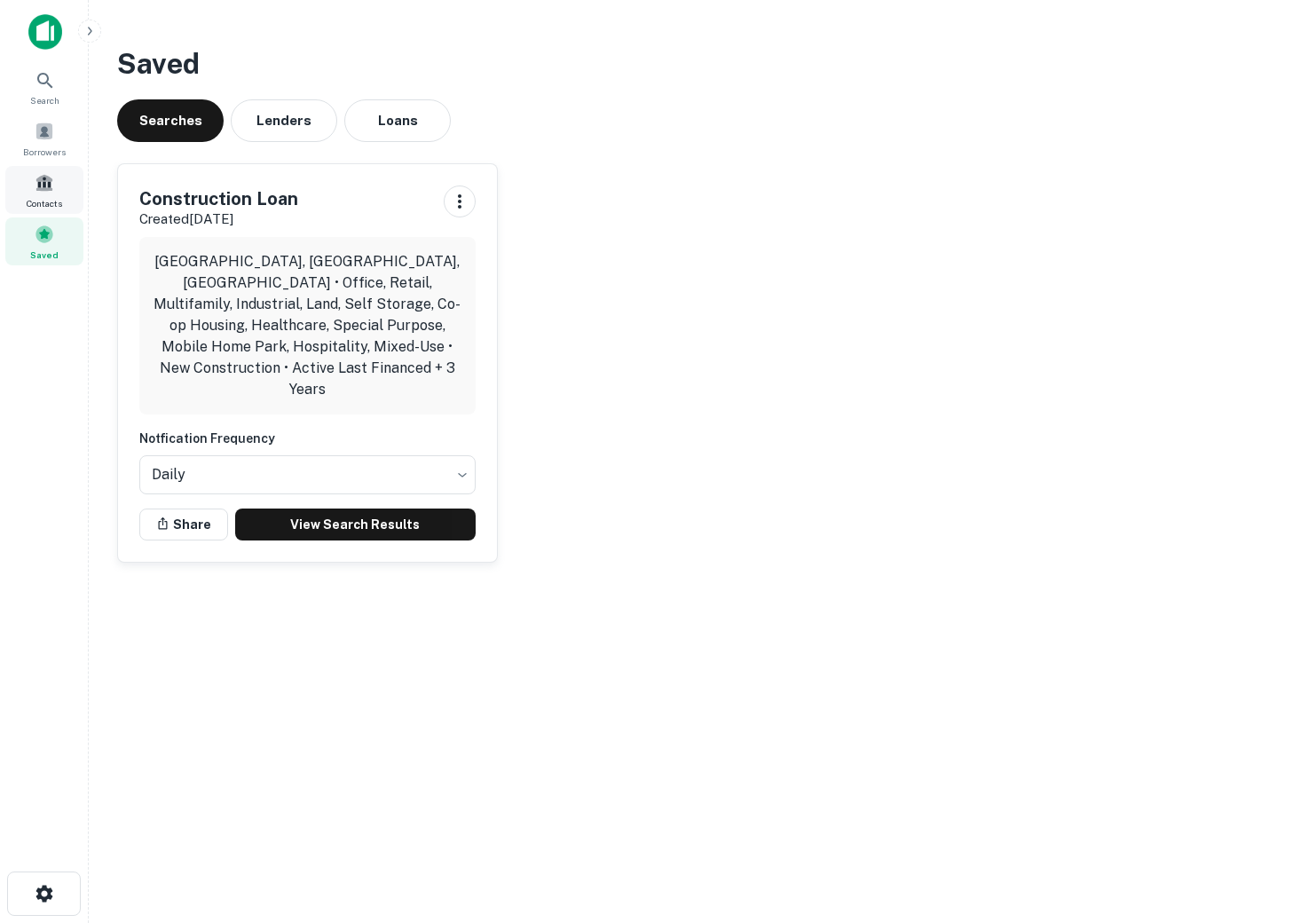
click at [53, 188] on span at bounding box center [44, 183] width 20 height 20
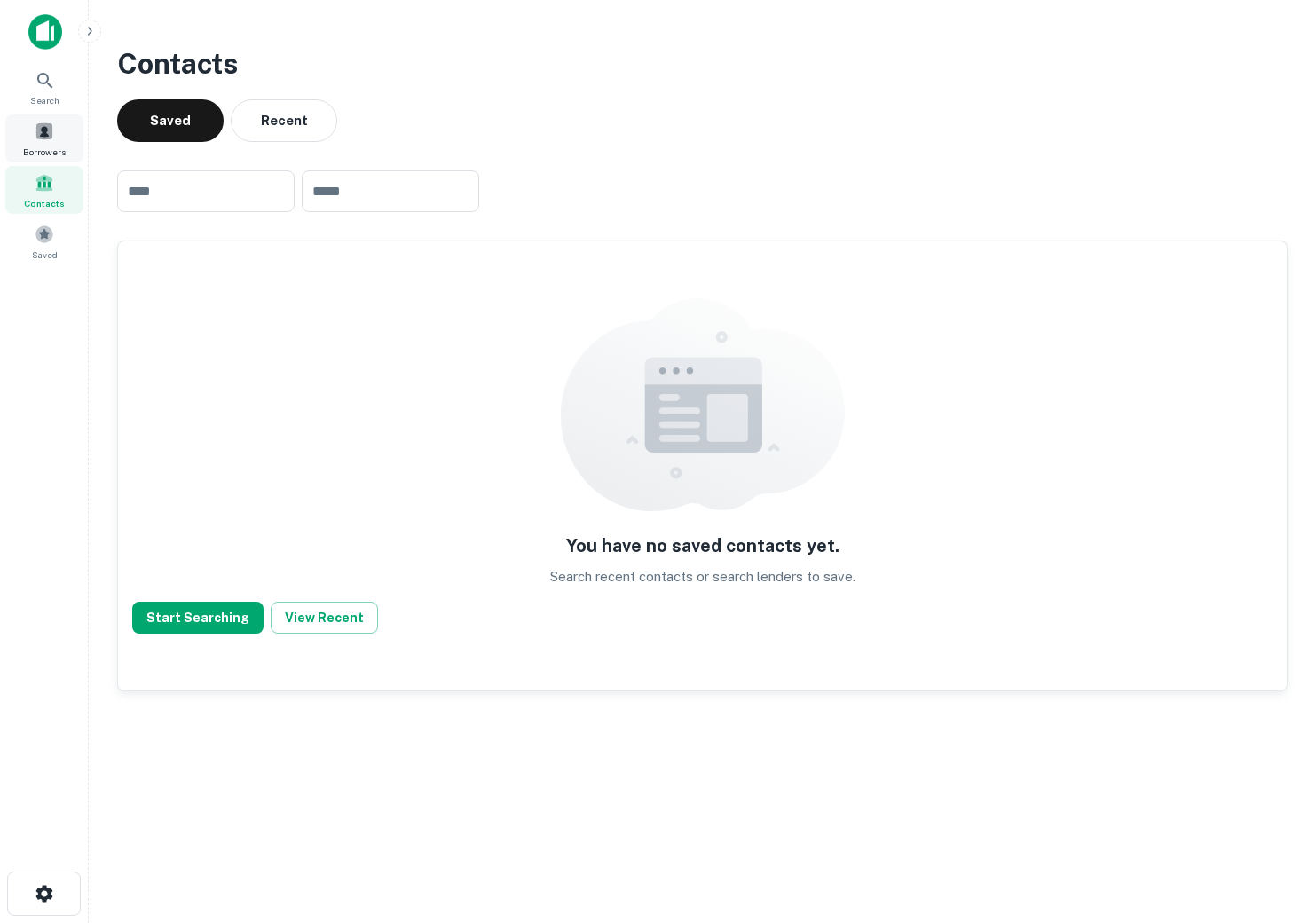
click at [61, 134] on div "Borrowers" at bounding box center [44, 138] width 78 height 48
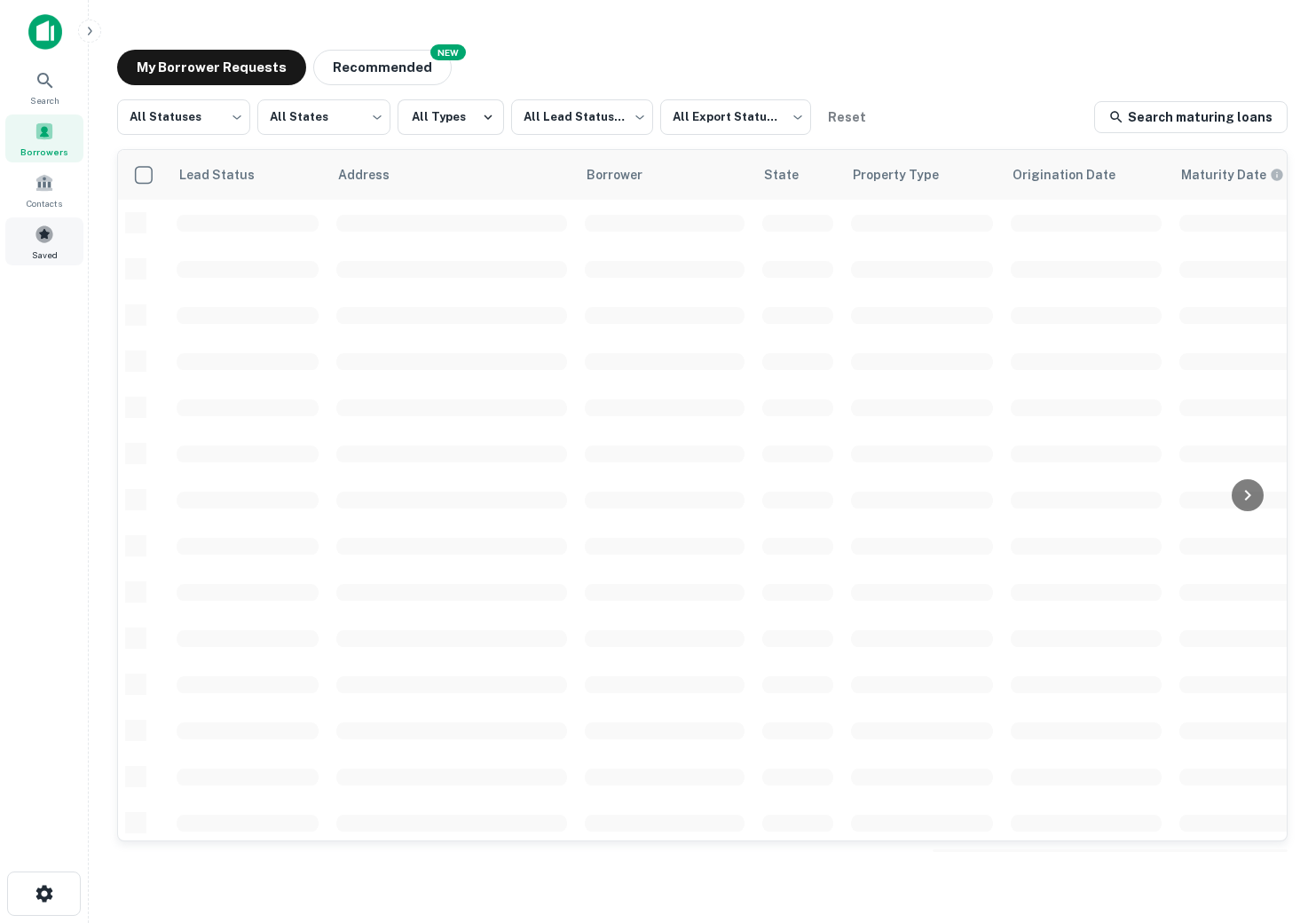
click at [52, 237] on span at bounding box center [44, 234] width 20 height 20
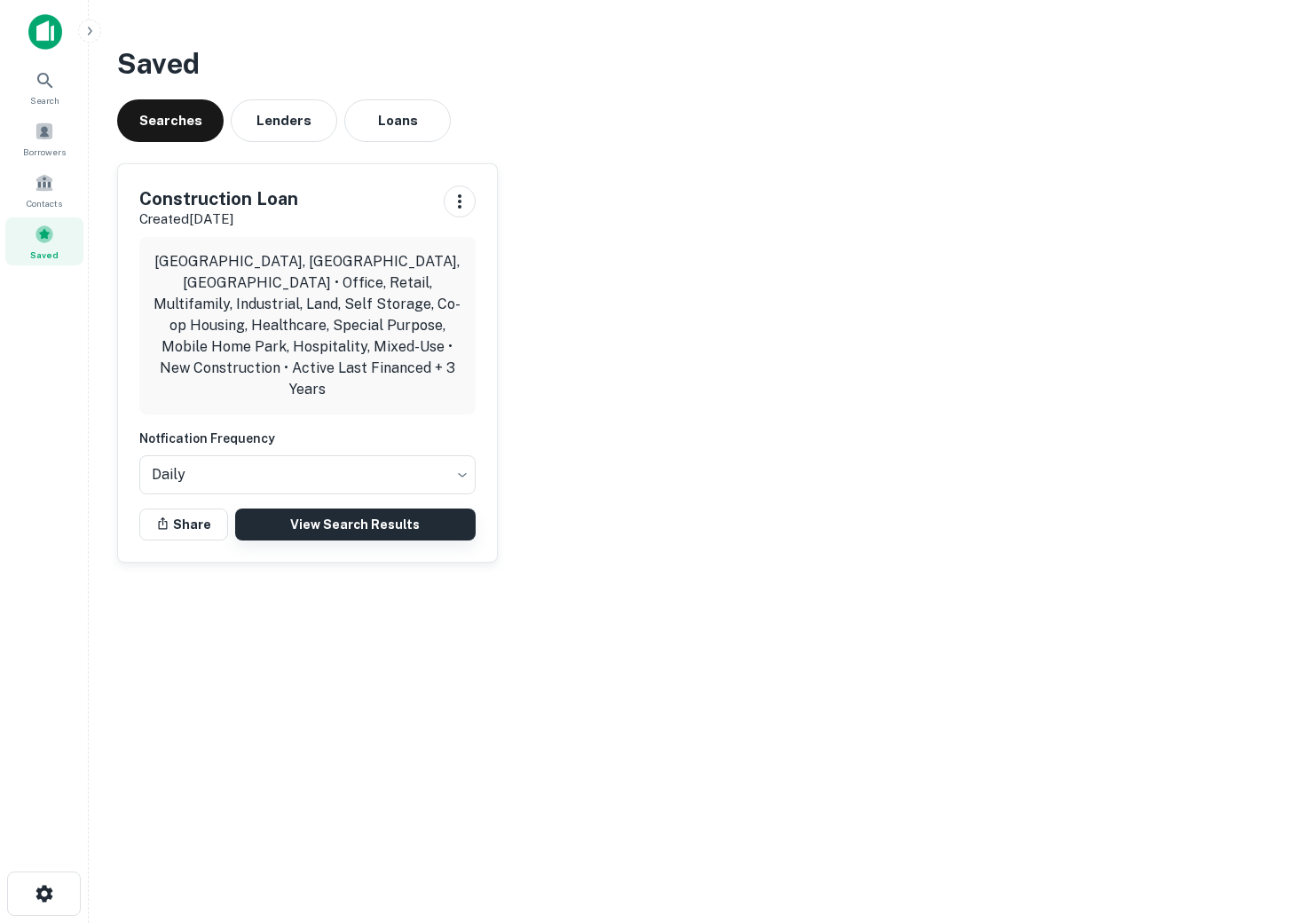
click at [346, 510] on link "View Search Results" at bounding box center [355, 524] width 240 height 32
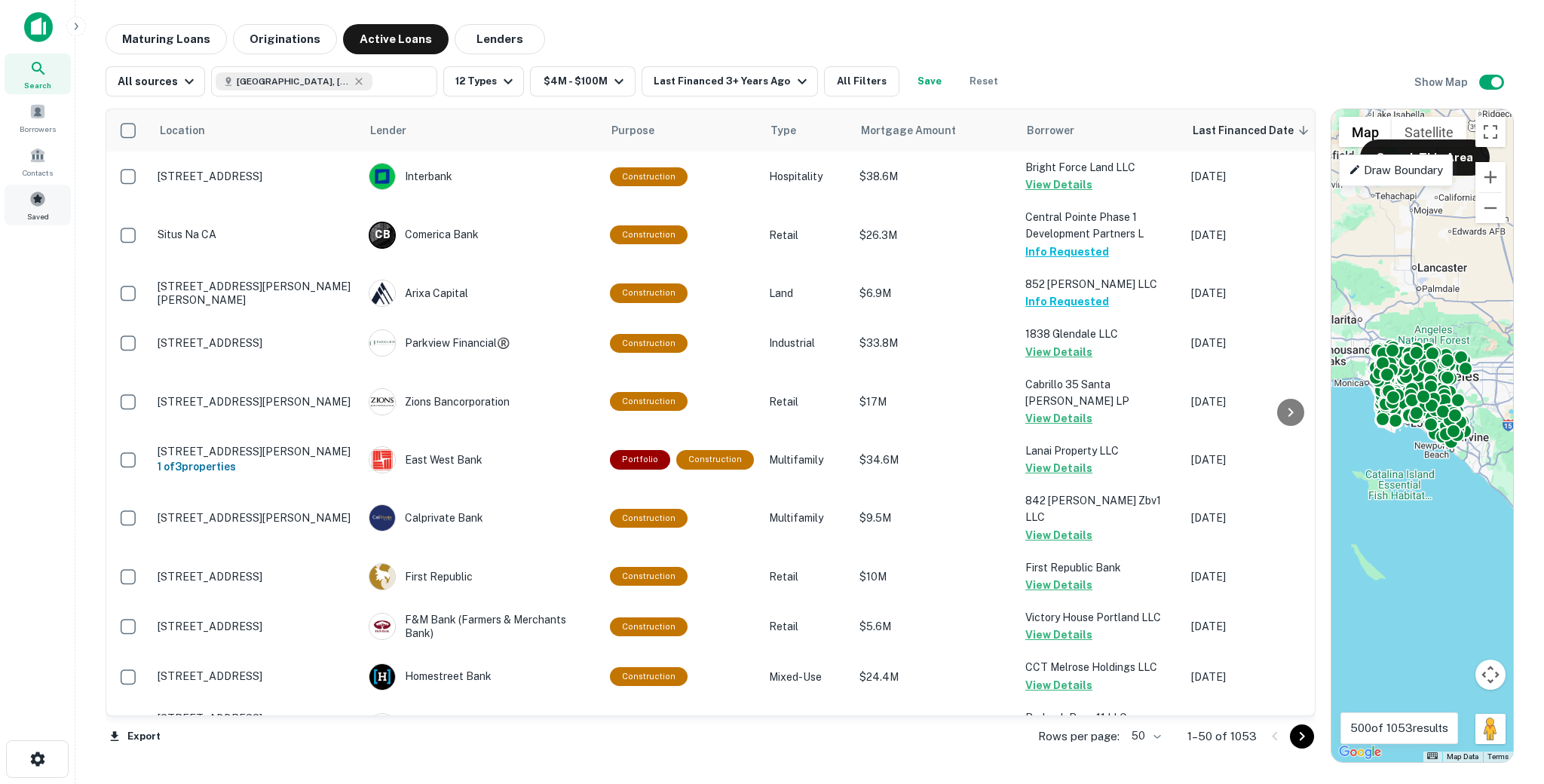
click at [53, 217] on div "Saved" at bounding box center [37, 205] width 67 height 41
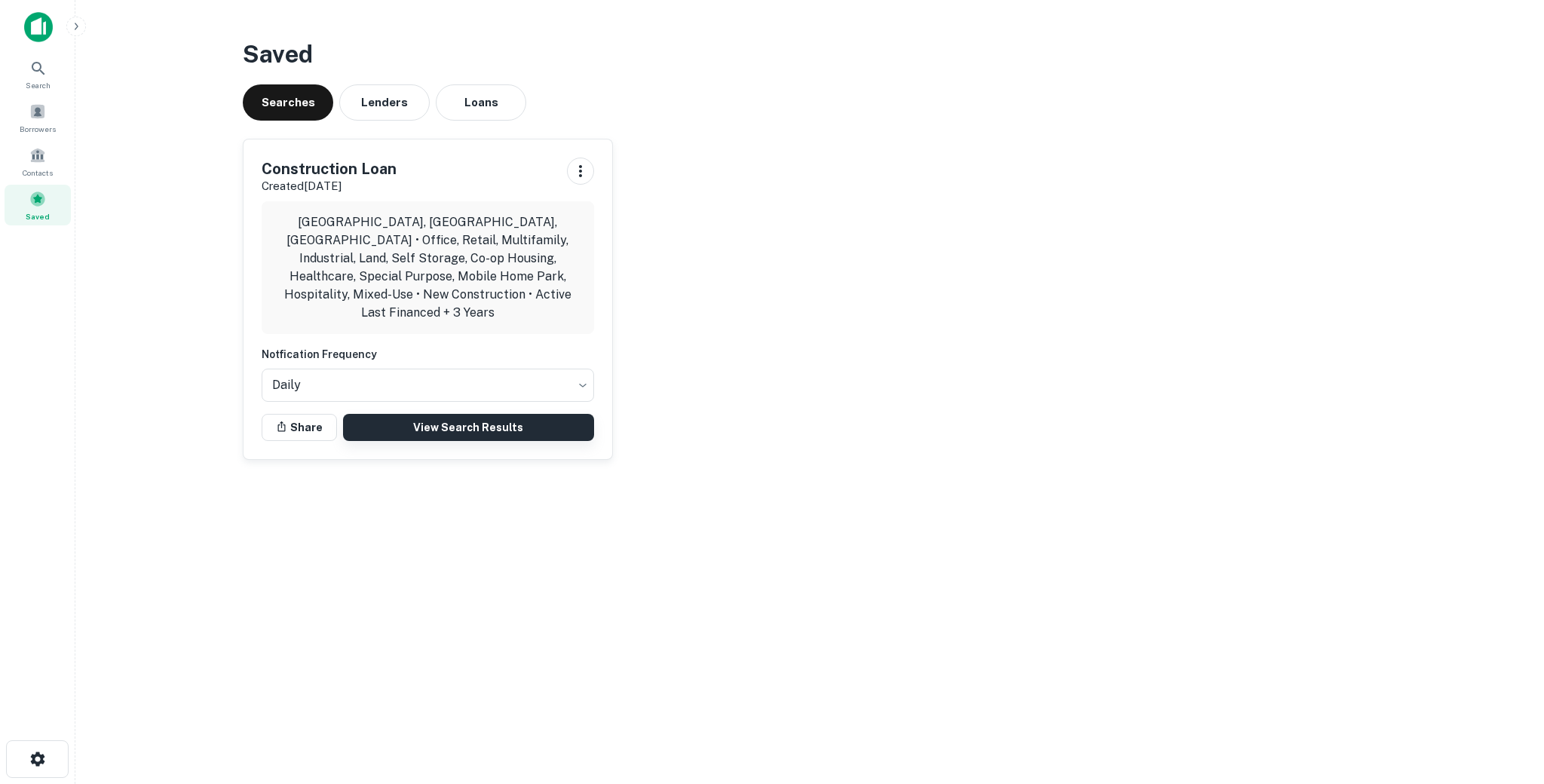
click at [512, 419] on link "View Search Results" at bounding box center [469, 427] width 251 height 27
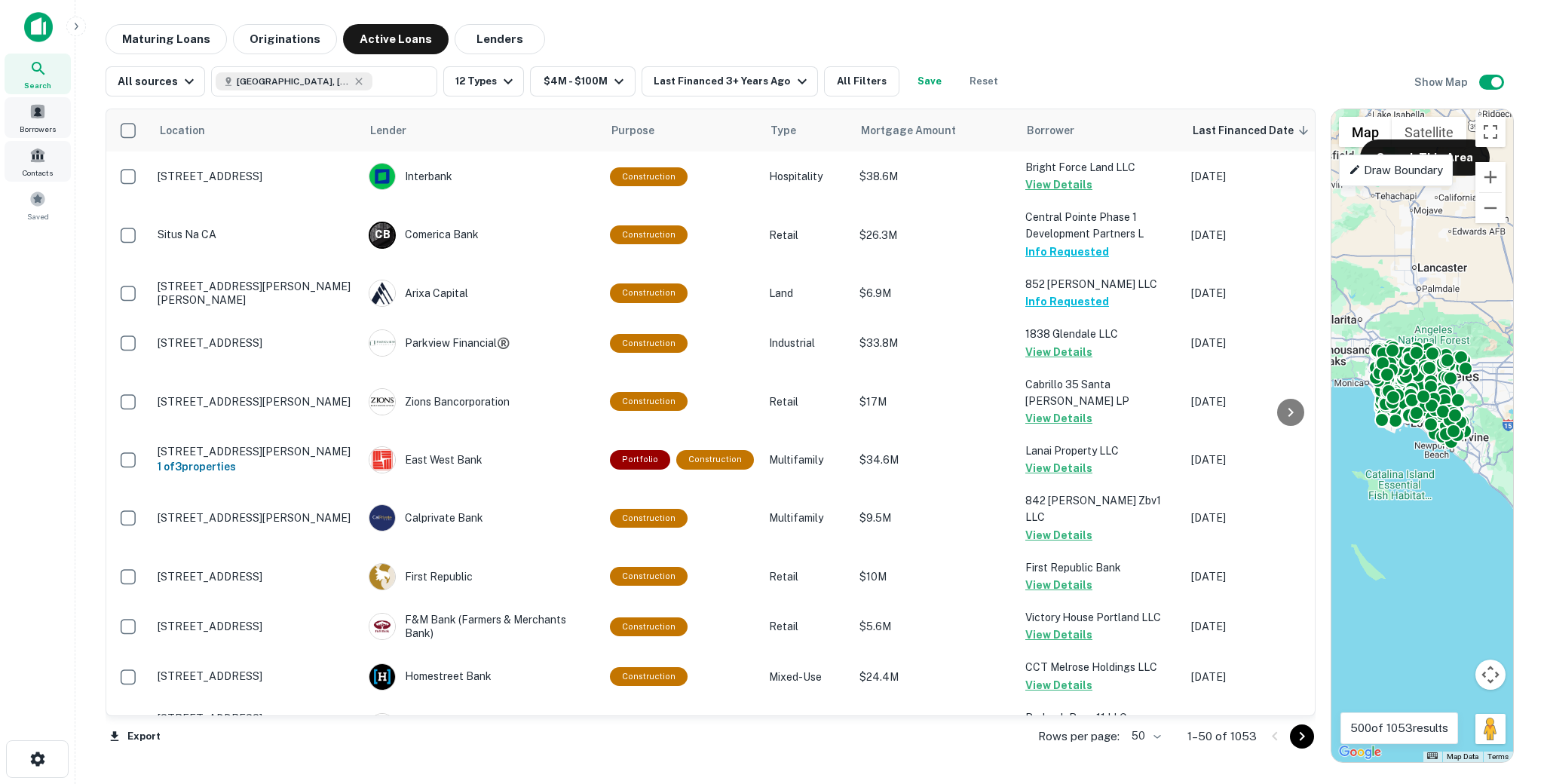
click at [32, 124] on span "Borrowers" at bounding box center [37, 129] width 36 height 12
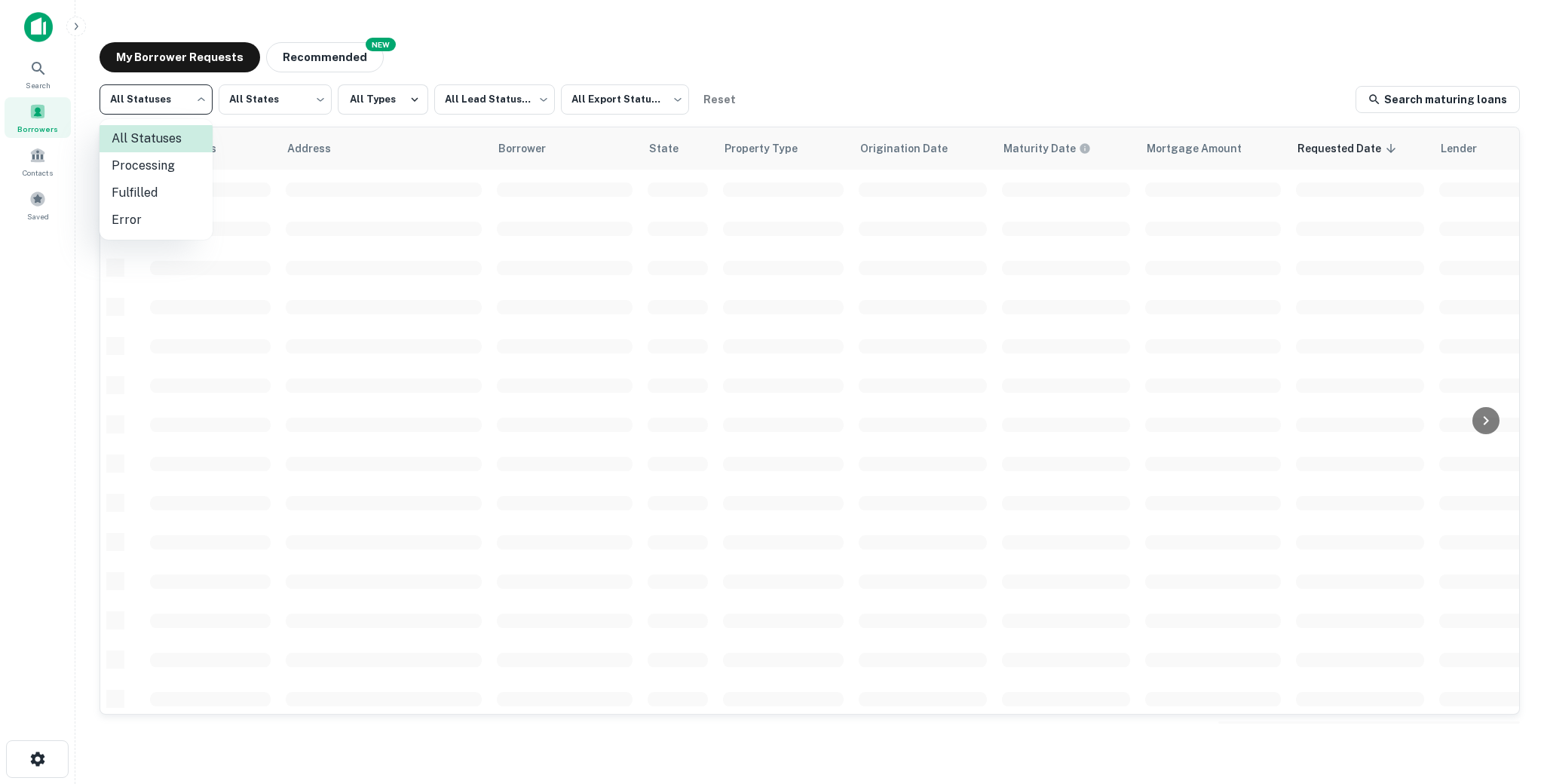
click at [156, 95] on body "Search Borrowers Contacts Saved My Borrower Requests NEW Recommended All Status…" at bounding box center [772, 392] width 1544 height 784
click at [136, 201] on li "Fulfilled" at bounding box center [156, 193] width 113 height 27
type input "*********"
click at [489, 105] on body "Search Borrowers Contacts Saved My Borrower Requests NEW Recommended Fulfilled …" at bounding box center [772, 392] width 1544 height 784
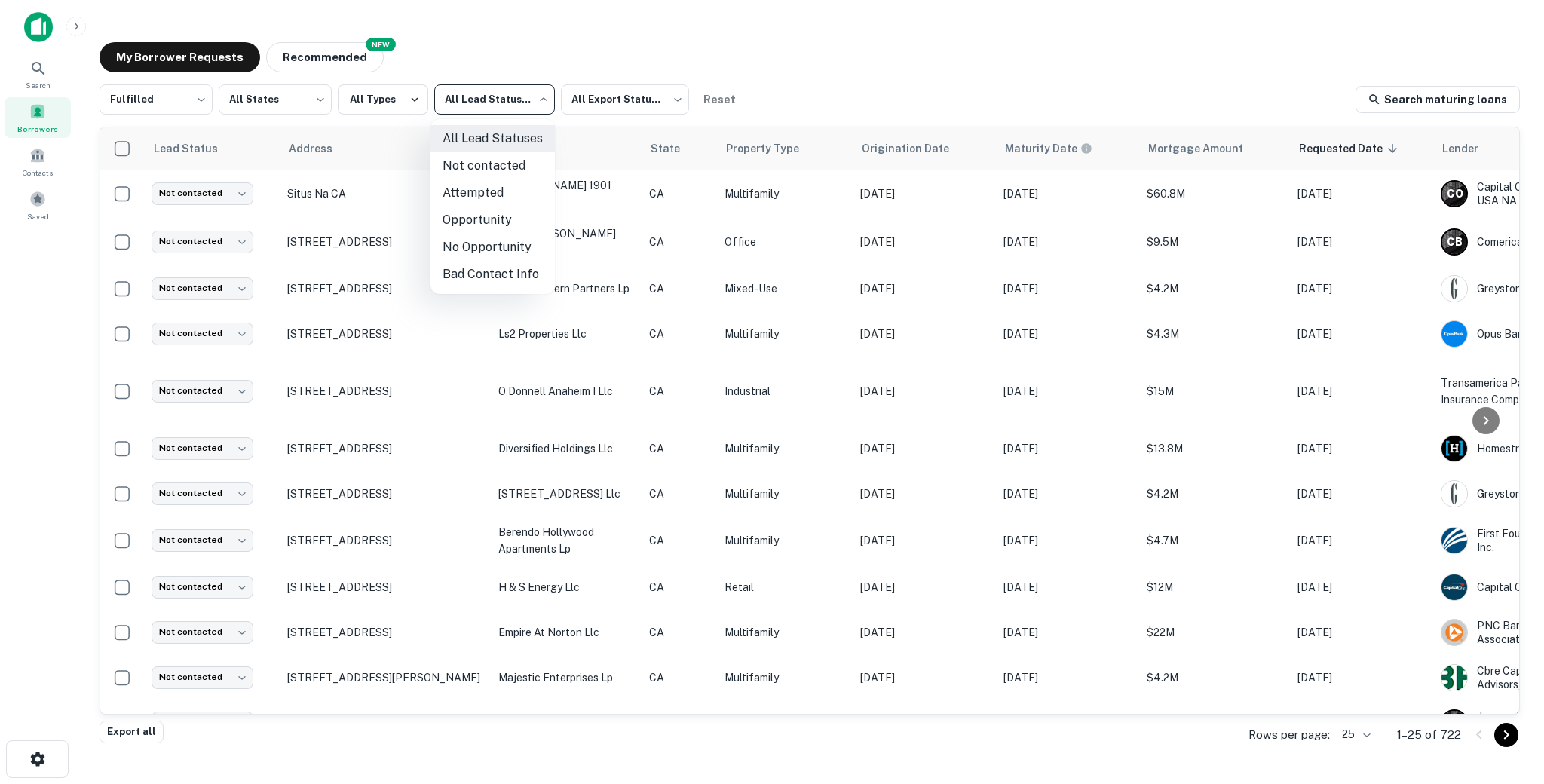
click at [477, 169] on li "Not contacted" at bounding box center [492, 166] width 124 height 27
type input "****"
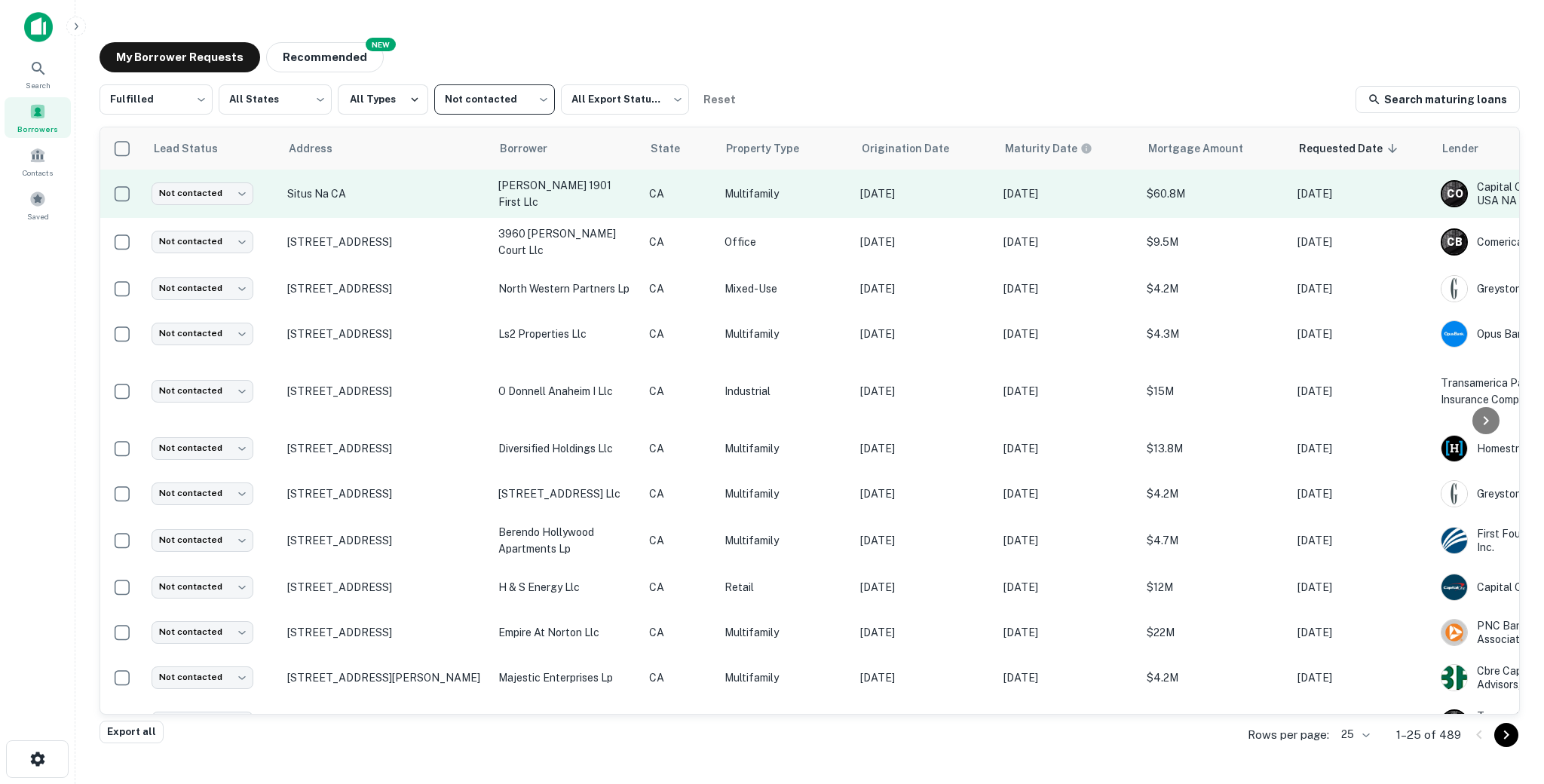
click at [504, 209] on td "[PERSON_NAME] 1901 first llc" at bounding box center [566, 194] width 151 height 48
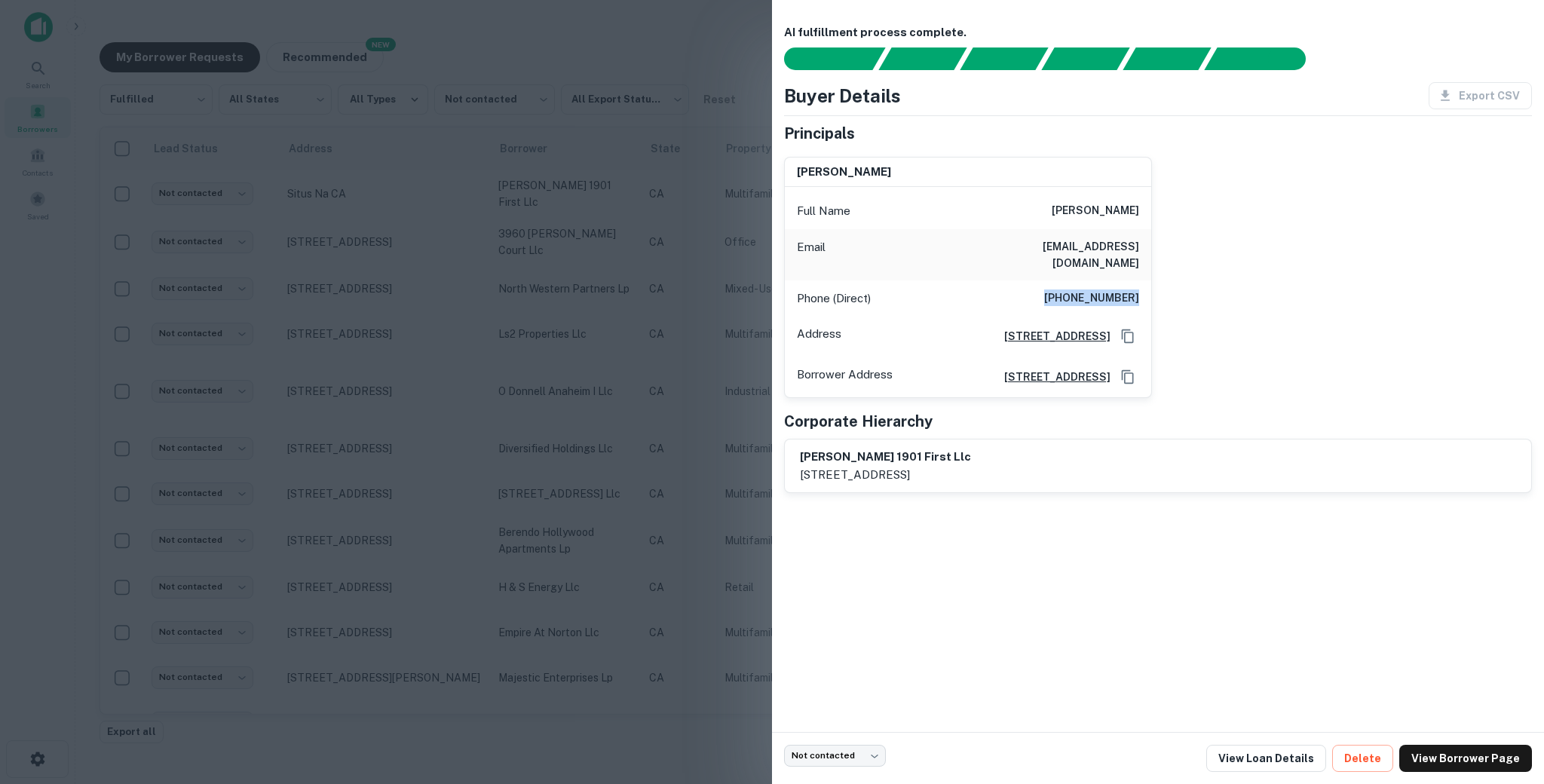
drag, startPoint x: 1045, startPoint y: 283, endPoint x: 1243, endPoint y: 295, distance: 198.4
click at [1243, 295] on div "[PERSON_NAME] Full Name [PERSON_NAME] Email [EMAIL_ADDRESS][DOMAIN_NAME] Phone …" at bounding box center [1151, 271] width 760 height 254
click at [292, 206] on div at bounding box center [772, 392] width 1544 height 784
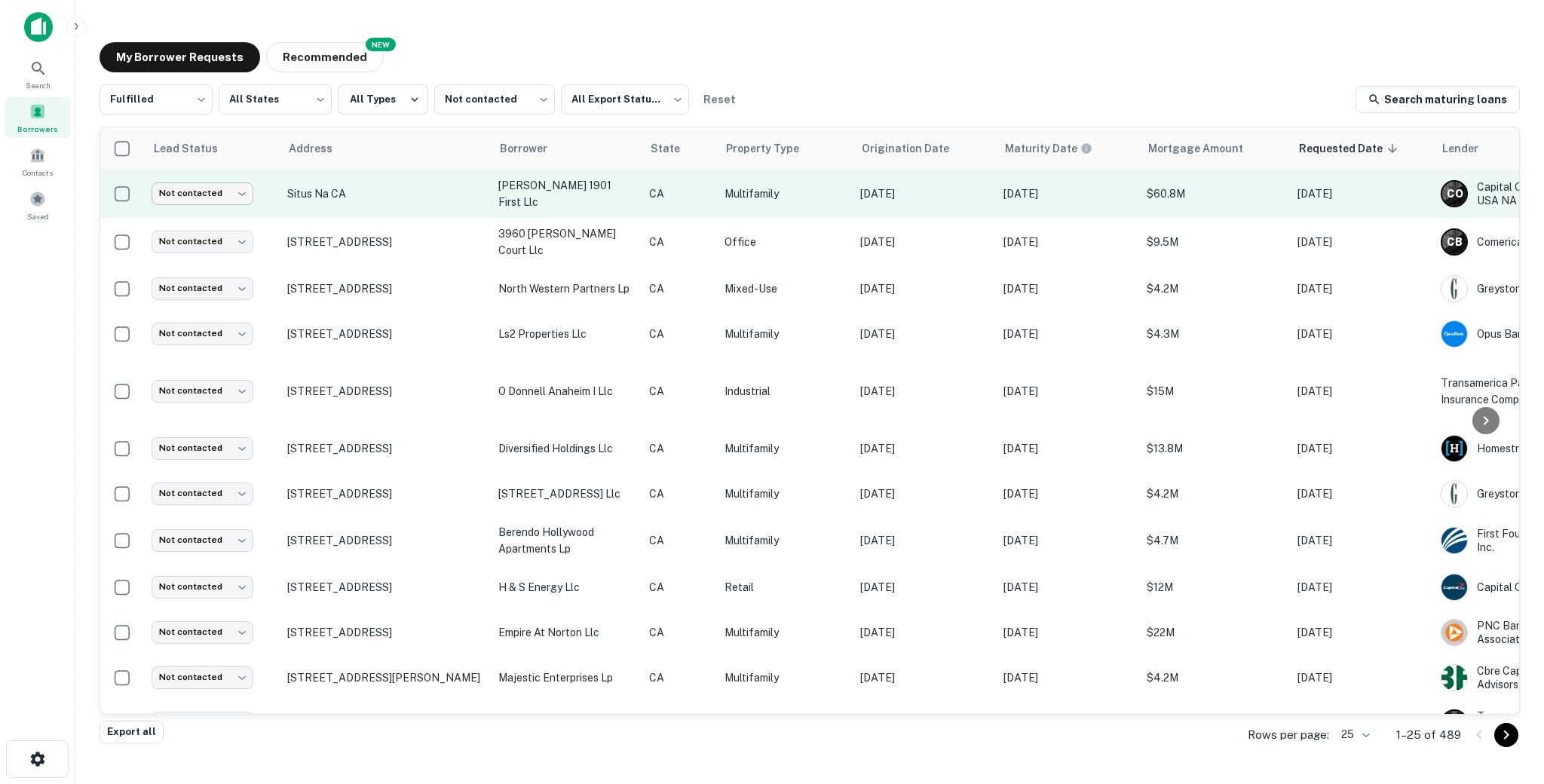
click at [187, 181] on body "Search Borrowers Contacts Saved My Borrower Requests NEW Recommended Fulfilled …" at bounding box center [772, 392] width 1544 height 784
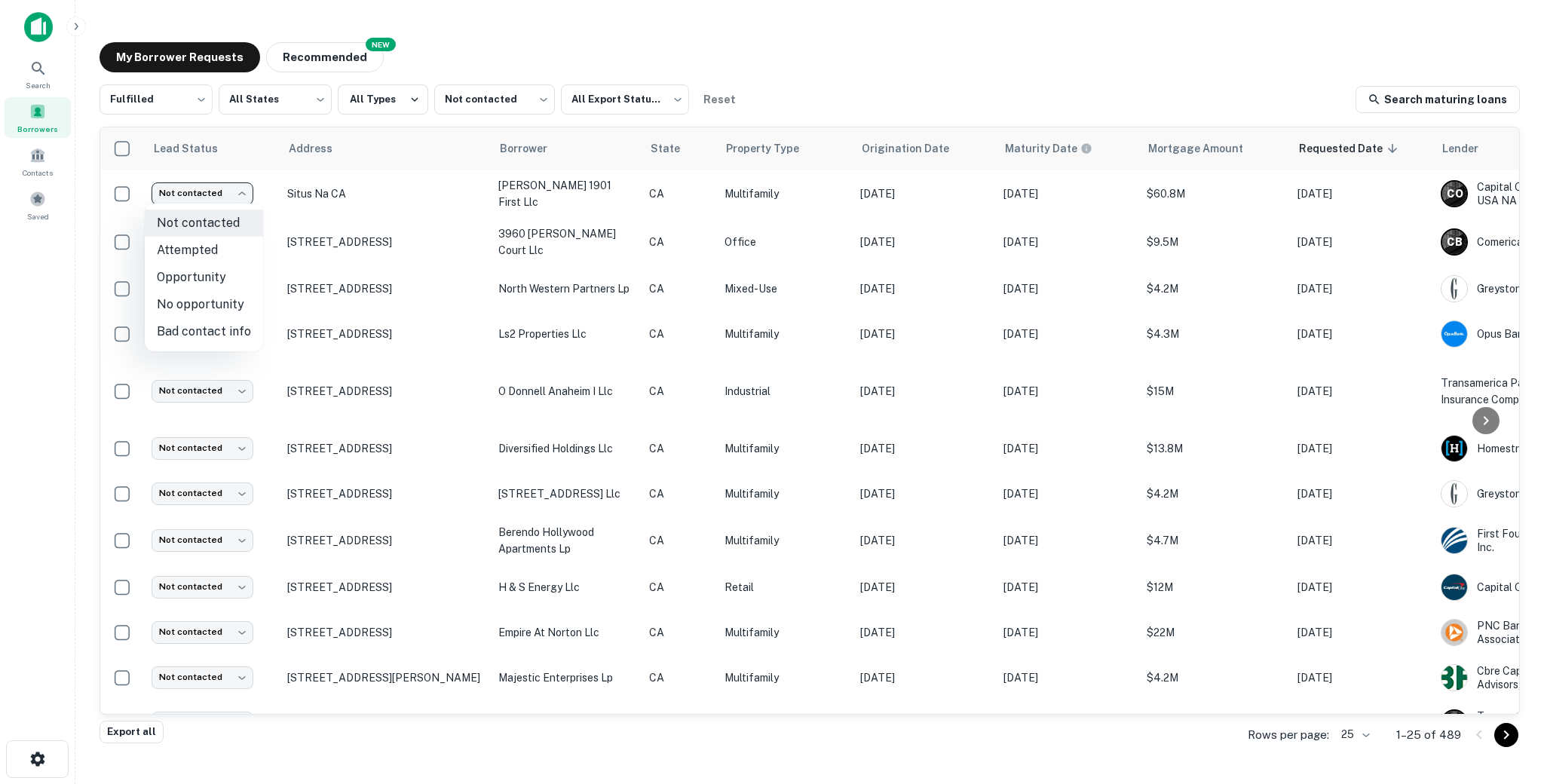
click at [196, 254] on li "Attempted" at bounding box center [204, 250] width 118 height 27
type input "*********"
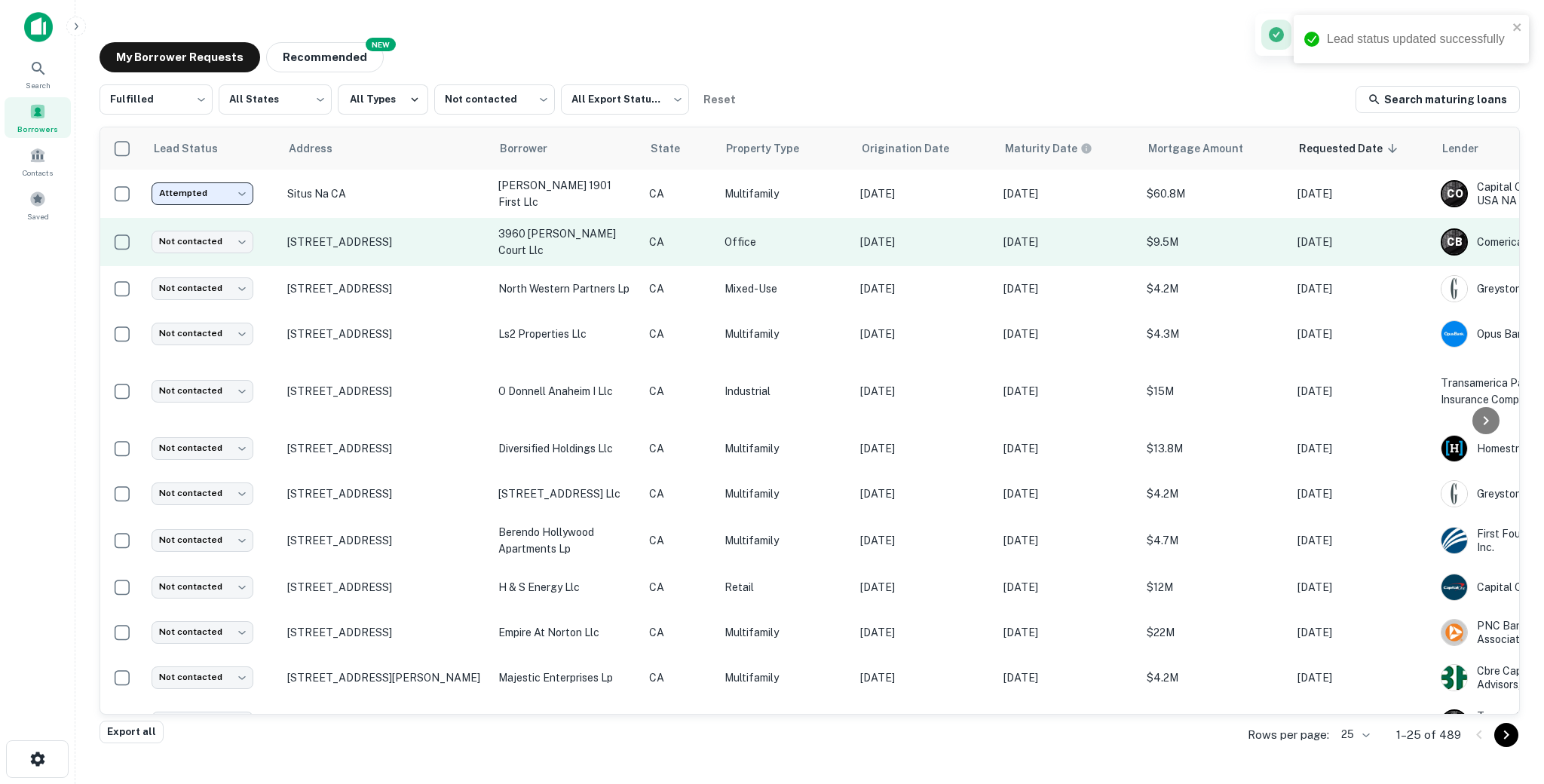
click at [578, 253] on td "3960 [PERSON_NAME] court llc" at bounding box center [566, 242] width 151 height 48
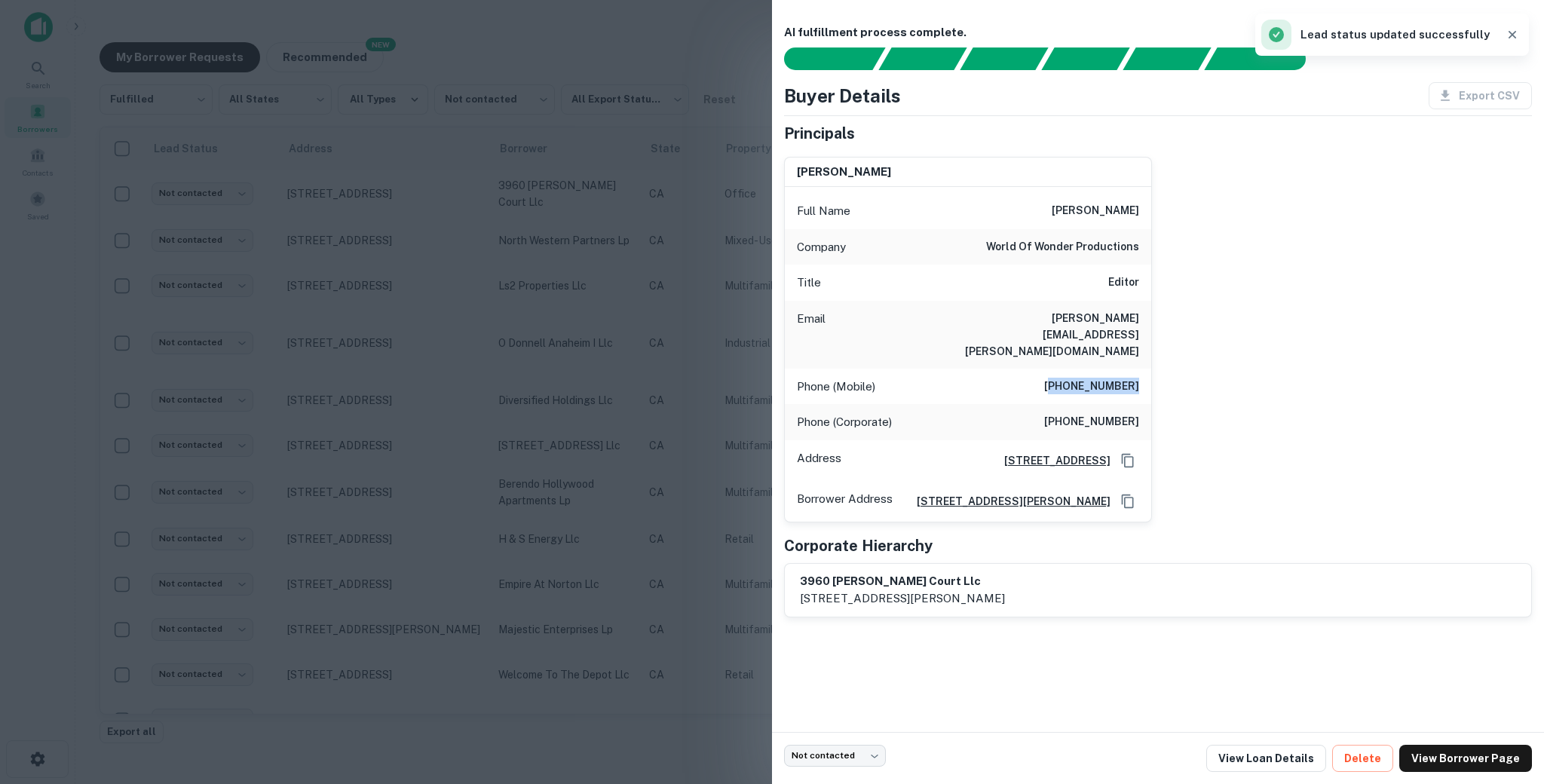
drag, startPoint x: 1065, startPoint y: 360, endPoint x: 1174, endPoint y: 360, distance: 109.0
click at [1174, 360] on div "[PERSON_NAME] Full Name [PERSON_NAME] Company world of wonder productions Title…" at bounding box center [1151, 334] width 760 height 378
click at [1046, 369] on div "Phone (Mobile) [PHONE_NUMBER]" at bounding box center [968, 386] width 366 height 36
click at [1096, 378] on h6 "[PHONE_NUMBER]" at bounding box center [1091, 387] width 95 height 18
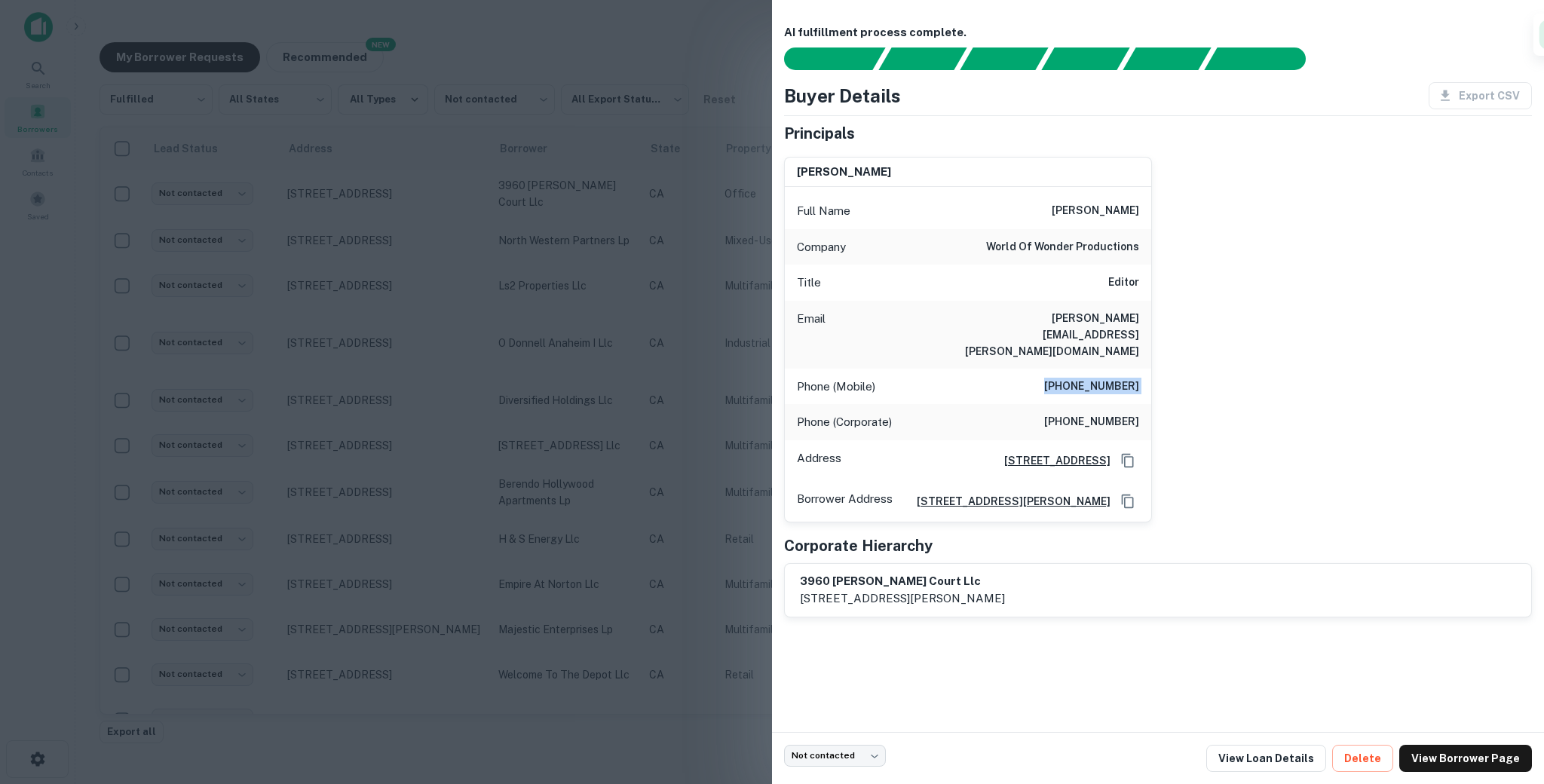
click at [1096, 378] on h6 "[PHONE_NUMBER]" at bounding box center [1091, 387] width 95 height 18
click at [1074, 413] on h6 "[PHONE_NUMBER]" at bounding box center [1091, 422] width 95 height 18
click at [1081, 243] on h6 "world of wonder productions" at bounding box center [1063, 247] width 153 height 18
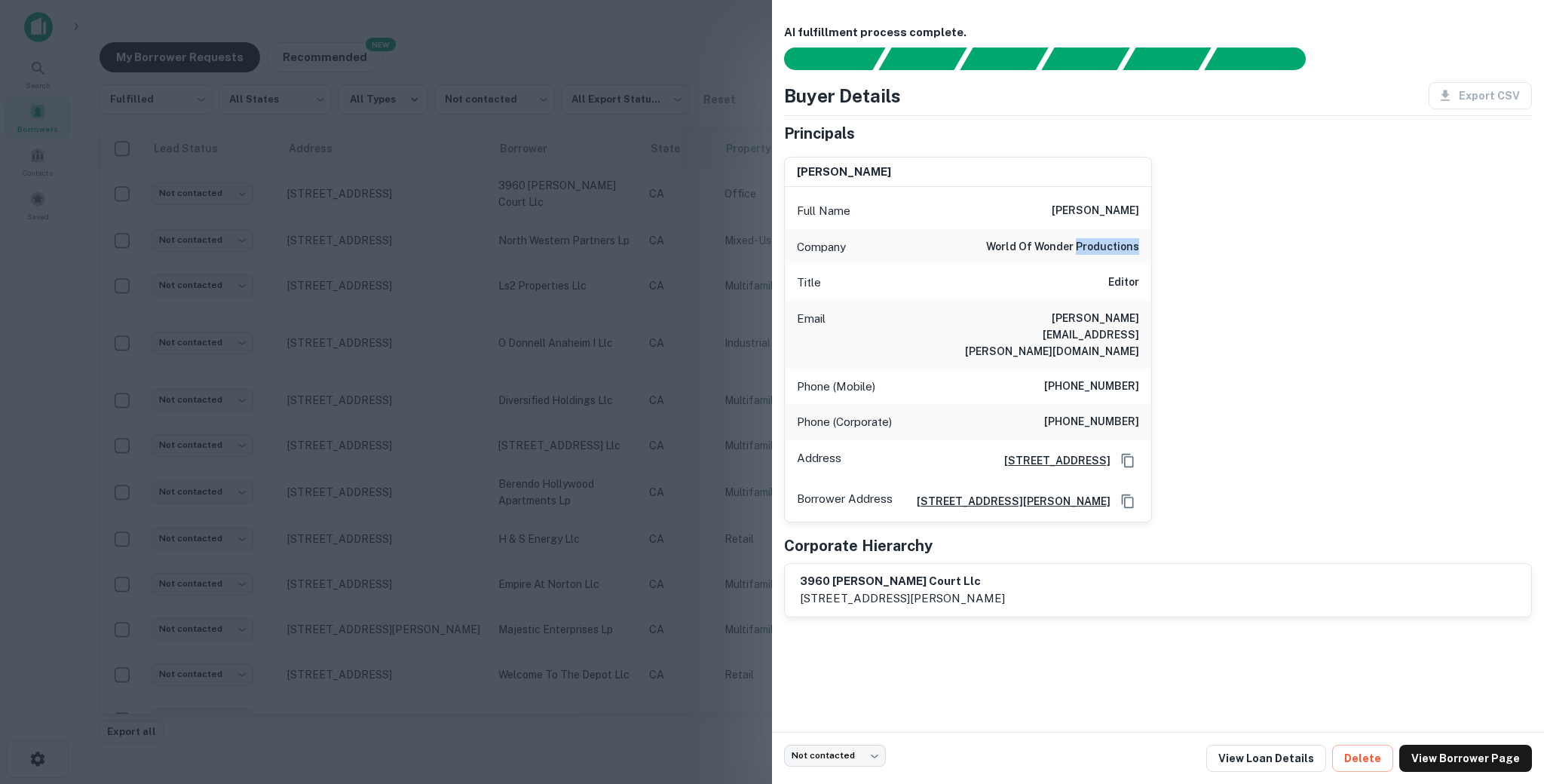
click at [1081, 243] on h6 "world of wonder productions" at bounding box center [1063, 247] width 153 height 18
click at [573, 305] on div at bounding box center [772, 392] width 1544 height 784
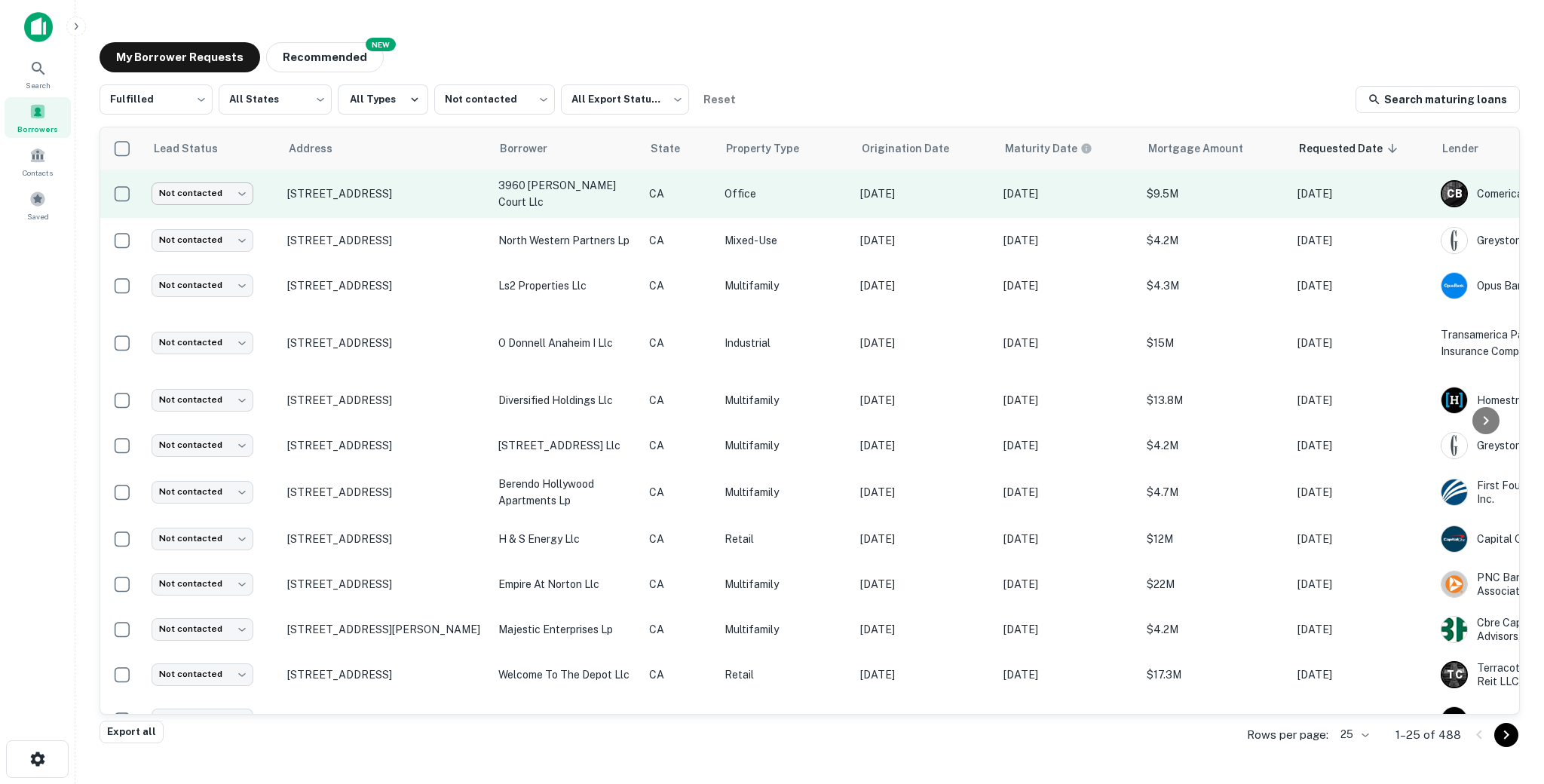
click at [205, 199] on body "Search Borrowers Contacts Saved My Borrower Requests NEW Recommended Fulfilled …" at bounding box center [772, 392] width 1544 height 784
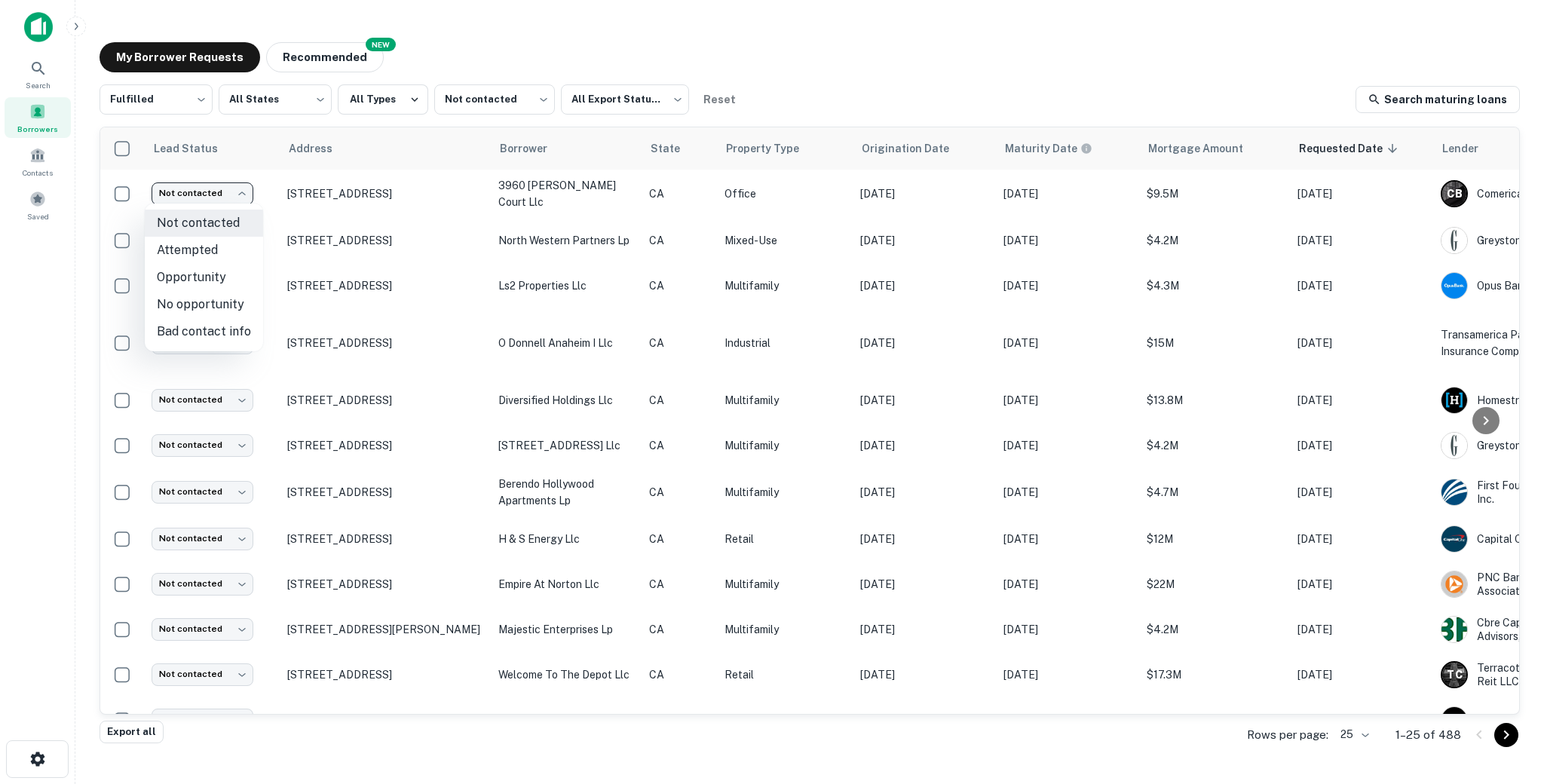
click at [225, 244] on li "Attempted" at bounding box center [204, 250] width 118 height 27
type input "*********"
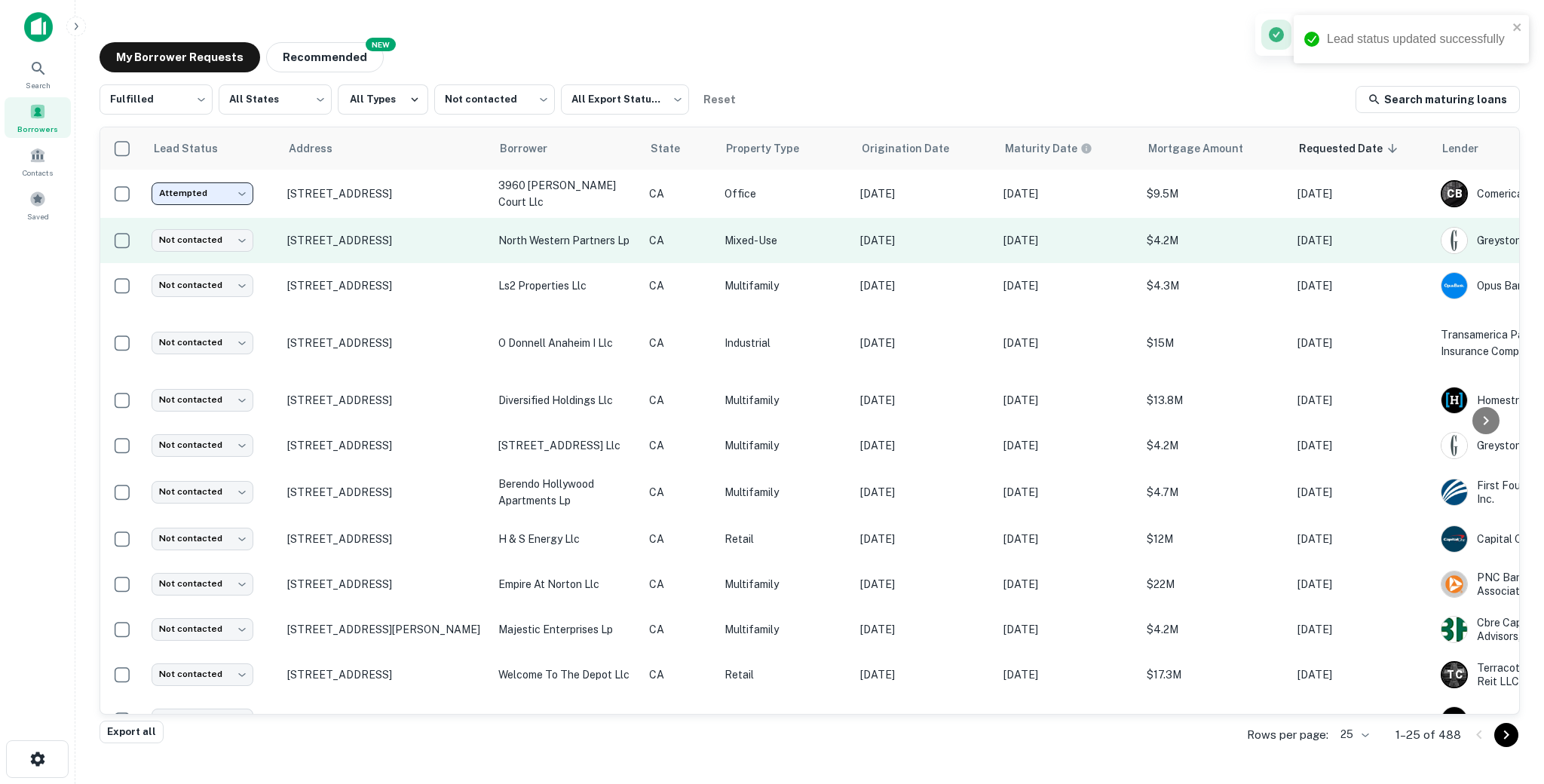
click at [512, 254] on td "north western partners lp" at bounding box center [566, 241] width 151 height 45
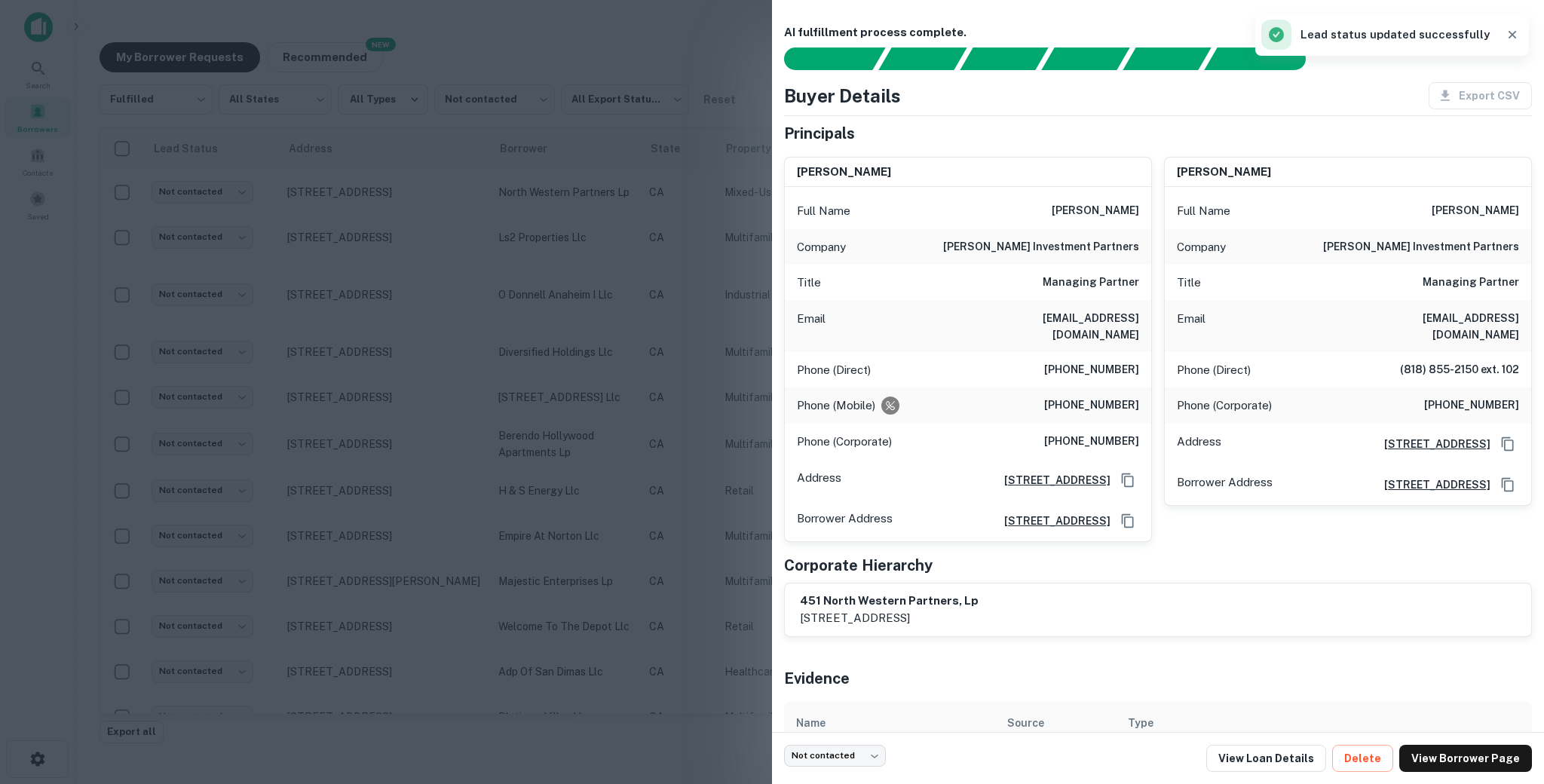
click at [1083, 368] on h6 "[PHONE_NUMBER]" at bounding box center [1091, 370] width 95 height 18
click at [1079, 252] on h6 "[PERSON_NAME] investment partners" at bounding box center [1040, 247] width 196 height 18
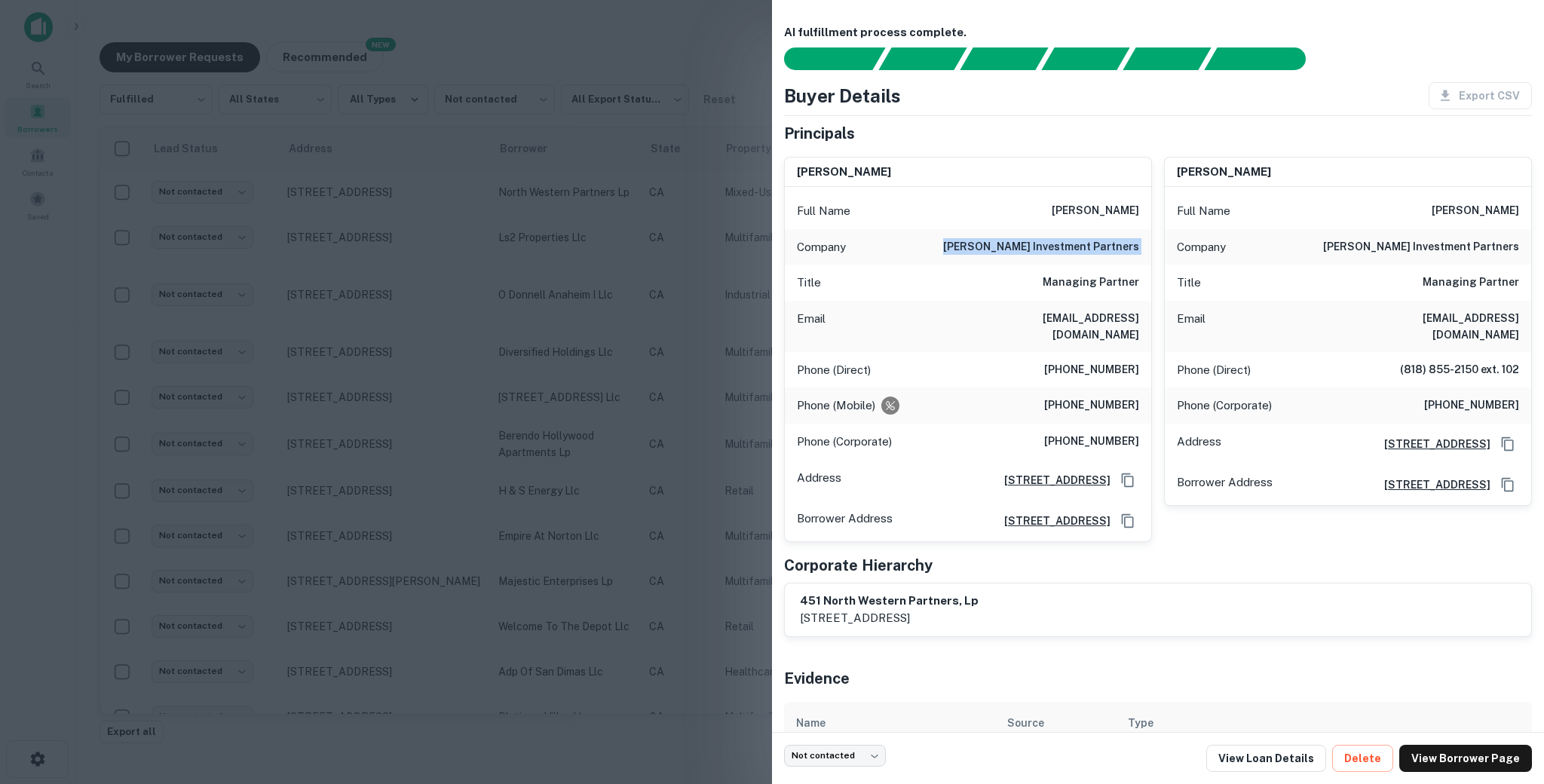
click at [1079, 252] on h6 "[PERSON_NAME] investment partners" at bounding box center [1040, 247] width 196 height 18
click at [1095, 250] on h6 "[PERSON_NAME] investment partners" at bounding box center [1040, 247] width 196 height 18
click at [1077, 220] on div "Full Name [PERSON_NAME]" at bounding box center [968, 211] width 366 height 36
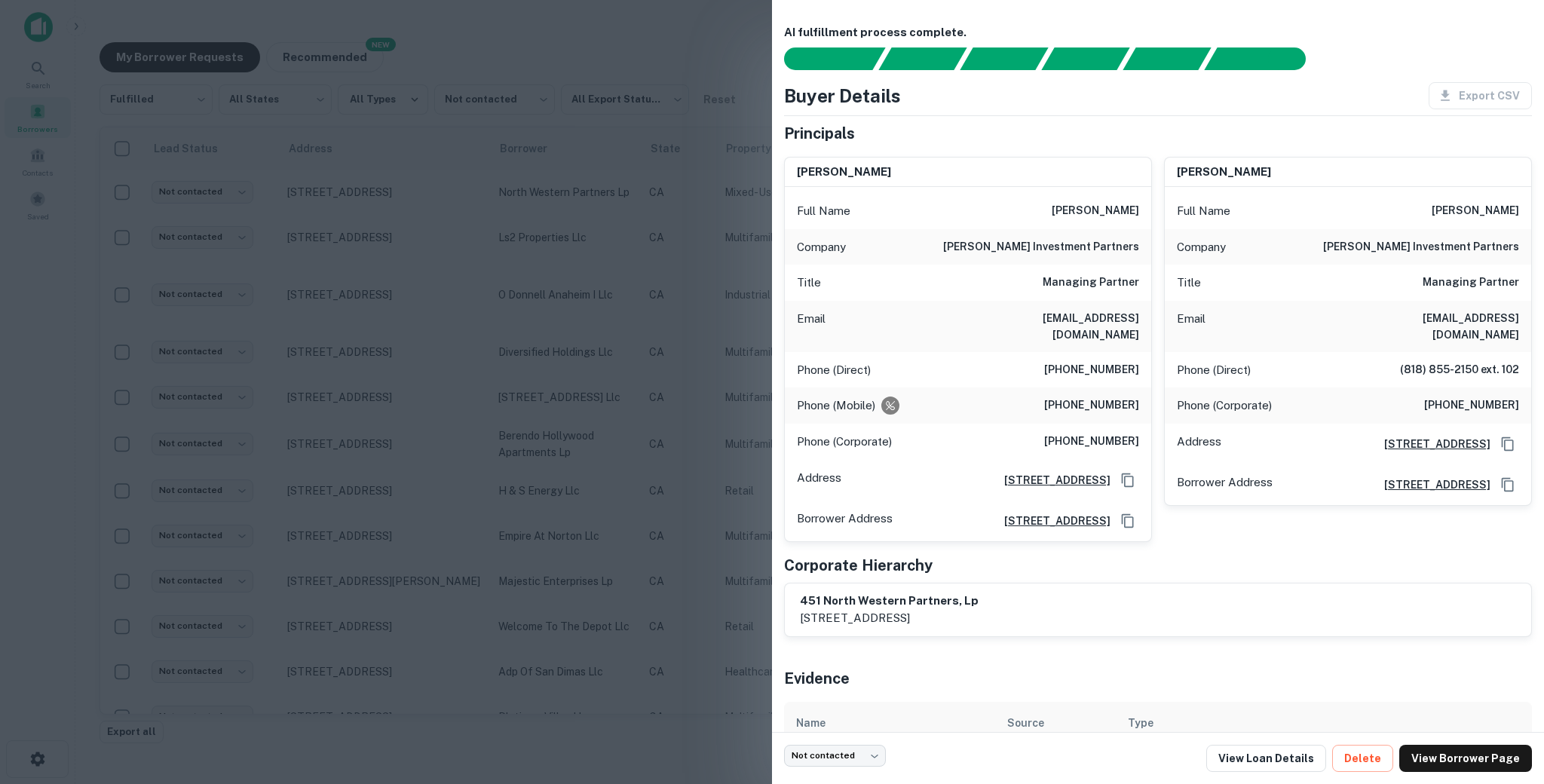
click at [1079, 213] on h6 "[PERSON_NAME]" at bounding box center [1095, 211] width 87 height 18
click at [1080, 409] on h6 "[PHONE_NUMBER]" at bounding box center [1091, 405] width 95 height 18
click at [1077, 448] on h6 "[PHONE_NUMBER]" at bounding box center [1091, 442] width 95 height 18
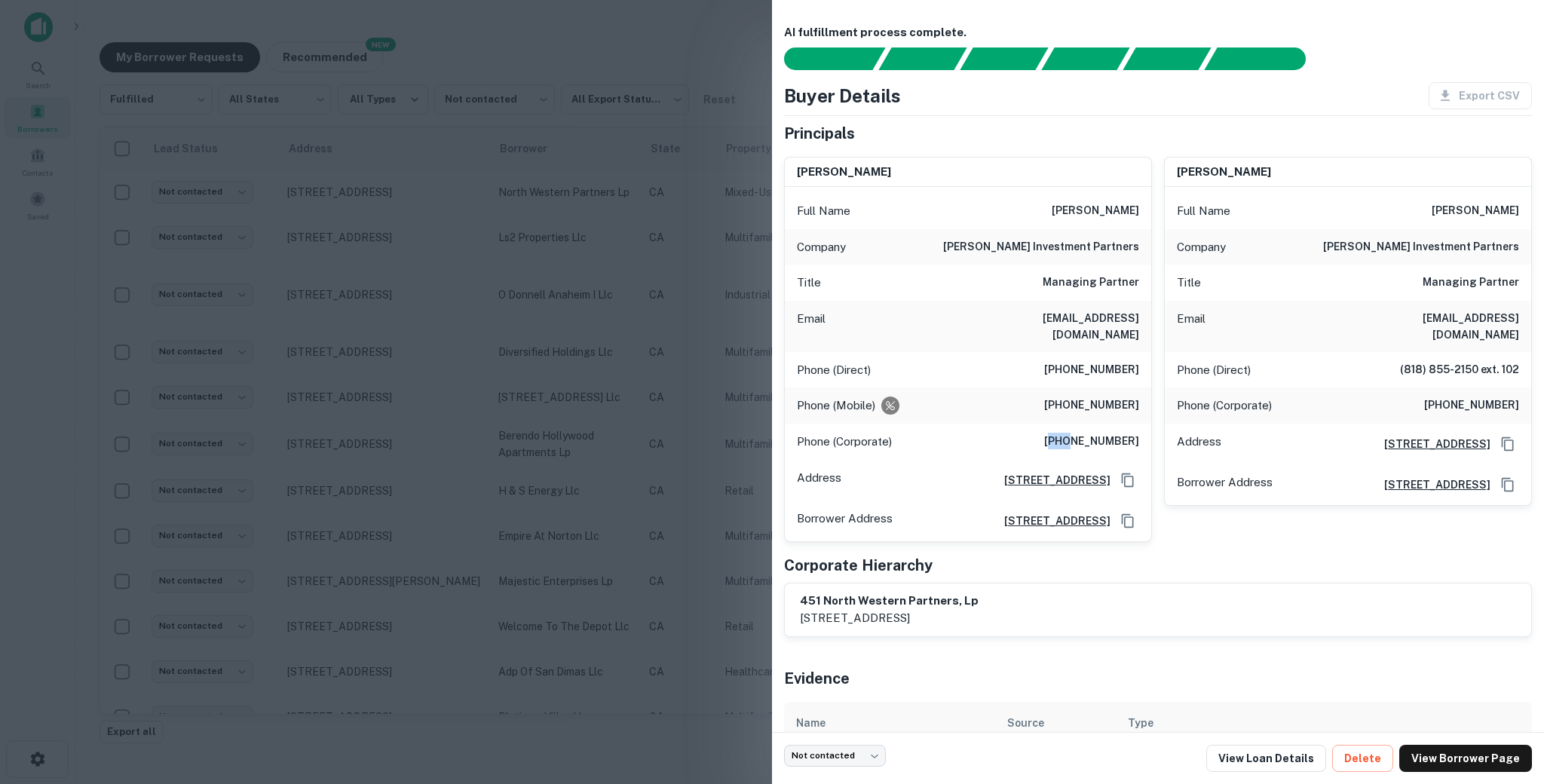
click at [1077, 448] on h6 "[PHONE_NUMBER]" at bounding box center [1091, 442] width 95 height 18
click at [1077, 447] on h6 "[PHONE_NUMBER]" at bounding box center [1091, 442] width 95 height 18
click at [1416, 370] on h6 "(818) 855-2150 ext. 102" at bounding box center [1459, 370] width 119 height 18
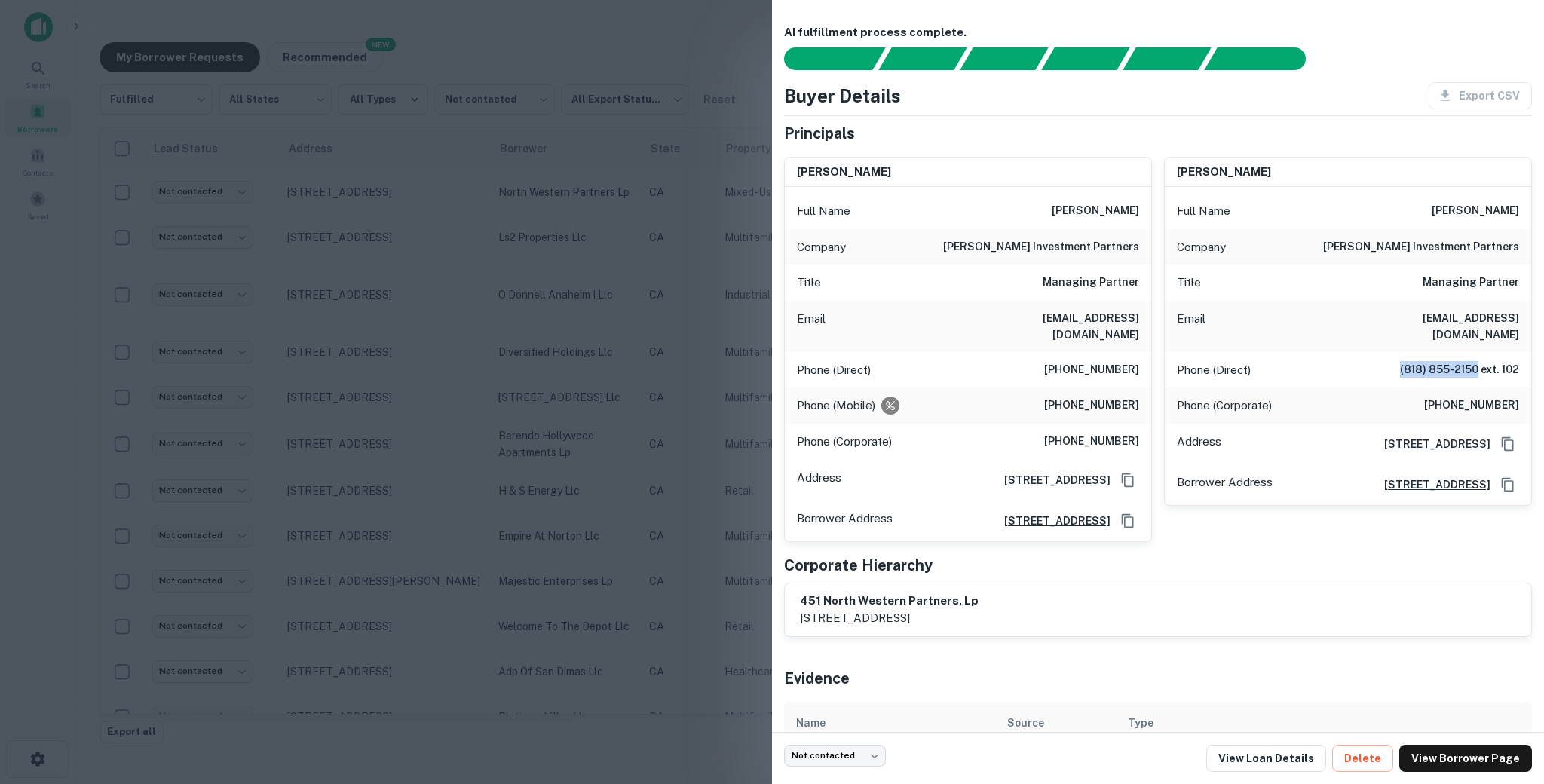
drag, startPoint x: 1401, startPoint y: 370, endPoint x: 1477, endPoint y: 370, distance: 76.0
click at [1477, 370] on h6 "(818) 855-2150 ext. 102" at bounding box center [1459, 370] width 119 height 18
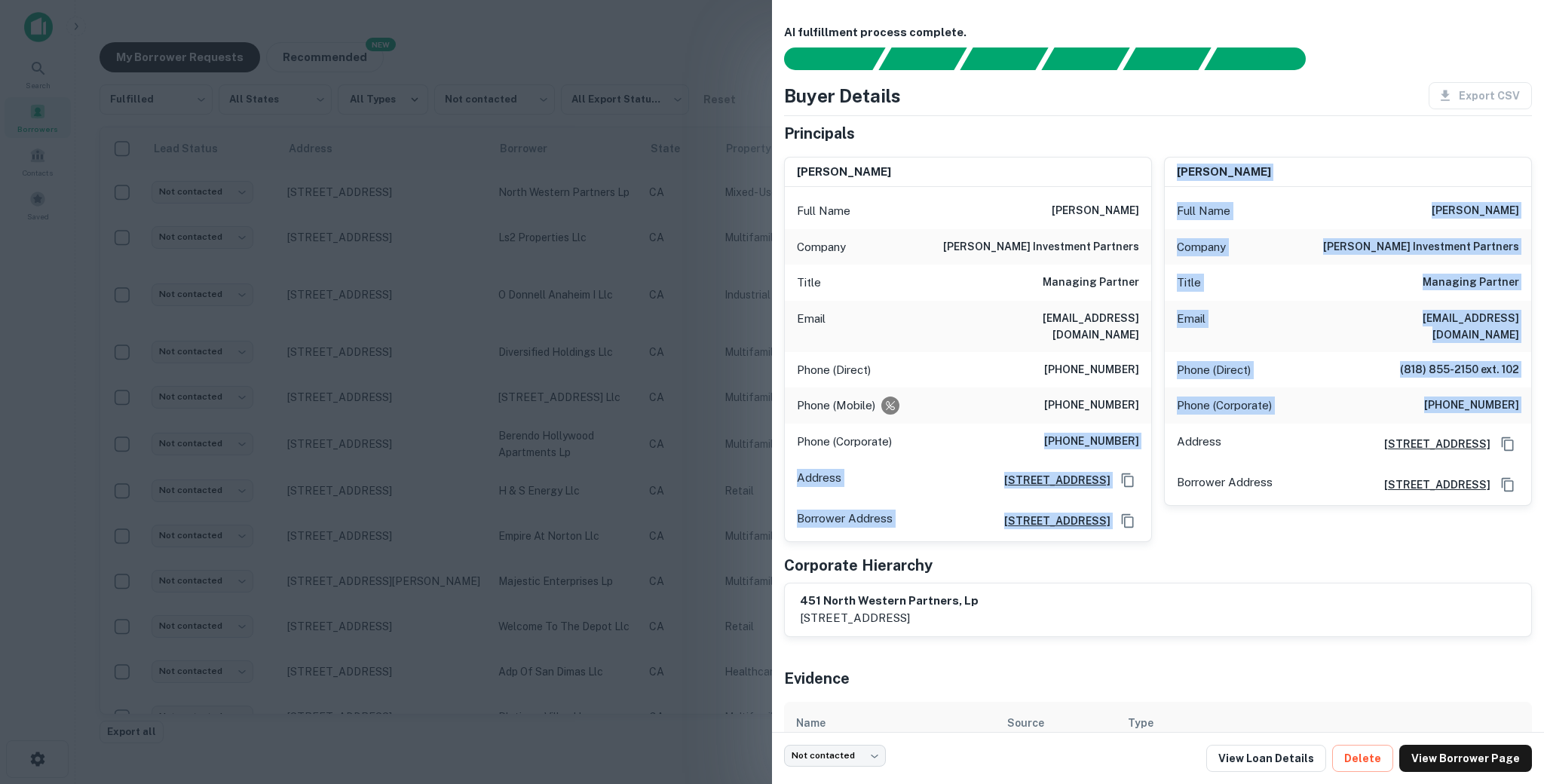
drag, startPoint x: 1046, startPoint y: 443, endPoint x: 1156, endPoint y: 439, distance: 110.1
click at [1156, 439] on div "[PERSON_NAME] Full Name [PERSON_NAME] Company [PERSON_NAME] investment partners…" at bounding box center [1151, 343] width 760 height 397
click at [1138, 445] on h6 "[PHONE_NUMBER]" at bounding box center [1091, 442] width 95 height 18
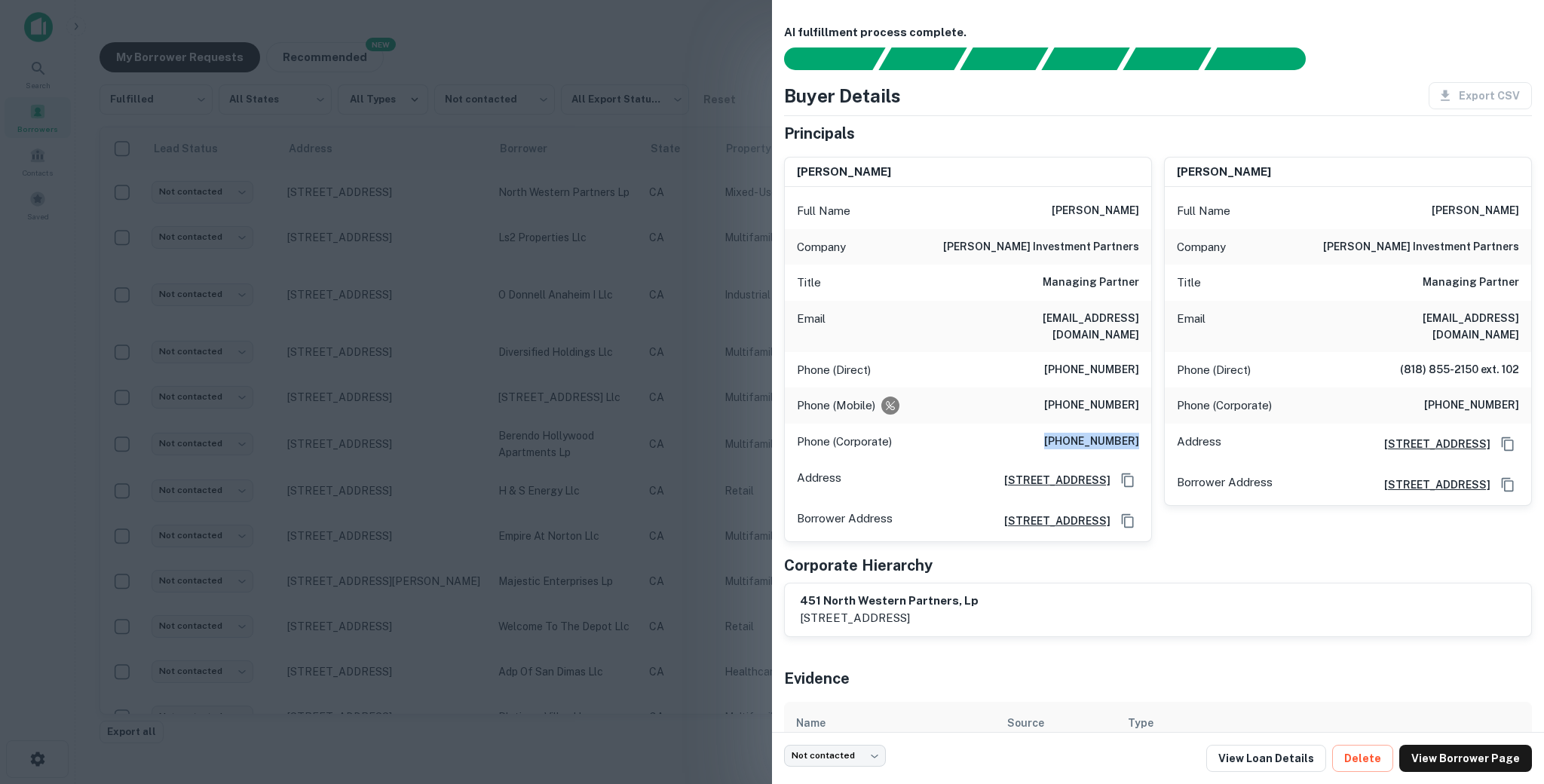
drag, startPoint x: 1146, startPoint y: 443, endPoint x: 1059, endPoint y: 439, distance: 87.1
click at [1059, 439] on div "Phone (Corporate) [PHONE_NUMBER]" at bounding box center [968, 441] width 366 height 36
click at [570, 419] on div at bounding box center [772, 392] width 1544 height 784
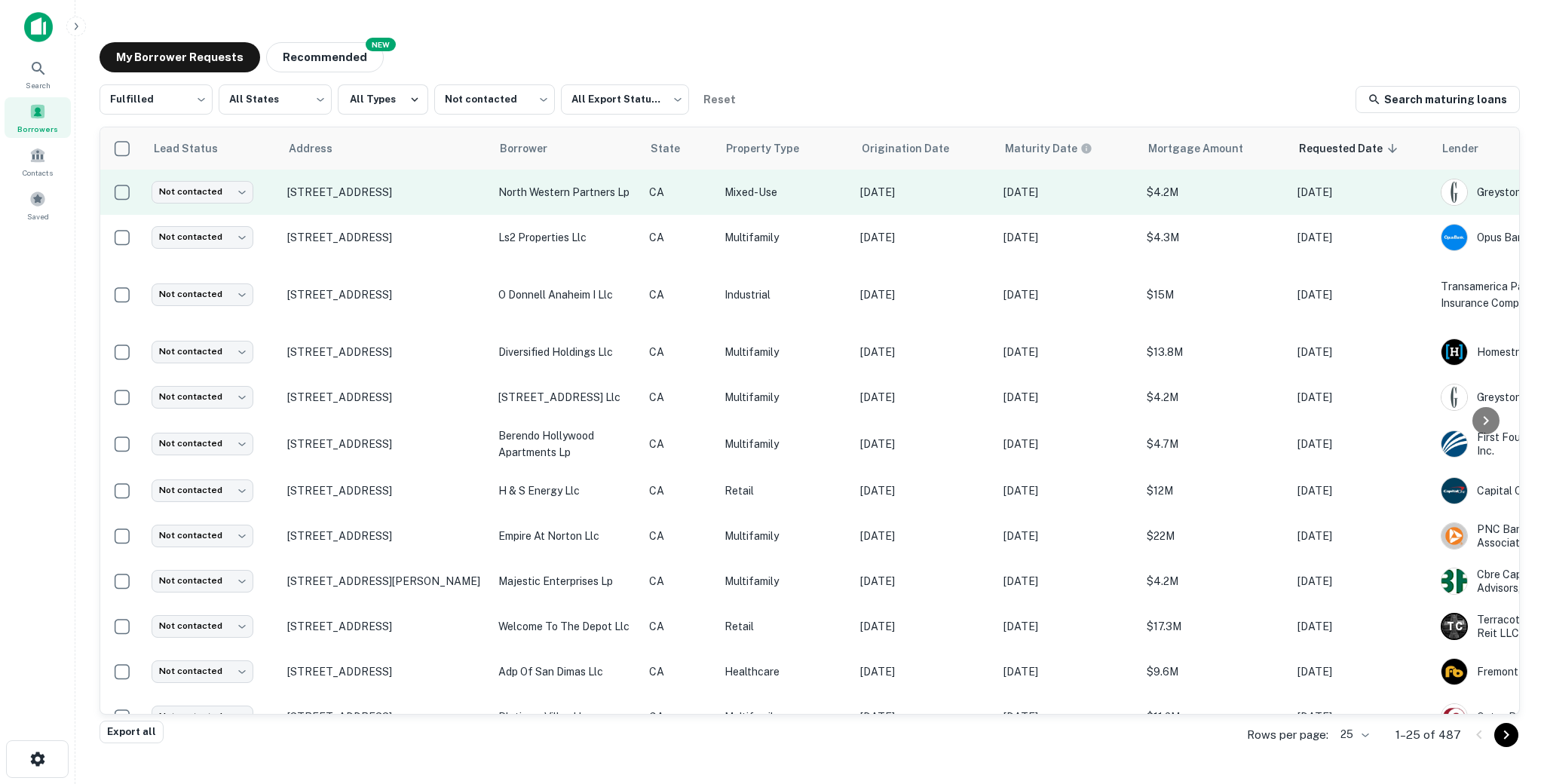
click at [481, 210] on td "[STREET_ADDRESS]" at bounding box center [385, 192] width 211 height 45
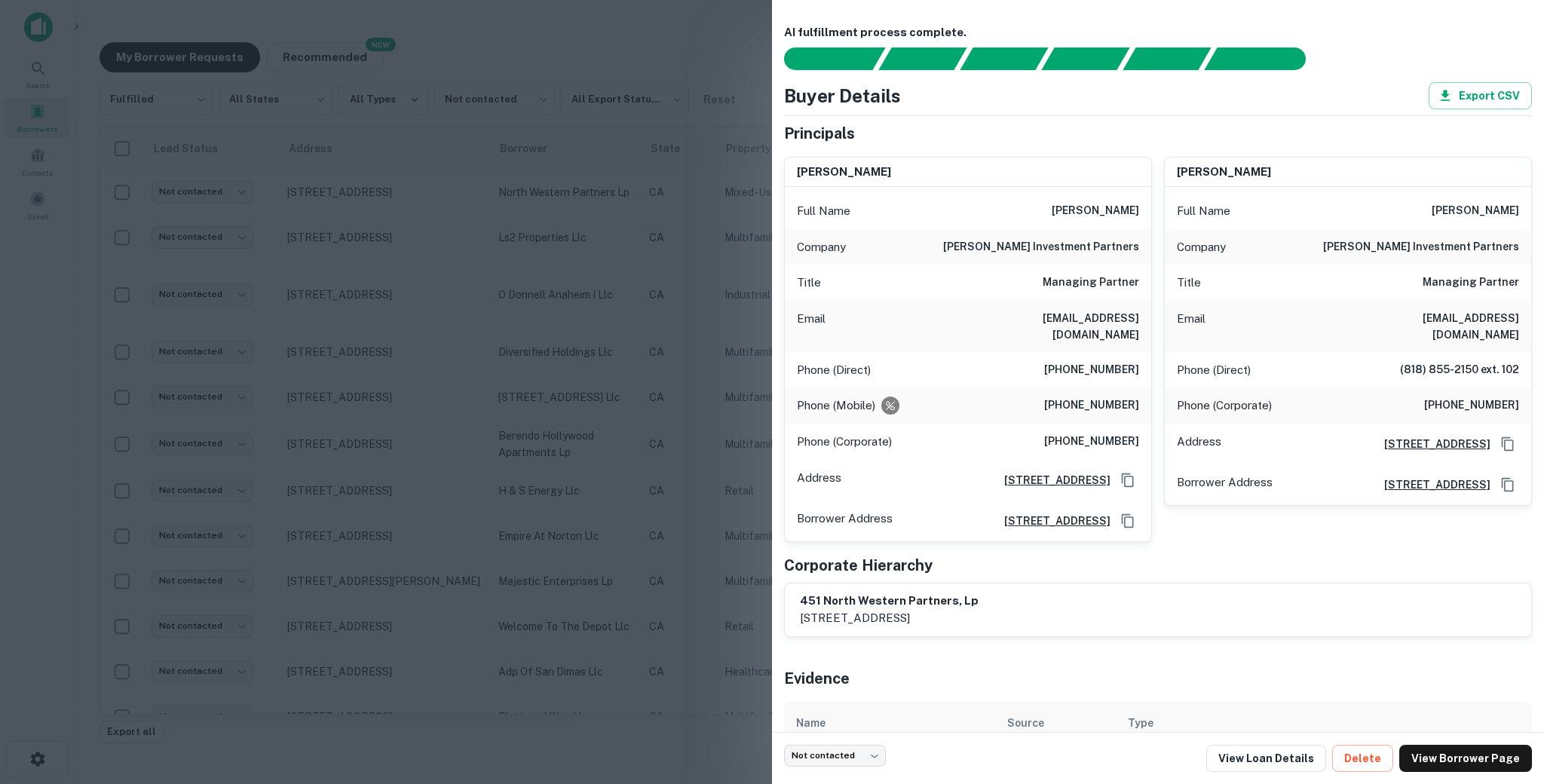
scroll to position [79, 0]
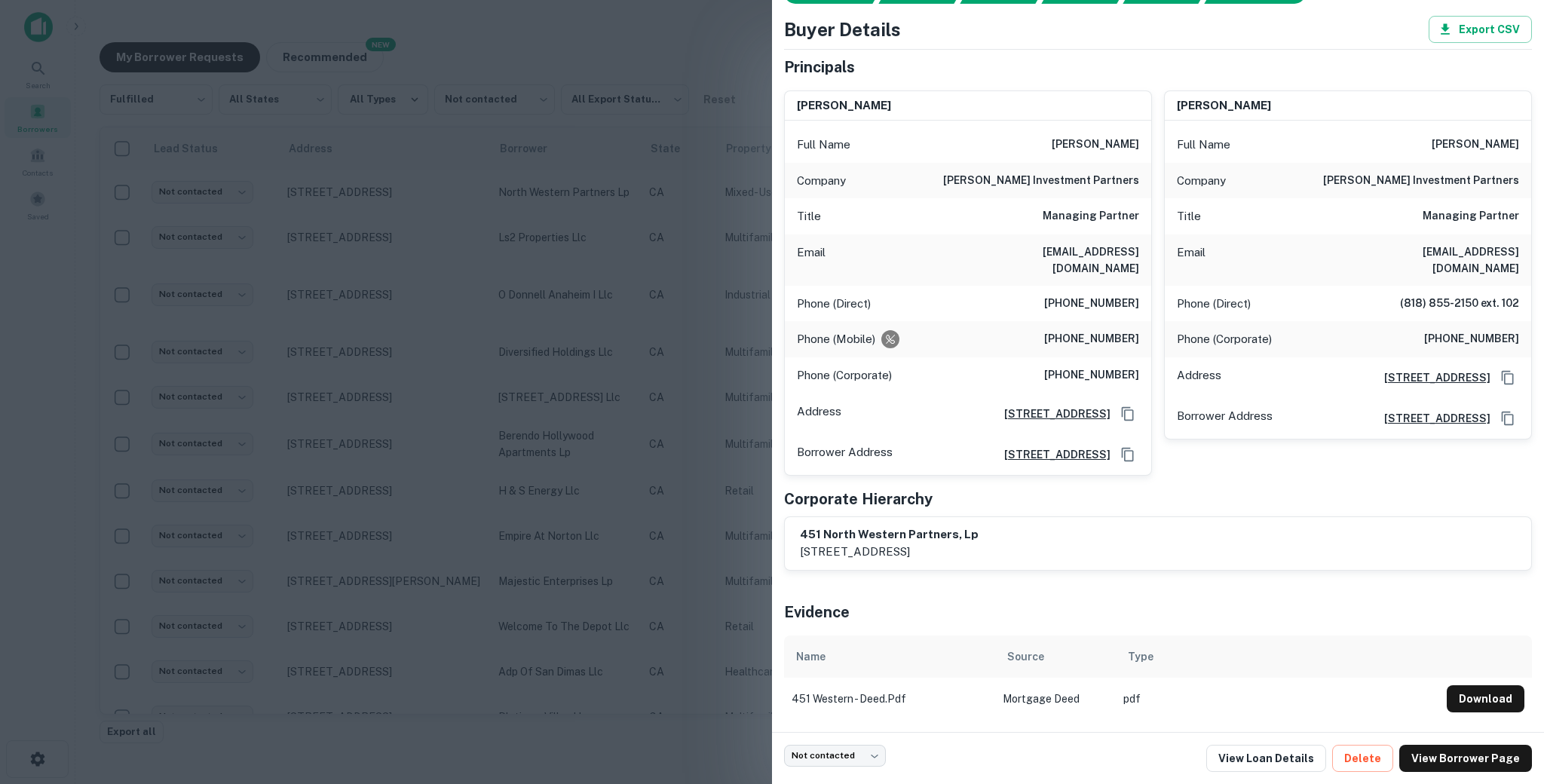
click at [276, 239] on div at bounding box center [772, 392] width 1544 height 784
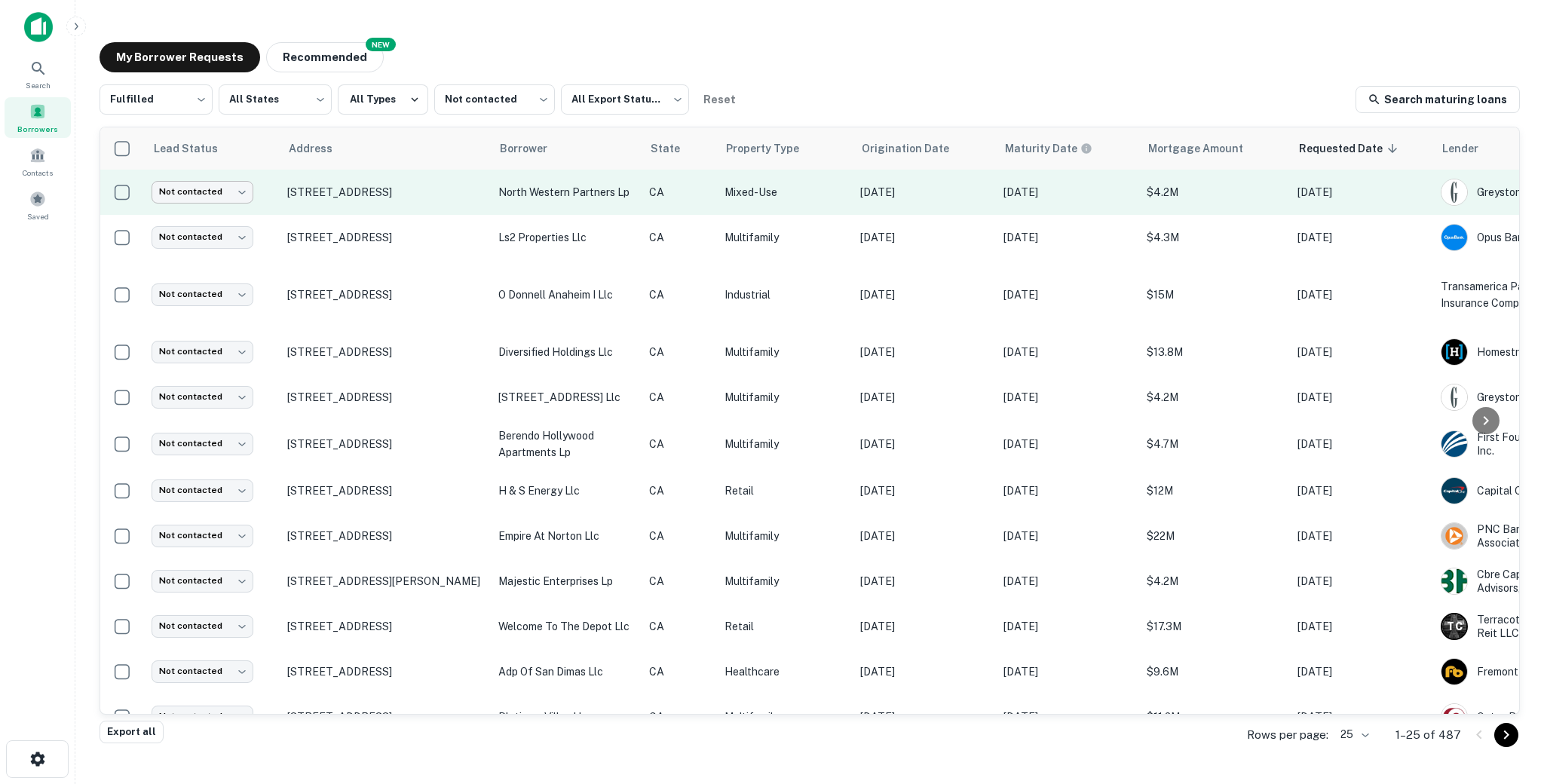
click at [232, 191] on body "Search Borrowers Contacts Saved My Borrower Requests NEW Recommended Fulfilled …" at bounding box center [772, 392] width 1544 height 784
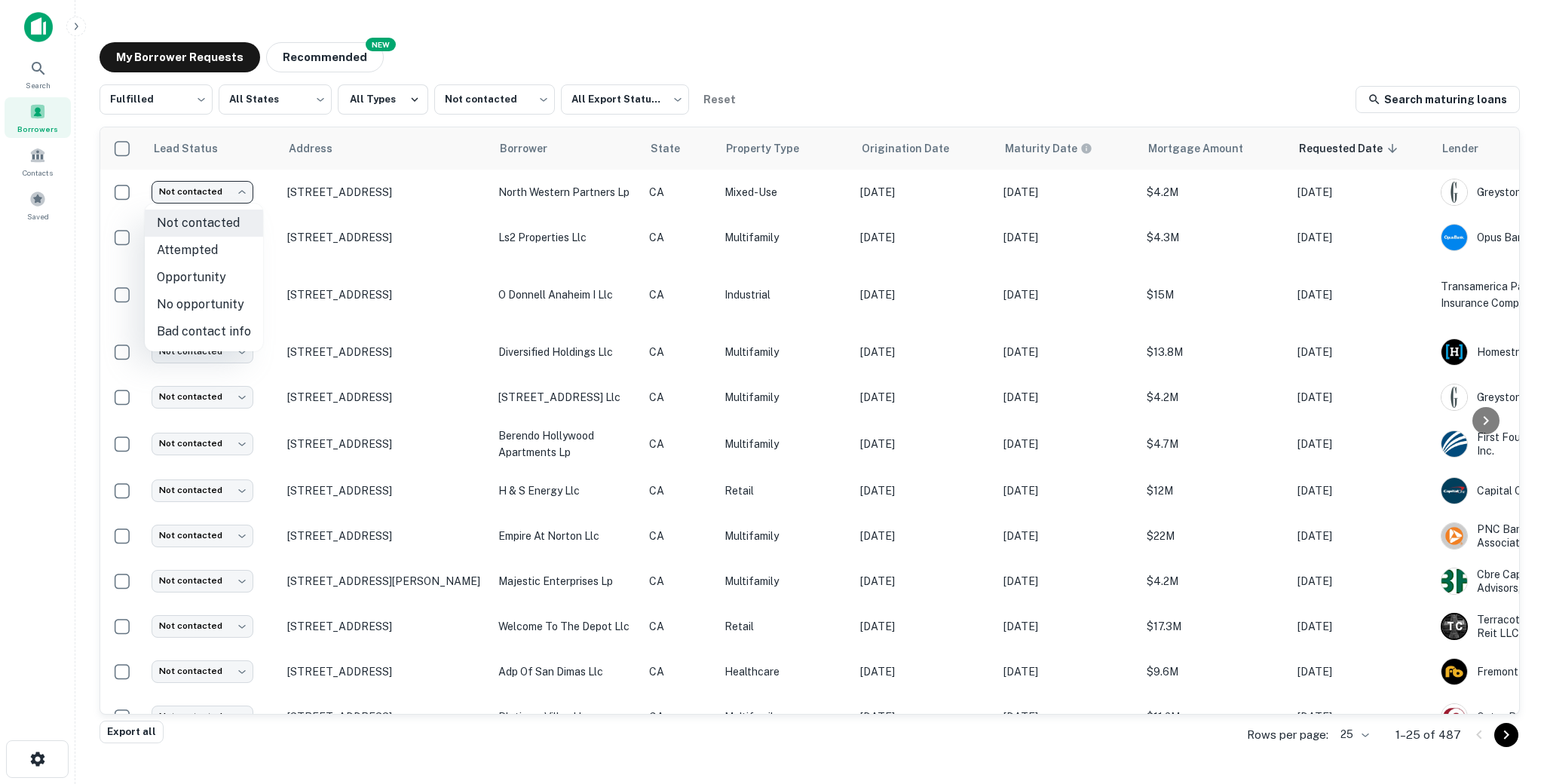
click at [207, 244] on li "Attempted" at bounding box center [204, 250] width 118 height 27
type input "*********"
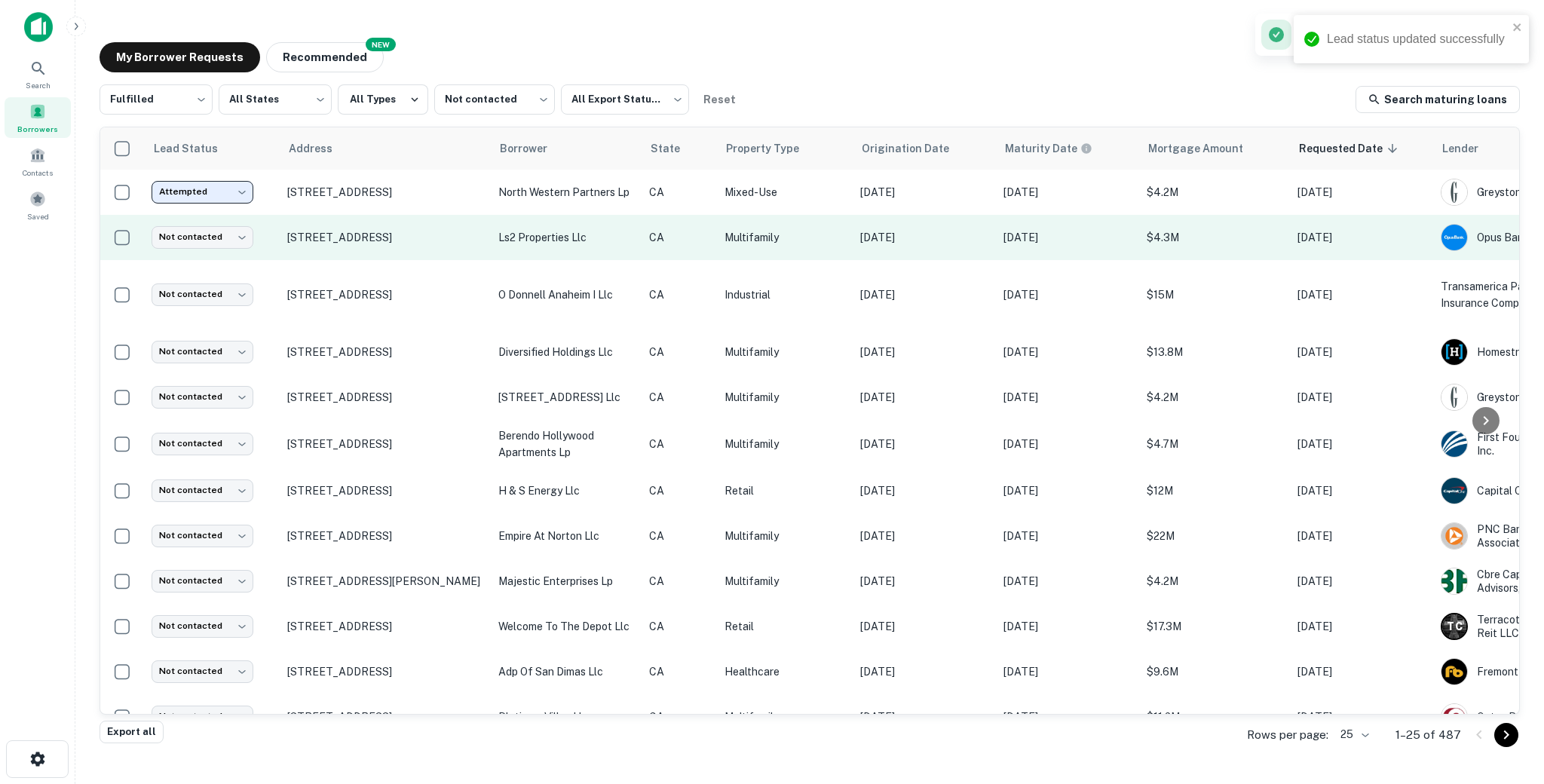
click at [569, 256] on td "ls2 properties llc" at bounding box center [566, 237] width 151 height 45
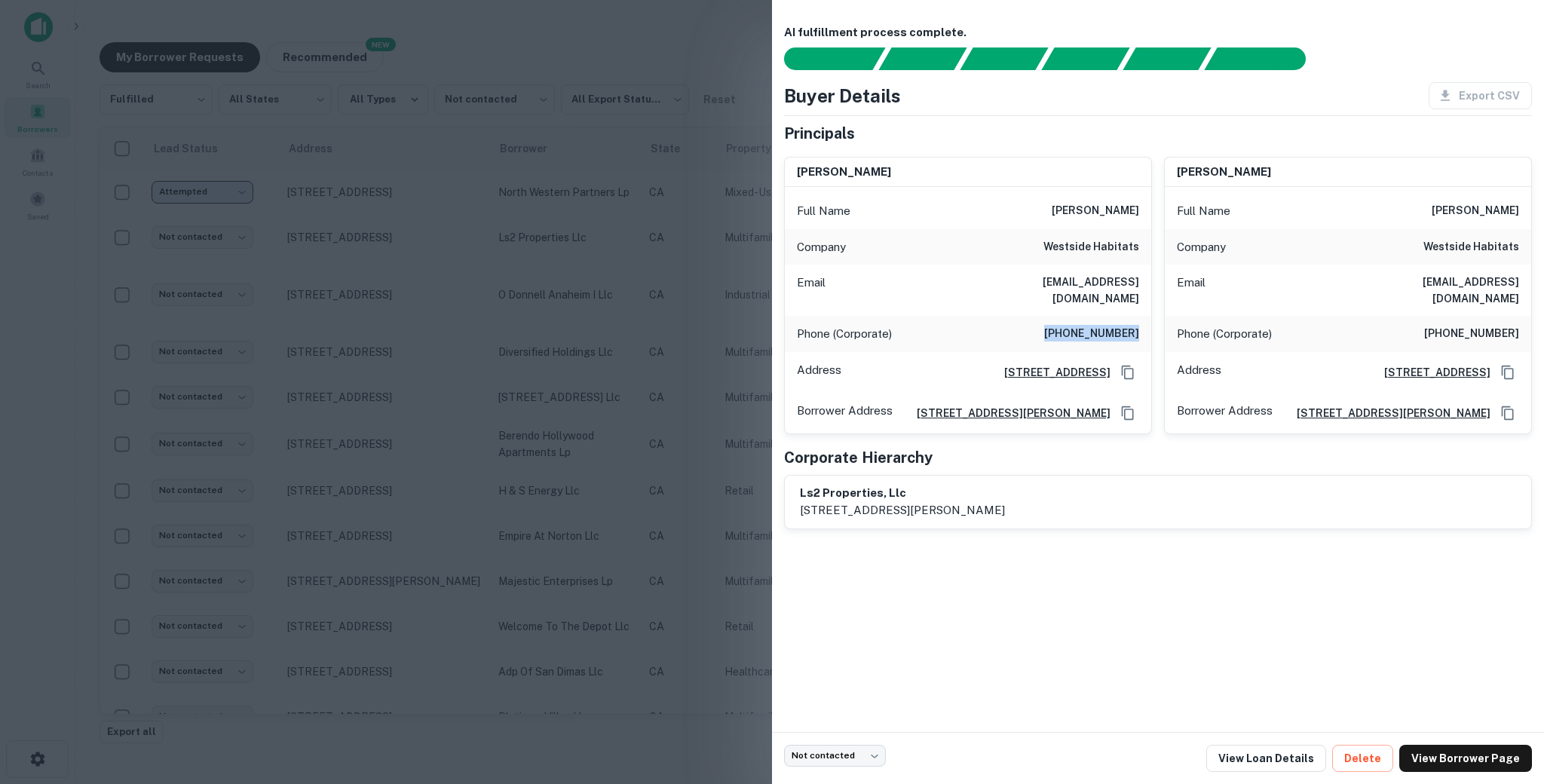
drag, startPoint x: 1060, startPoint y: 315, endPoint x: 1141, endPoint y: 324, distance: 81.5
click at [1141, 324] on div "Phone (Corporate) [PHONE_NUMBER]" at bounding box center [968, 333] width 366 height 36
click at [580, 309] on div at bounding box center [772, 392] width 1544 height 784
